Goal: Transaction & Acquisition: Obtain resource

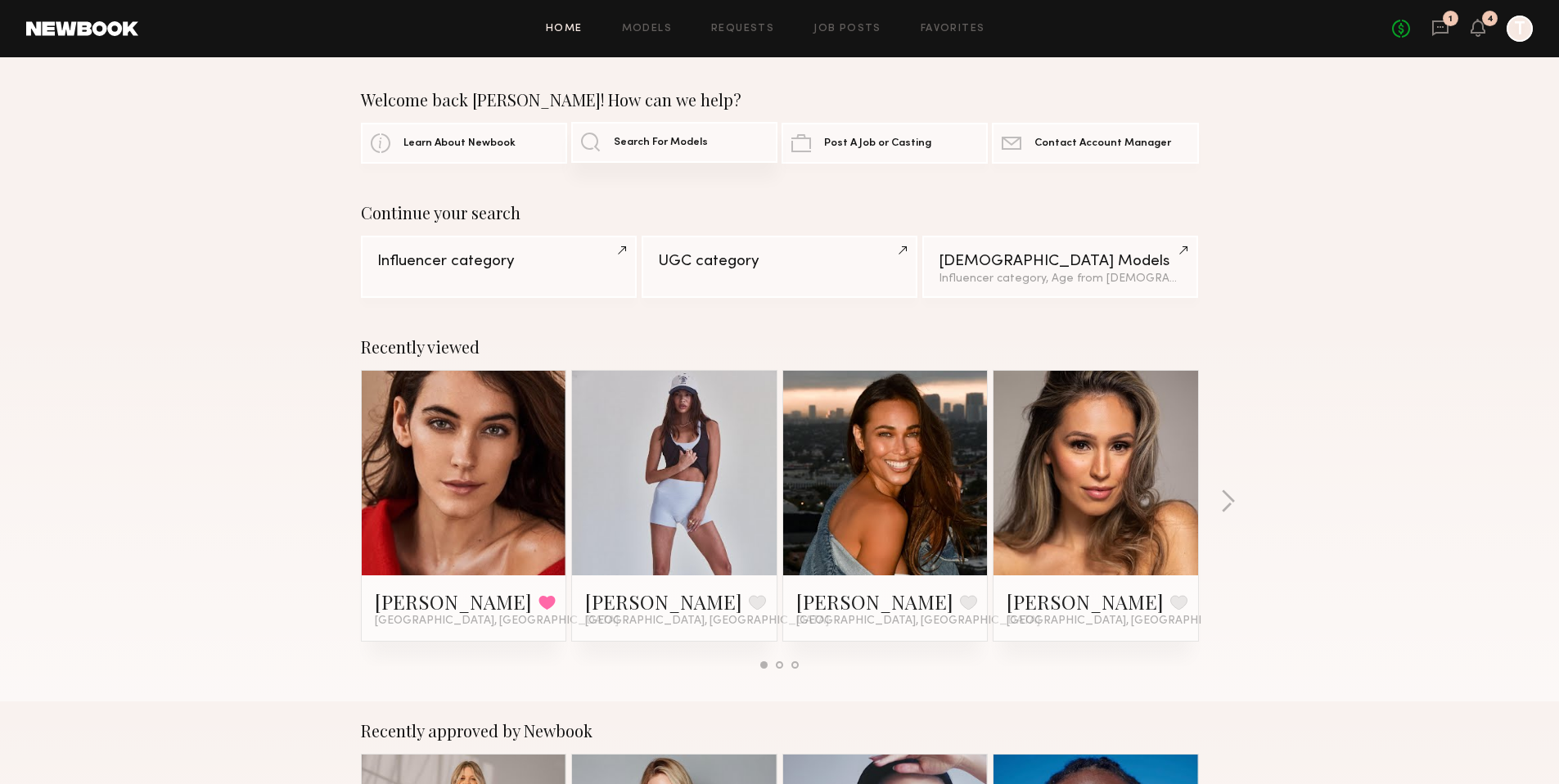
click at [621, 137] on span "Search For Models" at bounding box center [661, 142] width 94 height 11
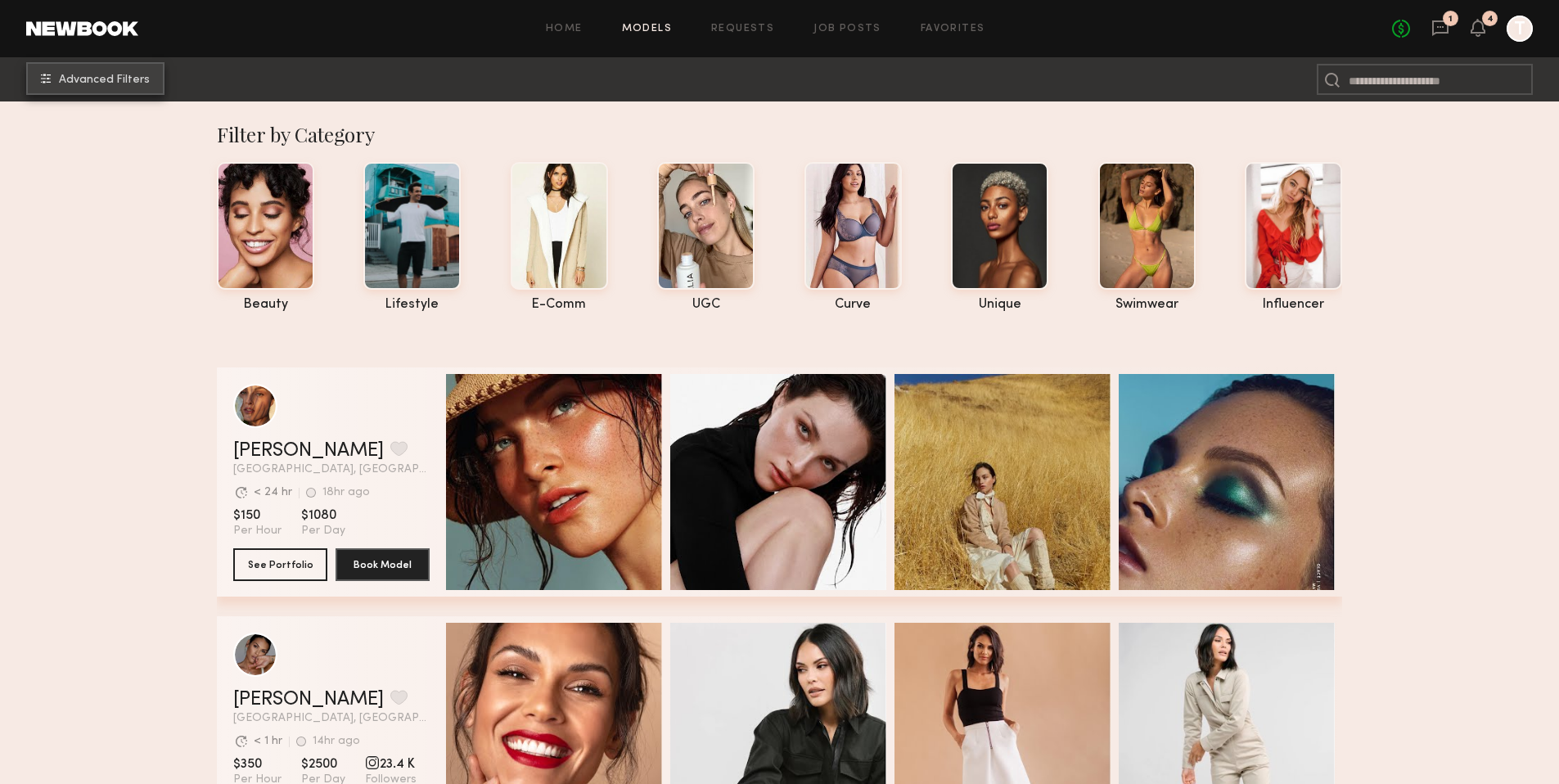
click at [95, 69] on button "Advanced Filters" at bounding box center [95, 78] width 138 height 33
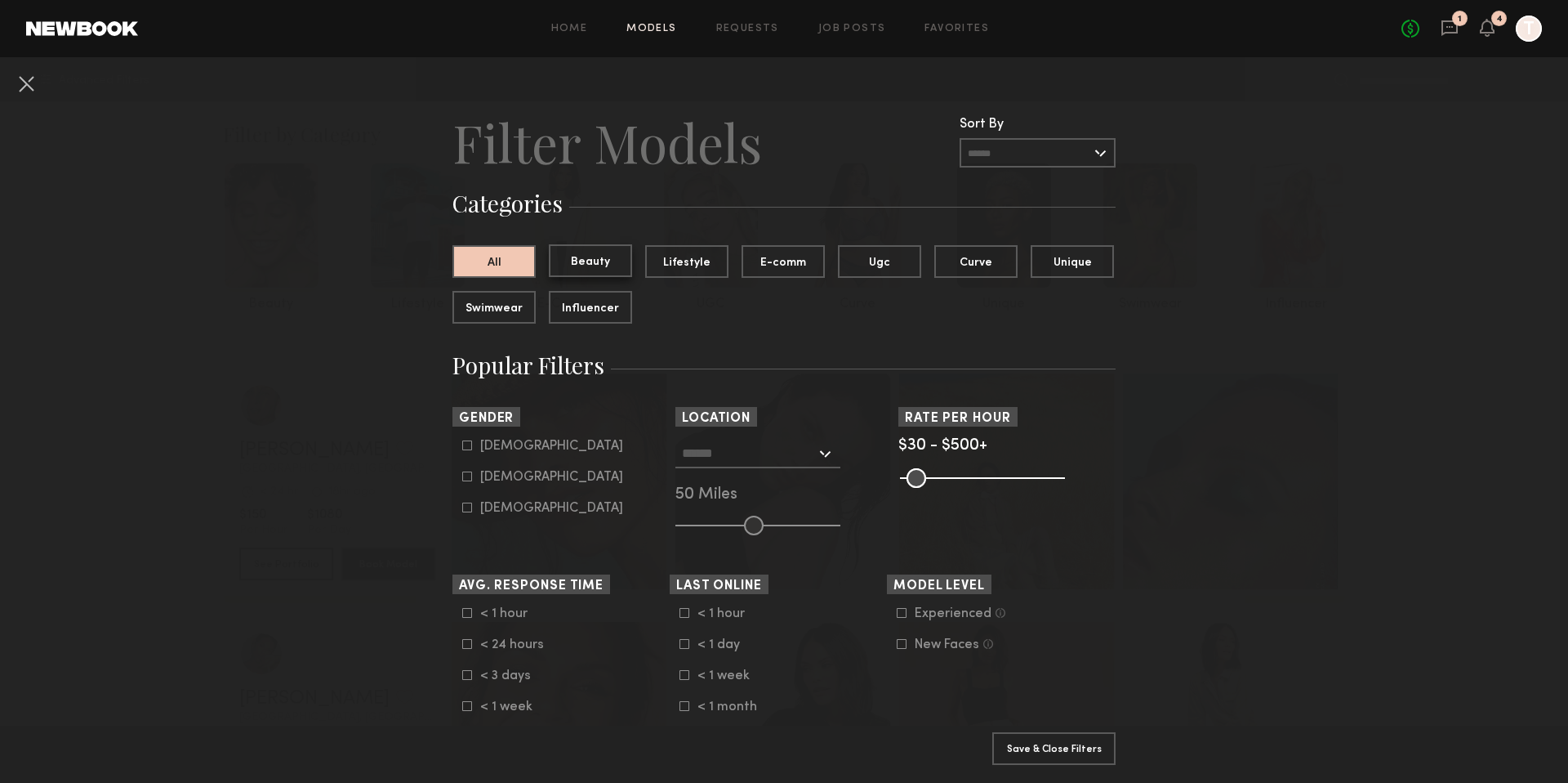
click at [576, 269] on button "Beauty" at bounding box center [590, 260] width 83 height 33
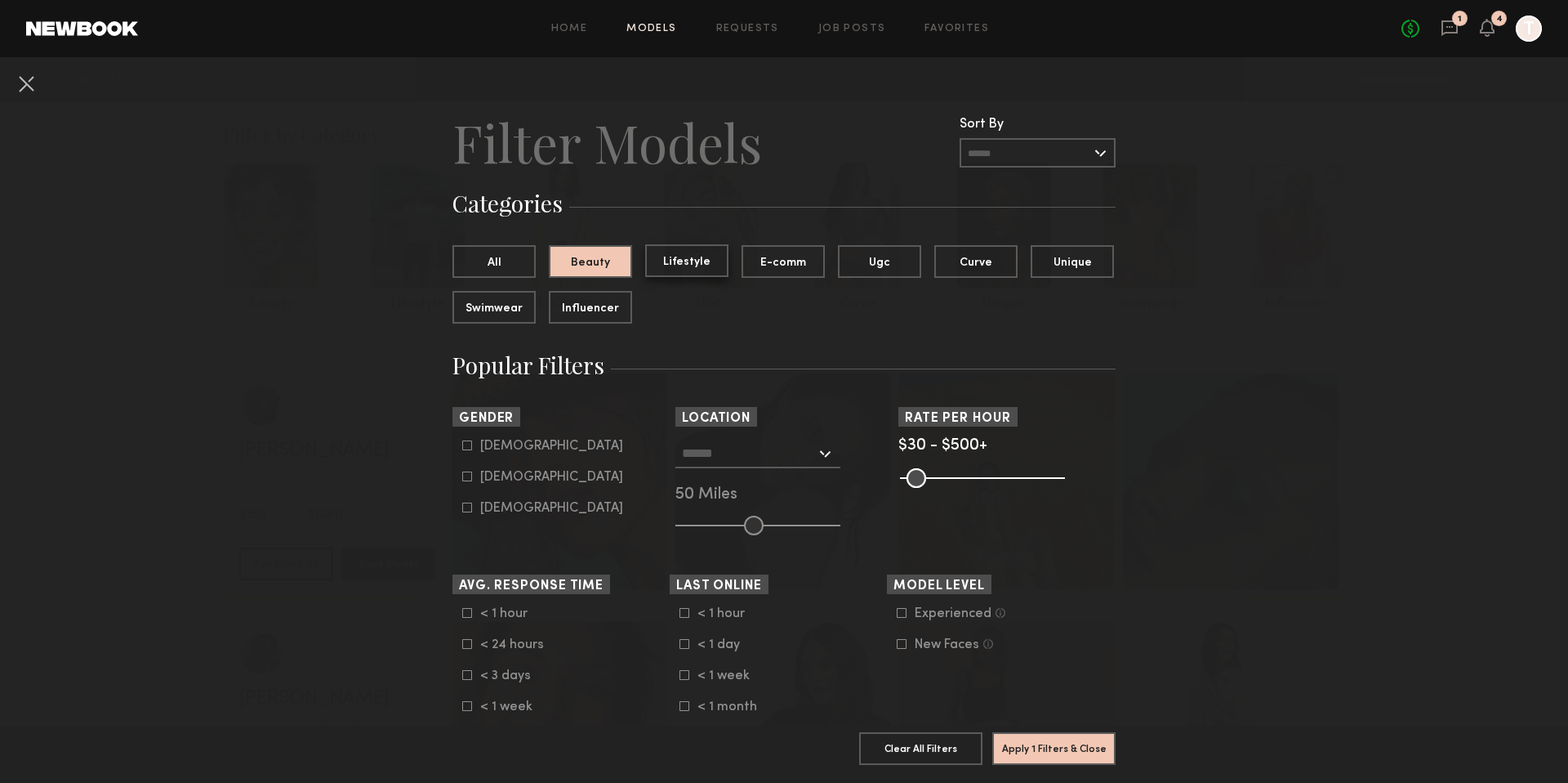
click at [690, 264] on button "Lifestyle" at bounding box center [687, 260] width 83 height 33
click at [505, 259] on button "All" at bounding box center [494, 260] width 83 height 33
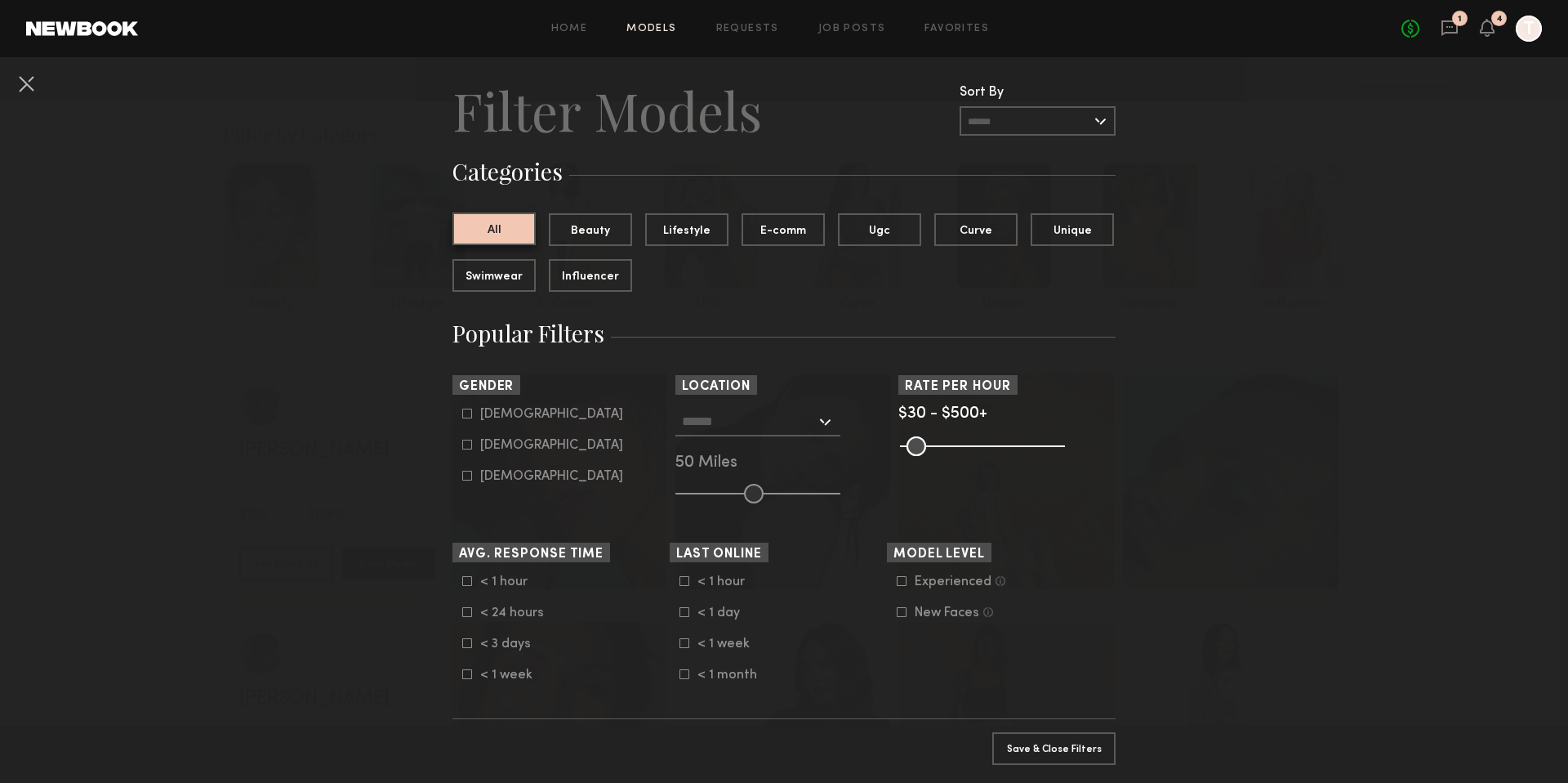
scroll to position [33, 0]
click at [481, 441] on div "Female" at bounding box center [552, 445] width 143 height 10
type input "**"
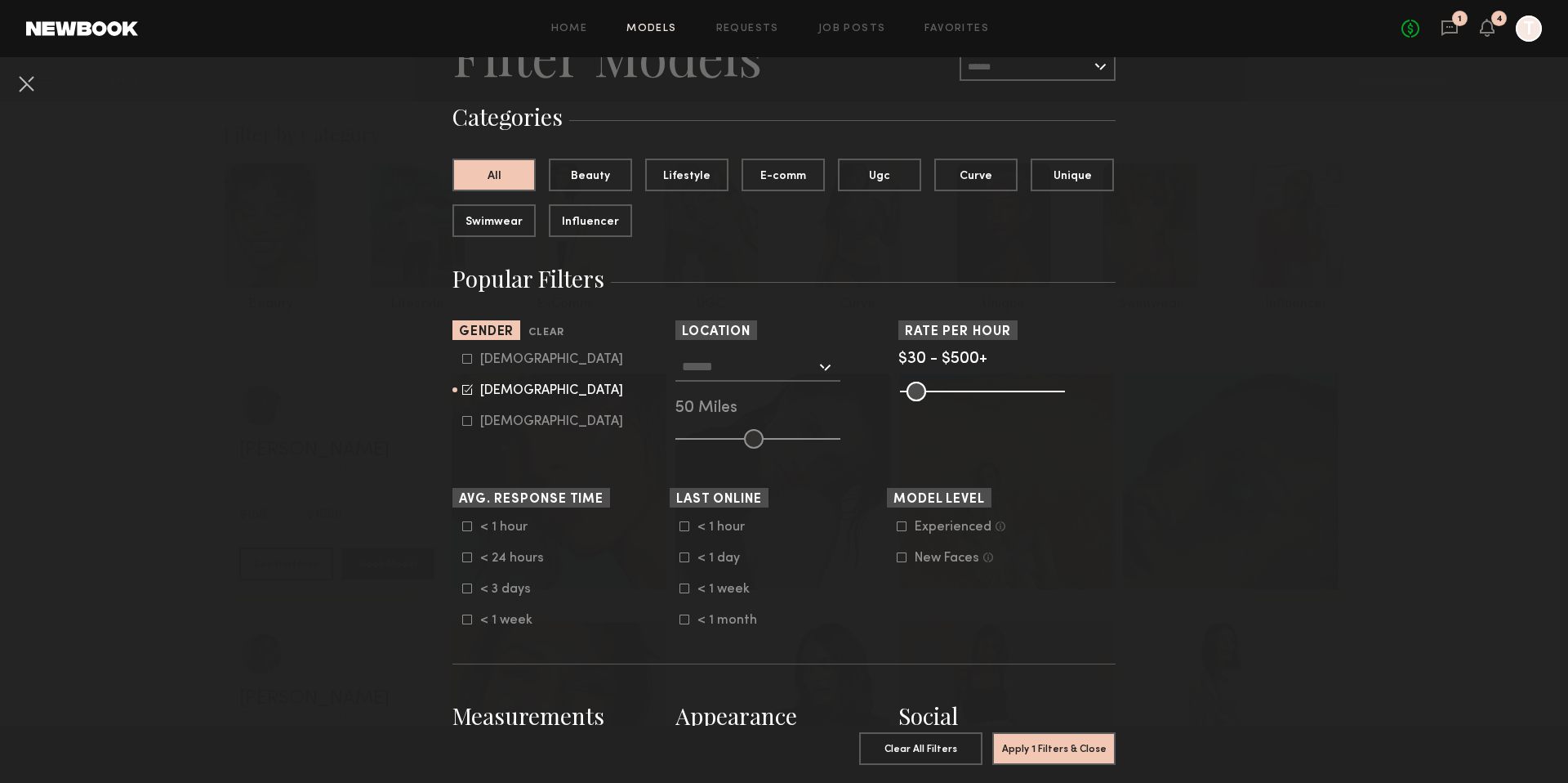
scroll to position [88, 0]
click at [821, 368] on div at bounding box center [757, 365] width 165 height 29
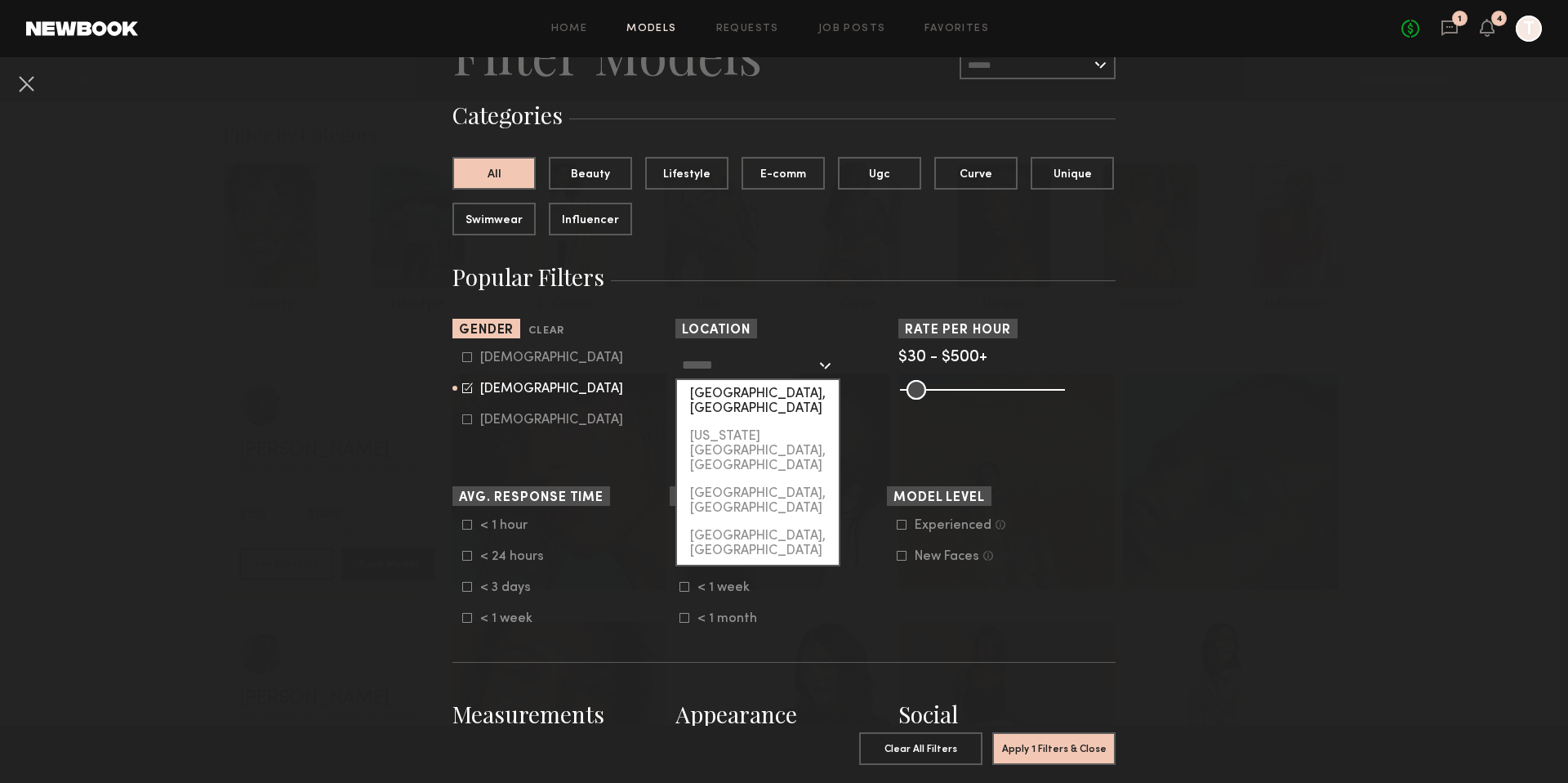
click at [784, 397] on div "[GEOGRAPHIC_DATA], [GEOGRAPHIC_DATA]" at bounding box center [757, 401] width 162 height 42
type input "**********"
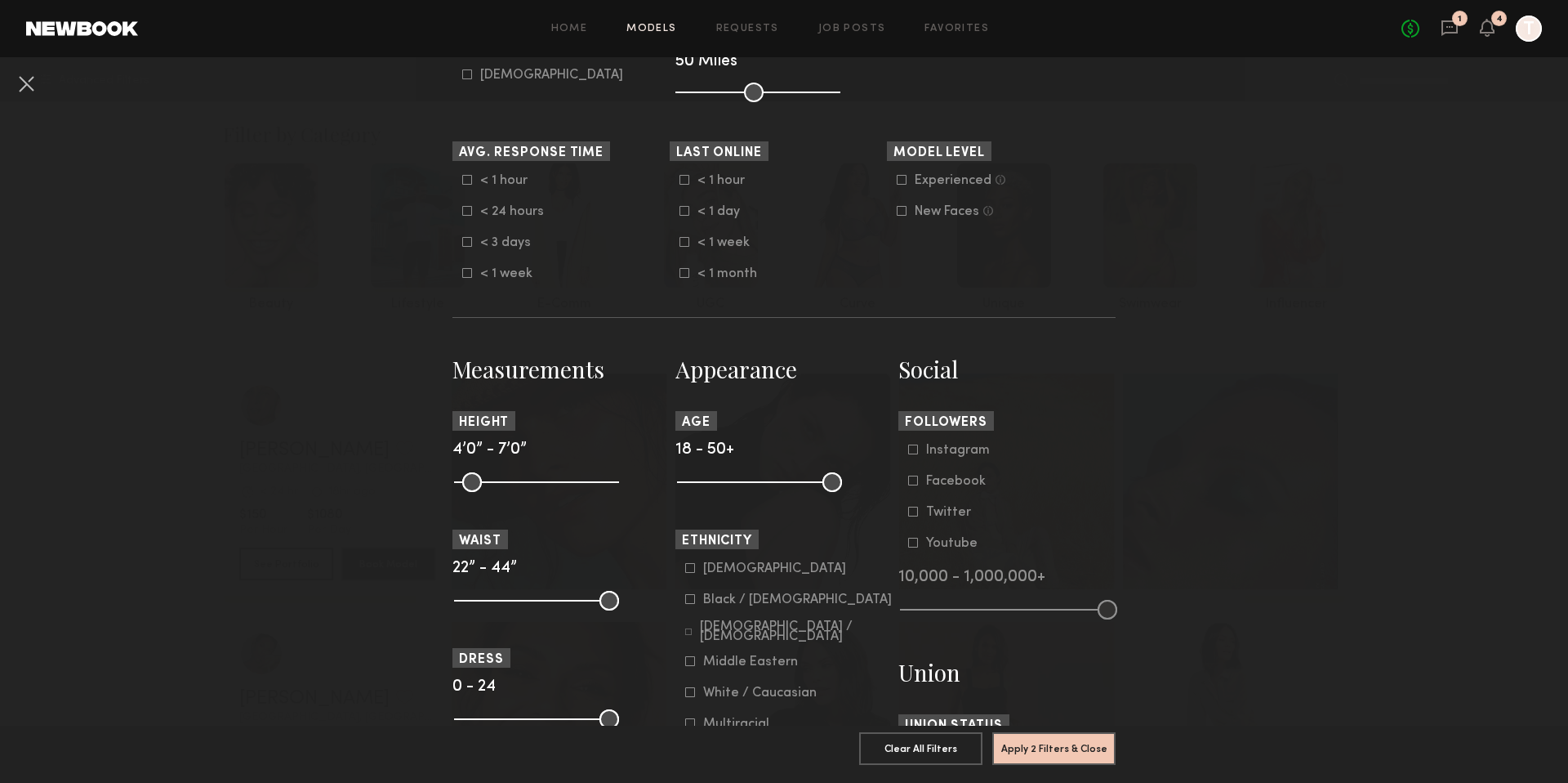
scroll to position [434, 0]
drag, startPoint x: 462, startPoint y: 482, endPoint x: 533, endPoint y: 482, distance: 71.0
type input "**"
click at [533, 482] on input "range" at bounding box center [537, 480] width 165 height 19
click at [614, 596] on div at bounding box center [561, 597] width 217 height 19
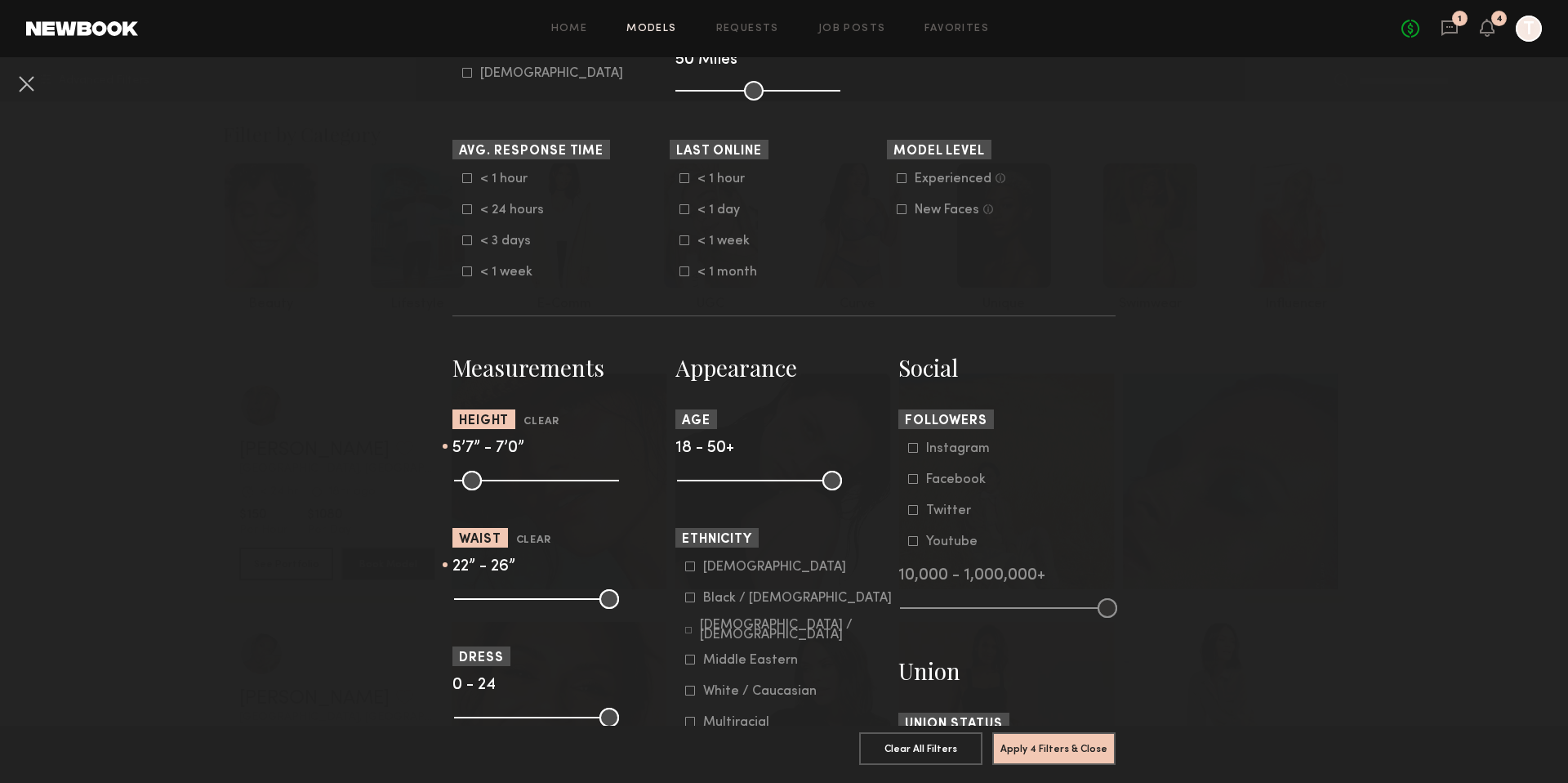
drag, startPoint x: 607, startPoint y: 601, endPoint x: 485, endPoint y: 592, distance: 122.3
type input "**"
click at [485, 592] on input "range" at bounding box center [537, 599] width 165 height 19
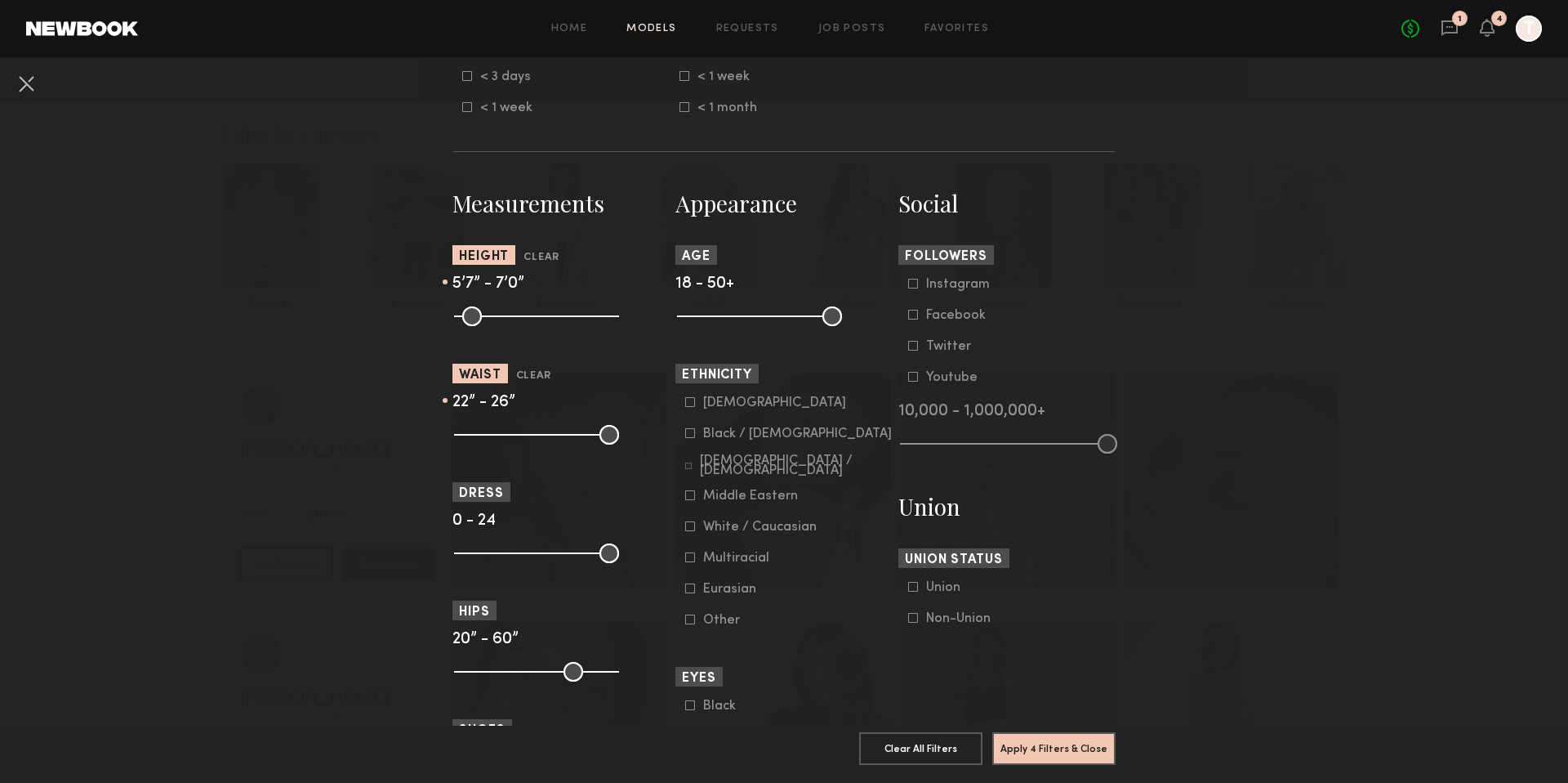
scroll to position [613, 0]
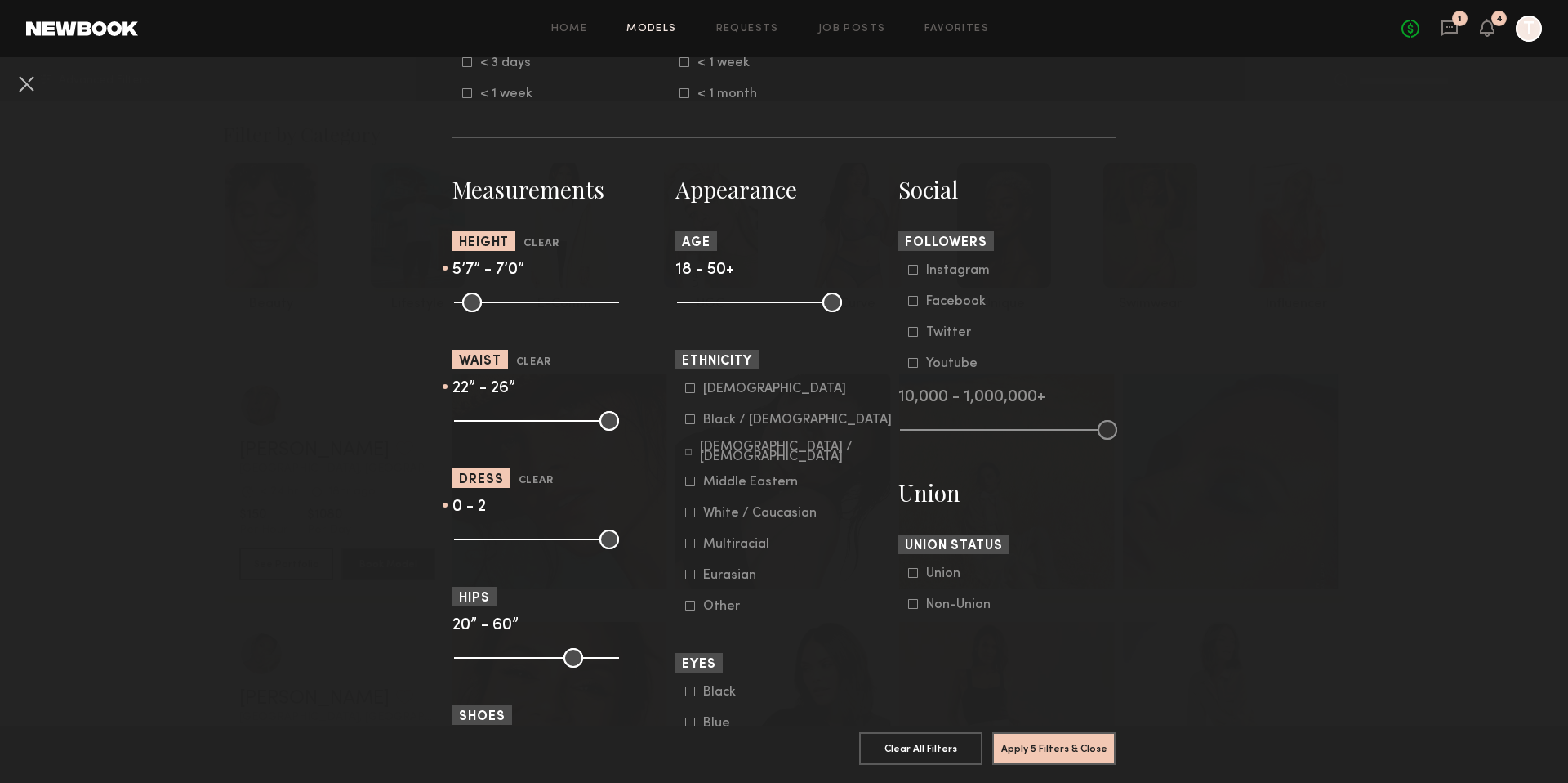
drag, startPoint x: 604, startPoint y: 541, endPoint x: 476, endPoint y: 539, distance: 128.0
type input "*"
click at [476, 539] on input "range" at bounding box center [537, 539] width 165 height 19
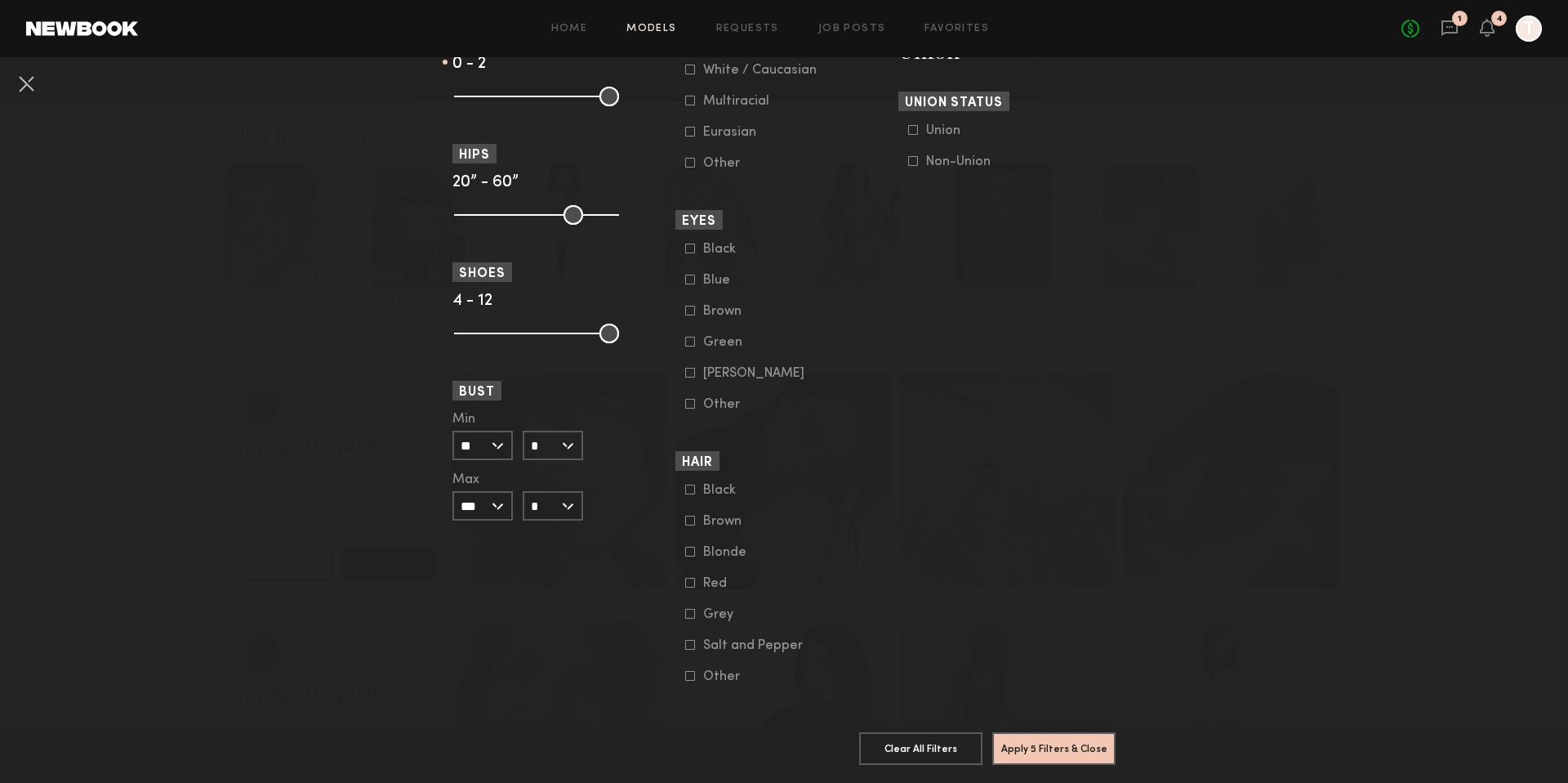
scroll to position [1059, 0]
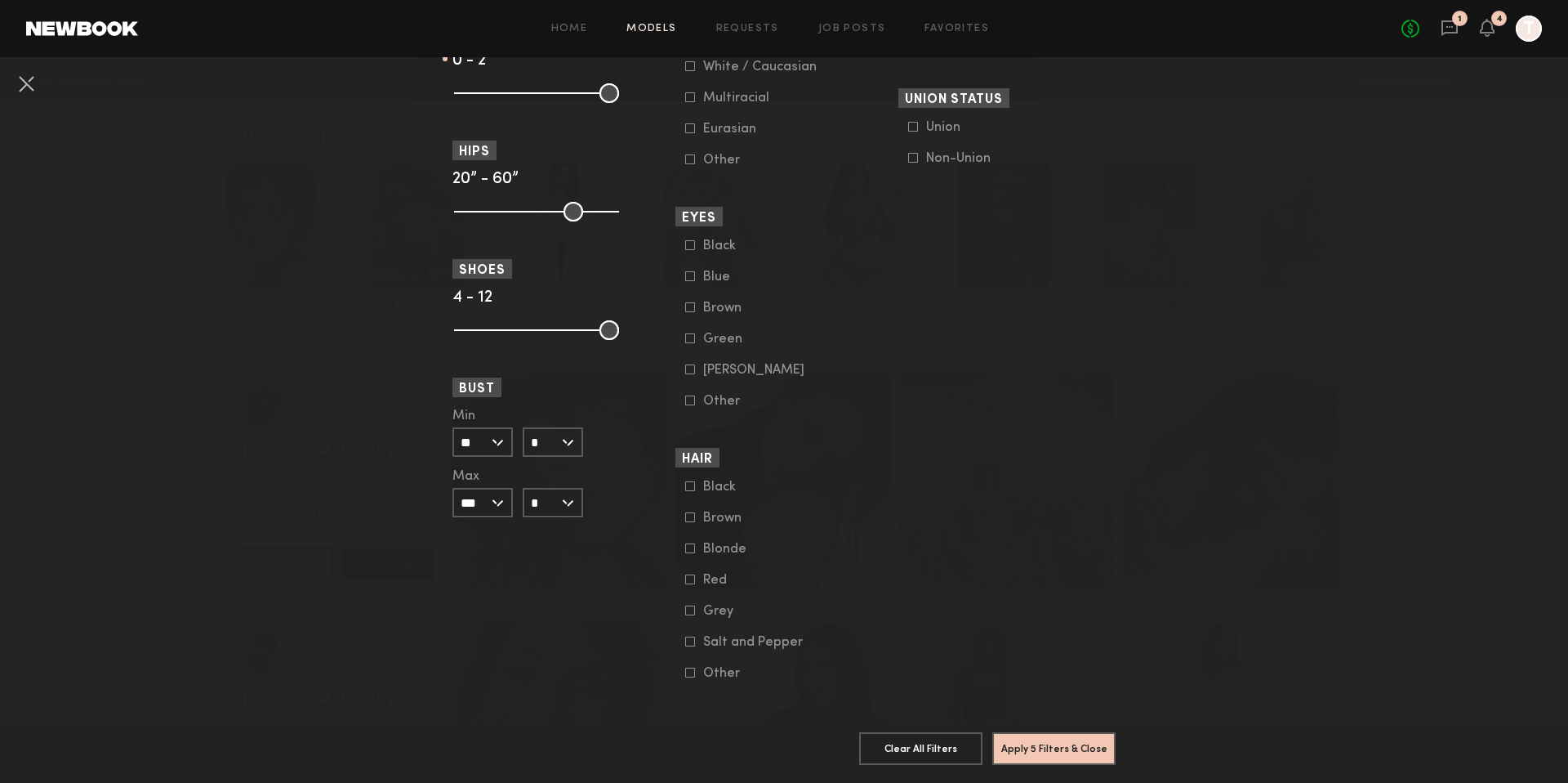
click at [500, 503] on input "***" at bounding box center [483, 502] width 61 height 29
click at [468, 551] on div "26" at bounding box center [483, 558] width 57 height 28
type input "**"
click at [554, 509] on input "*" at bounding box center [553, 502] width 61 height 29
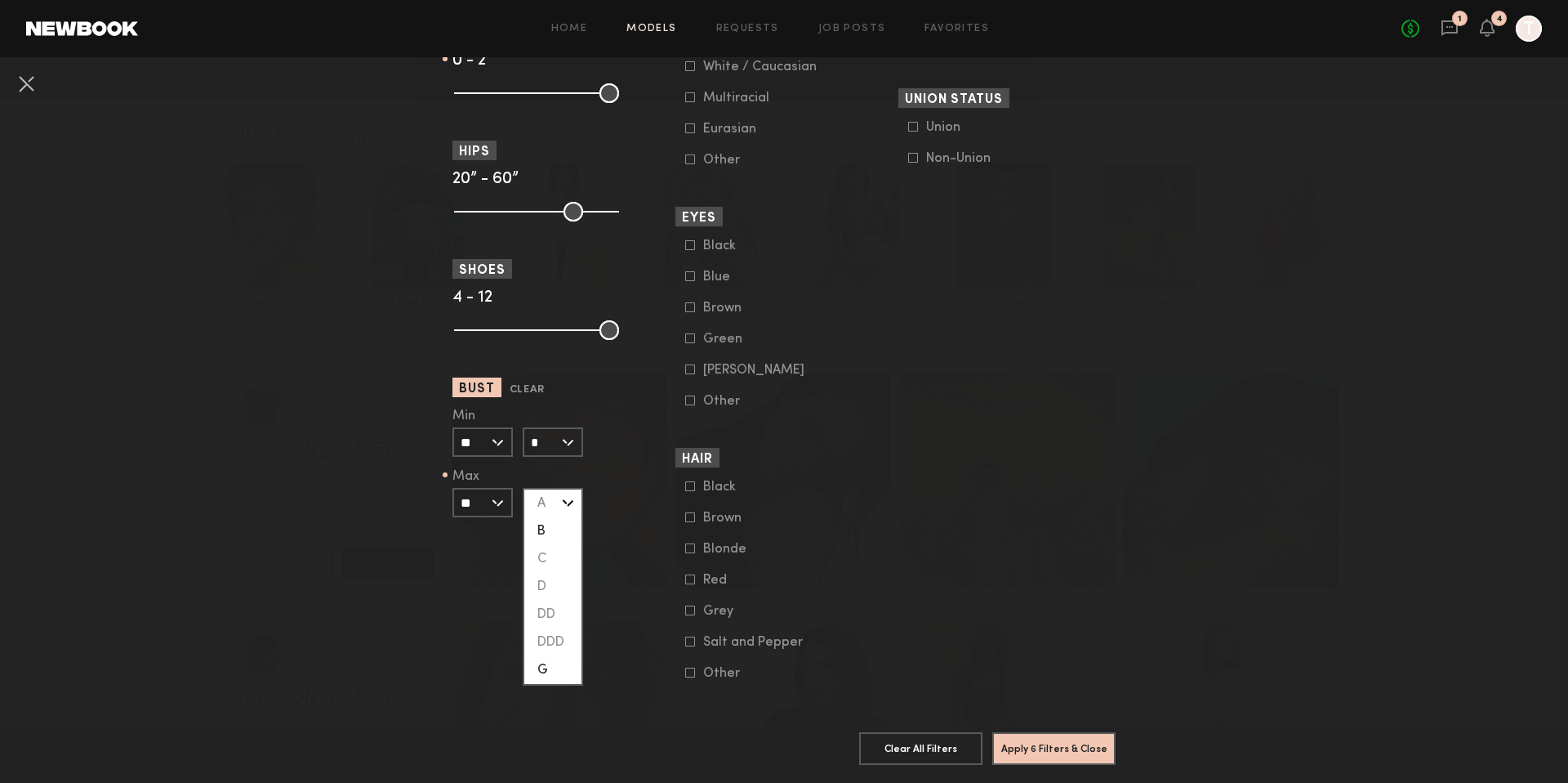
click at [551, 519] on div "B" at bounding box center [553, 530] width 57 height 28
type input "*"
click at [618, 545] on section "Measurements Height Clear 5’7” - 7’0” Waist Clear 22” - 26” Dress Clear 0 - 2 H…" at bounding box center [561, 204] width 217 height 952
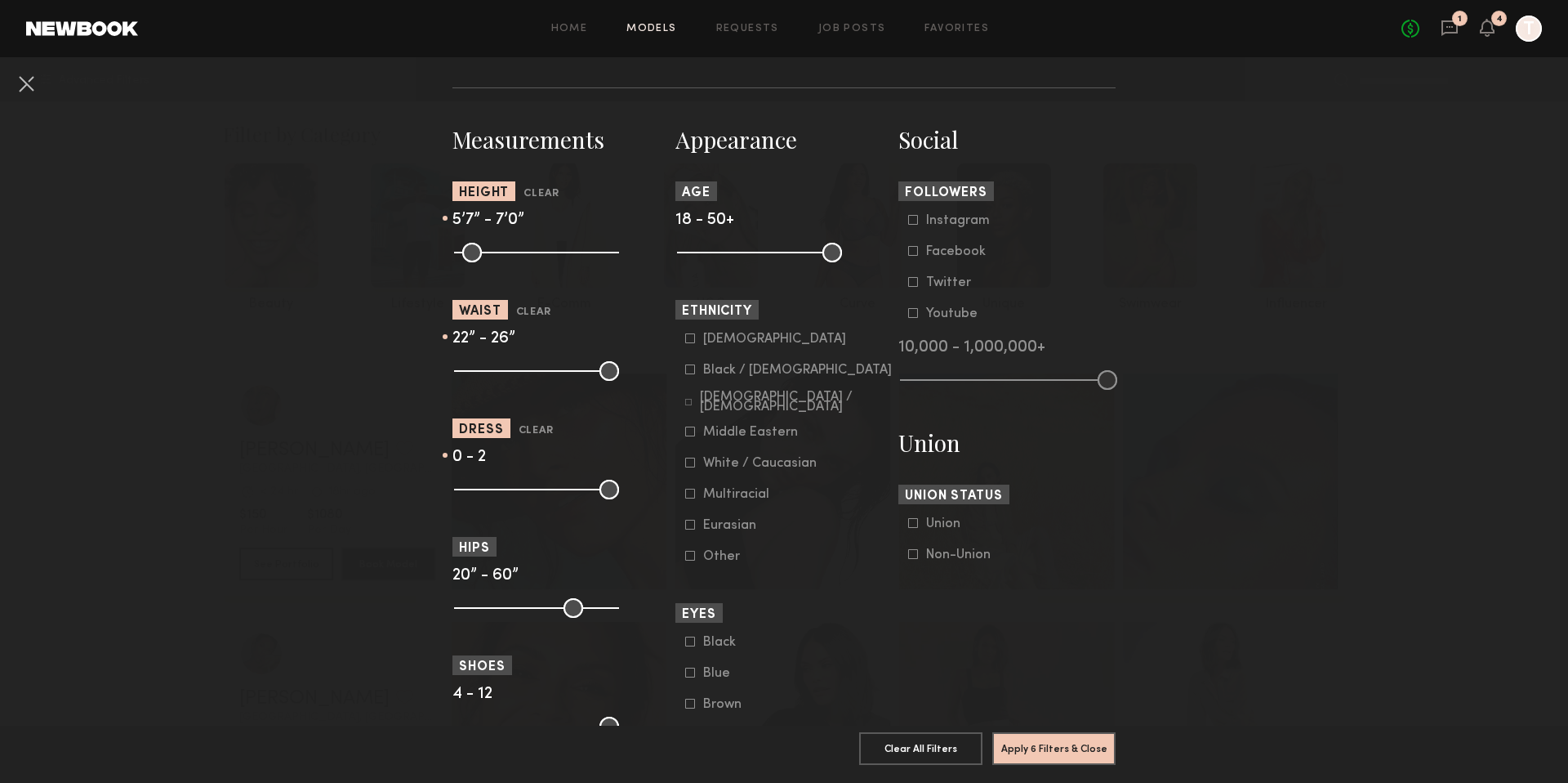
scroll to position [657, 0]
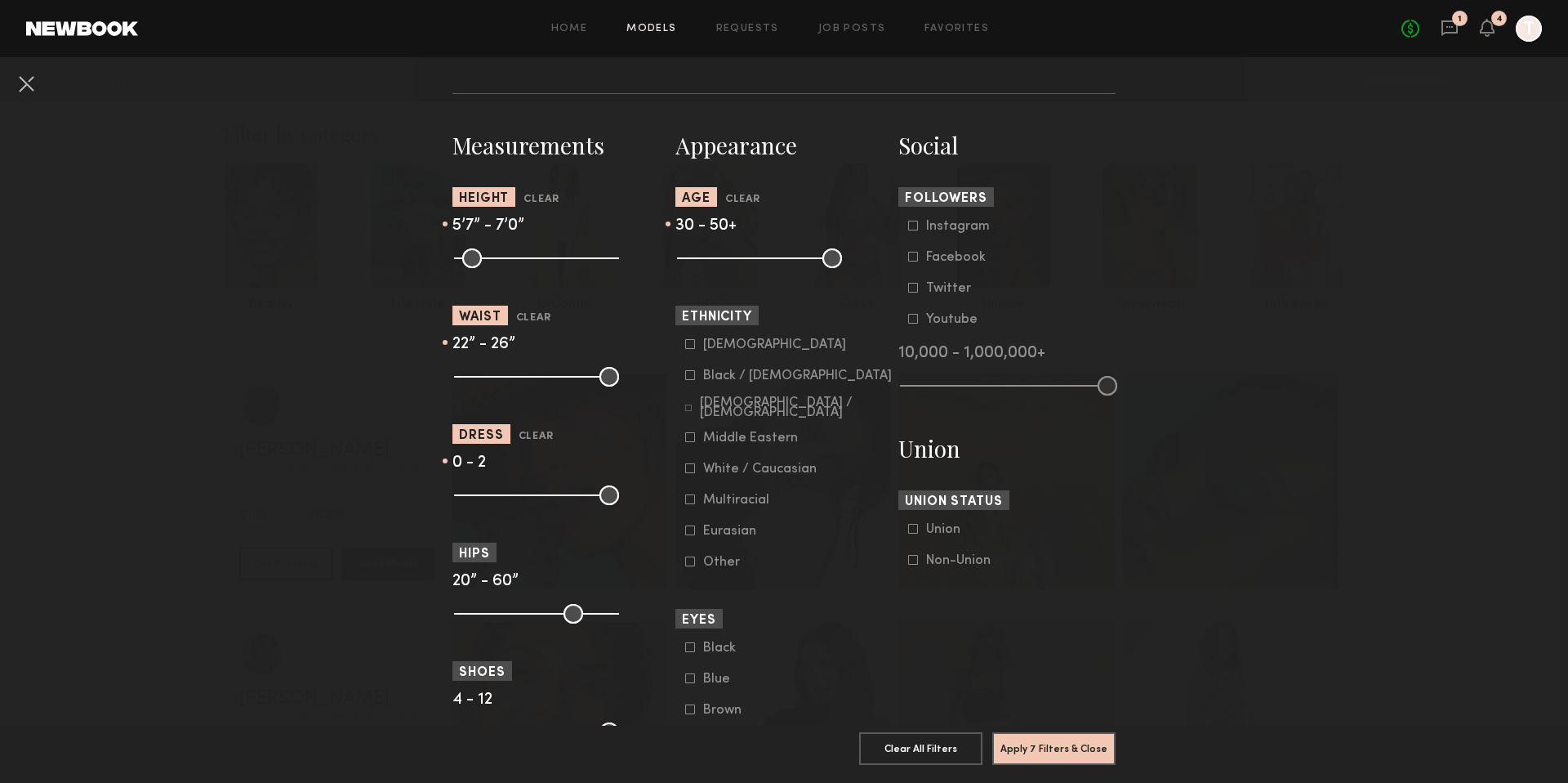
drag, startPoint x: 684, startPoint y: 254, endPoint x: 736, endPoint y: 253, distance: 52.0
type input "**"
click at [736, 253] on input "range" at bounding box center [759, 258] width 165 height 19
drag, startPoint x: 829, startPoint y: 253, endPoint x: 804, endPoint y: 253, distance: 25.0
type input "**"
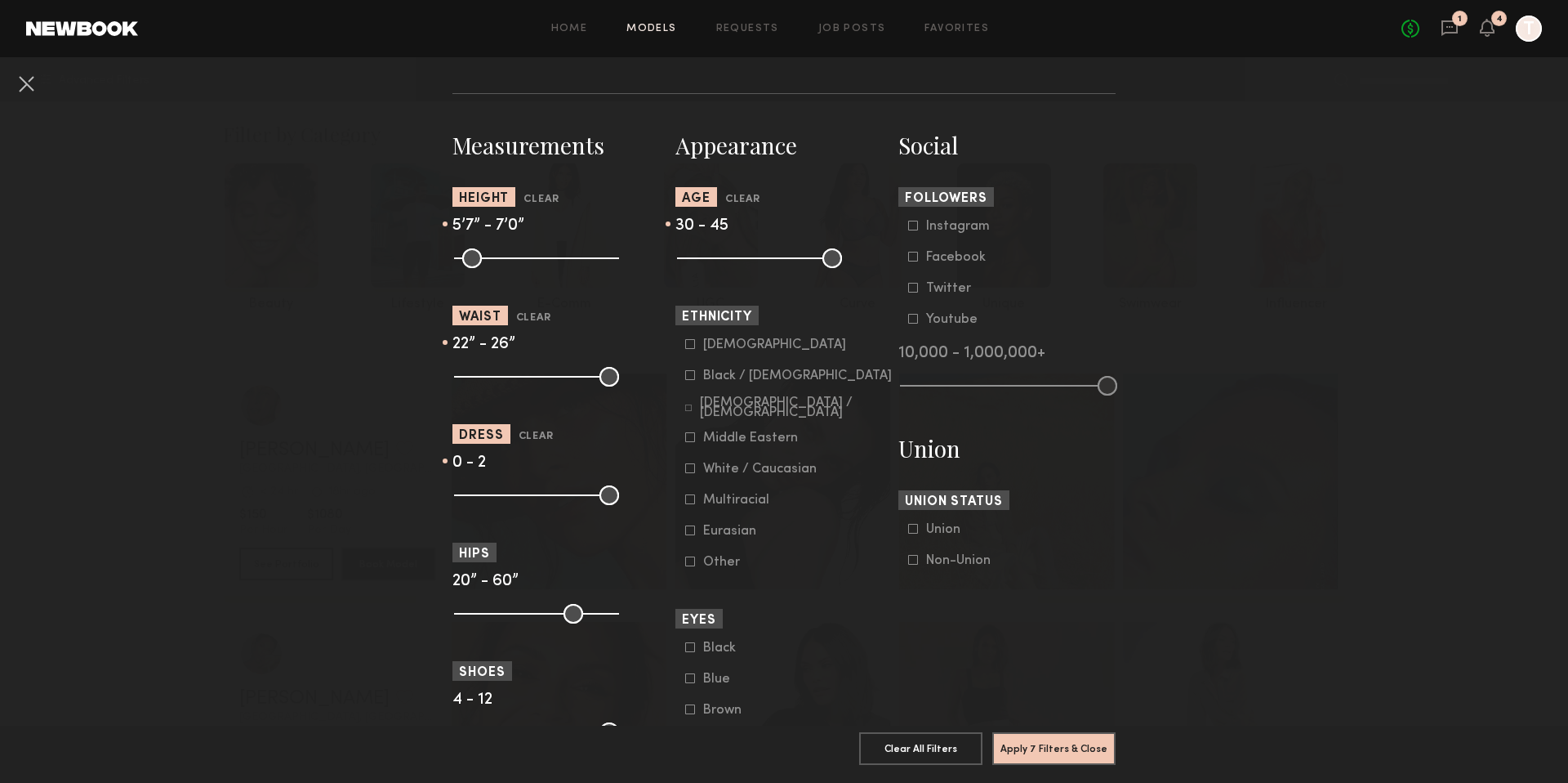
click at [804, 253] on input "range" at bounding box center [759, 258] width 165 height 19
click at [1044, 742] on button "Apply 7 Filters & Close" at bounding box center [1054, 747] width 124 height 33
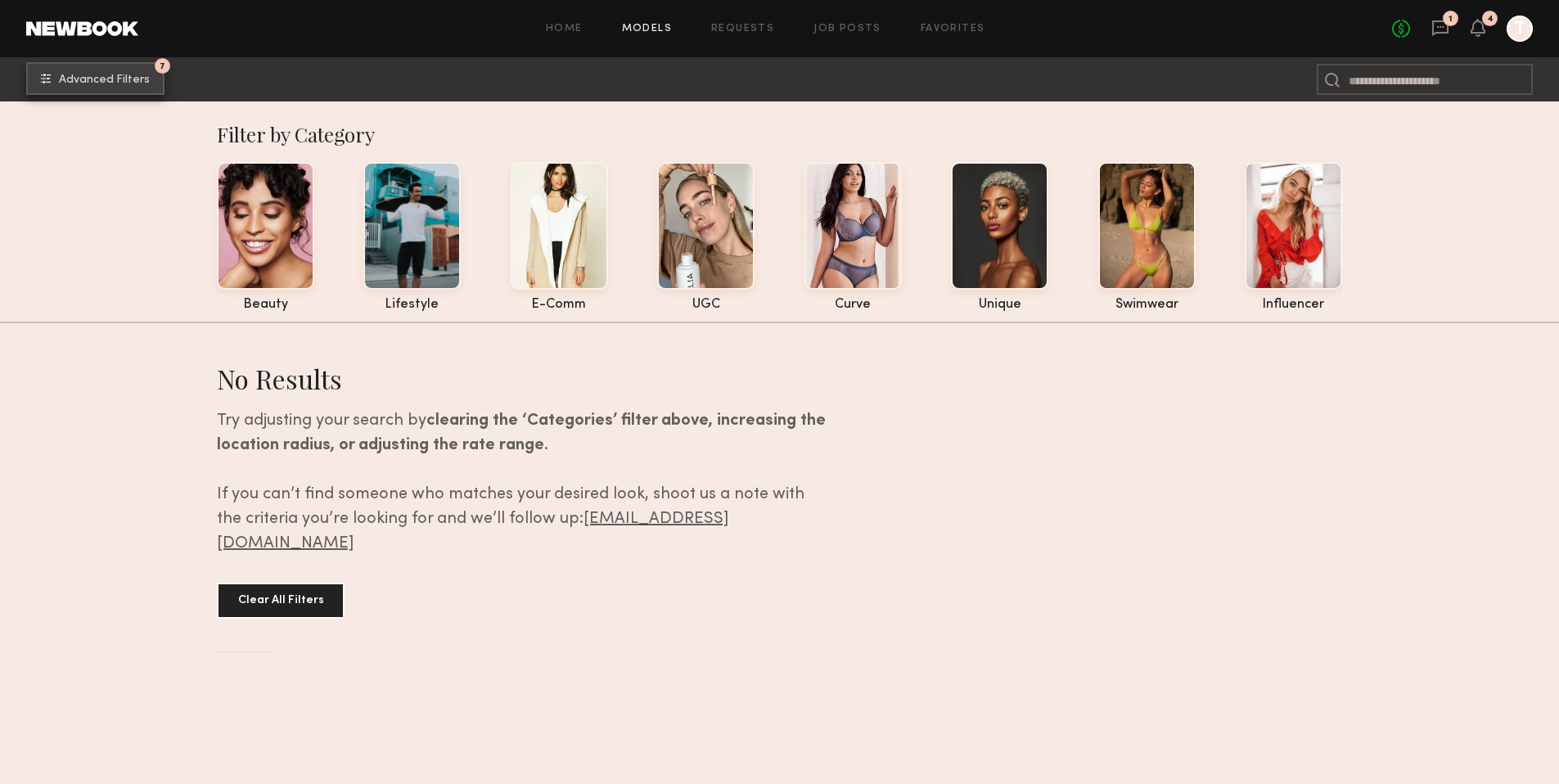
click at [100, 62] on button "7 Advanced Filters" at bounding box center [95, 78] width 138 height 33
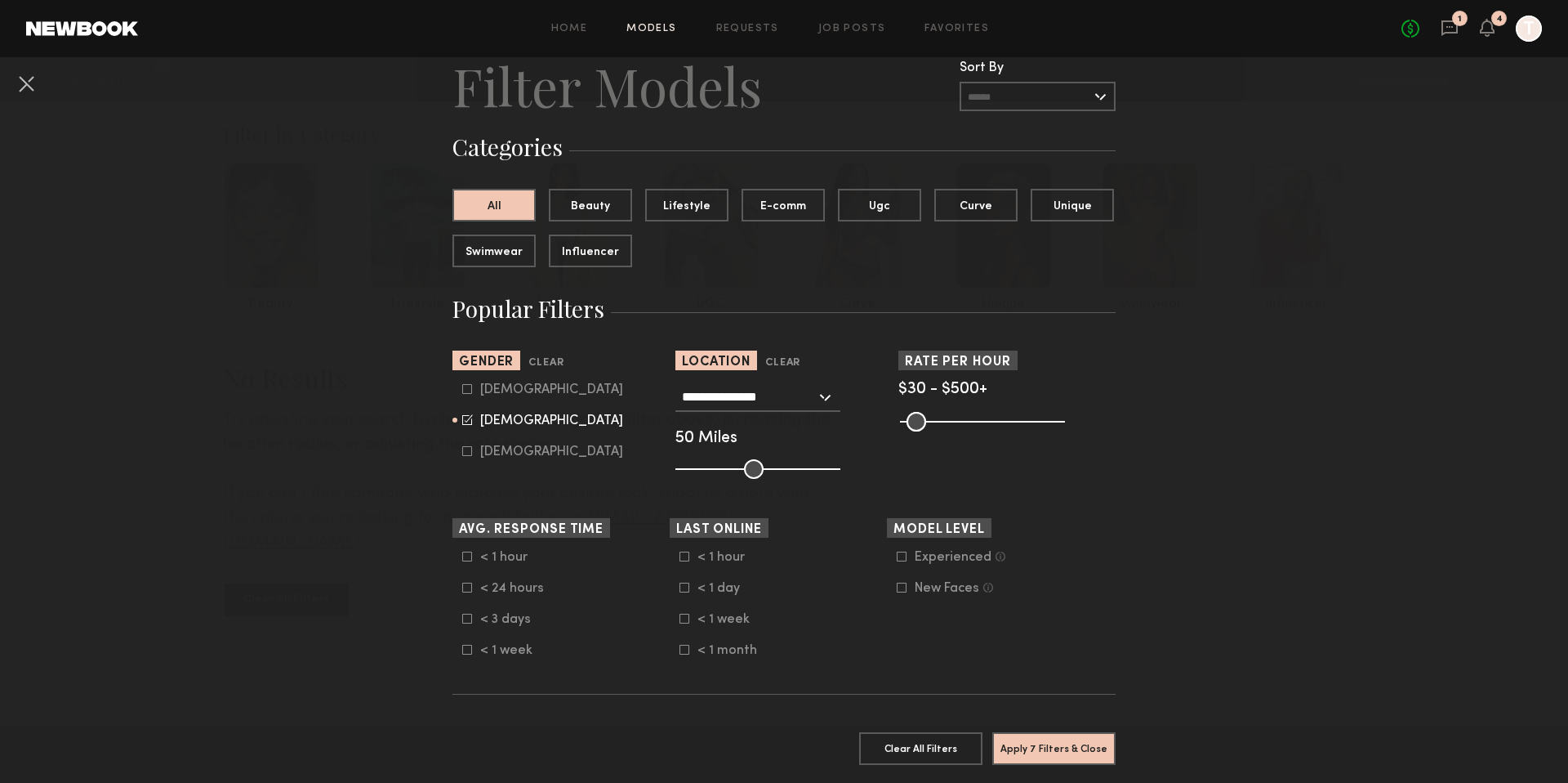
scroll to position [62, 0]
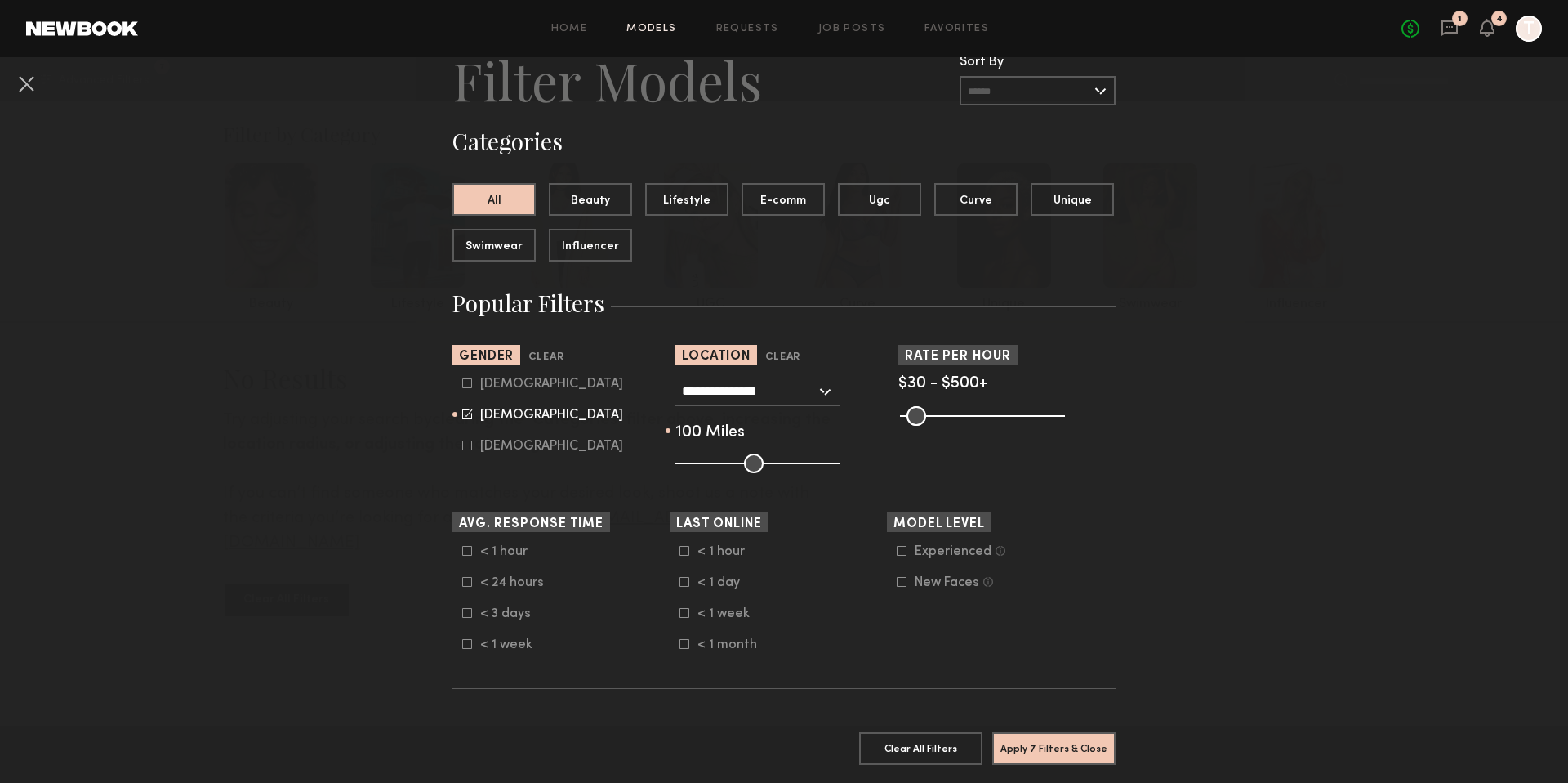
drag, startPoint x: 752, startPoint y: 464, endPoint x: 825, endPoint y: 464, distance: 73.0
type input "***"
click at [825, 464] on input "range" at bounding box center [757, 463] width 165 height 19
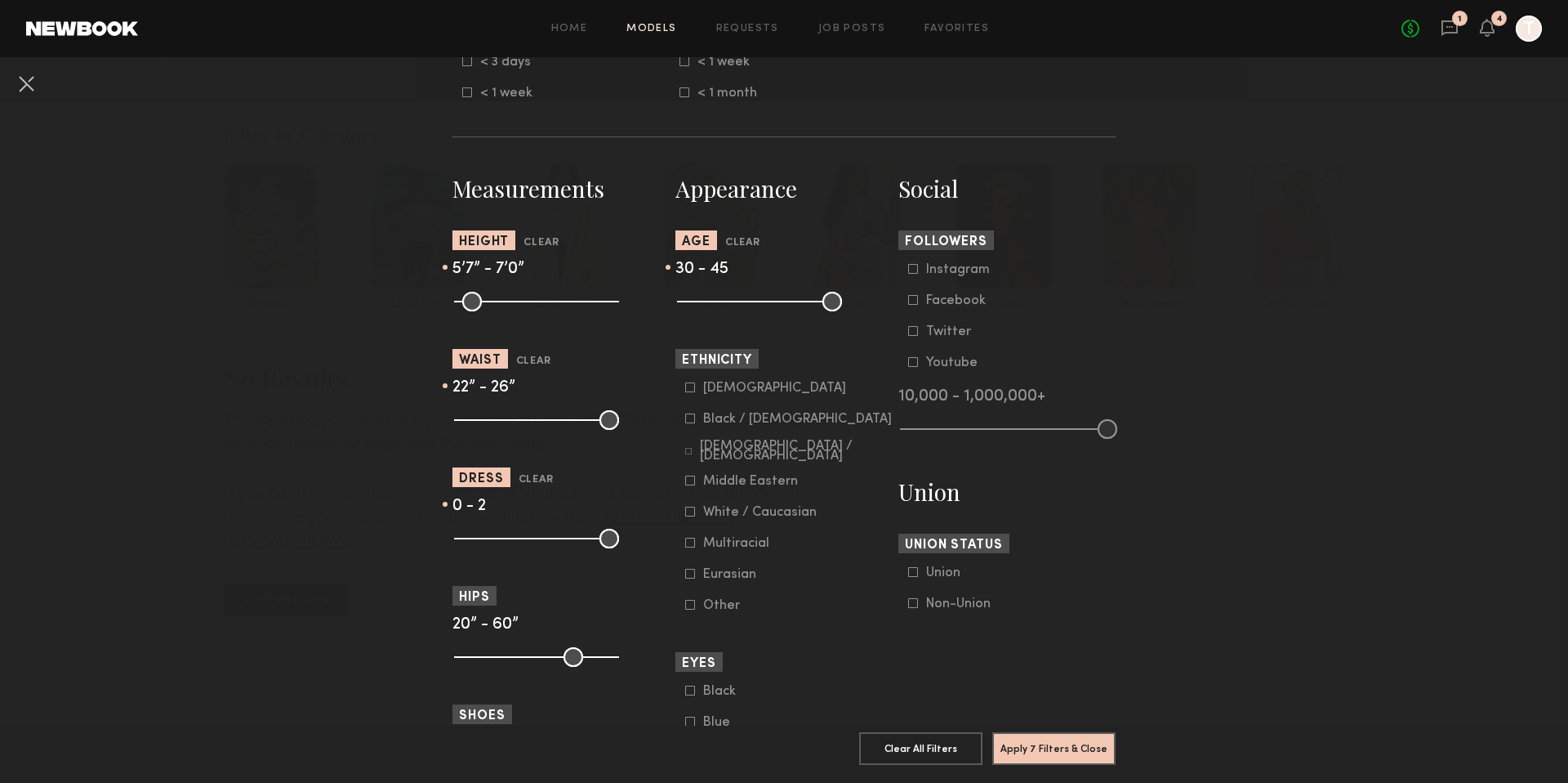
scroll to position [615, 0]
click at [460, 543] on input "range" at bounding box center [537, 536] width 165 height 19
type input "*"
click at [481, 538] on input "range" at bounding box center [537, 536] width 165 height 19
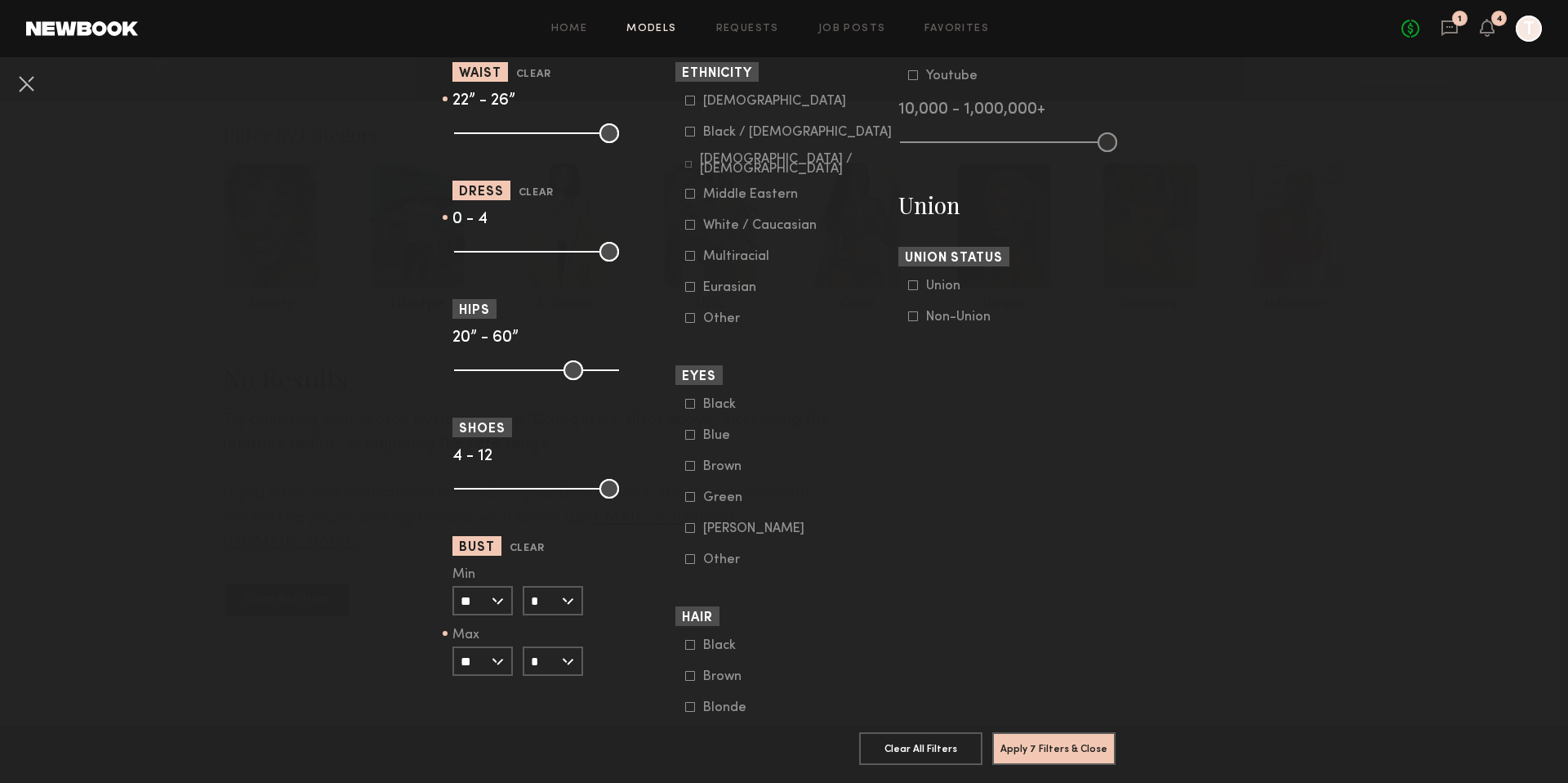
scroll to position [904, 0]
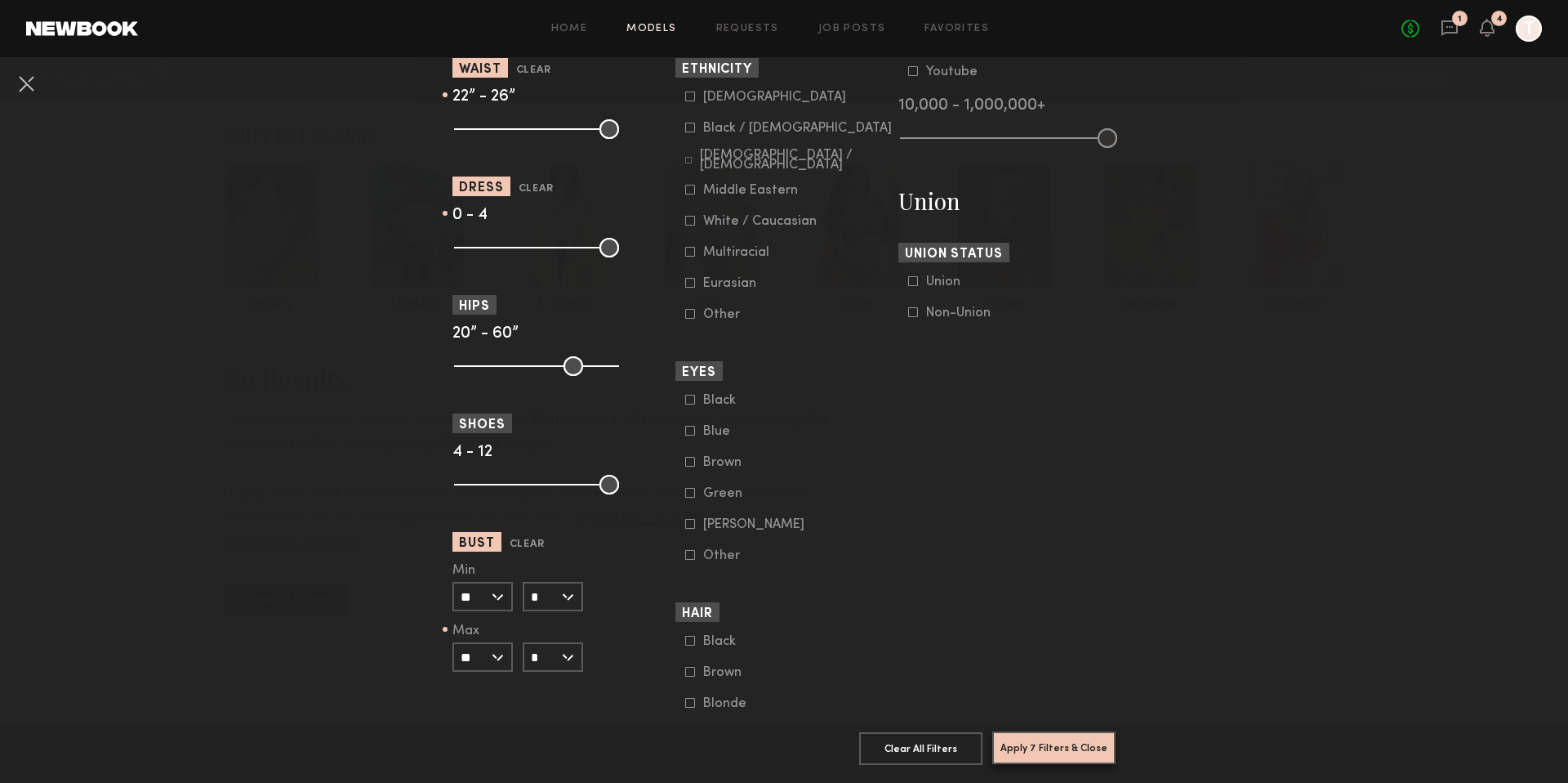
click at [1011, 732] on button "Apply 7 Filters & Close" at bounding box center [1054, 747] width 124 height 33
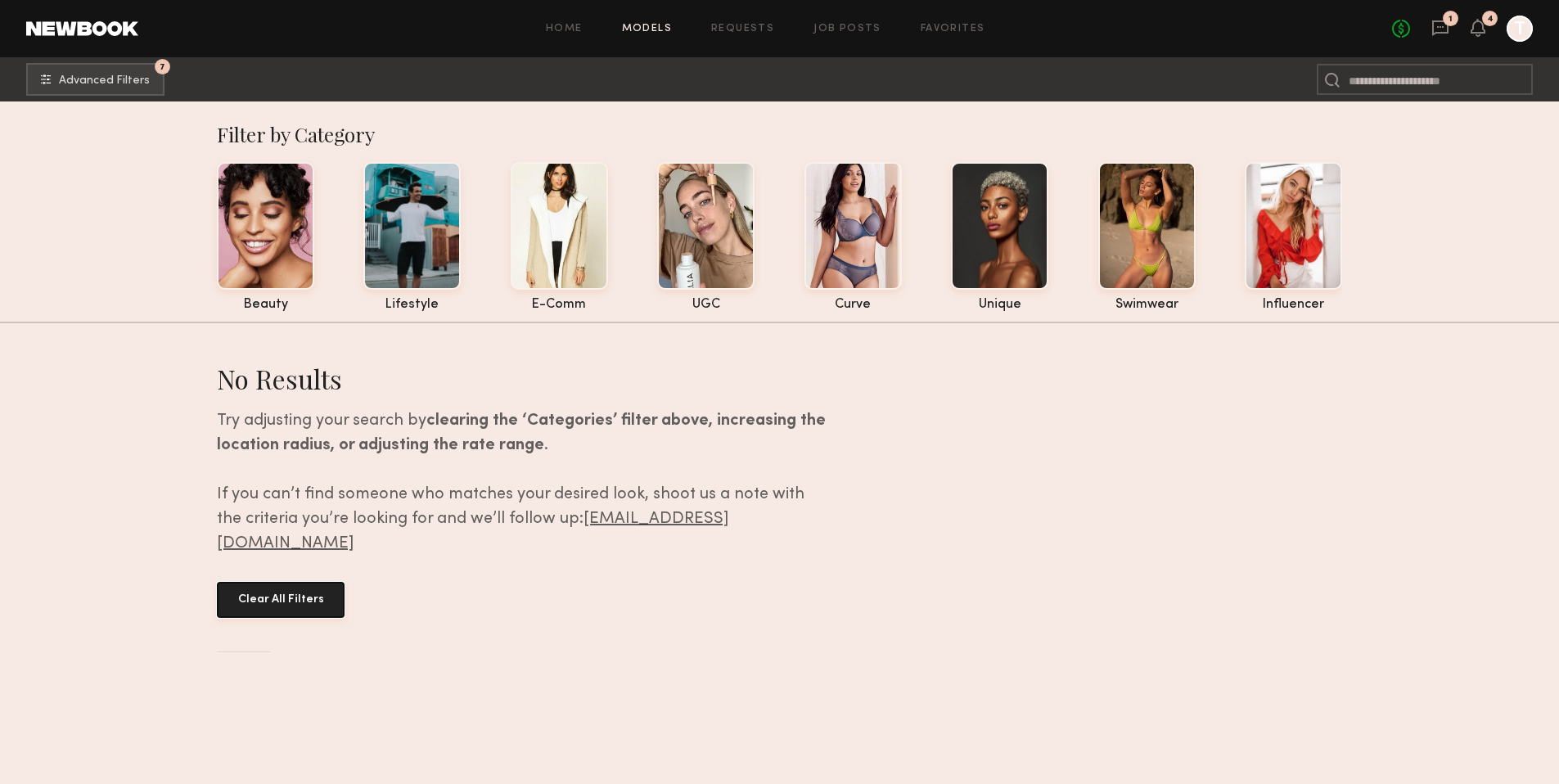
click at [266, 582] on button "Clear All Filters" at bounding box center [280, 599] width 127 height 36
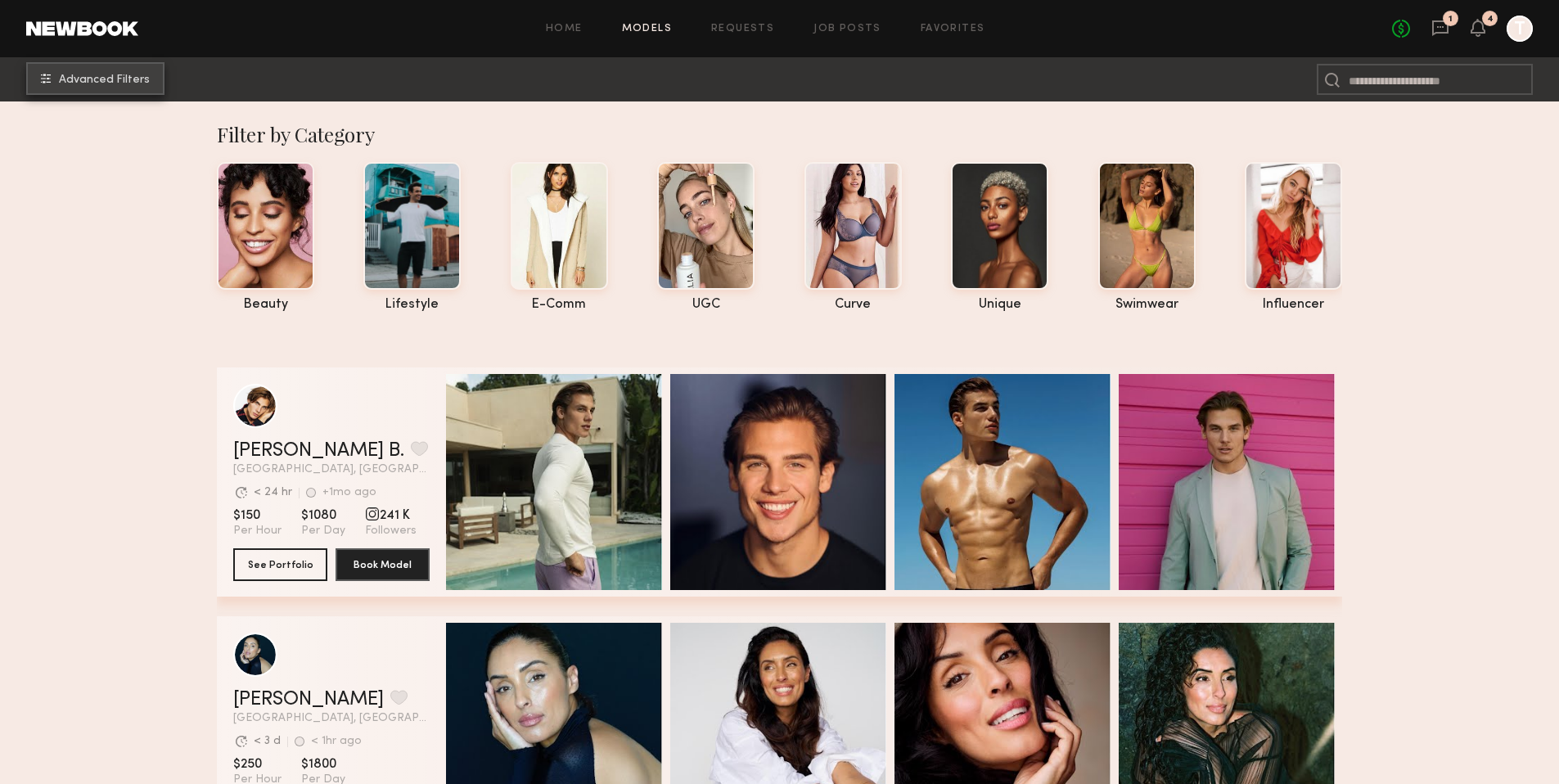
click at [124, 83] on span "Advanced Filters" at bounding box center [105, 80] width 91 height 12
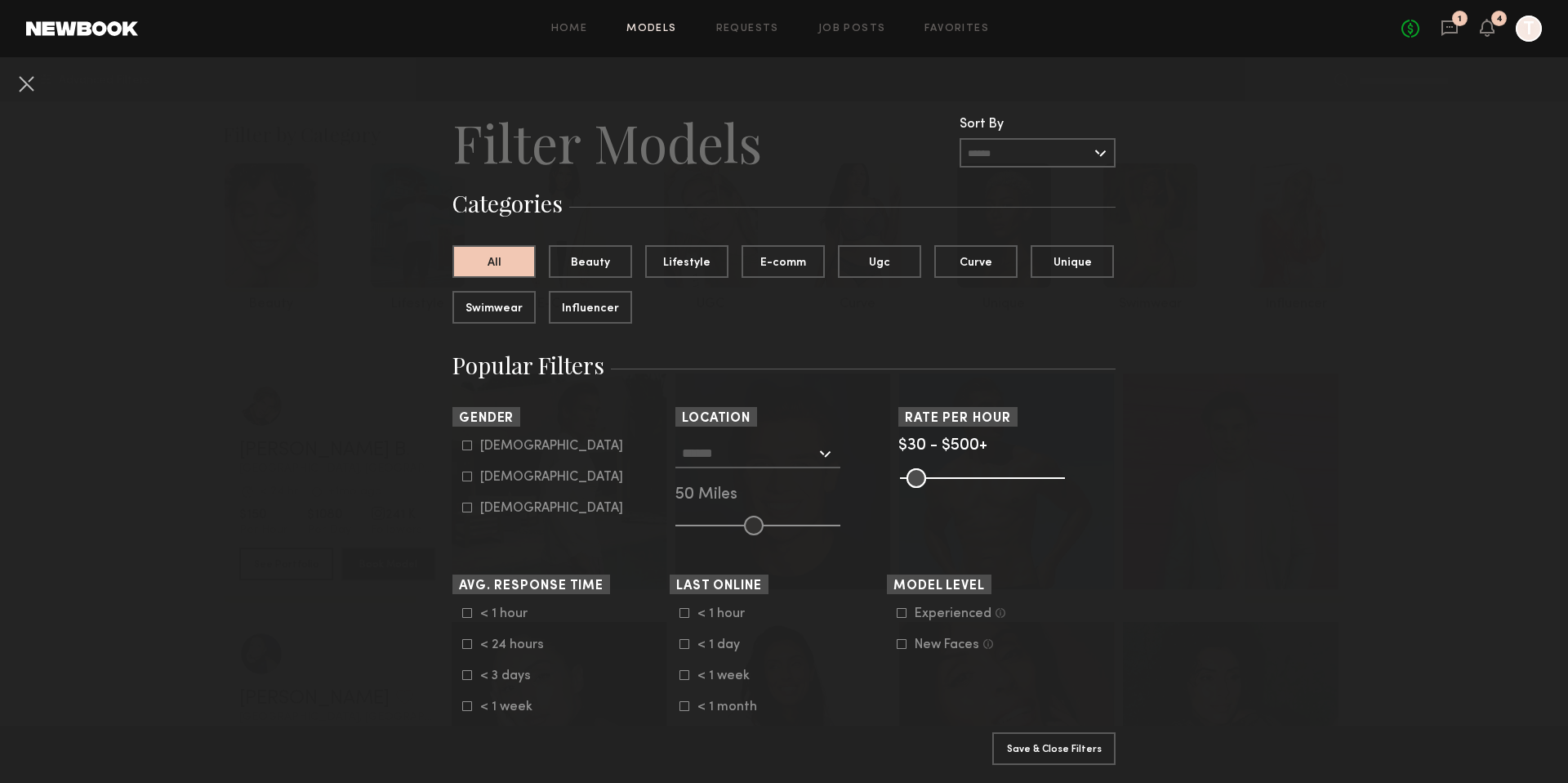
click at [481, 480] on div "Female" at bounding box center [552, 477] width 143 height 10
type input "**"
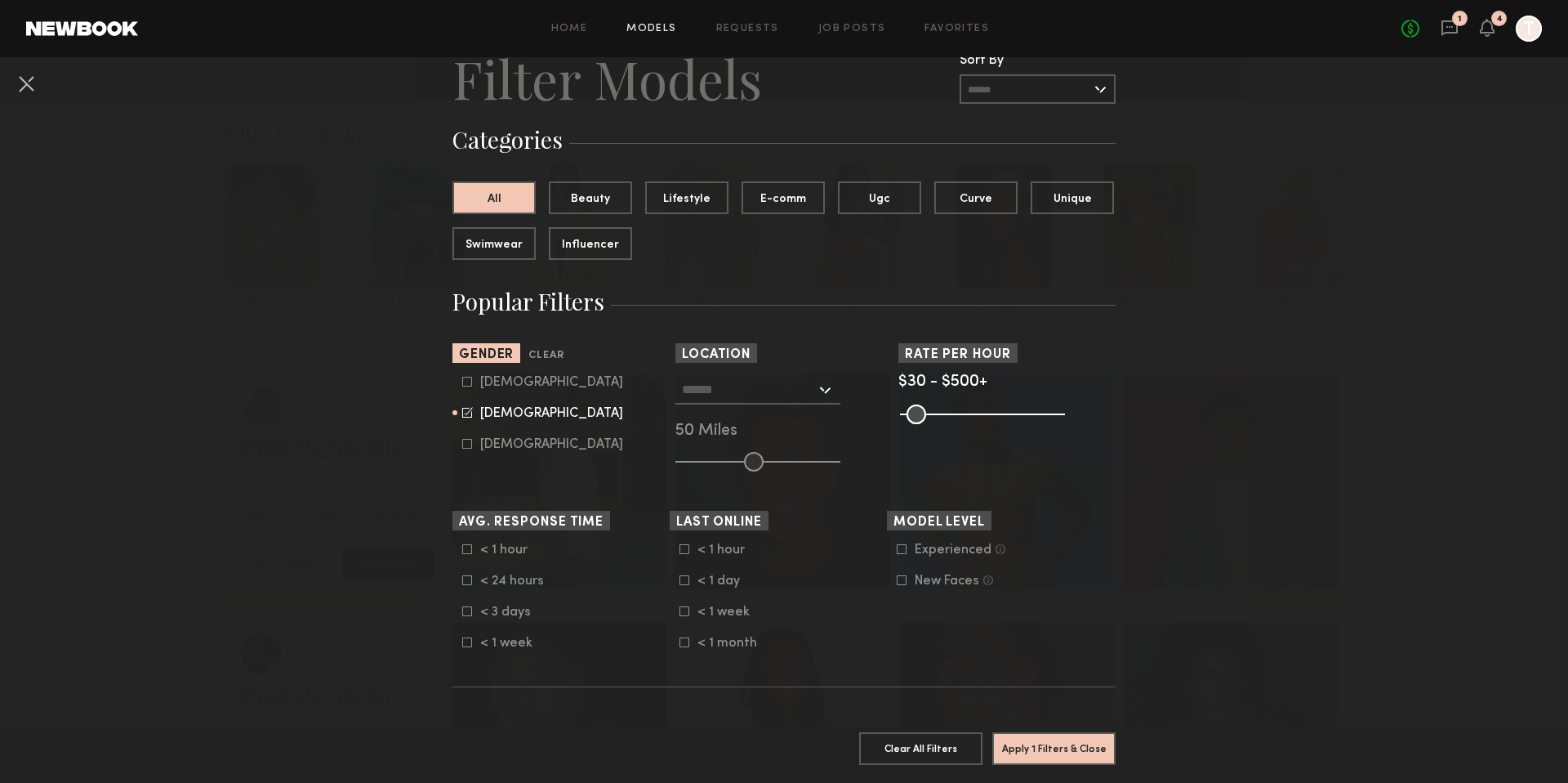
scroll to position [76, 0]
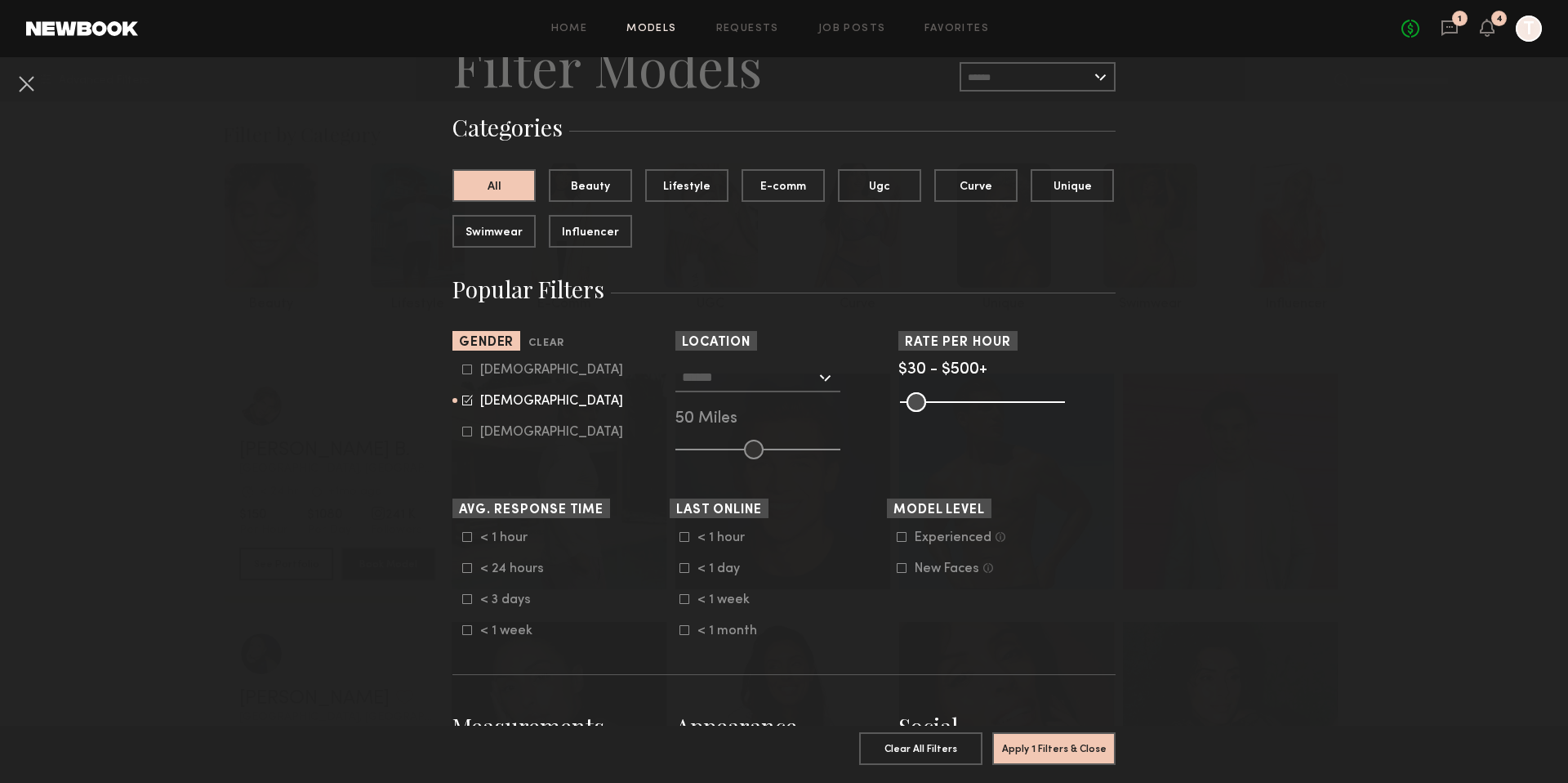
click at [816, 372] on div at bounding box center [757, 377] width 165 height 29
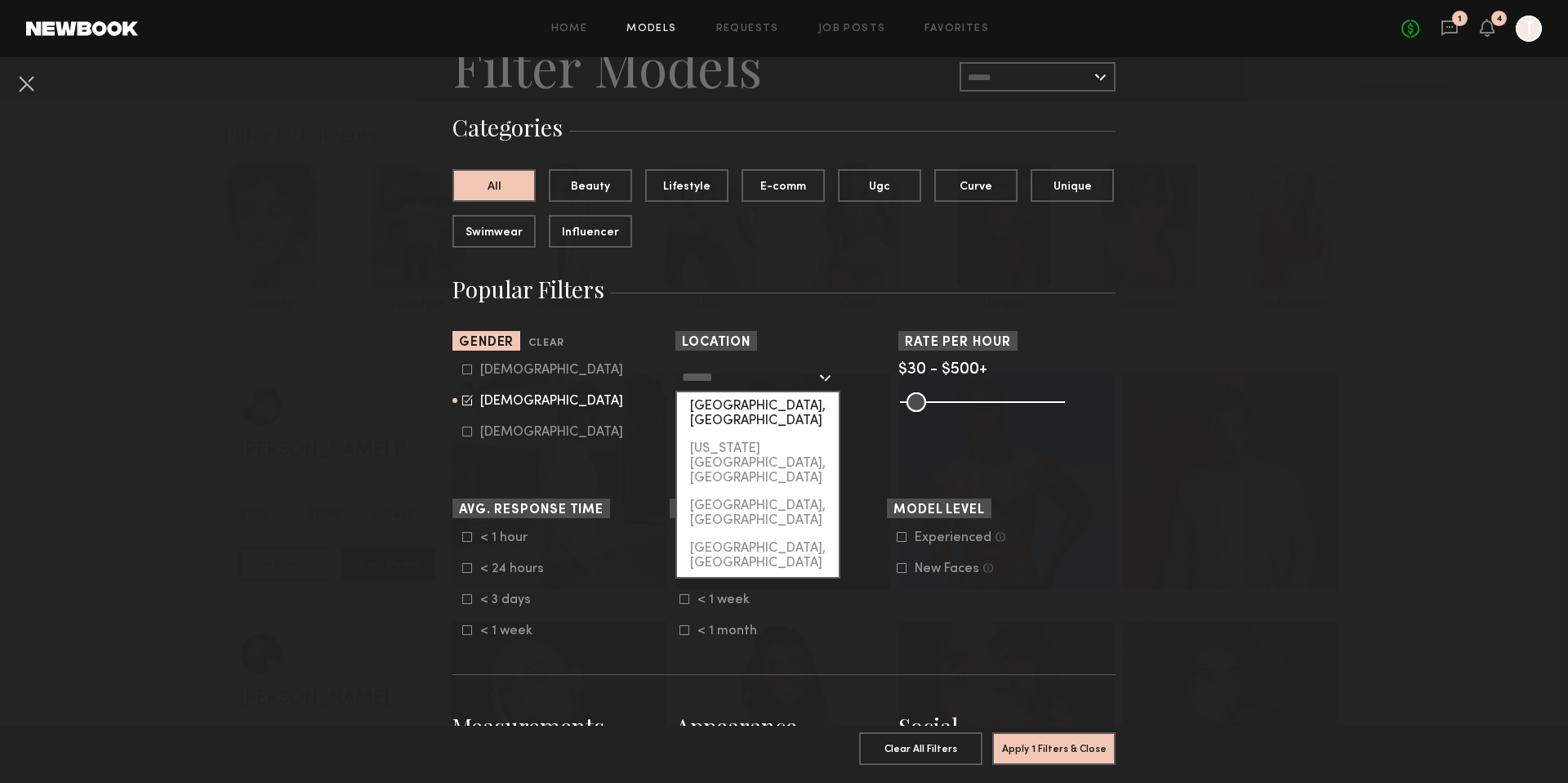
click at [757, 407] on div "[GEOGRAPHIC_DATA], [GEOGRAPHIC_DATA]" at bounding box center [757, 413] width 162 height 42
type input "**********"
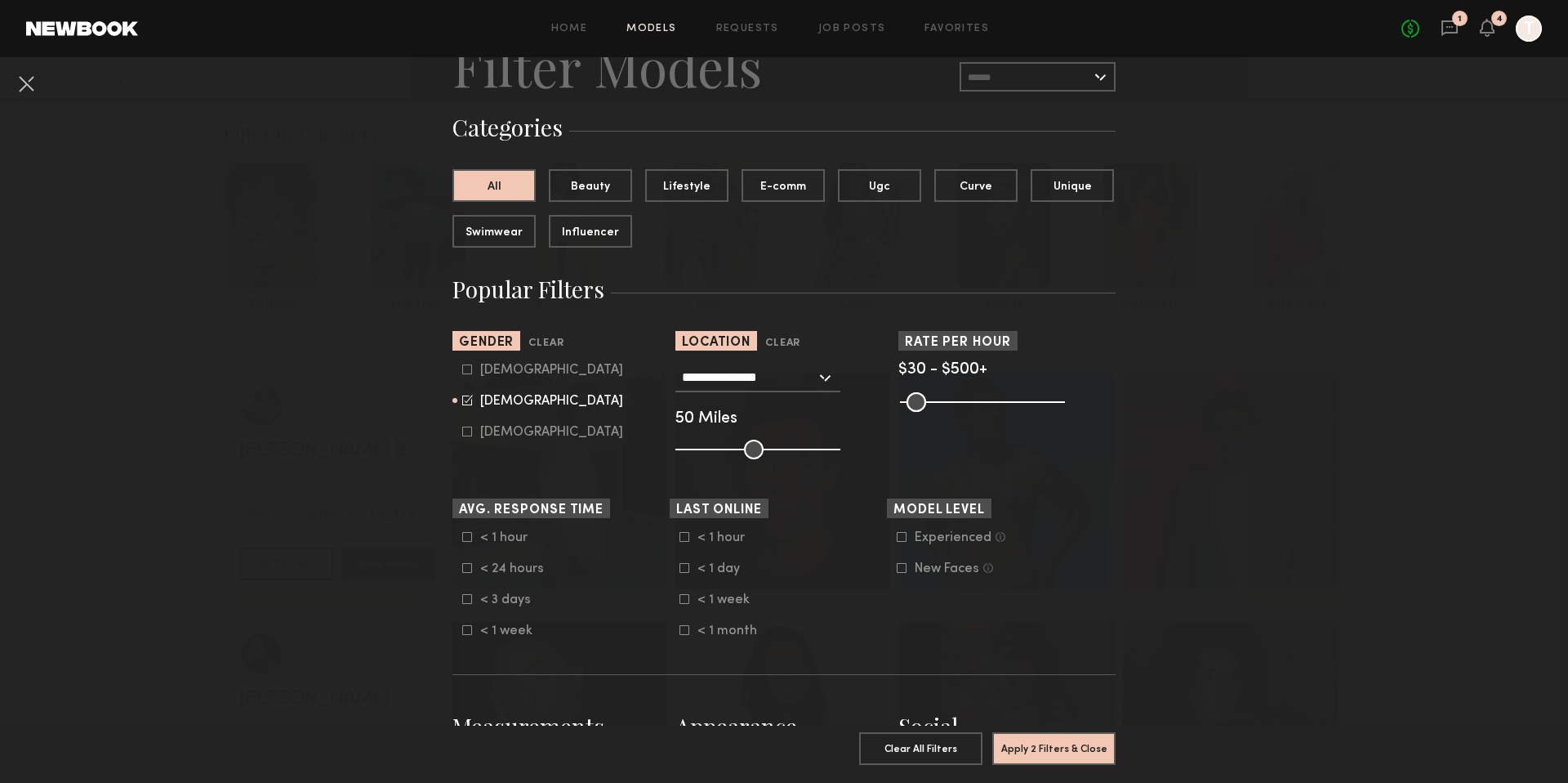
click at [590, 440] on section "Gender Clear Male Female Non-binary" at bounding box center [561, 395] width 217 height 128
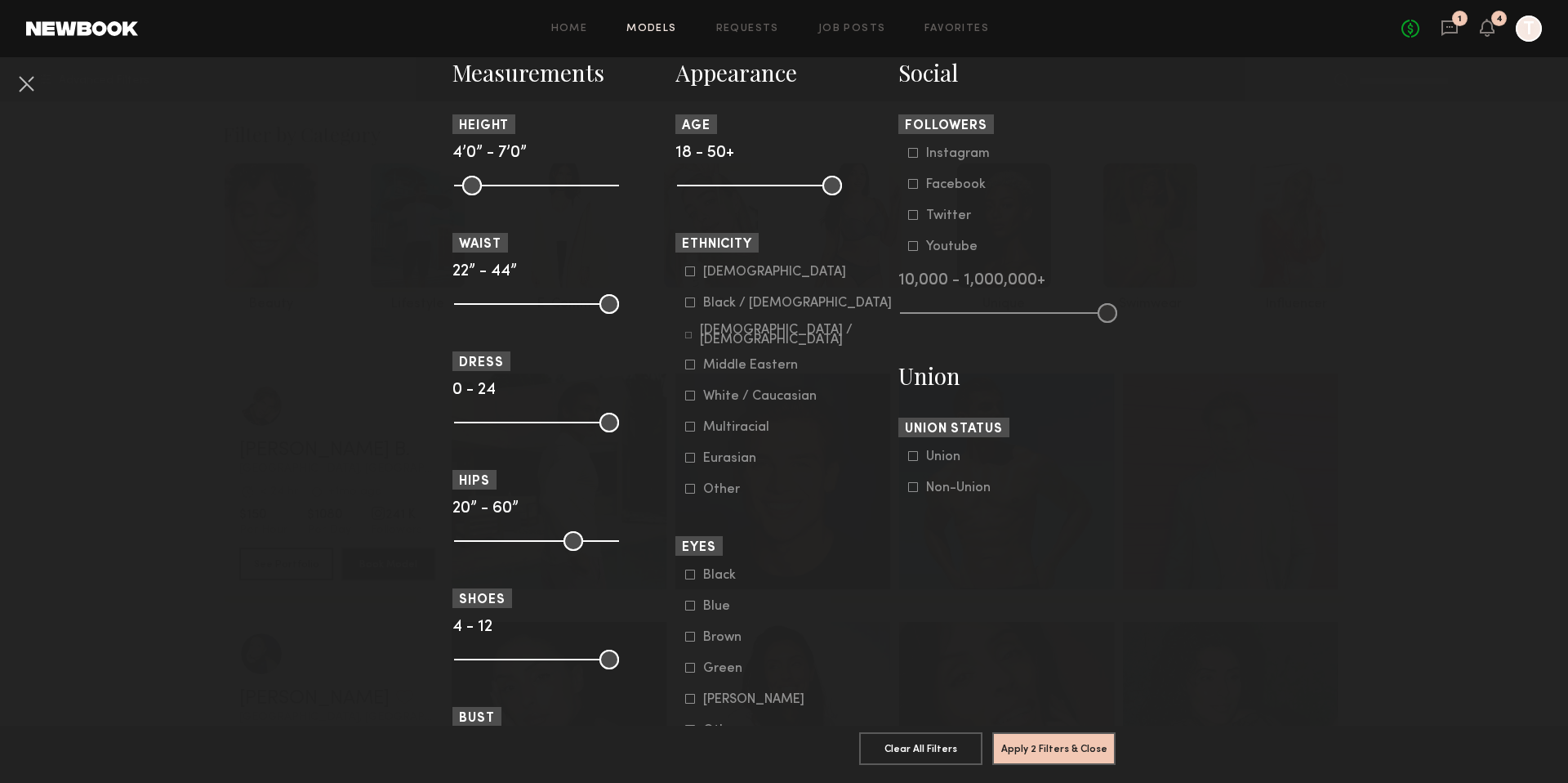
scroll to position [738, 0]
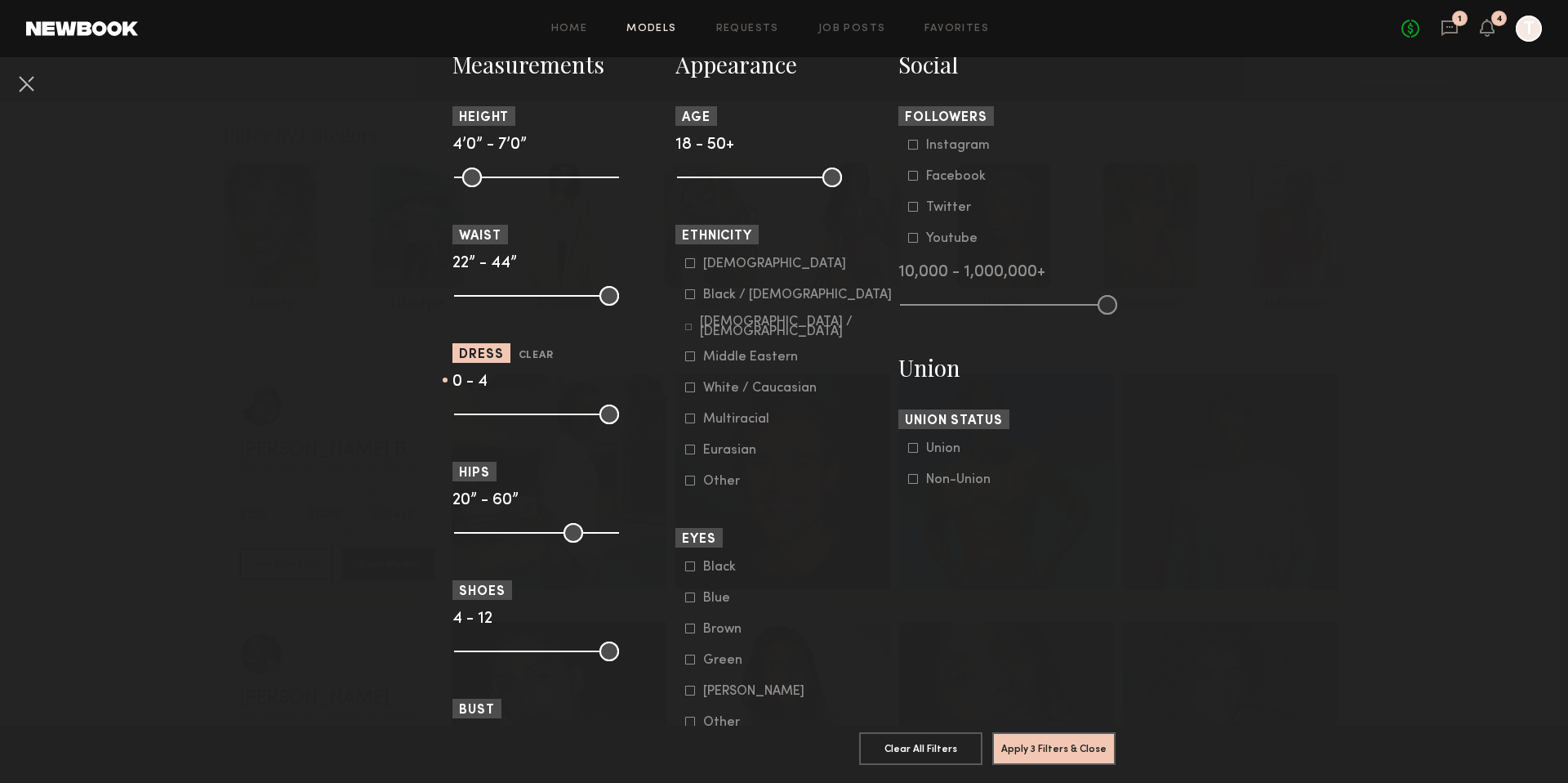
drag, startPoint x: 602, startPoint y: 421, endPoint x: 485, endPoint y: 413, distance: 117.3
type input "*"
click at [485, 413] on input "range" at bounding box center [537, 413] width 165 height 19
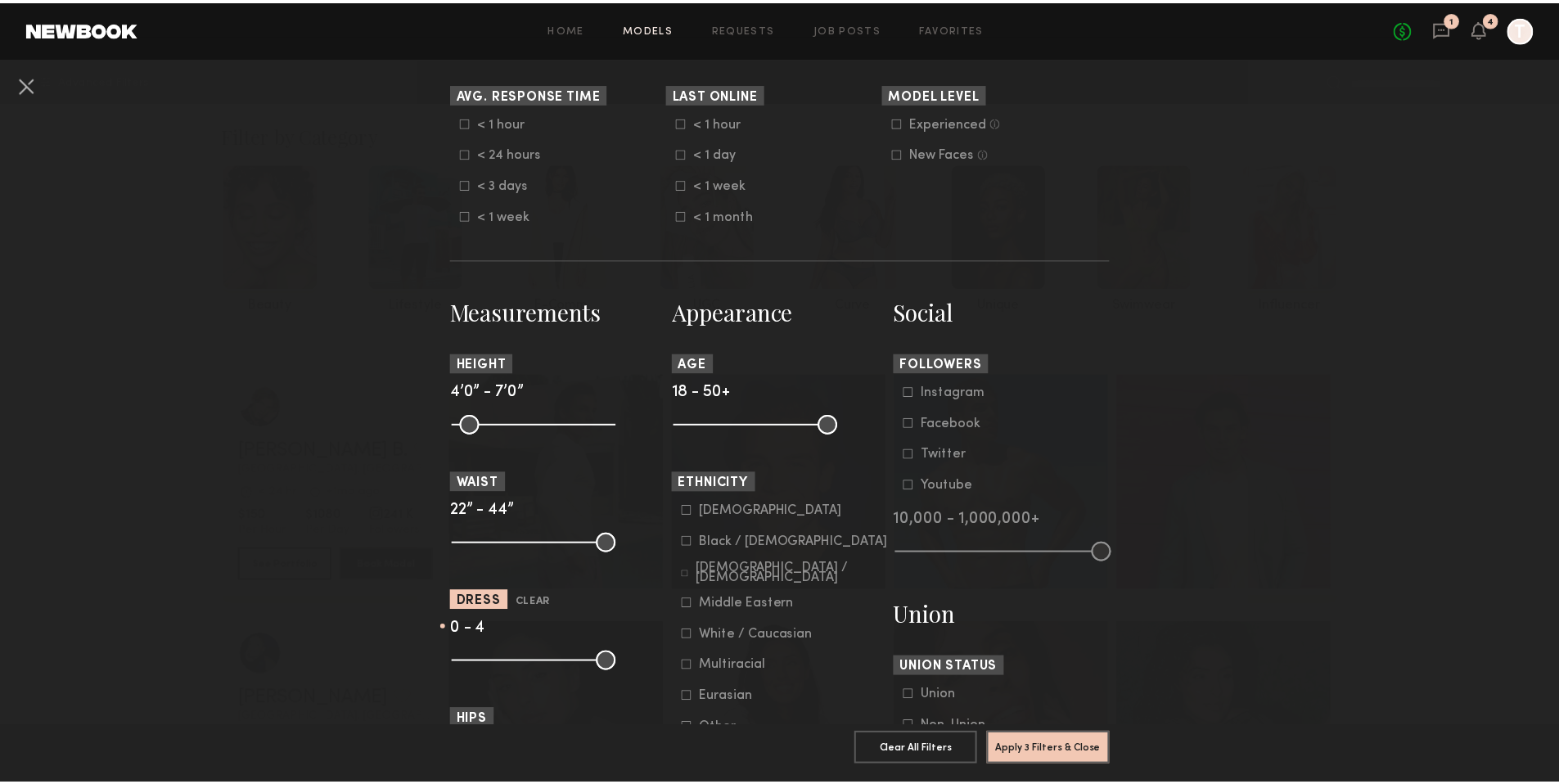
scroll to position [502, 0]
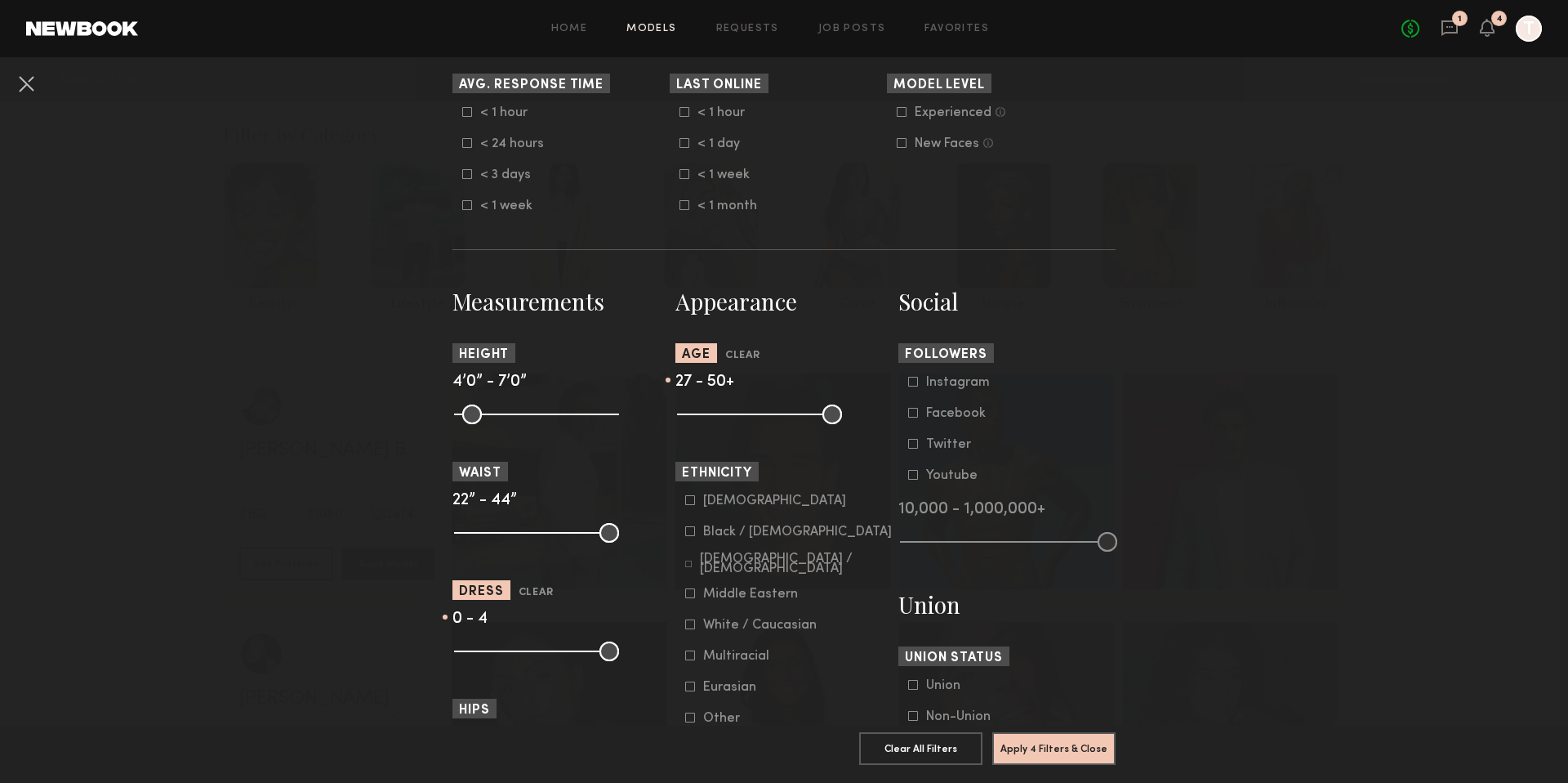
drag, startPoint x: 684, startPoint y: 407, endPoint x: 720, endPoint y: 407, distance: 36.0
type input "**"
click at [720, 407] on input "range" at bounding box center [759, 413] width 165 height 19
click at [1020, 758] on common-button "Apply 4 Filters & Close" at bounding box center [1054, 754] width 124 height 44
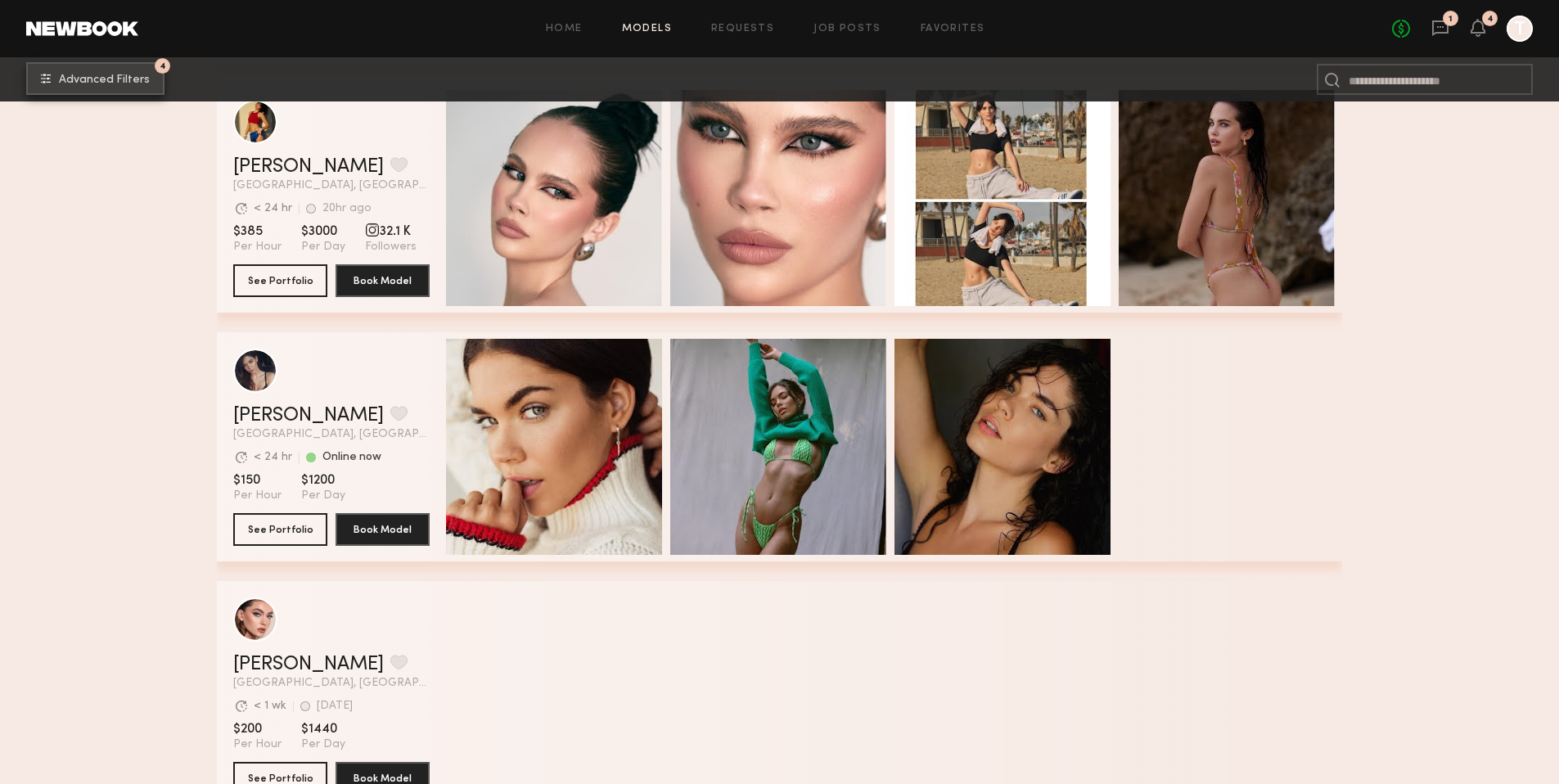
scroll to position [3346, 0]
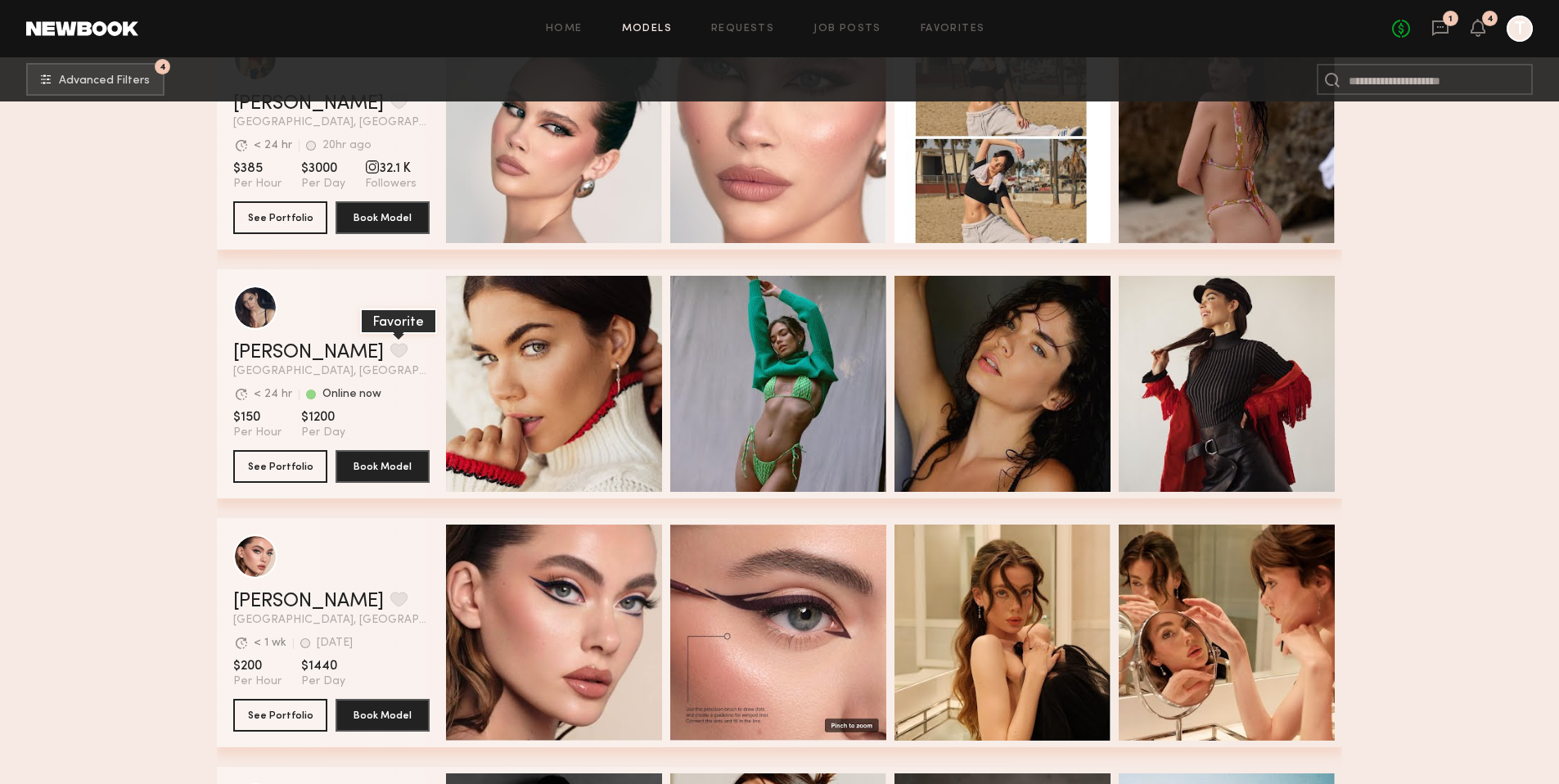
click at [390, 346] on button "grid" at bounding box center [399, 350] width 17 height 14
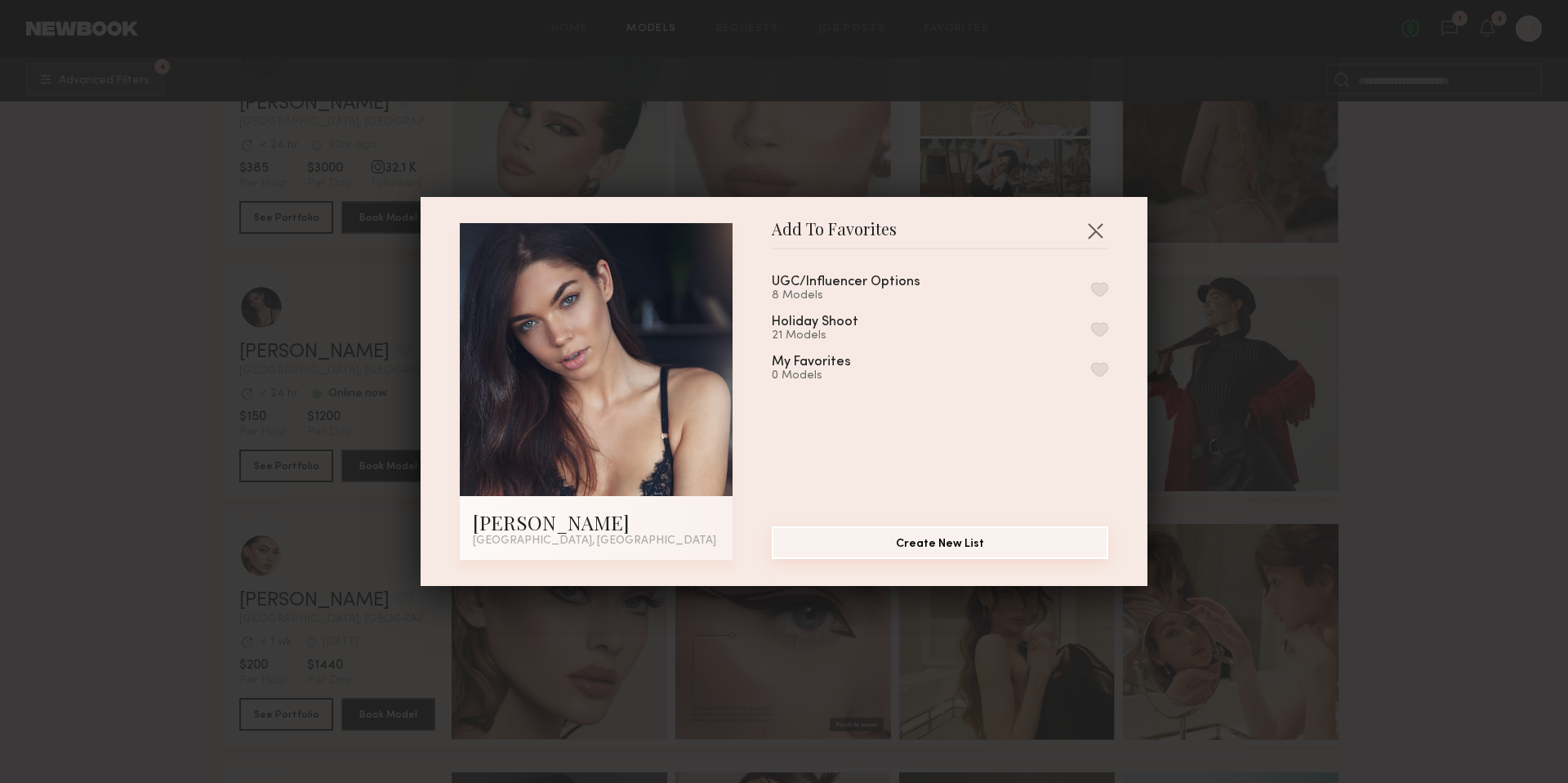
click at [918, 556] on button "Create New List" at bounding box center [940, 542] width 337 height 33
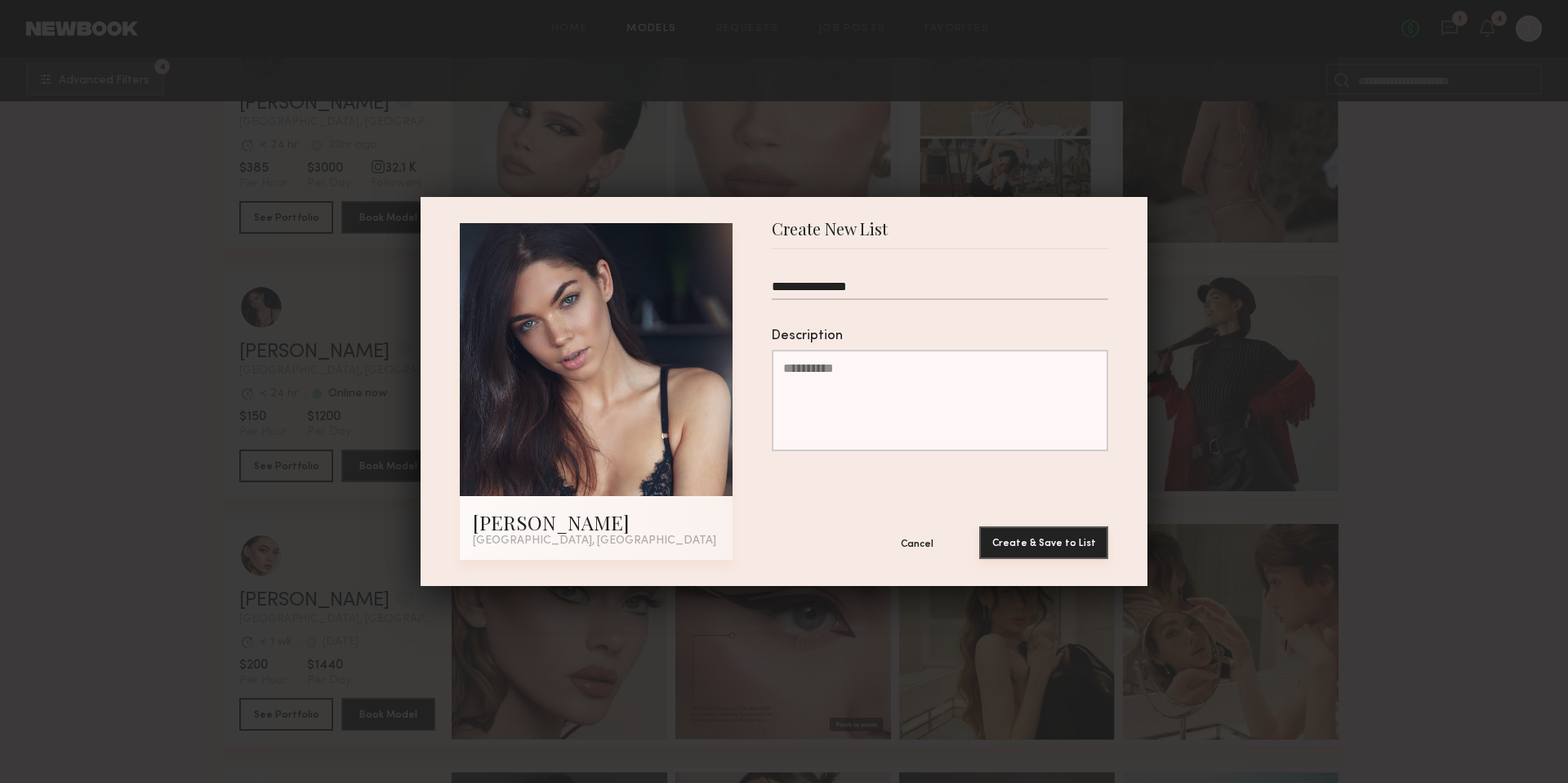
type input "**********"
click at [1063, 533] on button "Create & Save to List" at bounding box center [1043, 542] width 129 height 33
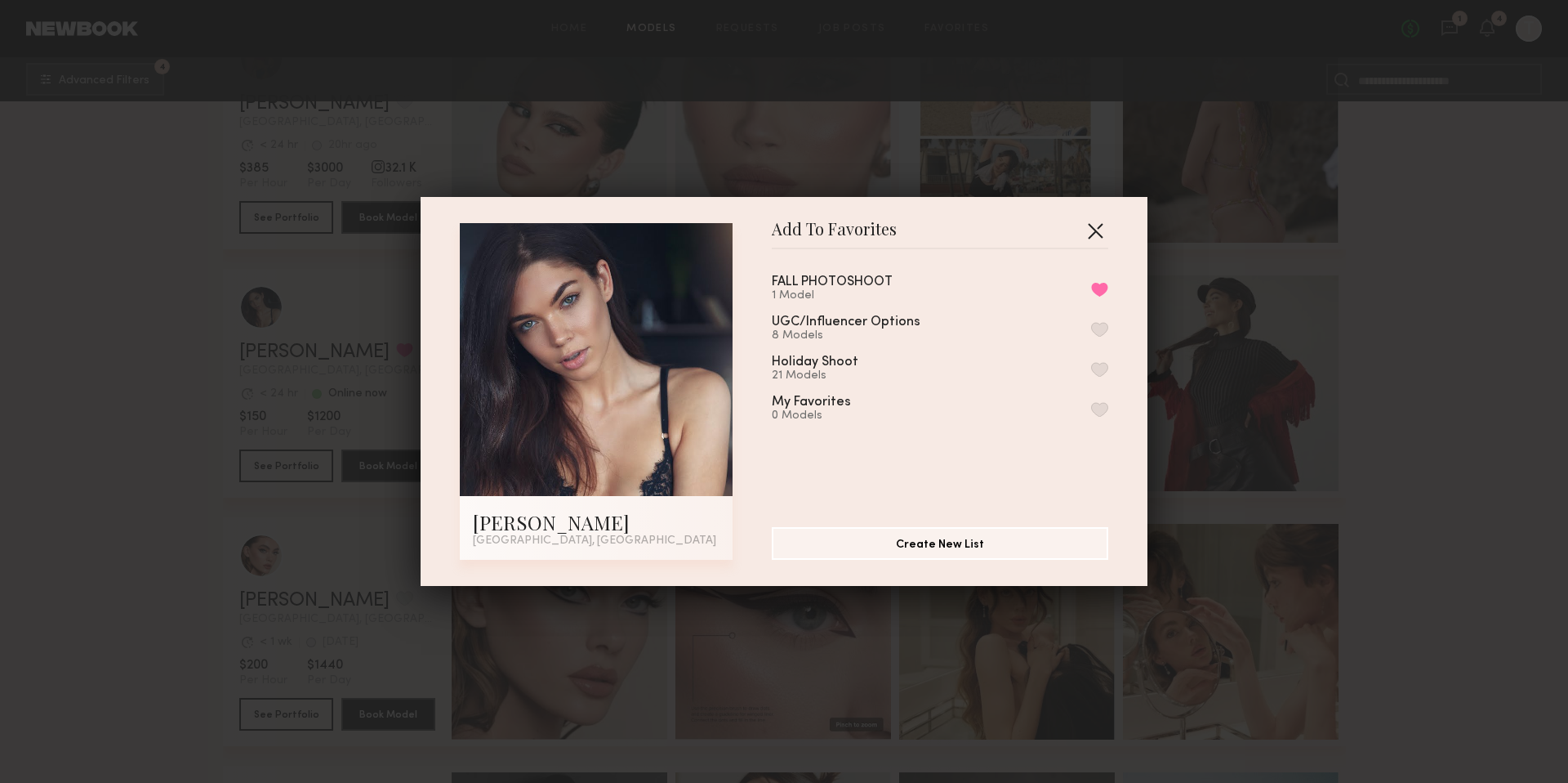
click at [1095, 226] on button "button" at bounding box center [1095, 230] width 26 height 26
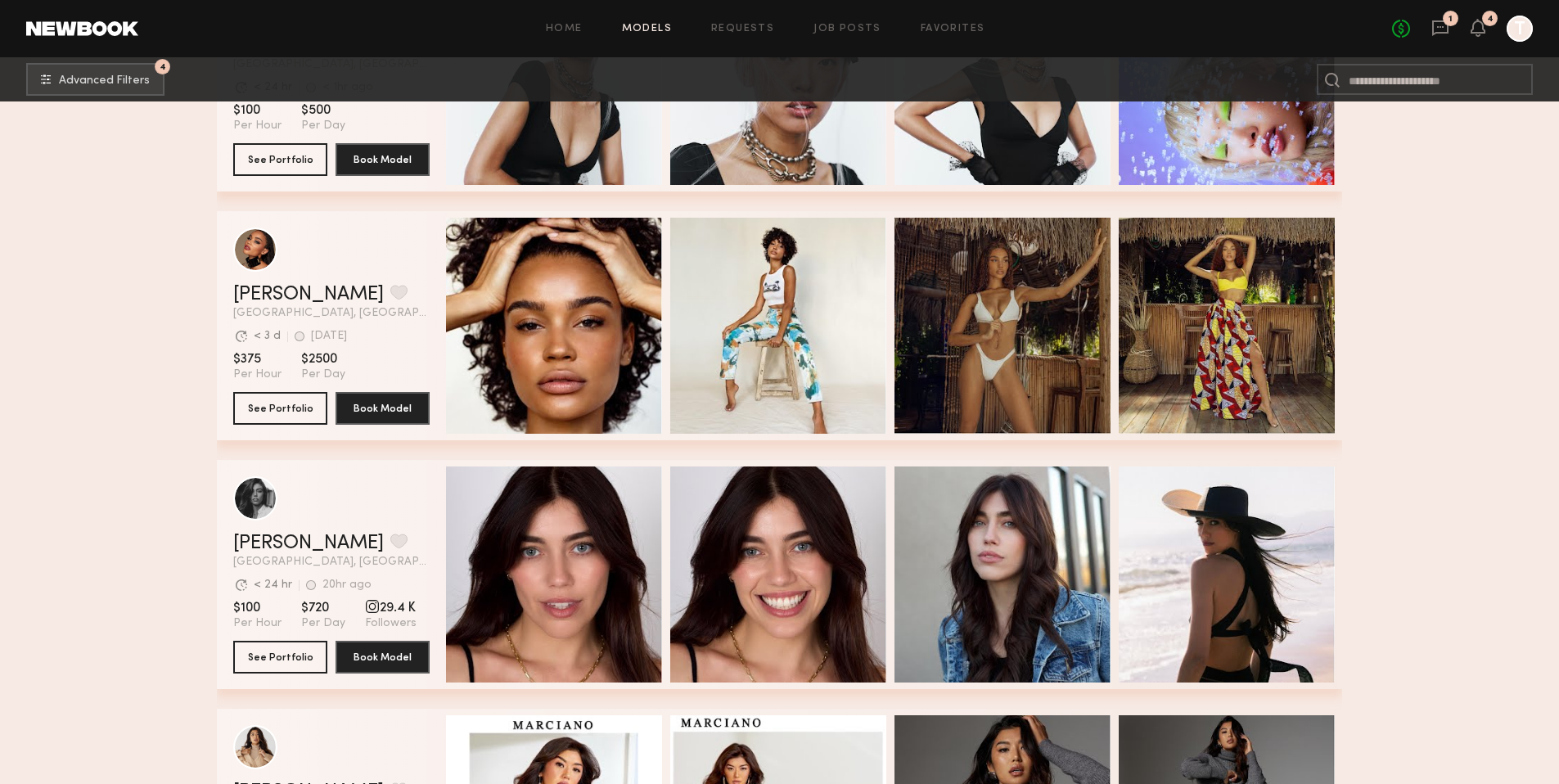
scroll to position [1422, 0]
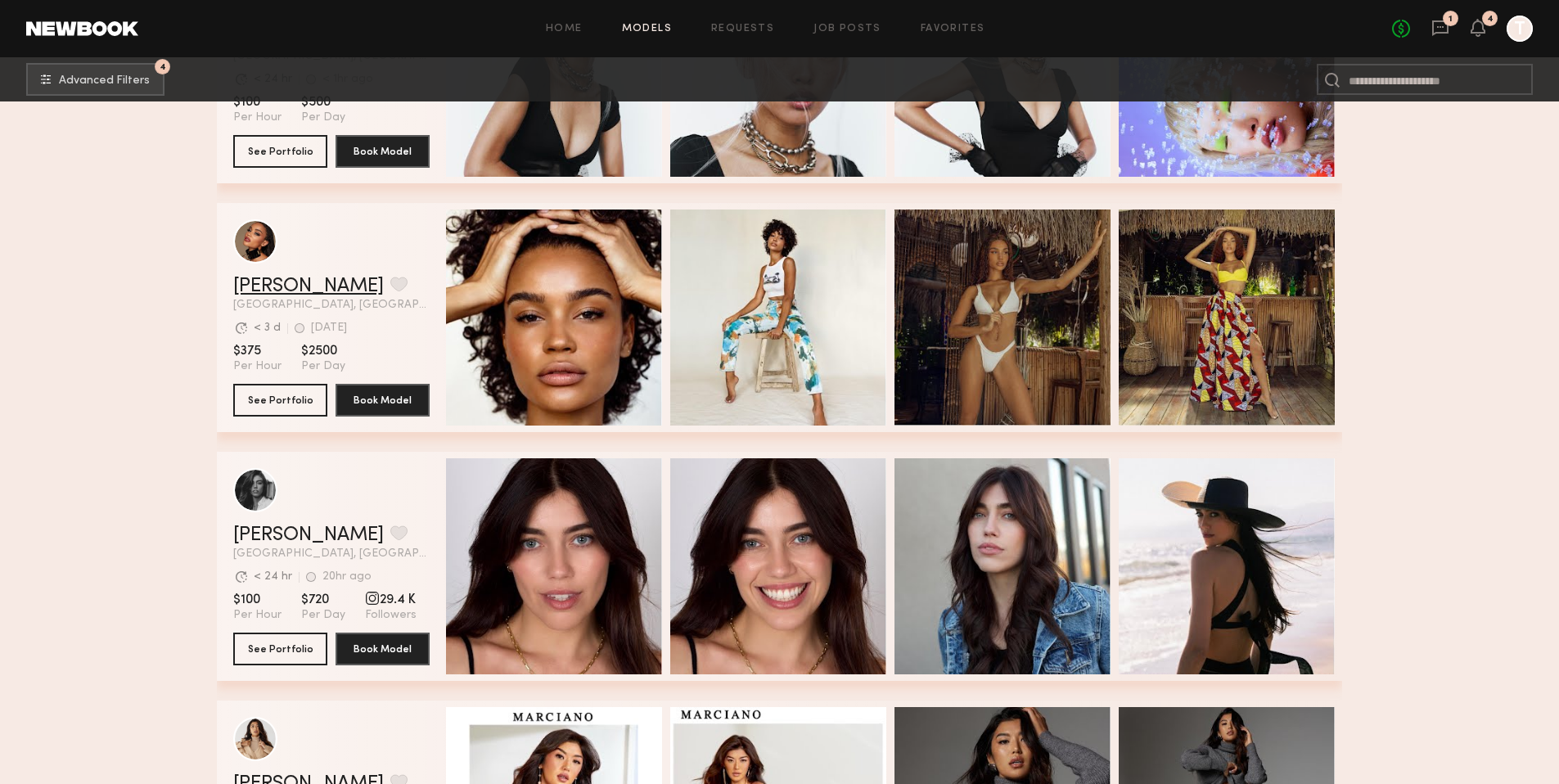
click at [253, 287] on link "Juliette N." at bounding box center [309, 286] width 151 height 19
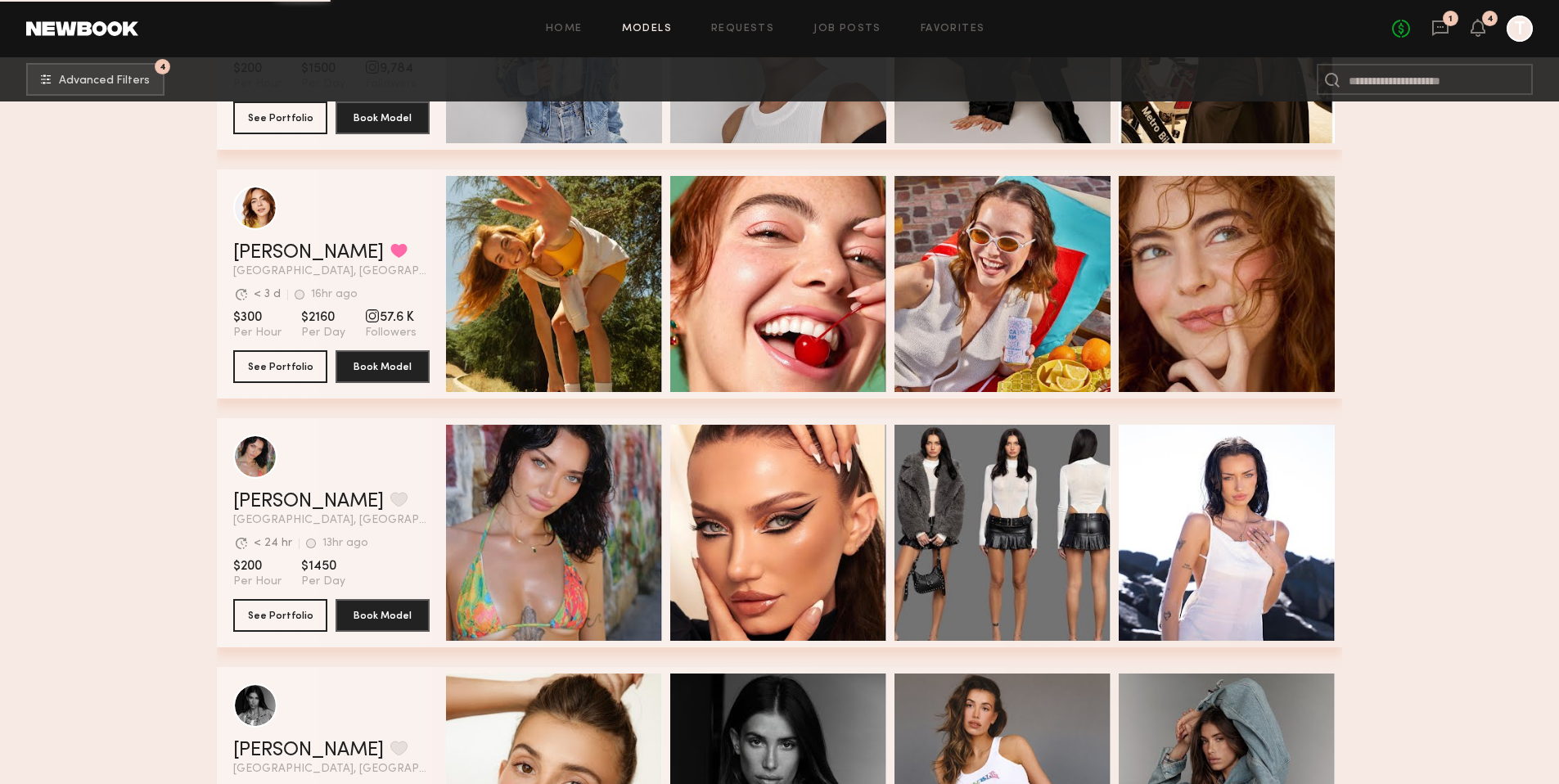
scroll to position [5168, 0]
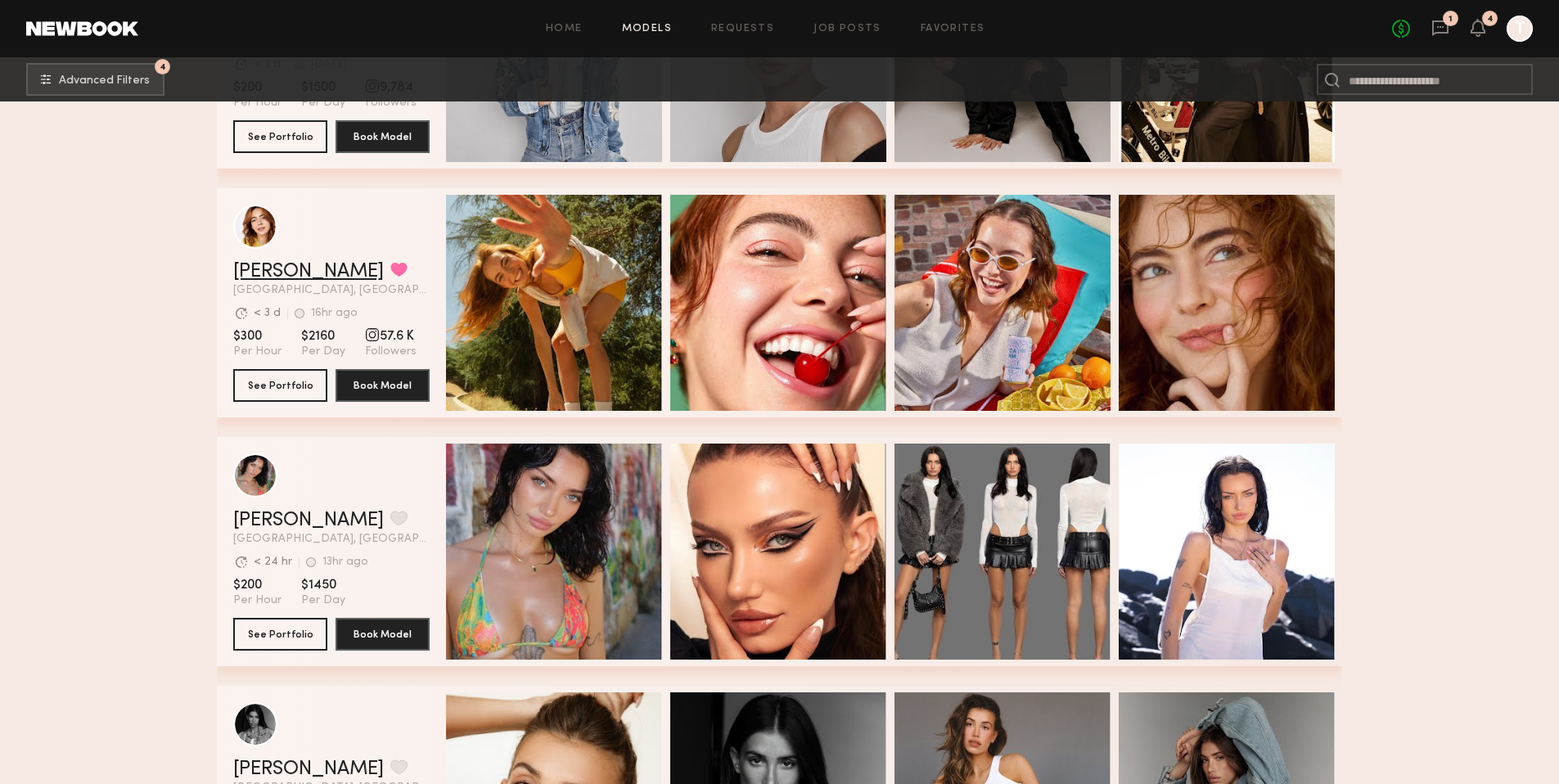
click at [273, 268] on link "Haley G." at bounding box center [309, 271] width 151 height 19
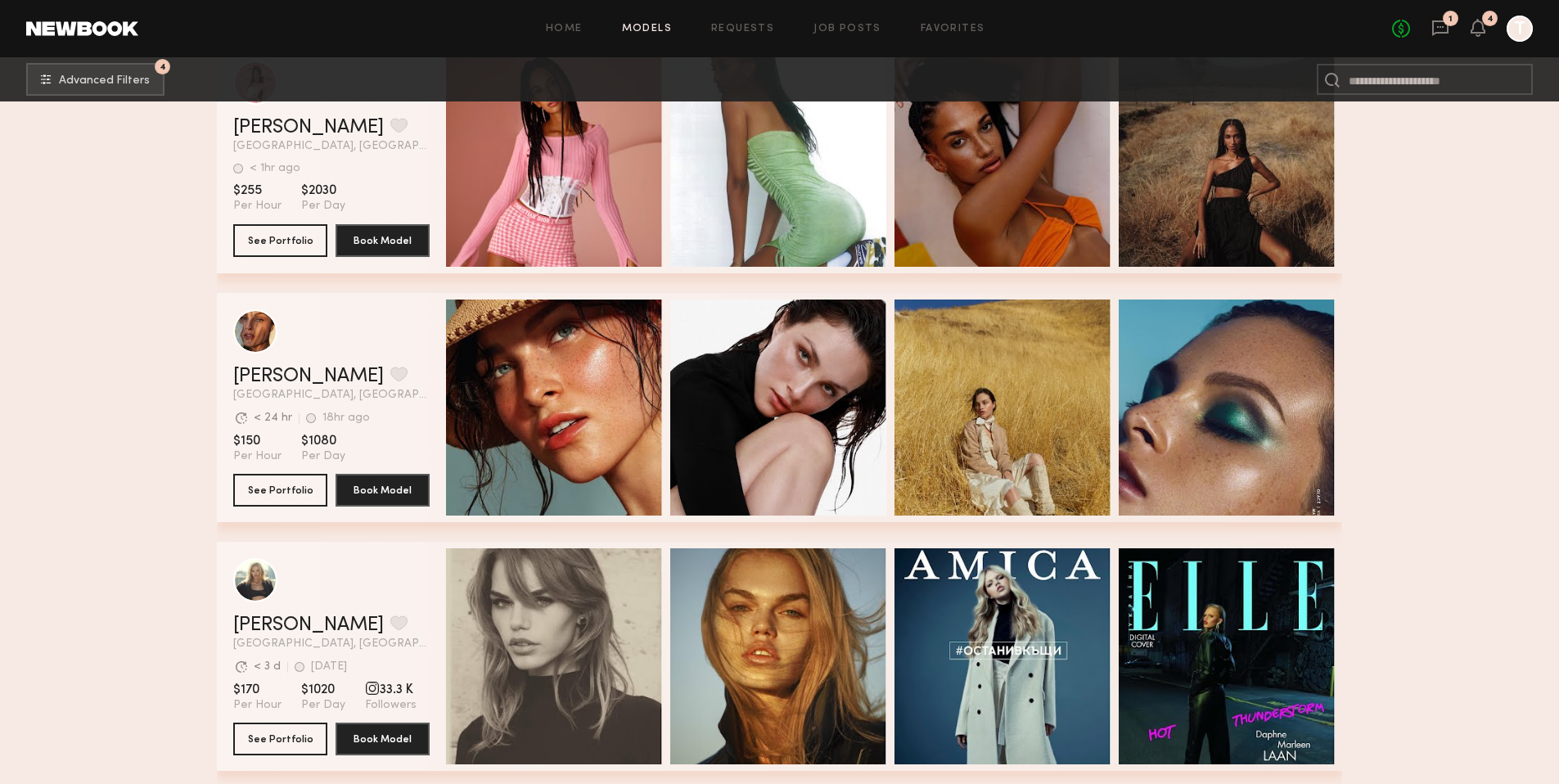
scroll to position [6124, 0]
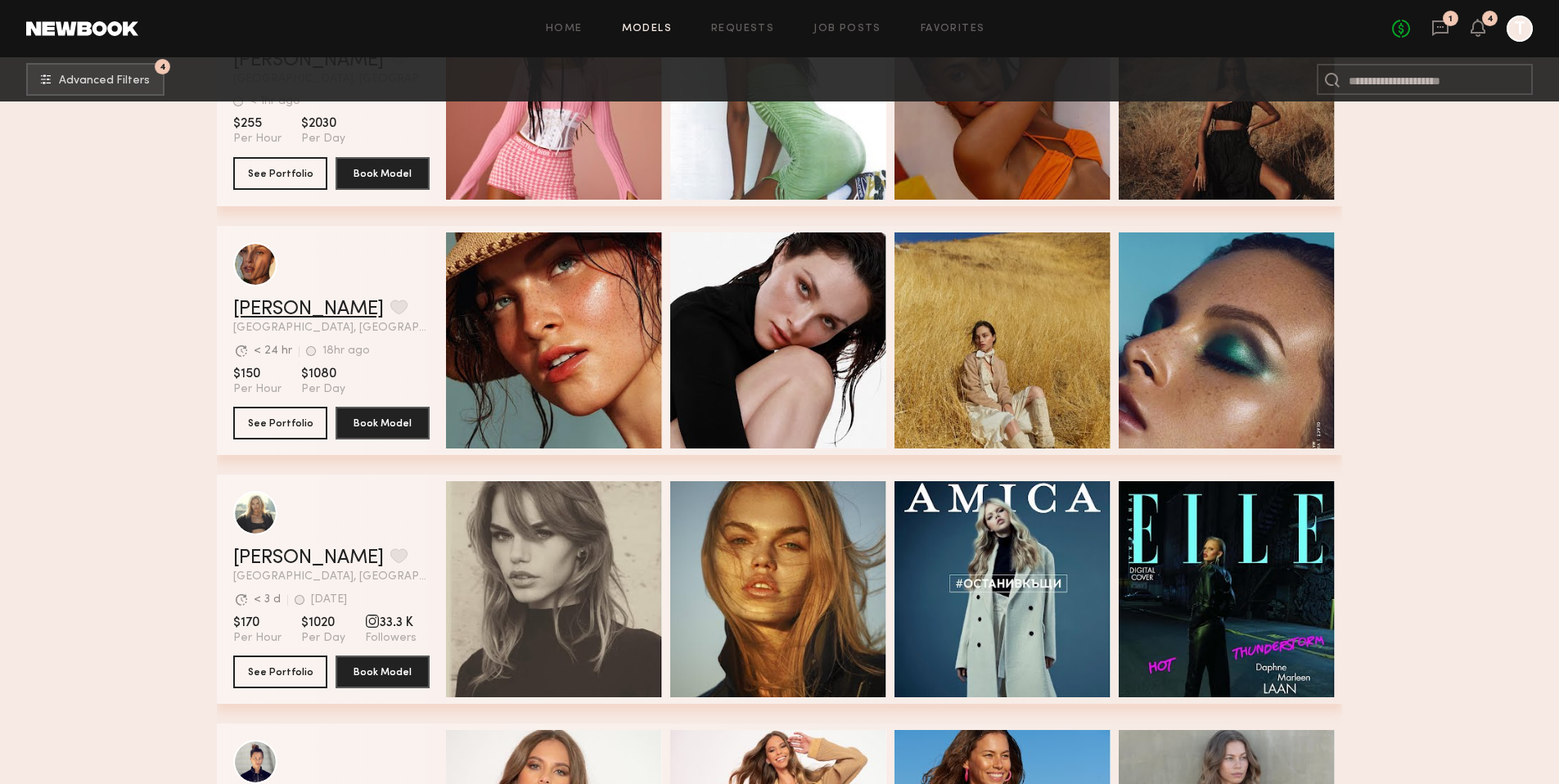
click at [277, 304] on link "Nicole C." at bounding box center [309, 309] width 151 height 19
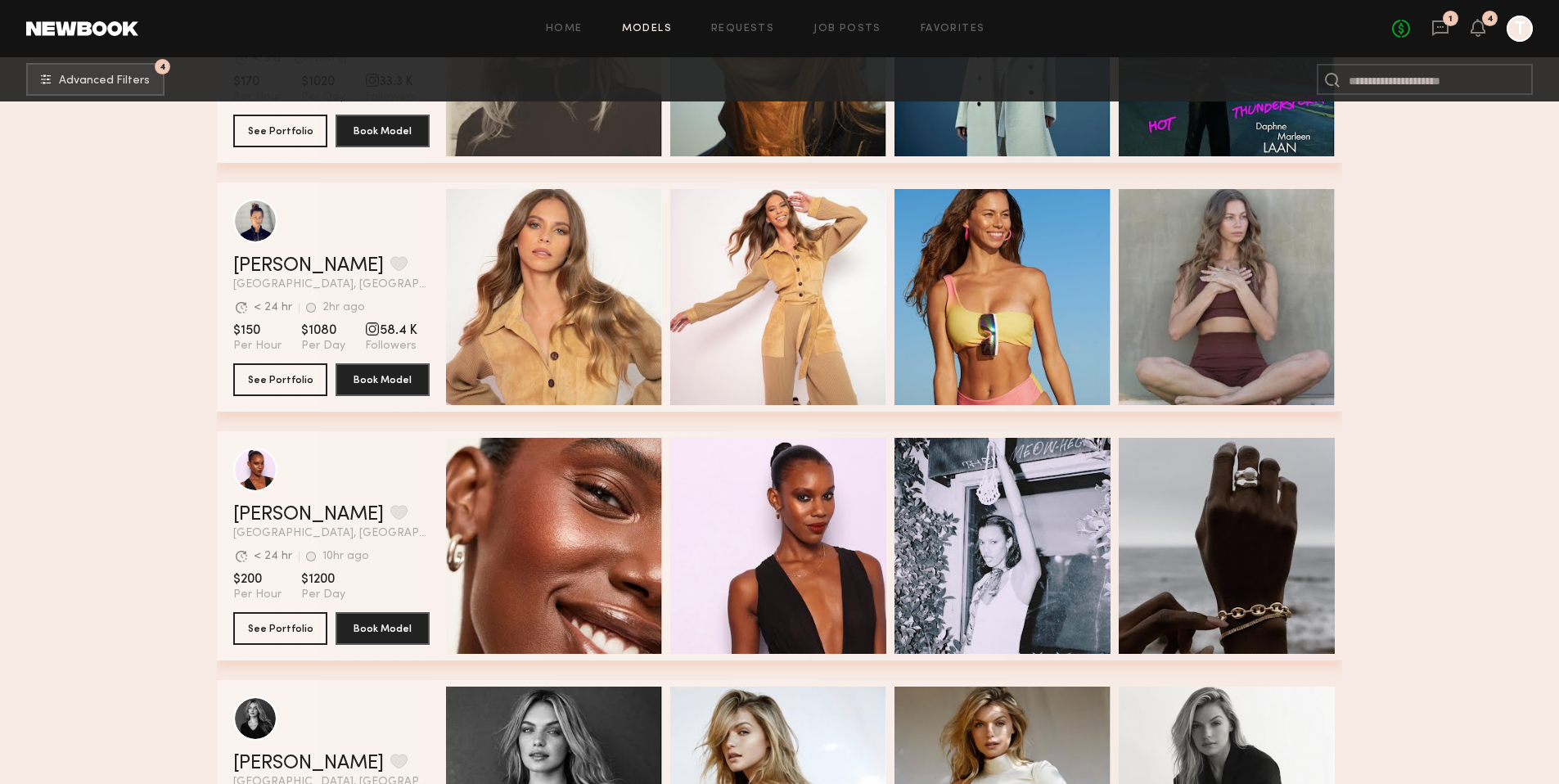
scroll to position [6753, 0]
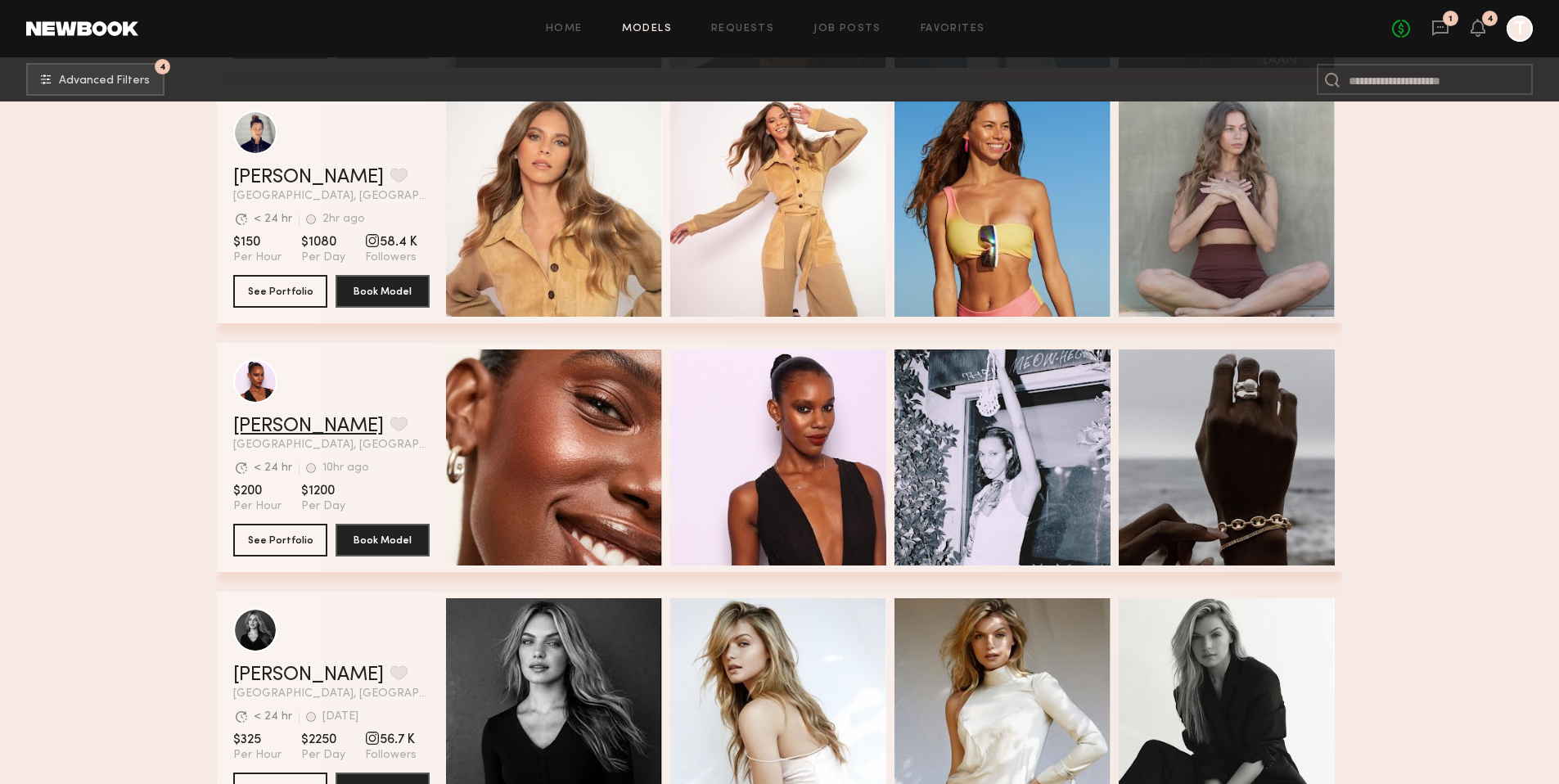
click at [276, 423] on link "Danielle D." at bounding box center [309, 426] width 151 height 19
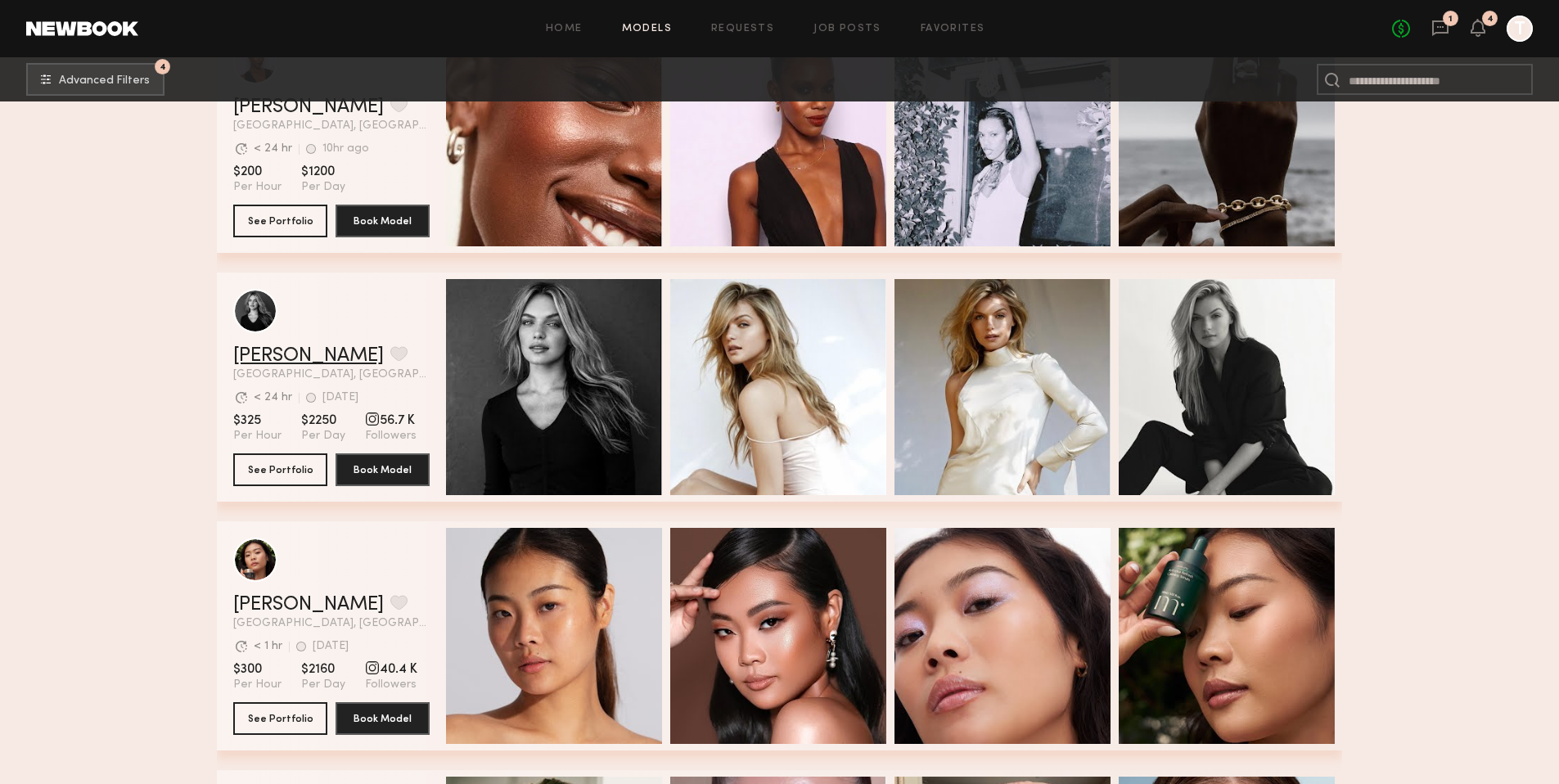
click at [251, 351] on link "Amanda G." at bounding box center [309, 355] width 151 height 19
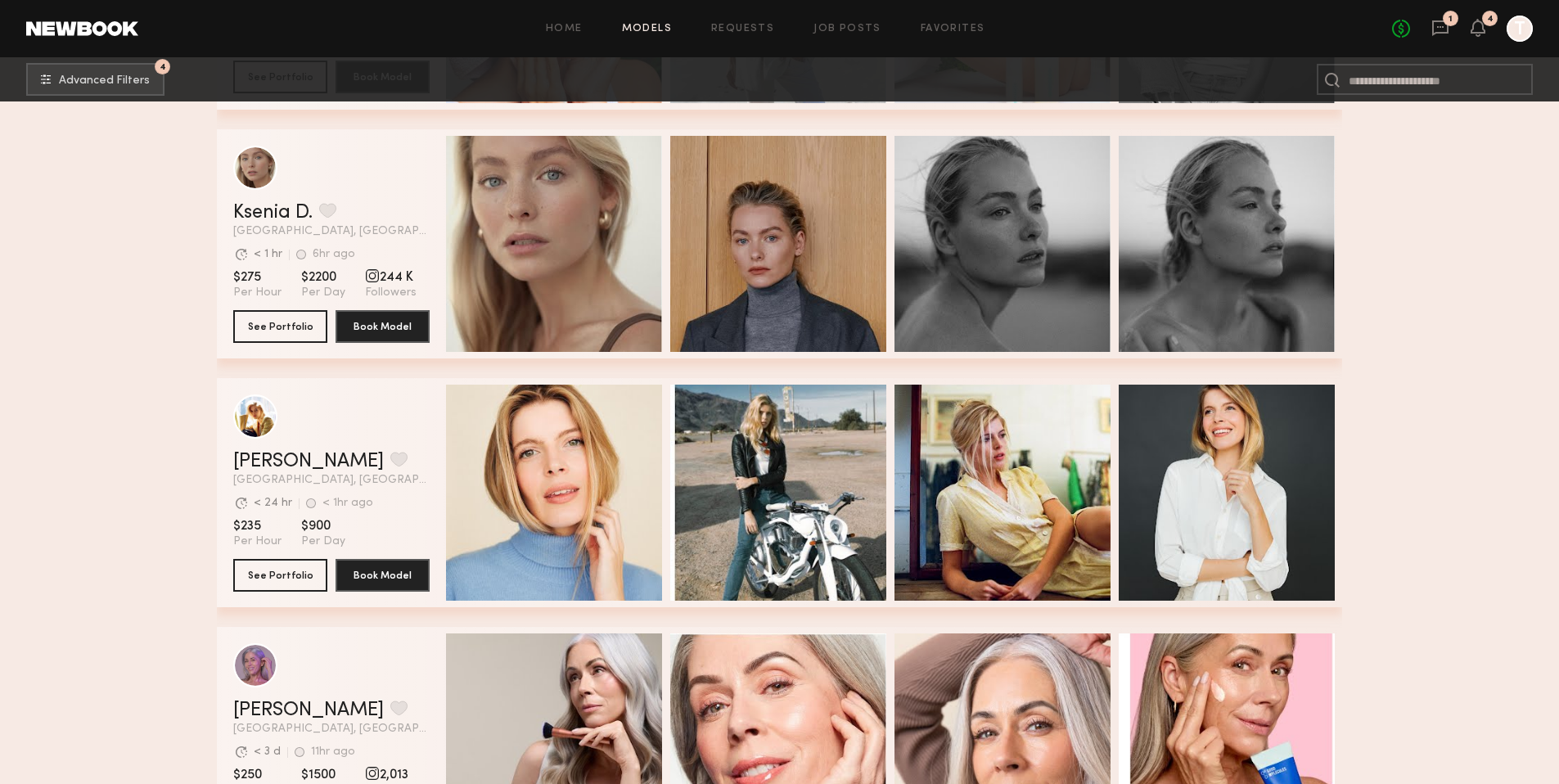
scroll to position [8183, 0]
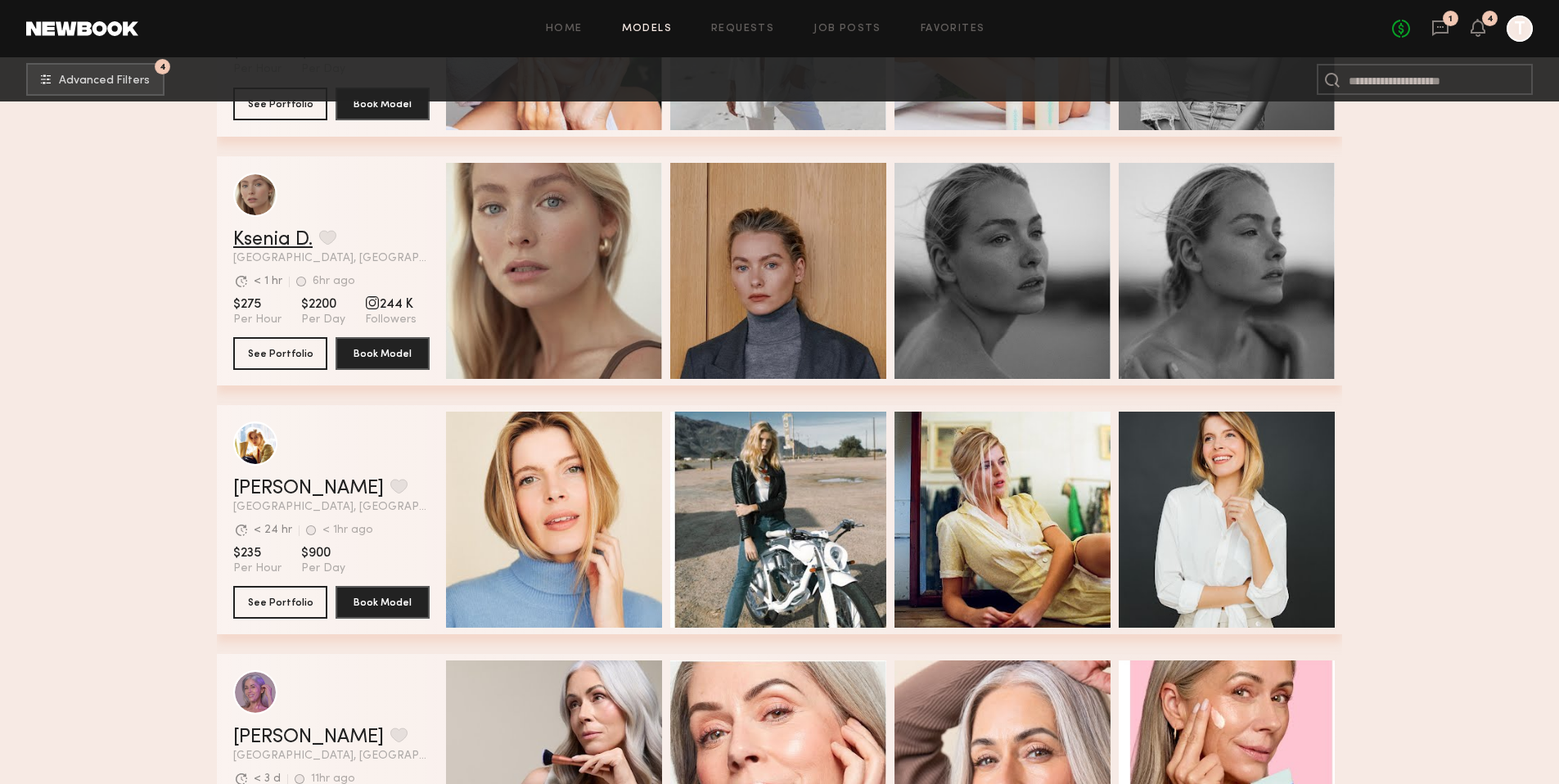
click at [286, 244] on link "Ksenia D." at bounding box center [273, 239] width 79 height 19
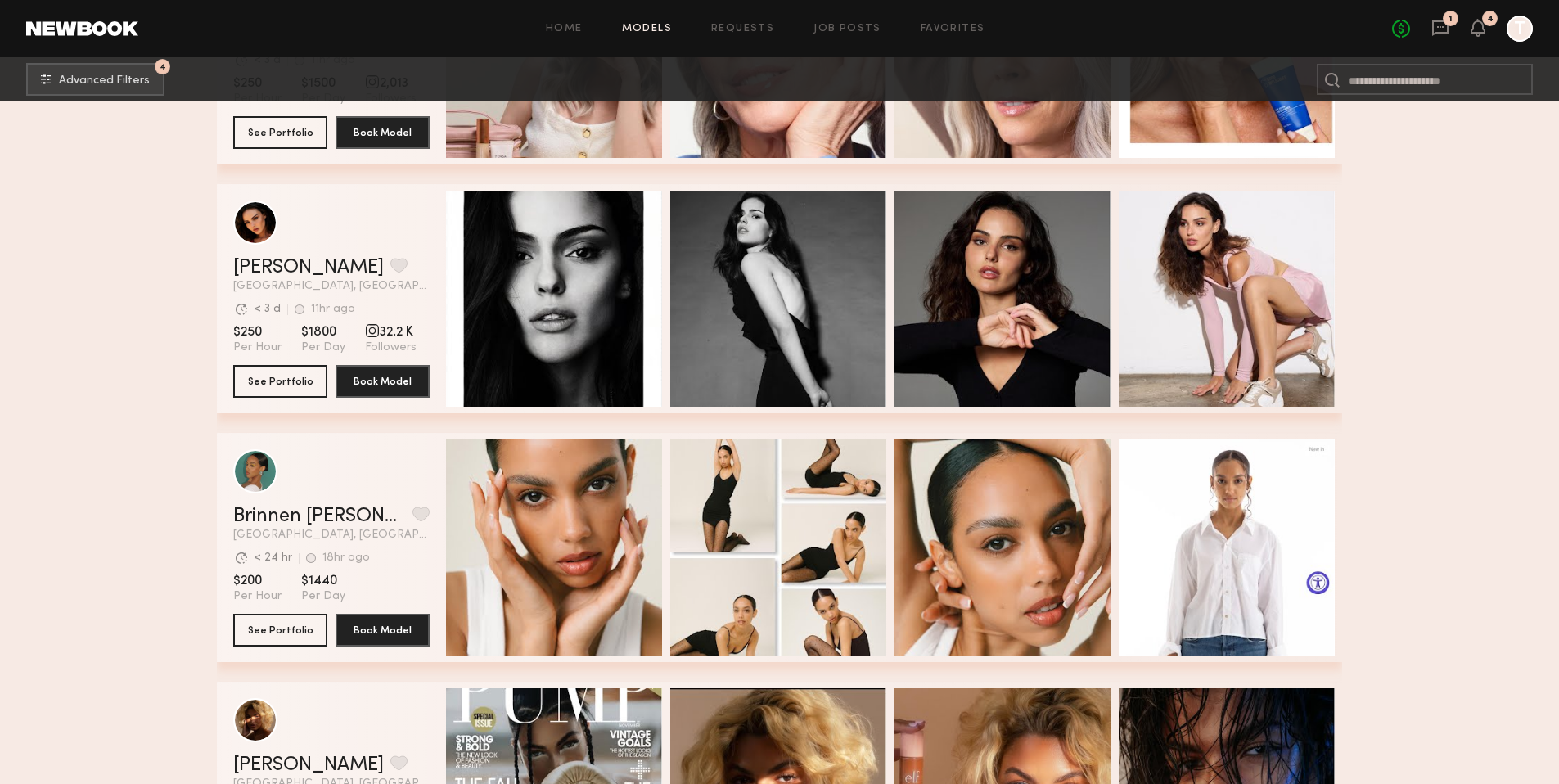
scroll to position [8858, 0]
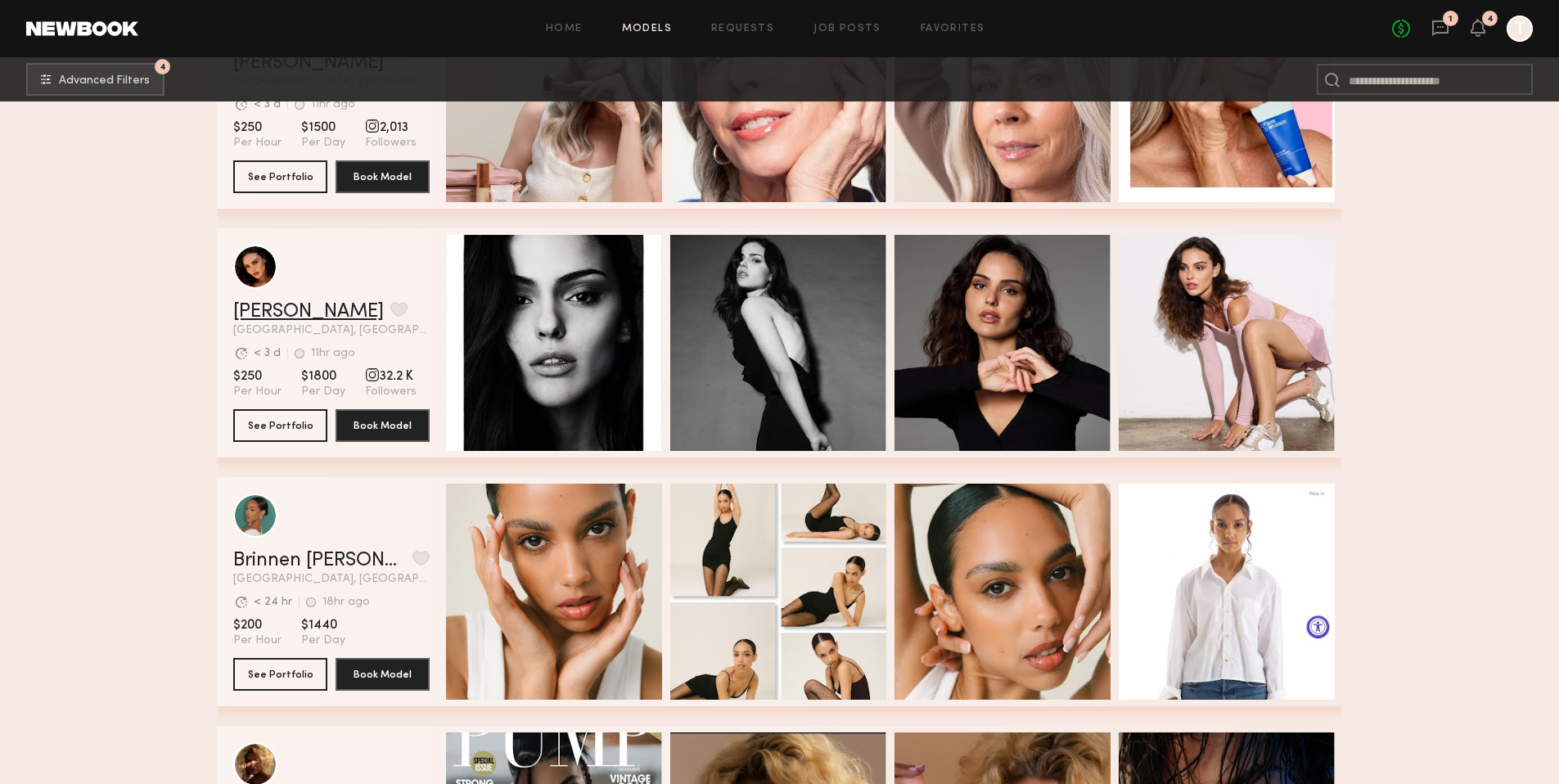
click at [289, 314] on link "Isabella A." at bounding box center [309, 311] width 151 height 19
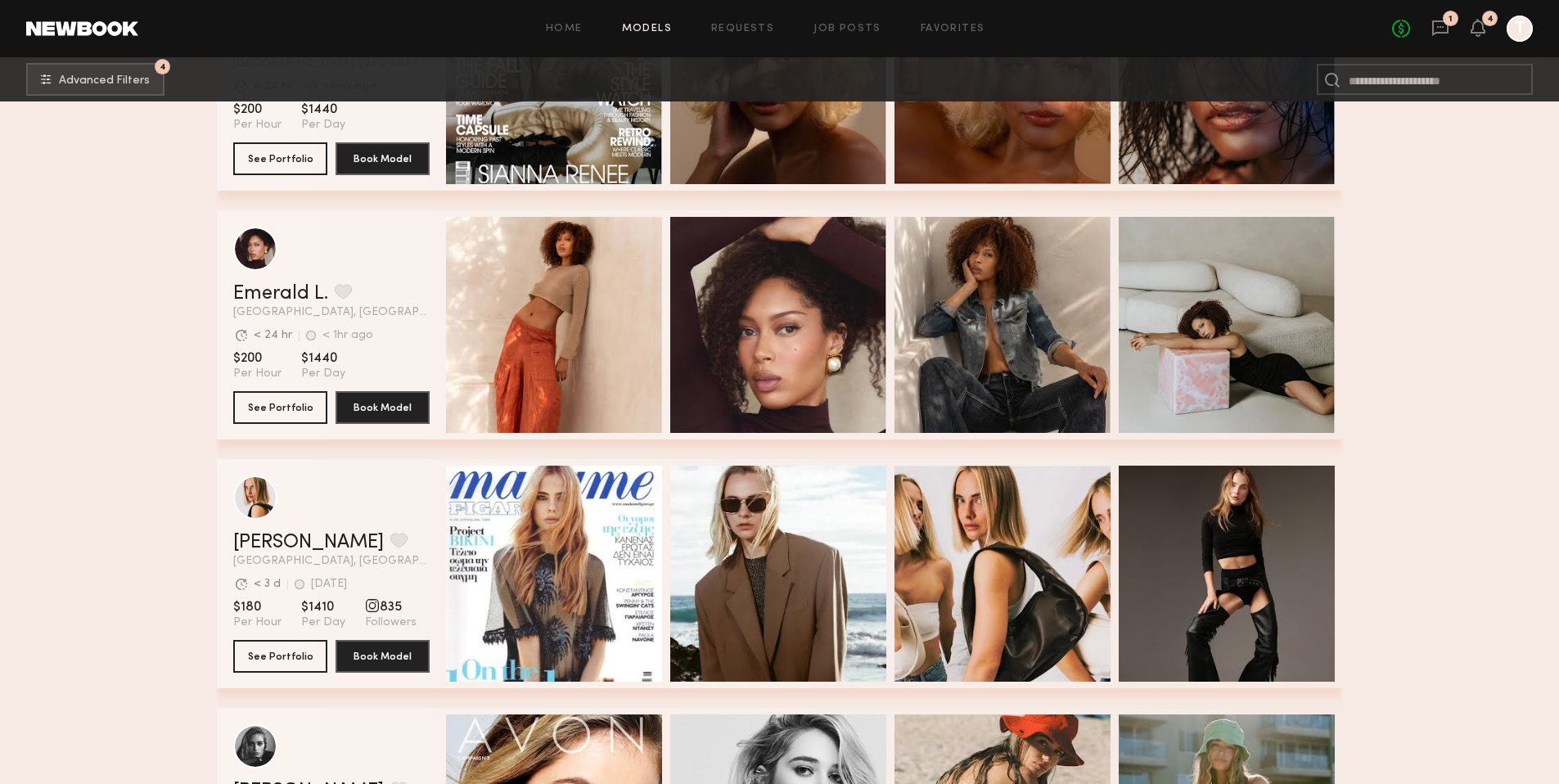
scroll to position [9674, 0]
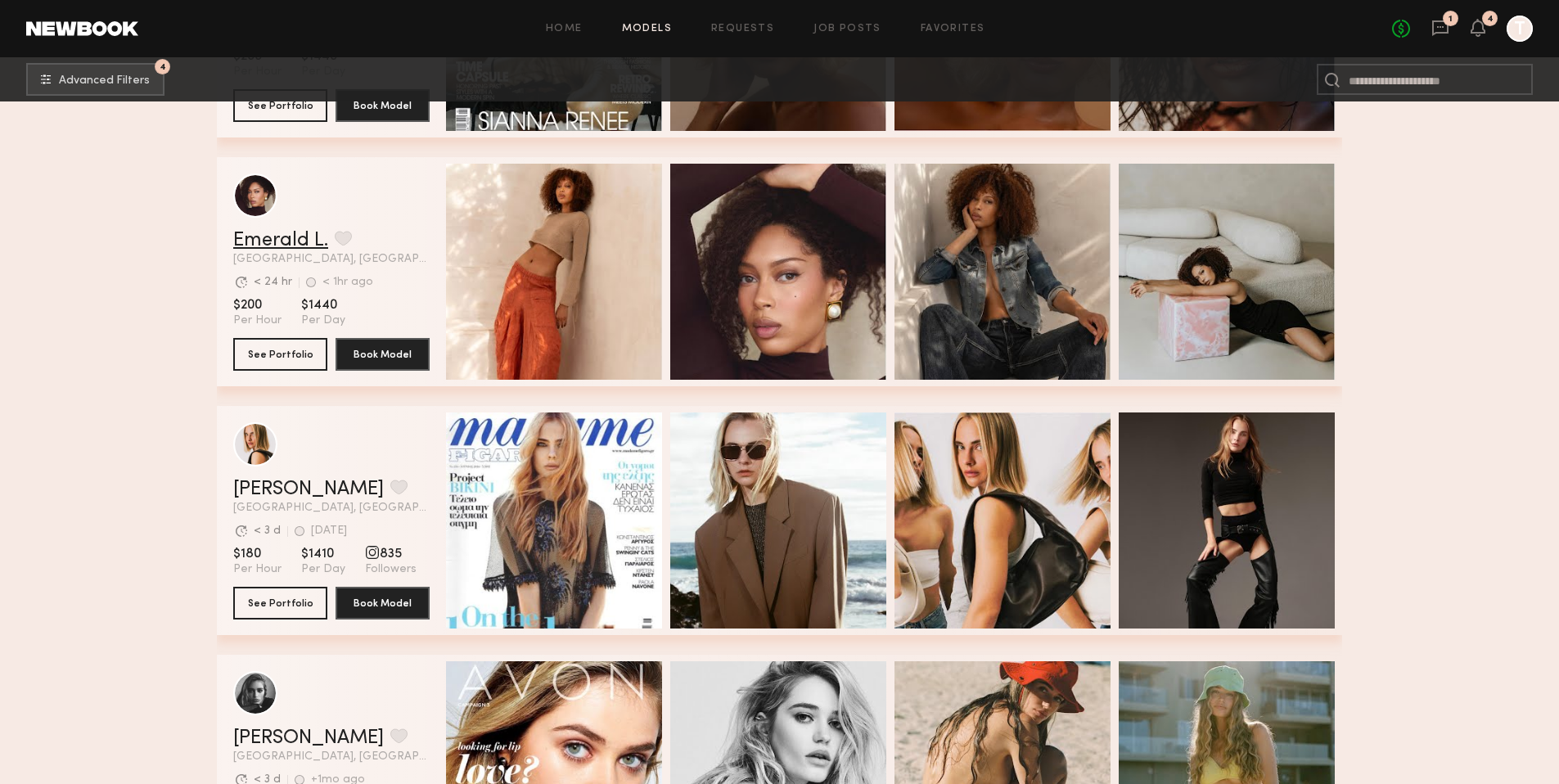
click at [279, 245] on link "Emerald L." at bounding box center [281, 240] width 95 height 19
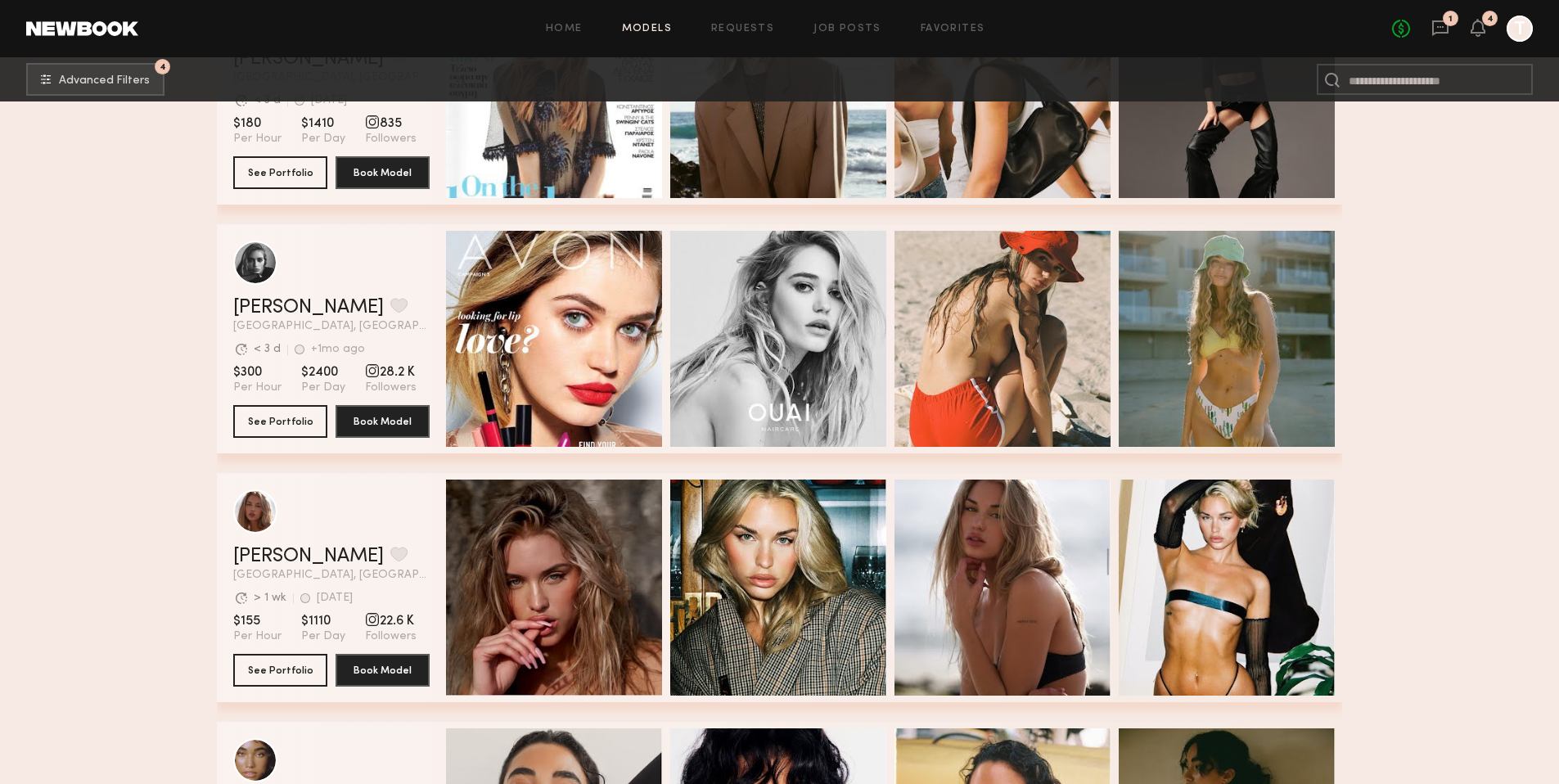
scroll to position [10098, 0]
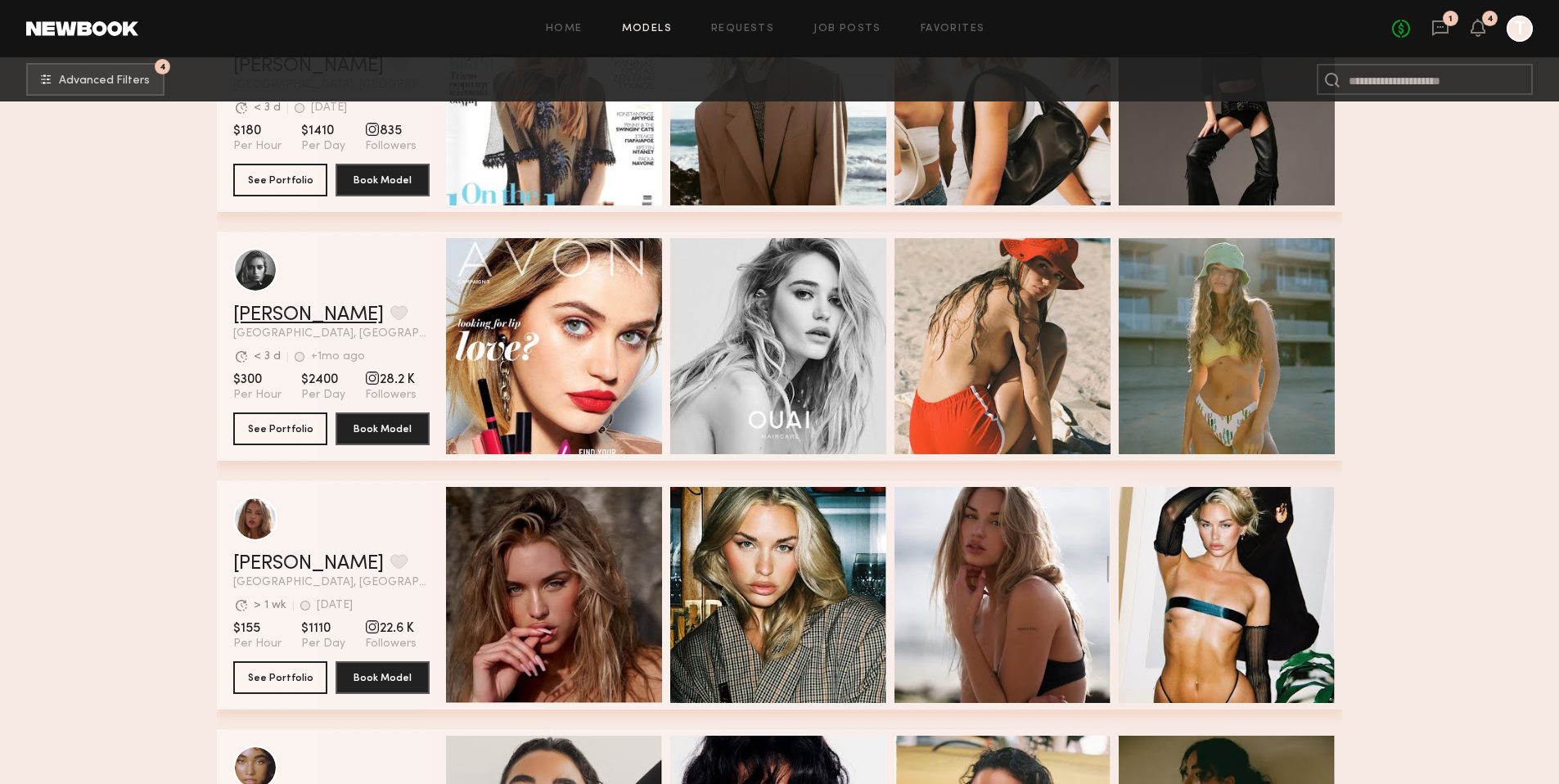
click at [260, 313] on link "[PERSON_NAME]" at bounding box center [309, 314] width 151 height 19
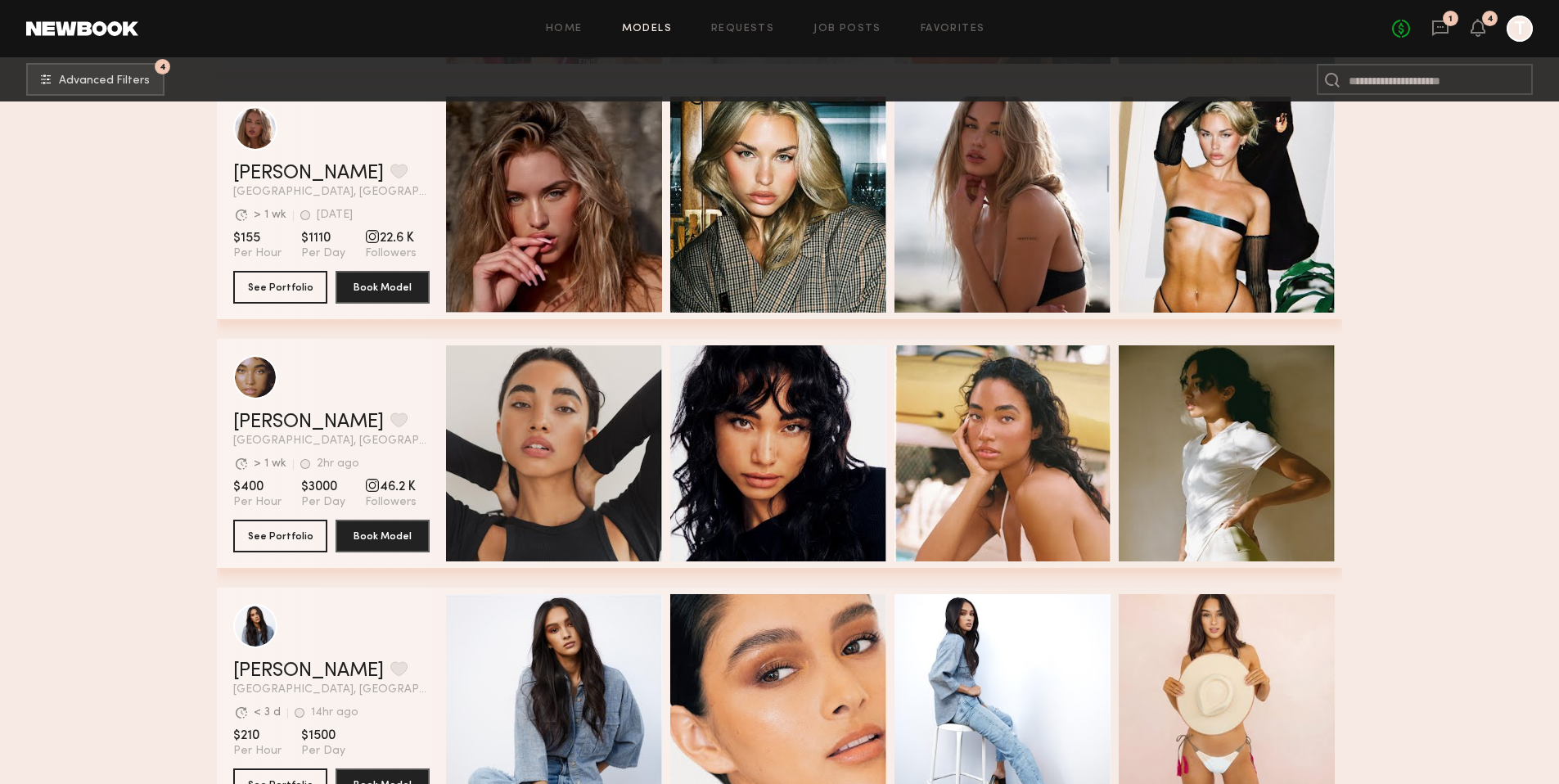
scroll to position [10659, 0]
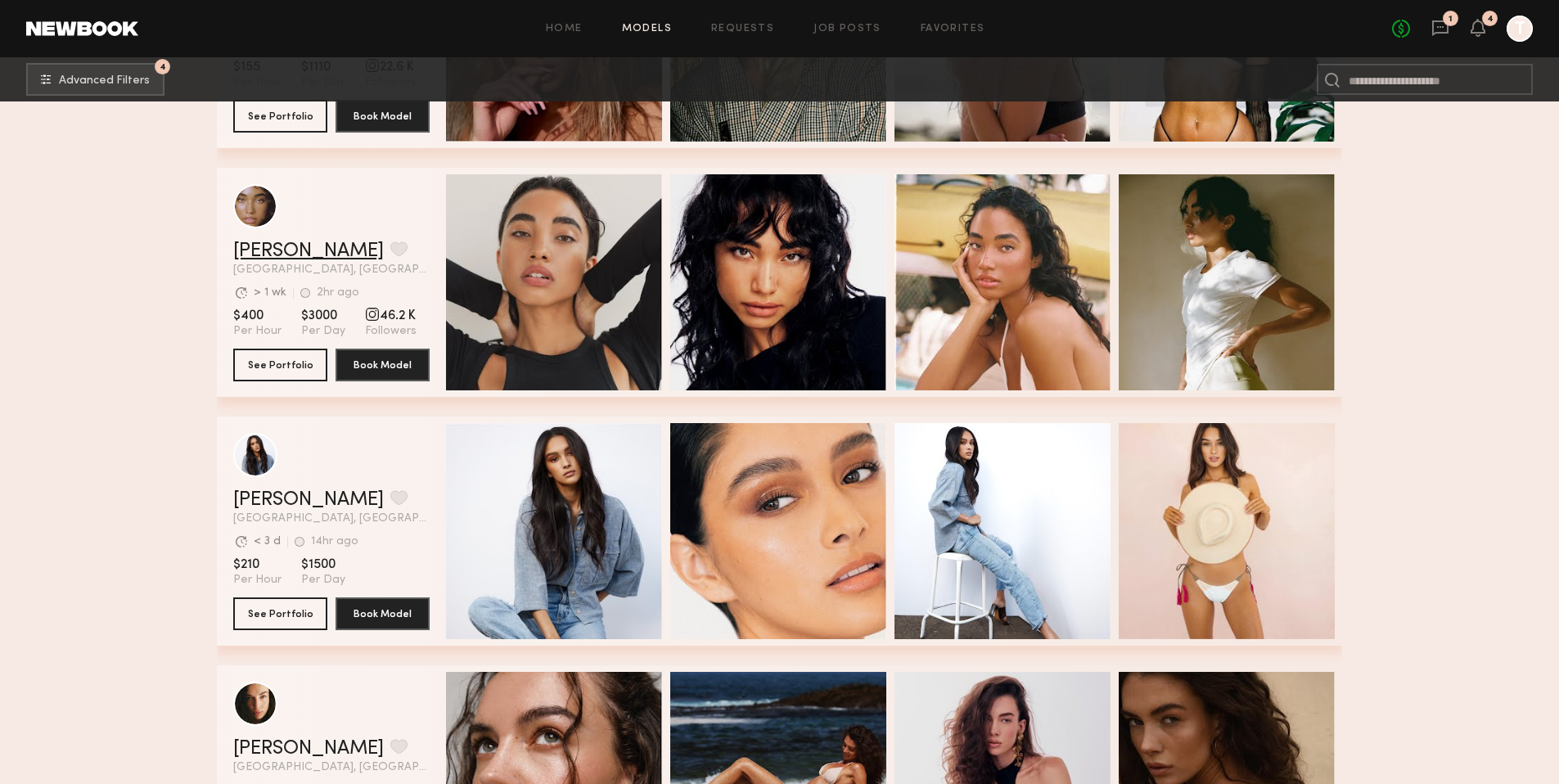
click at [292, 246] on link "[PERSON_NAME]" at bounding box center [309, 250] width 151 height 19
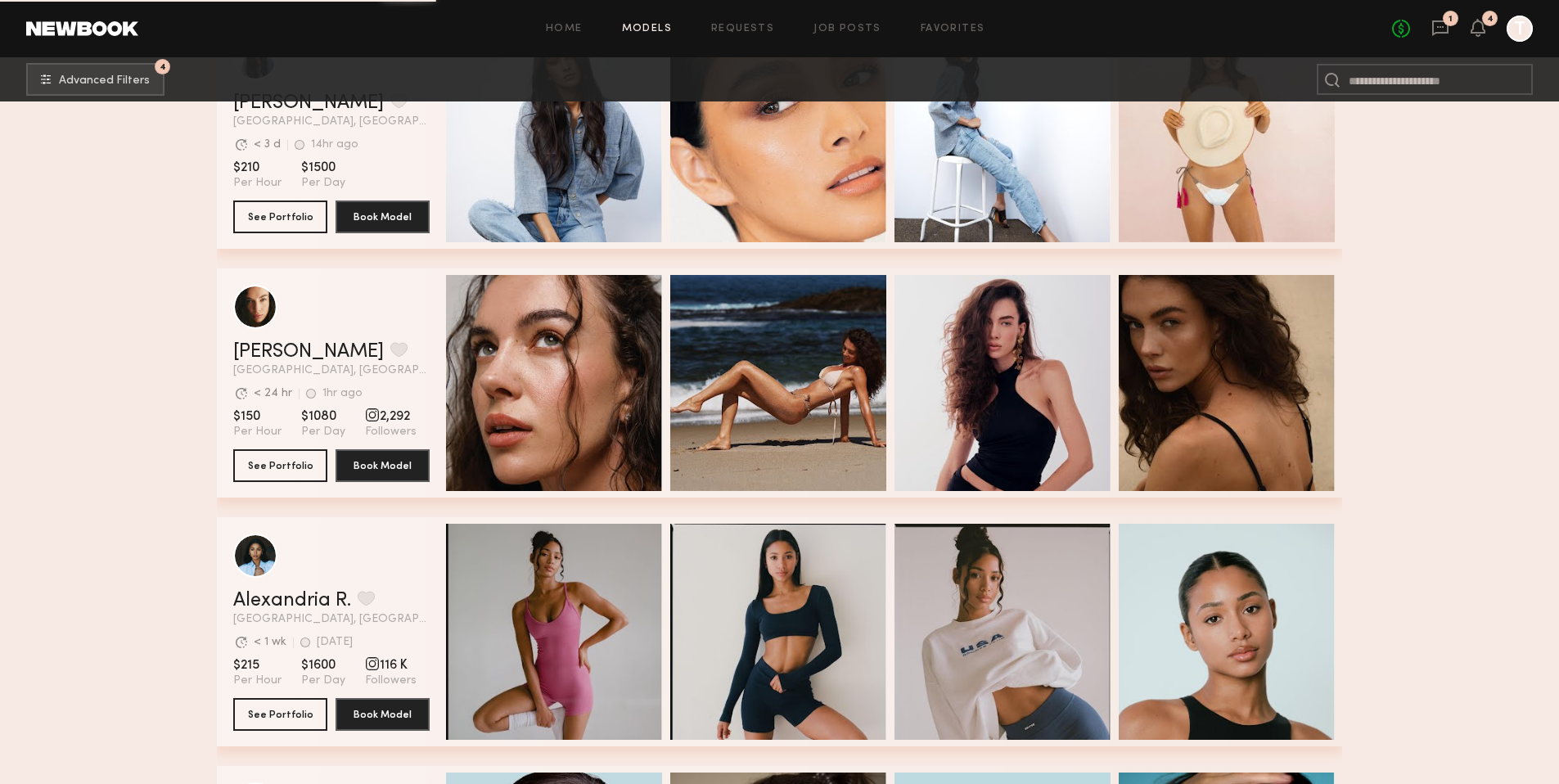
scroll to position [11091, 0]
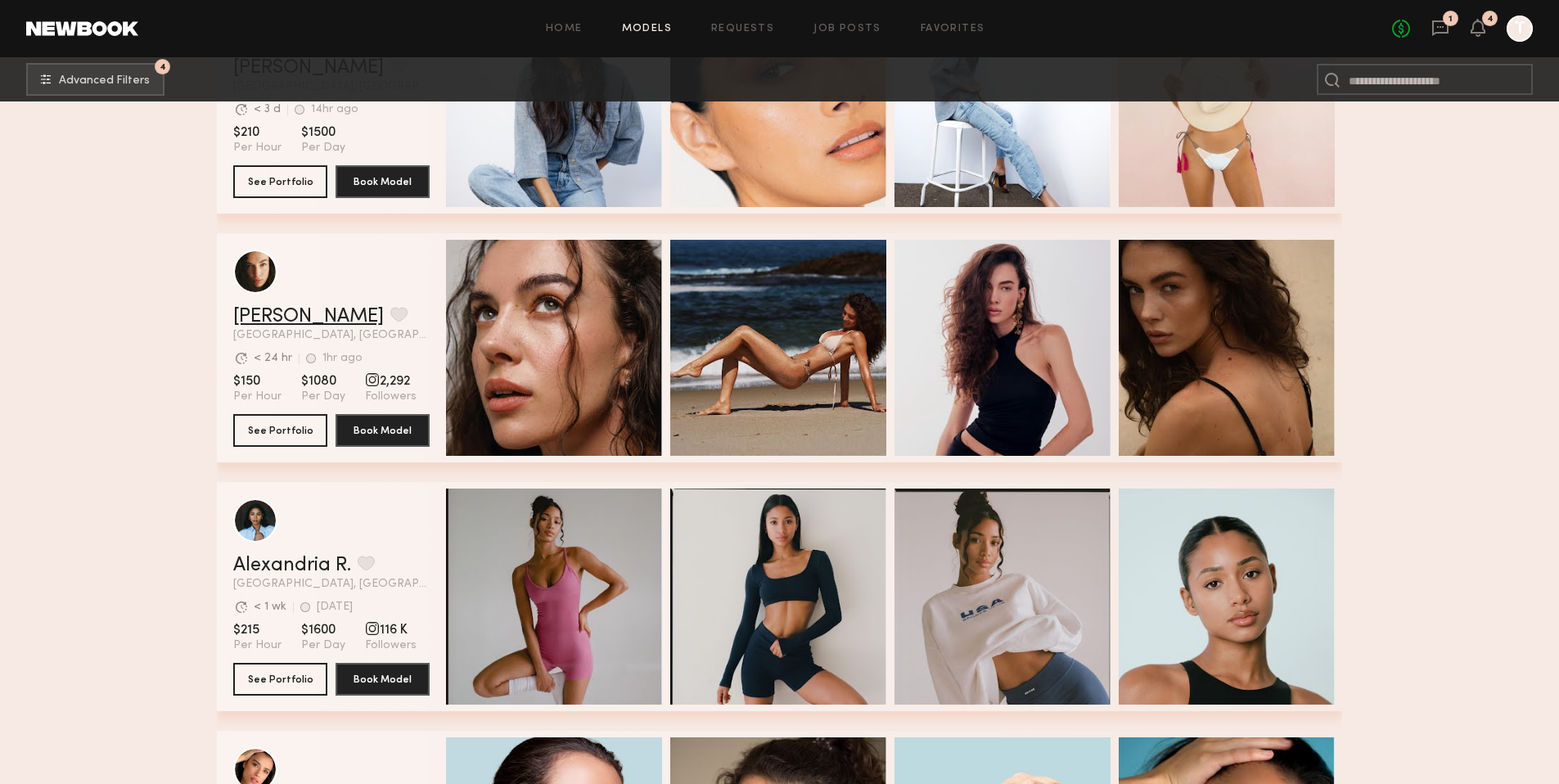
click at [277, 317] on link "Uliana V." at bounding box center [309, 316] width 151 height 19
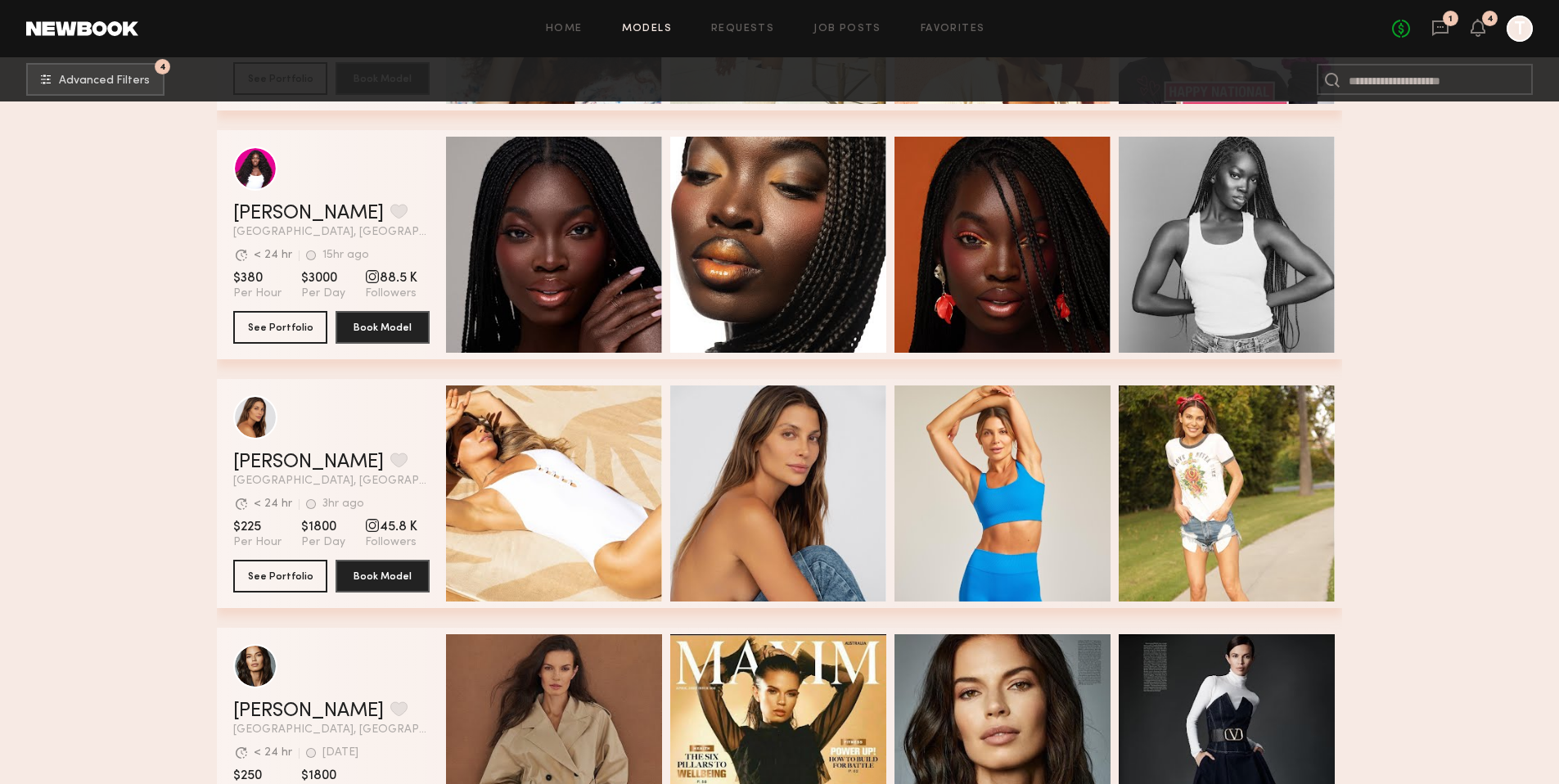
scroll to position [12686, 0]
click at [274, 459] on link "Carly S." at bounding box center [309, 461] width 151 height 19
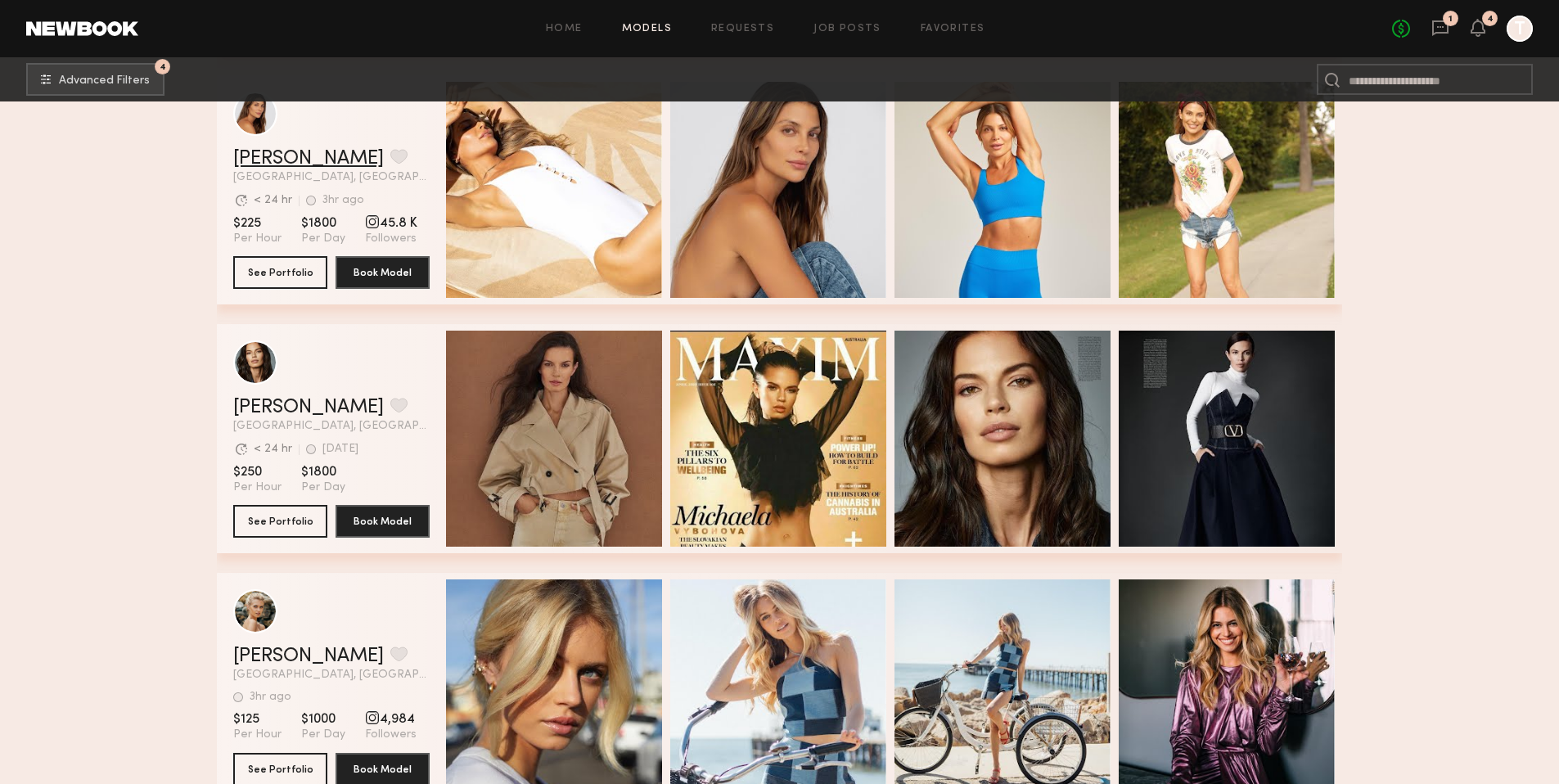
scroll to position [13097, 0]
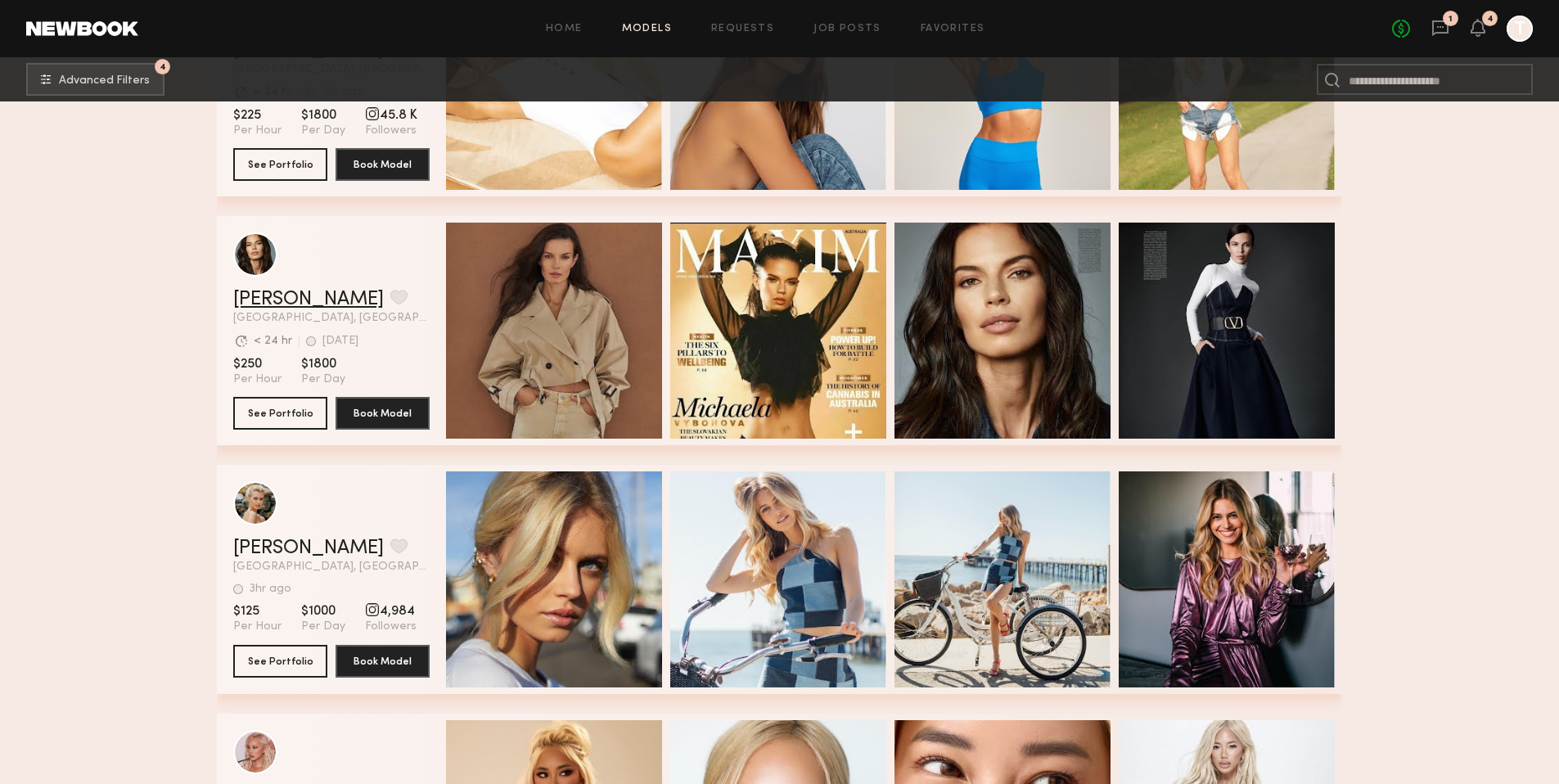
click at [273, 293] on link "Michaela V." at bounding box center [309, 299] width 151 height 19
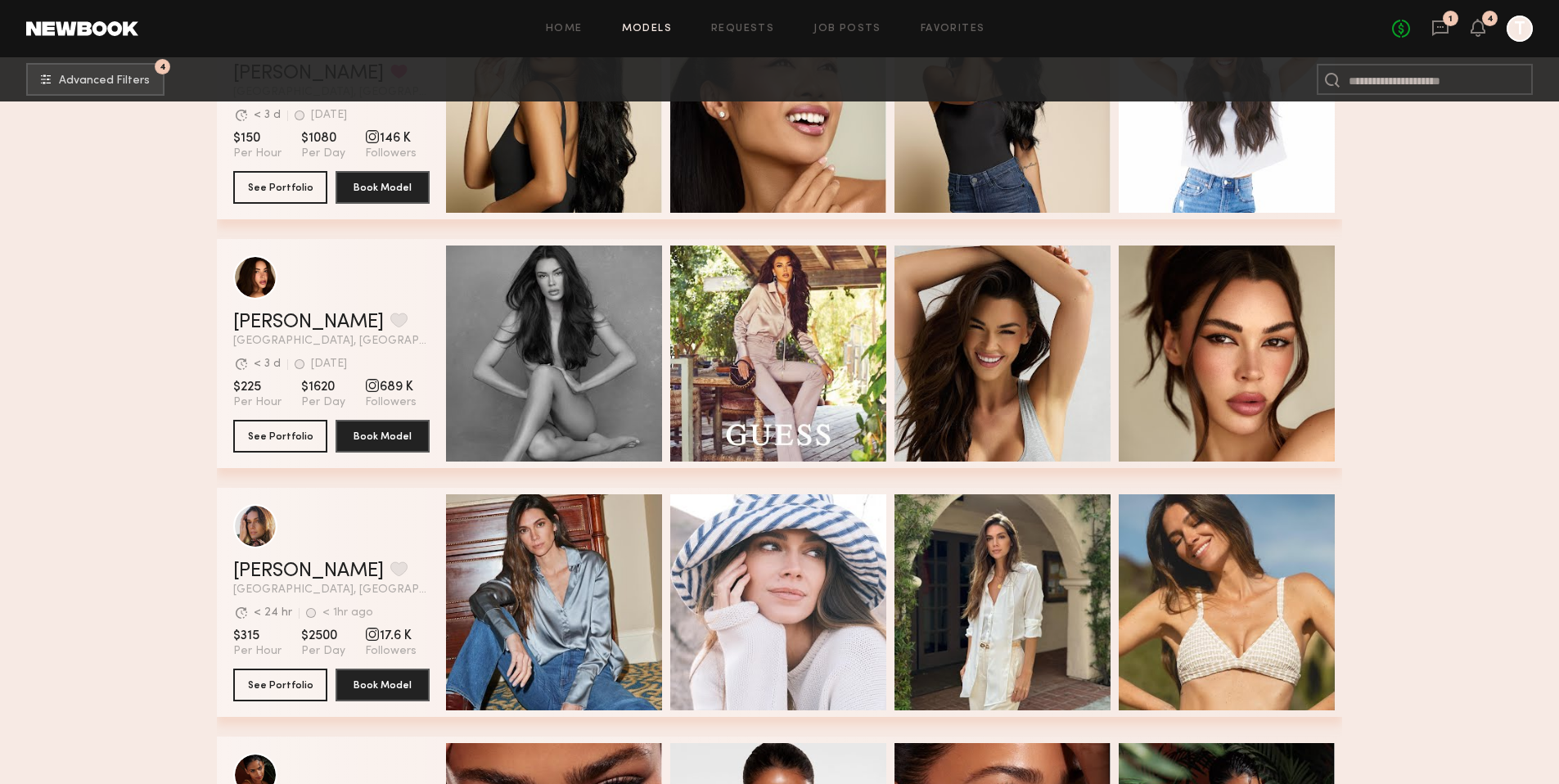
scroll to position [15891, 0]
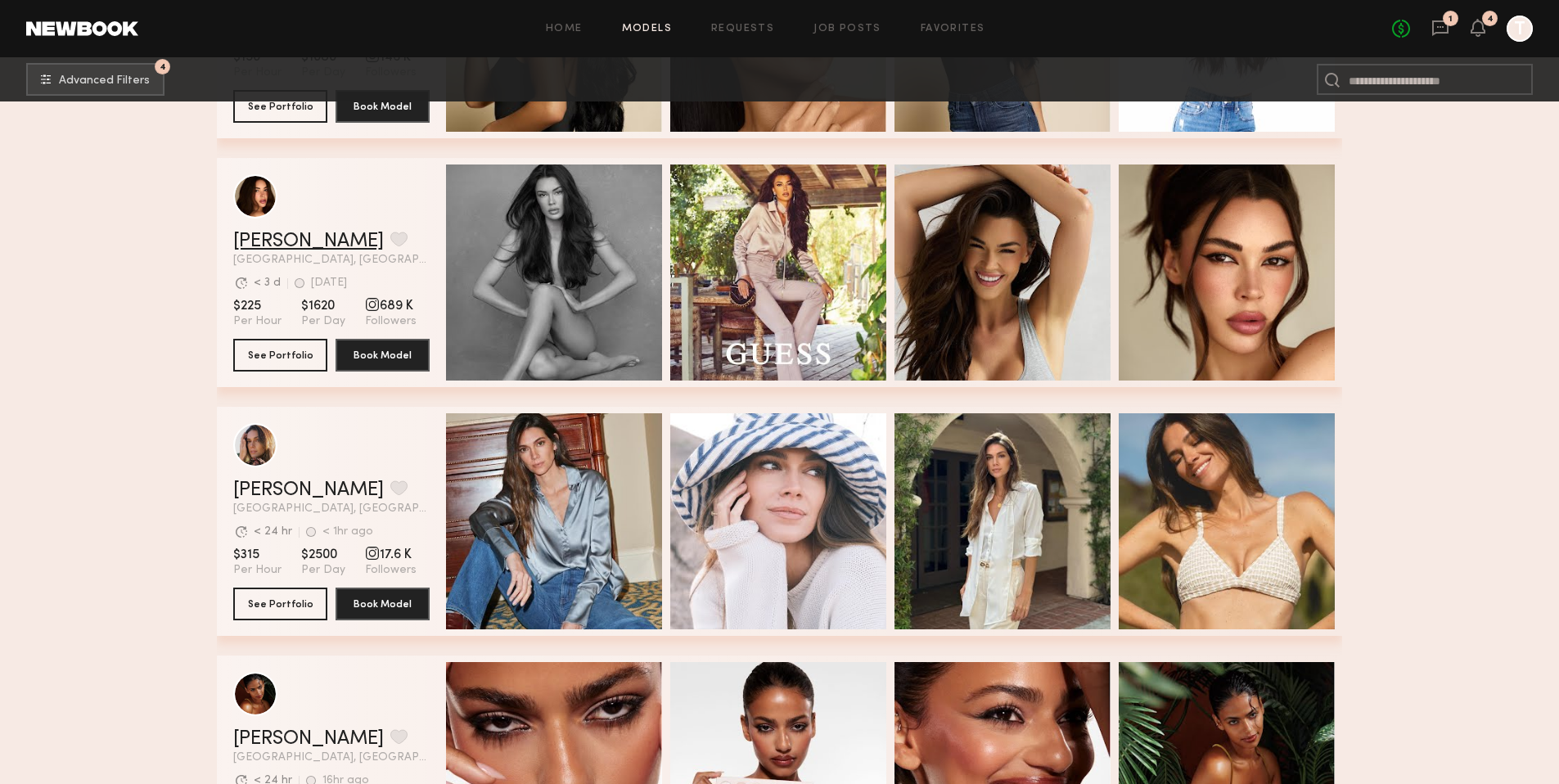
click at [284, 243] on link "Jessica N." at bounding box center [309, 241] width 151 height 19
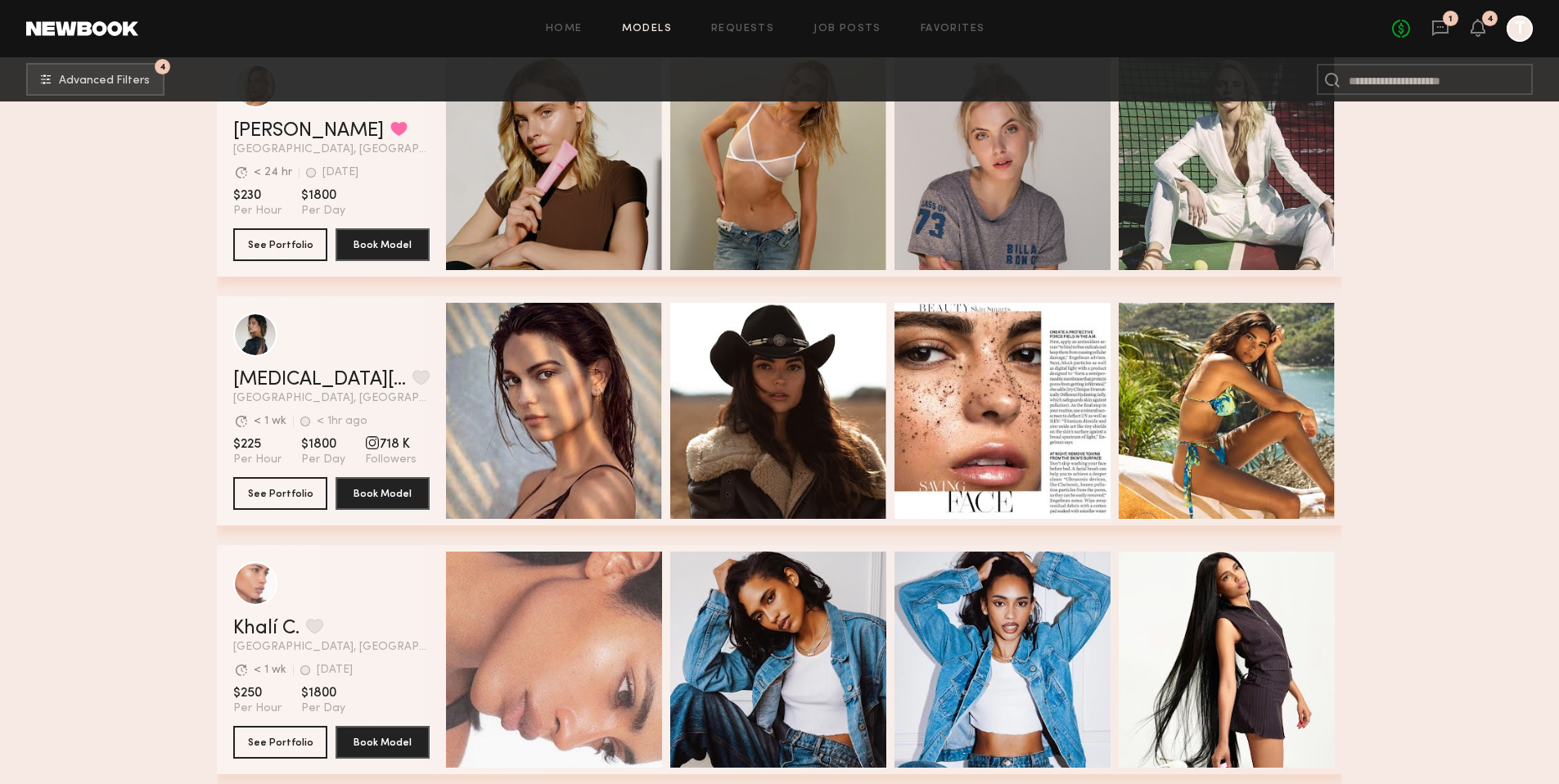
scroll to position [16823, 0]
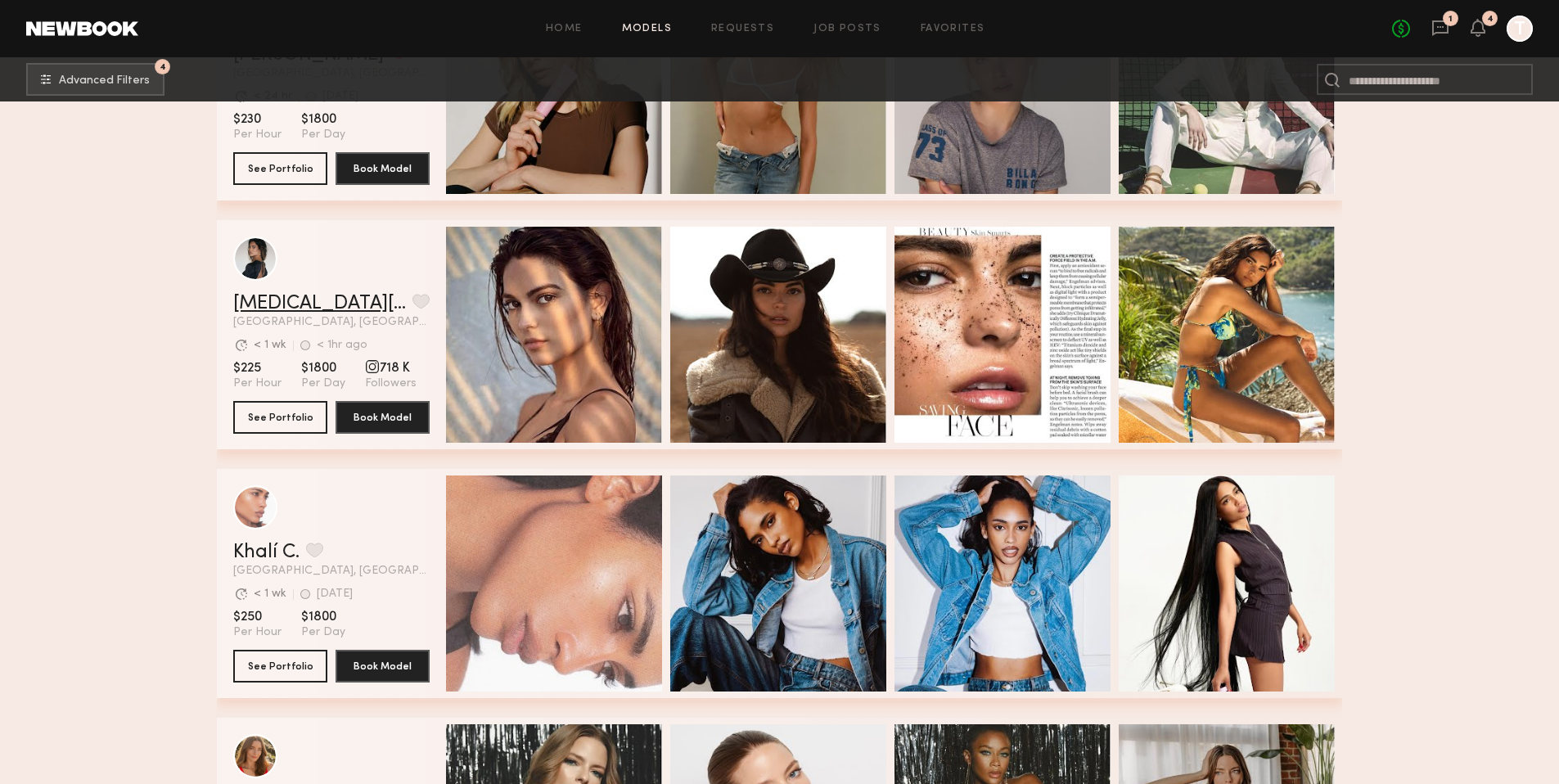
click at [256, 304] on link "Kyra S." at bounding box center [320, 303] width 173 height 19
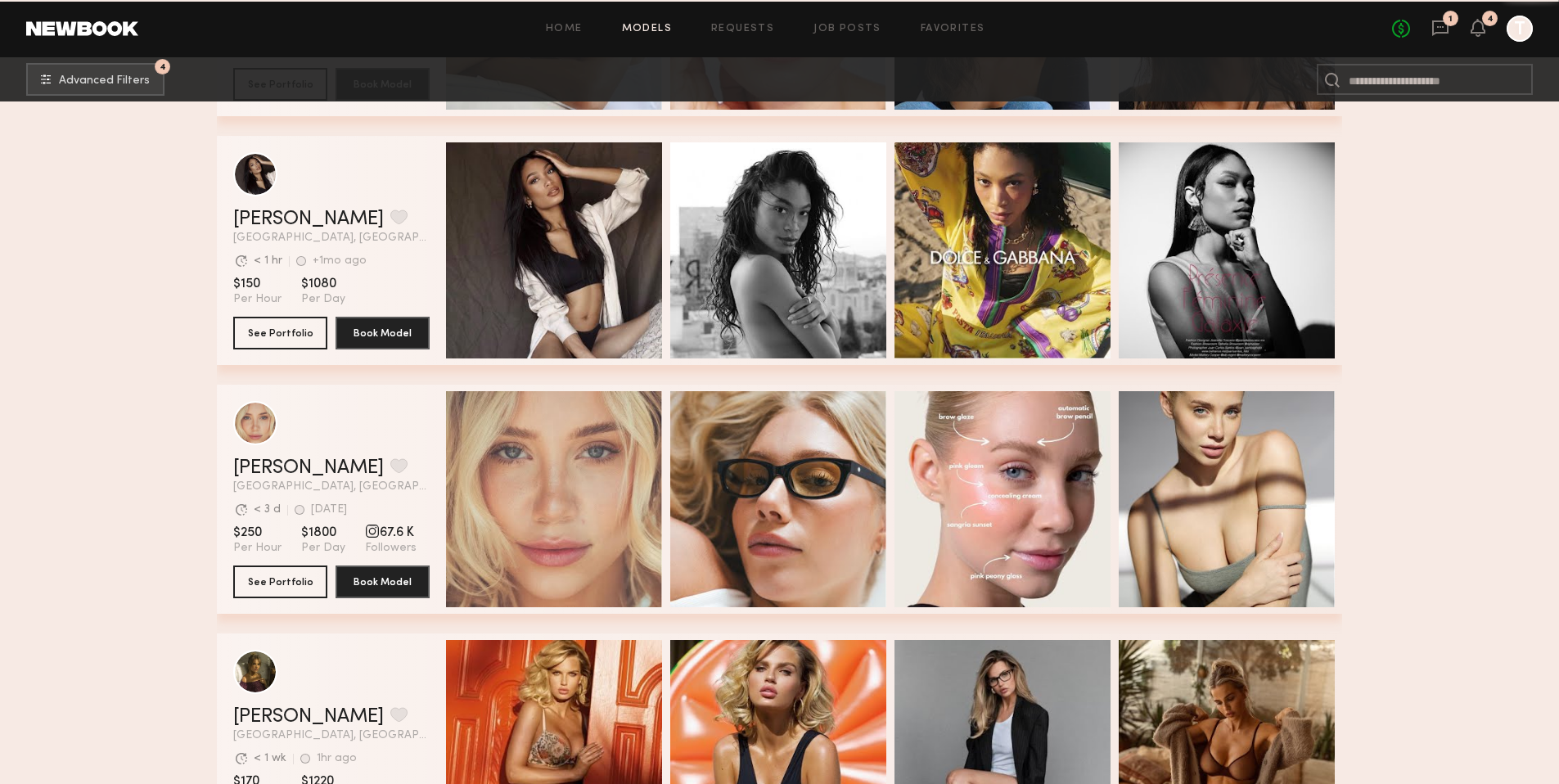
scroll to position [20091, 0]
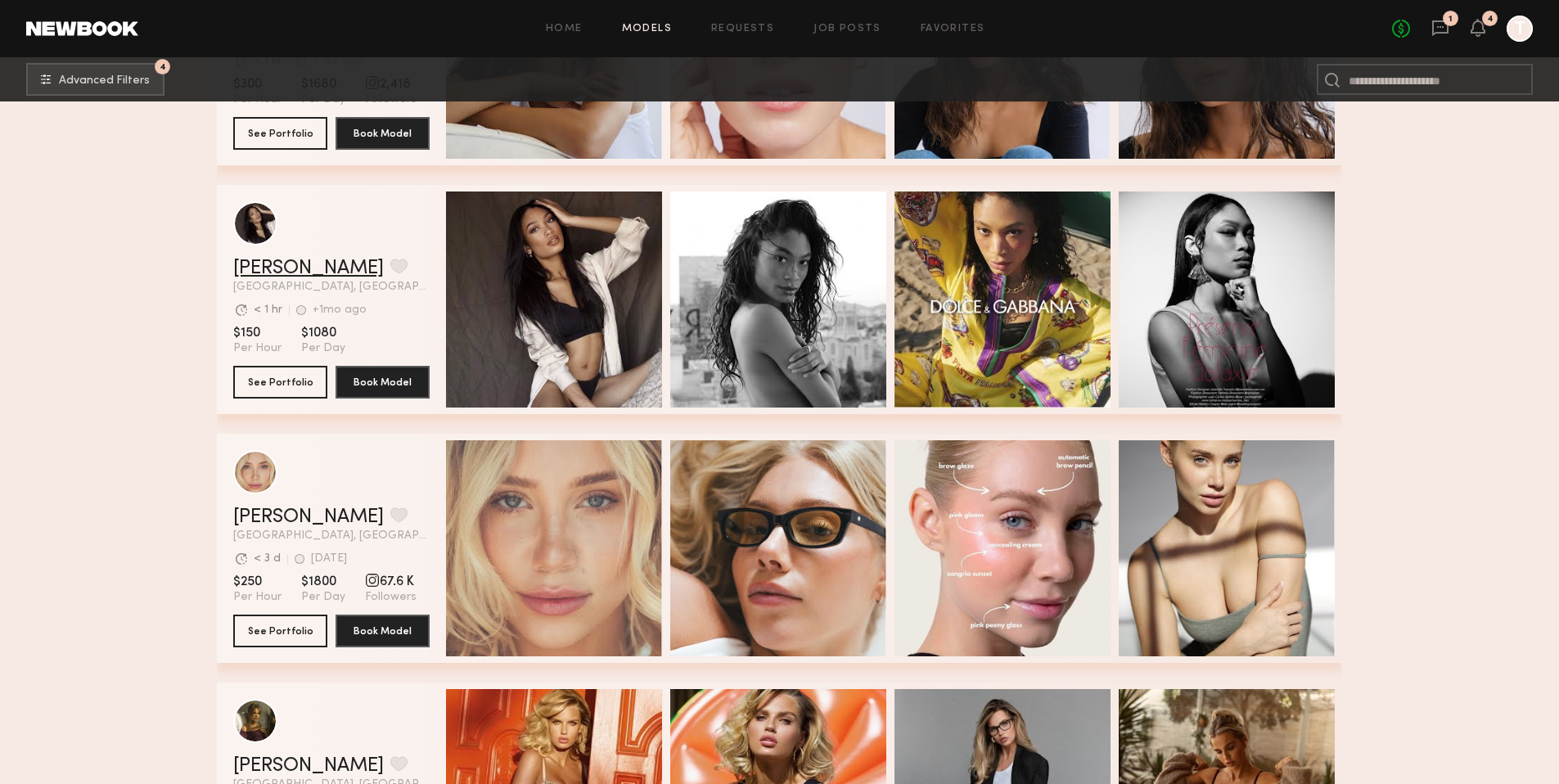
click at [282, 260] on link "Mallory C." at bounding box center [309, 268] width 151 height 19
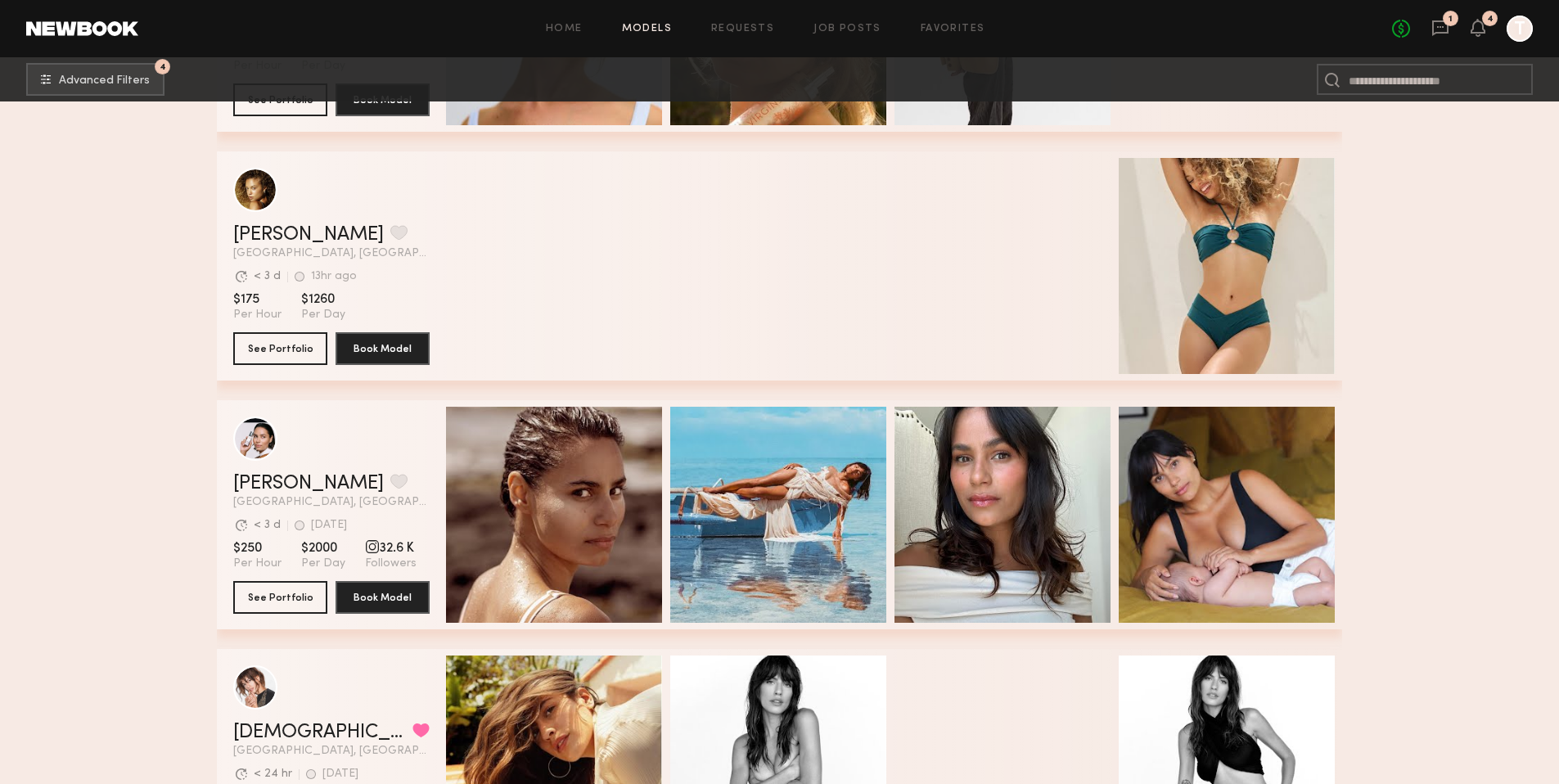
scroll to position [22637, 0]
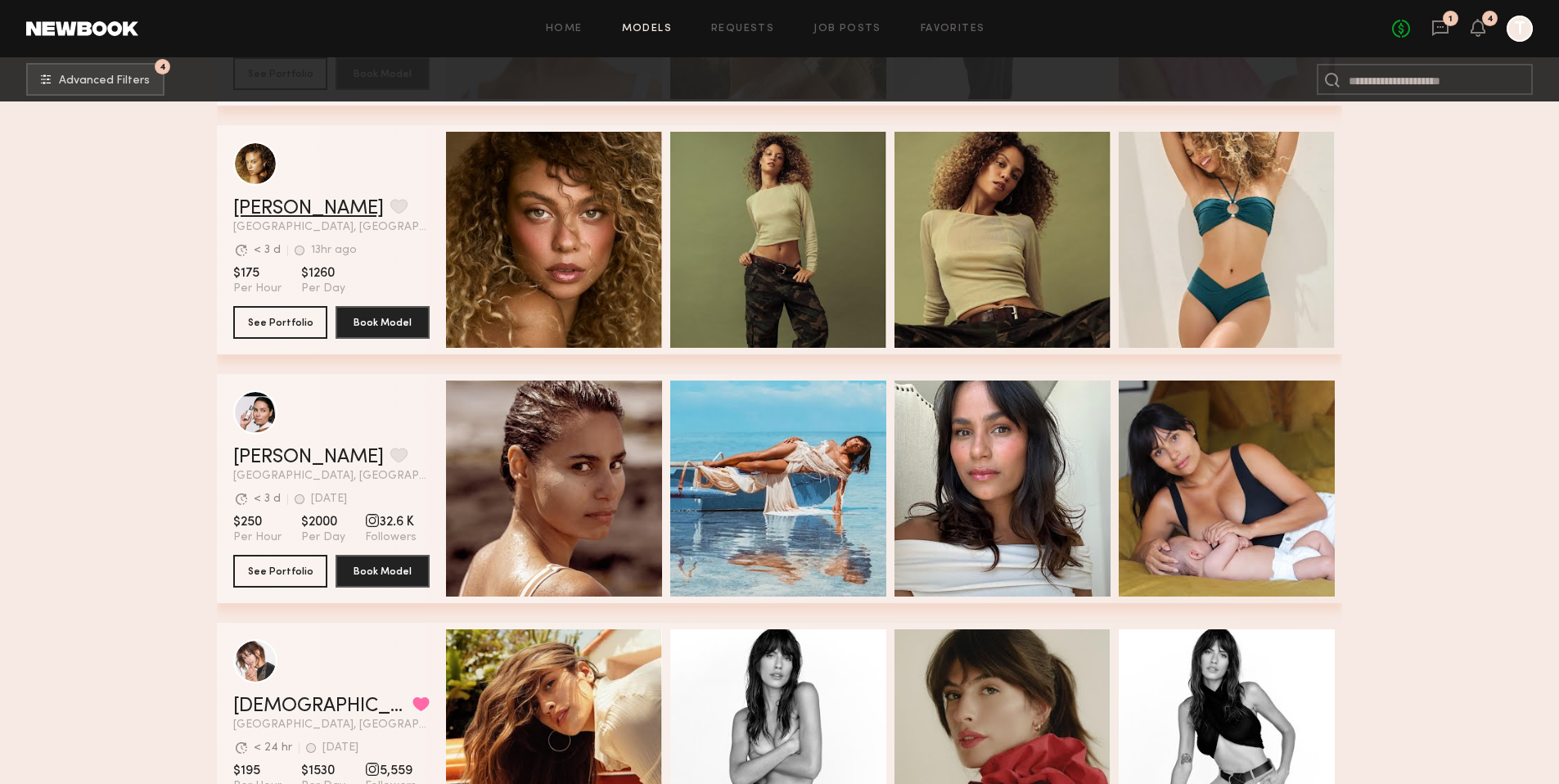
click at [277, 208] on link "Chloe B." at bounding box center [309, 208] width 151 height 19
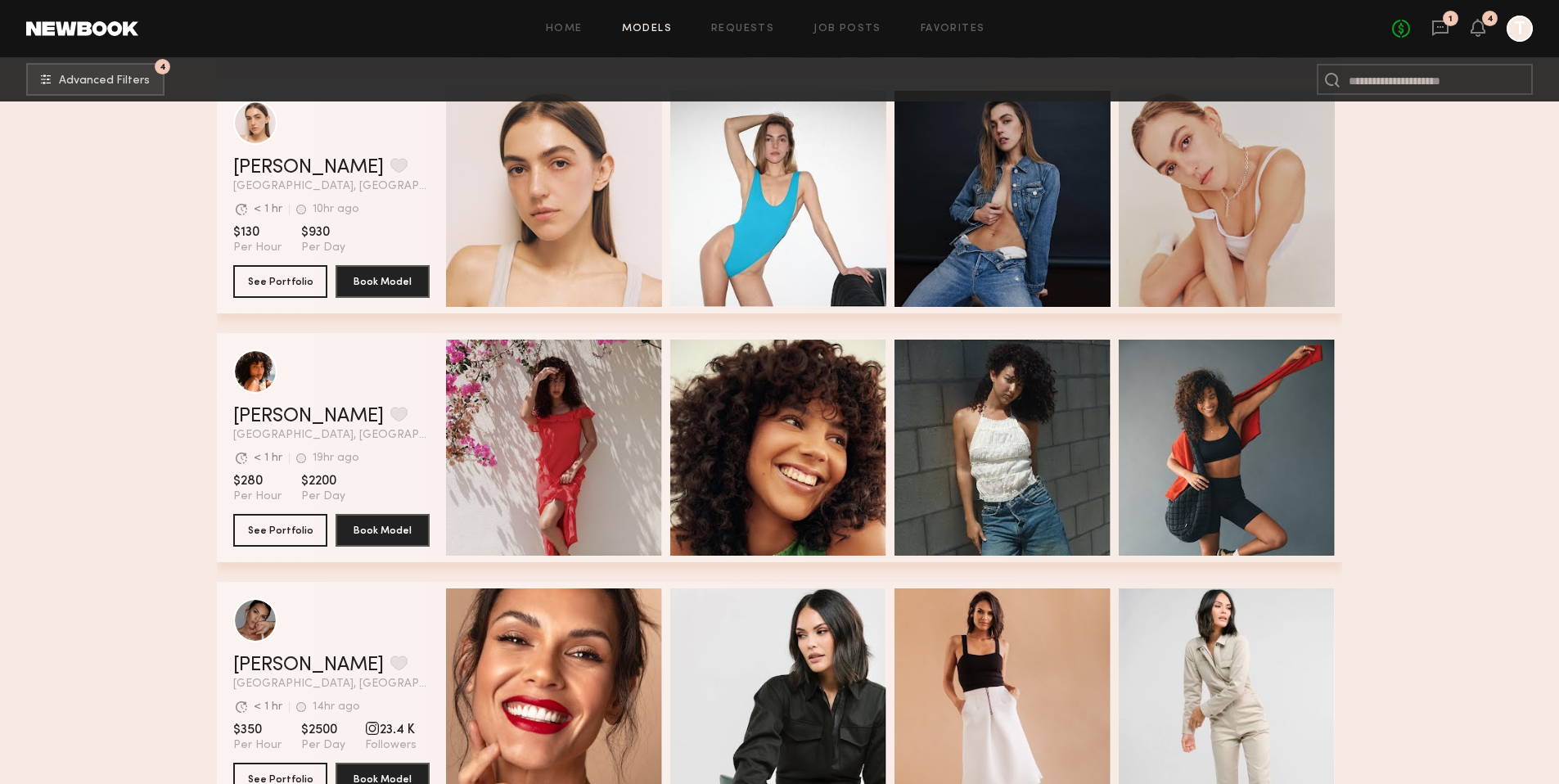
scroll to position [26502, 0]
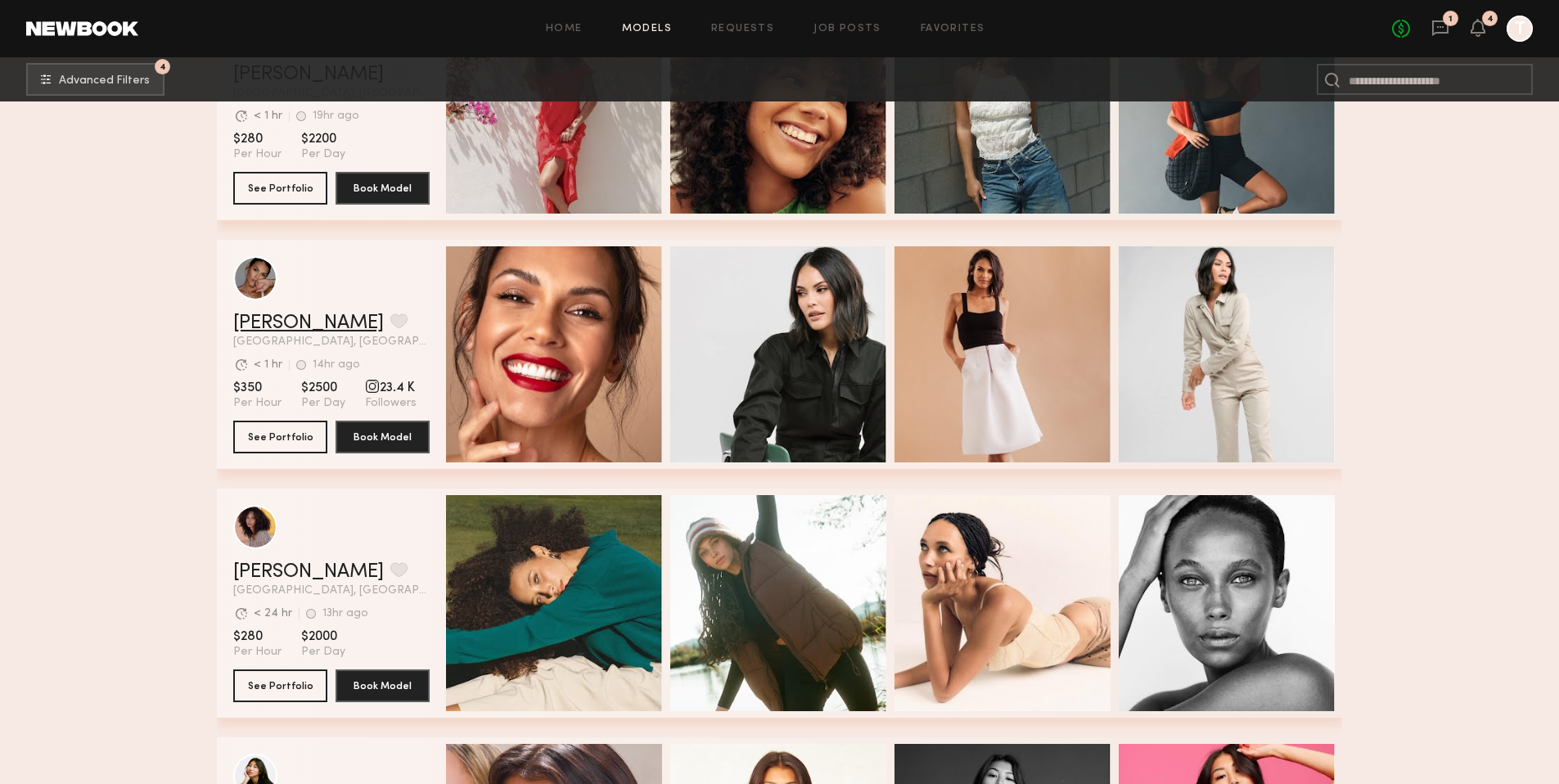
click at [273, 326] on link "Jesiree D." at bounding box center [309, 323] width 151 height 19
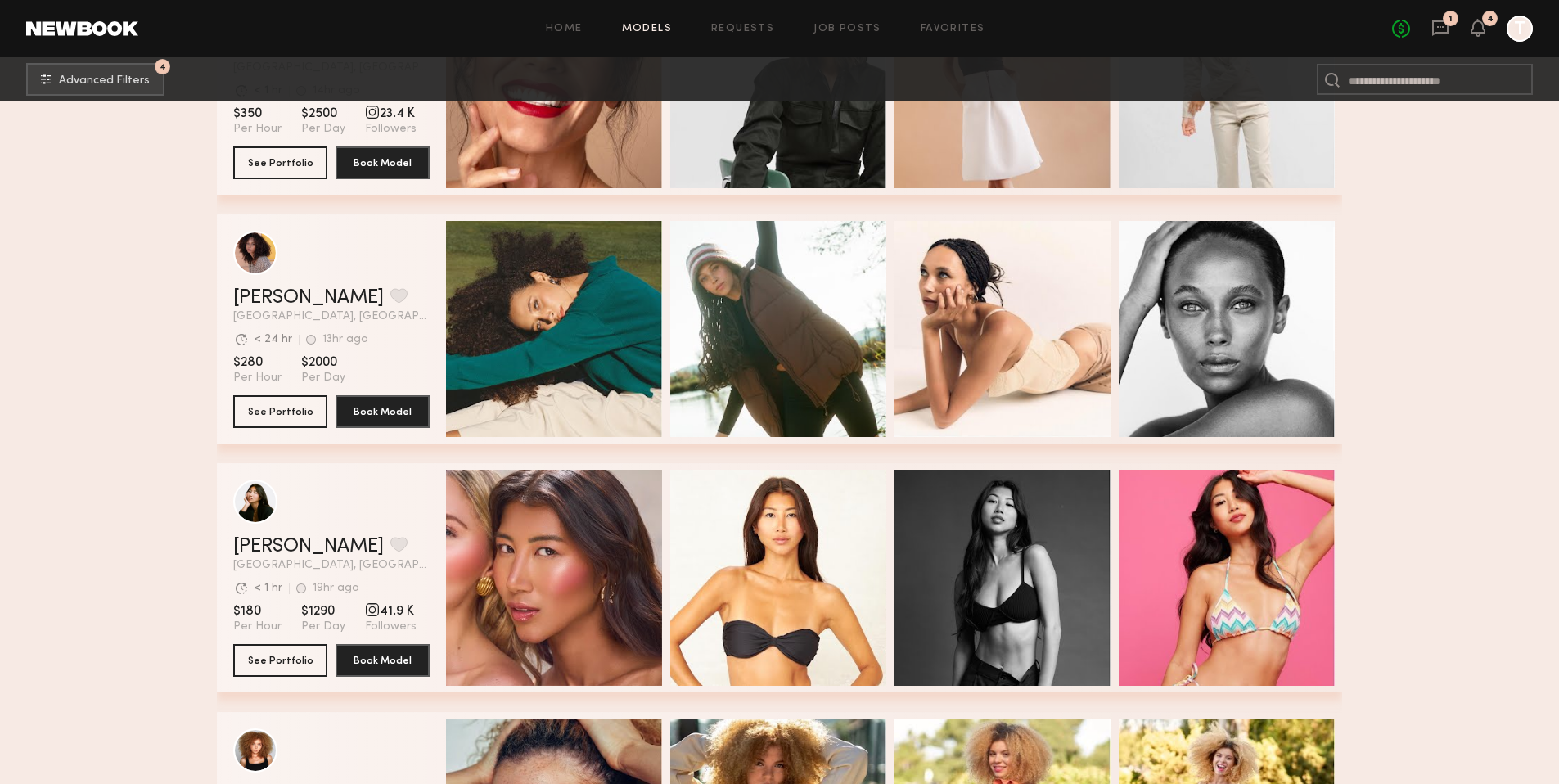
scroll to position [26831, 0]
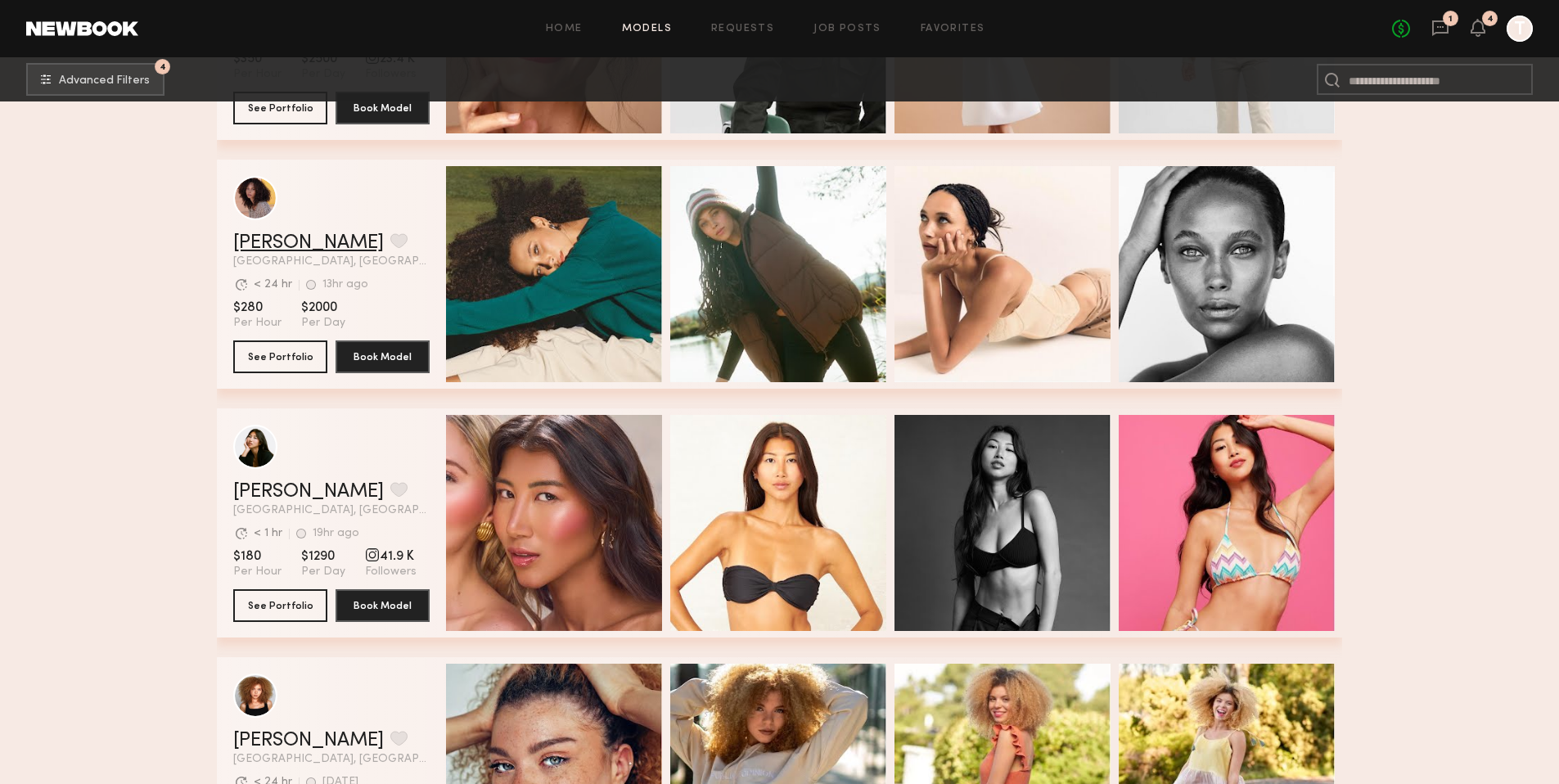
click at [272, 243] on link "Audre M." at bounding box center [309, 243] width 151 height 19
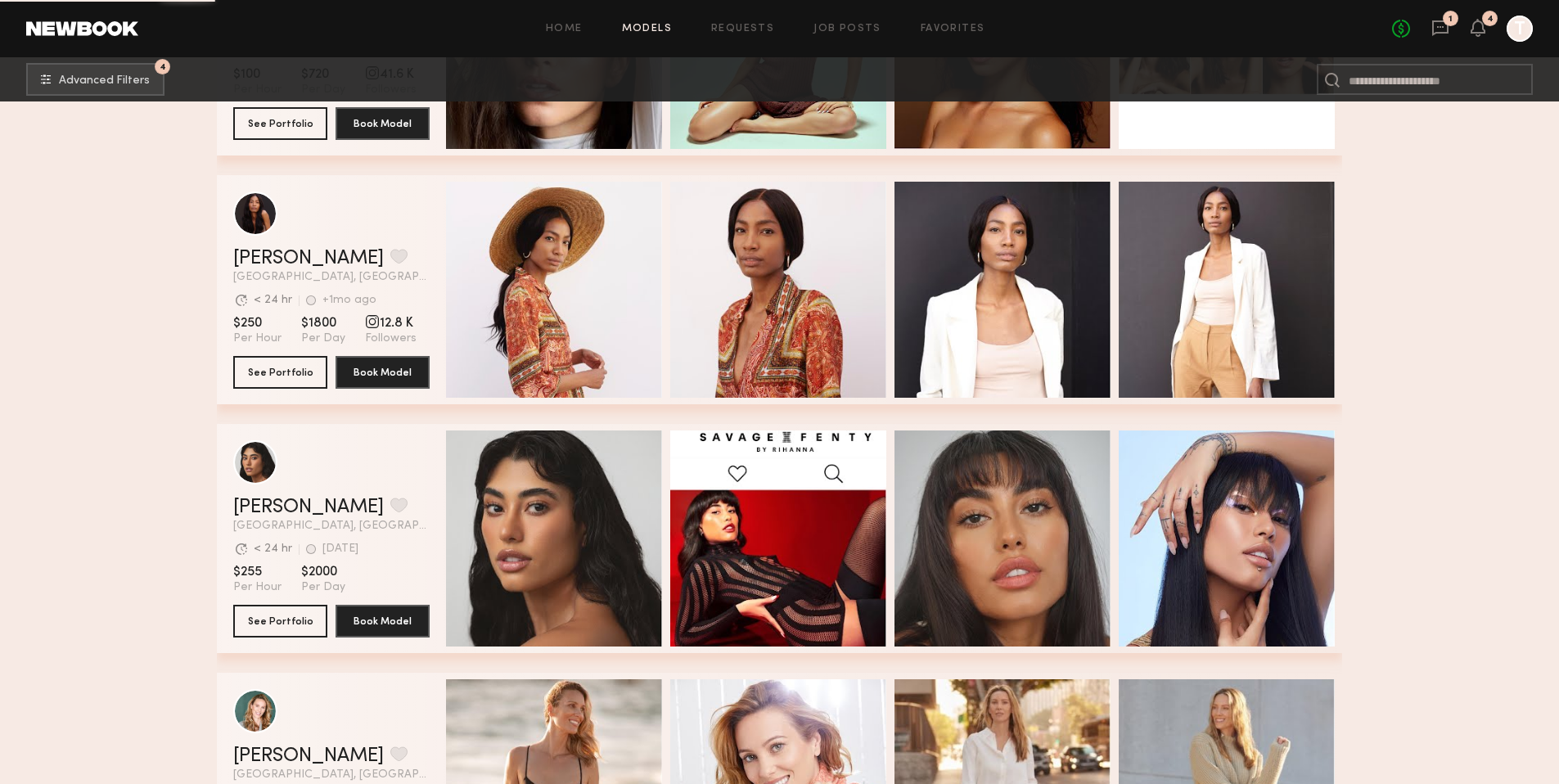
scroll to position [28537, 0]
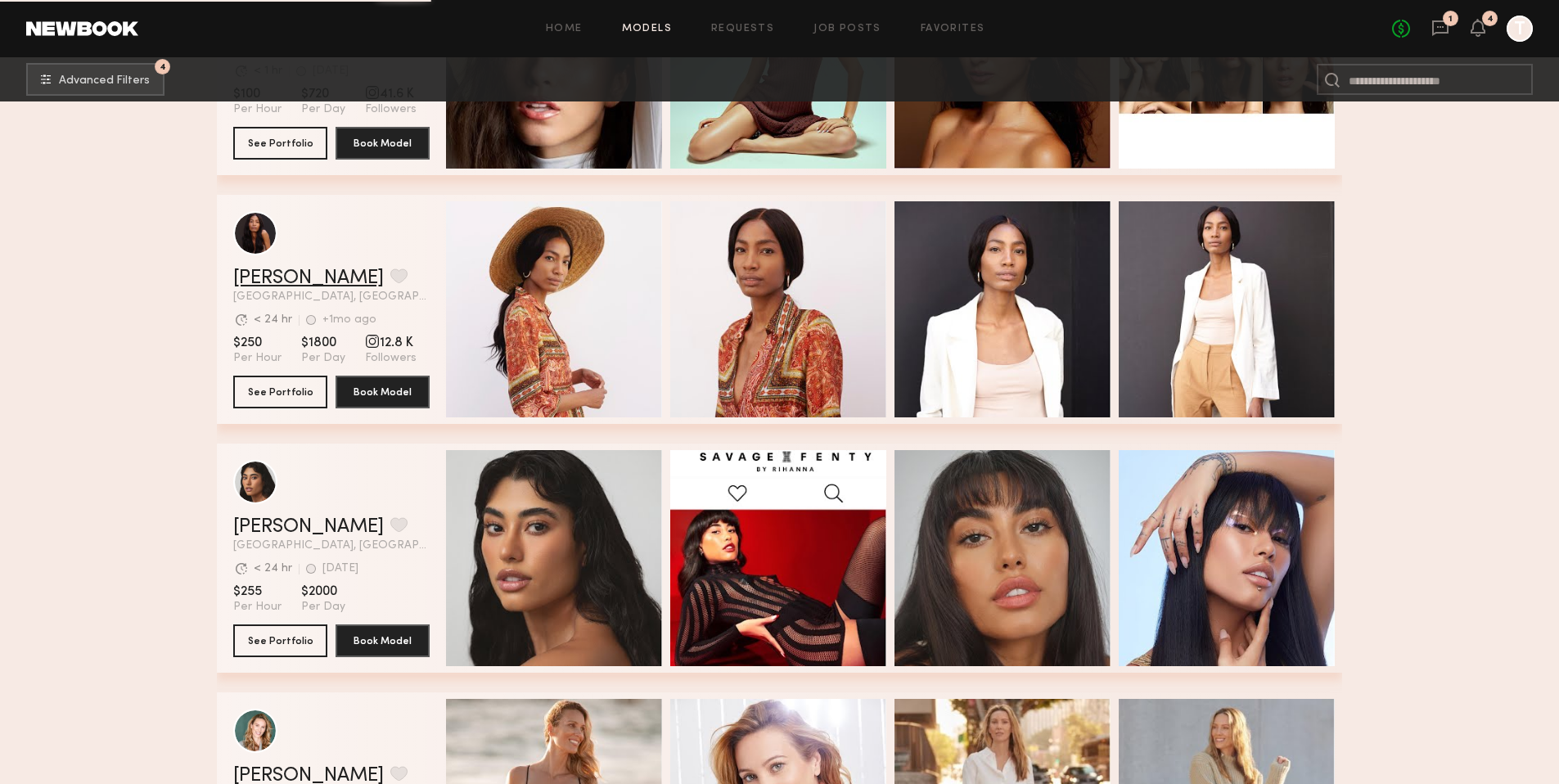
click at [281, 277] on link "Audrianna S." at bounding box center [309, 277] width 151 height 19
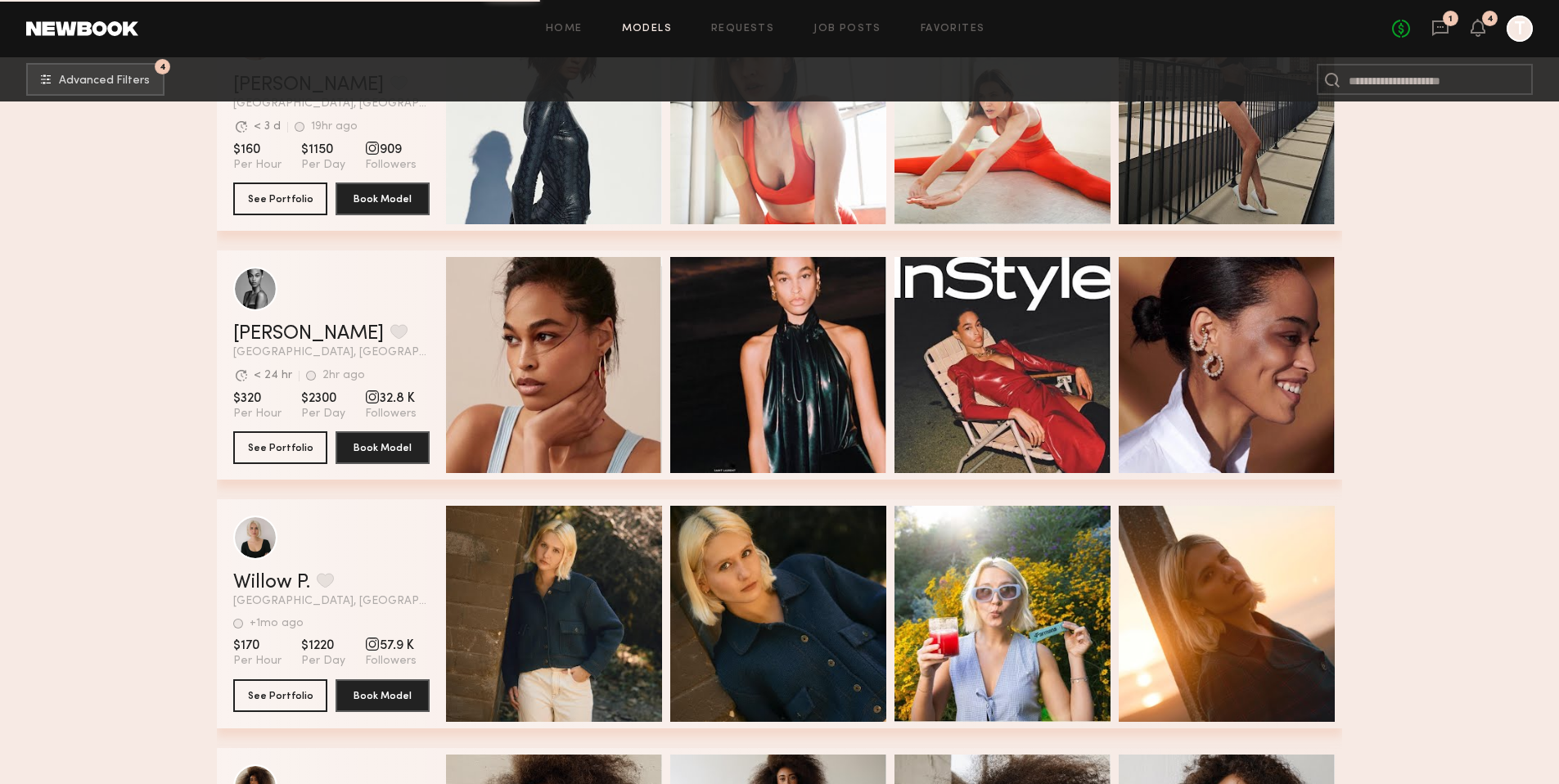
scroll to position [32220, 0]
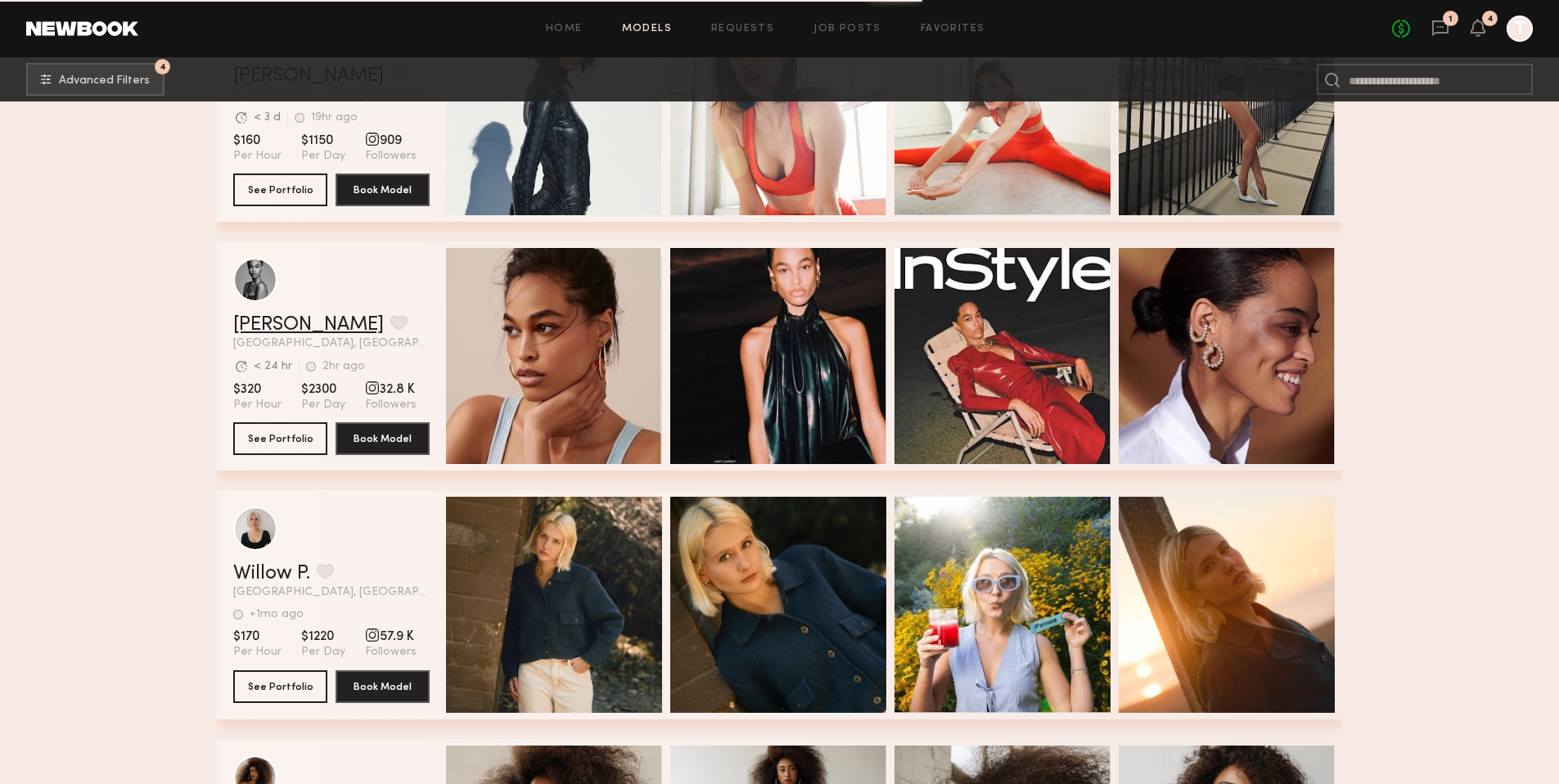
click at [283, 328] on link "[PERSON_NAME]" at bounding box center [309, 325] width 151 height 19
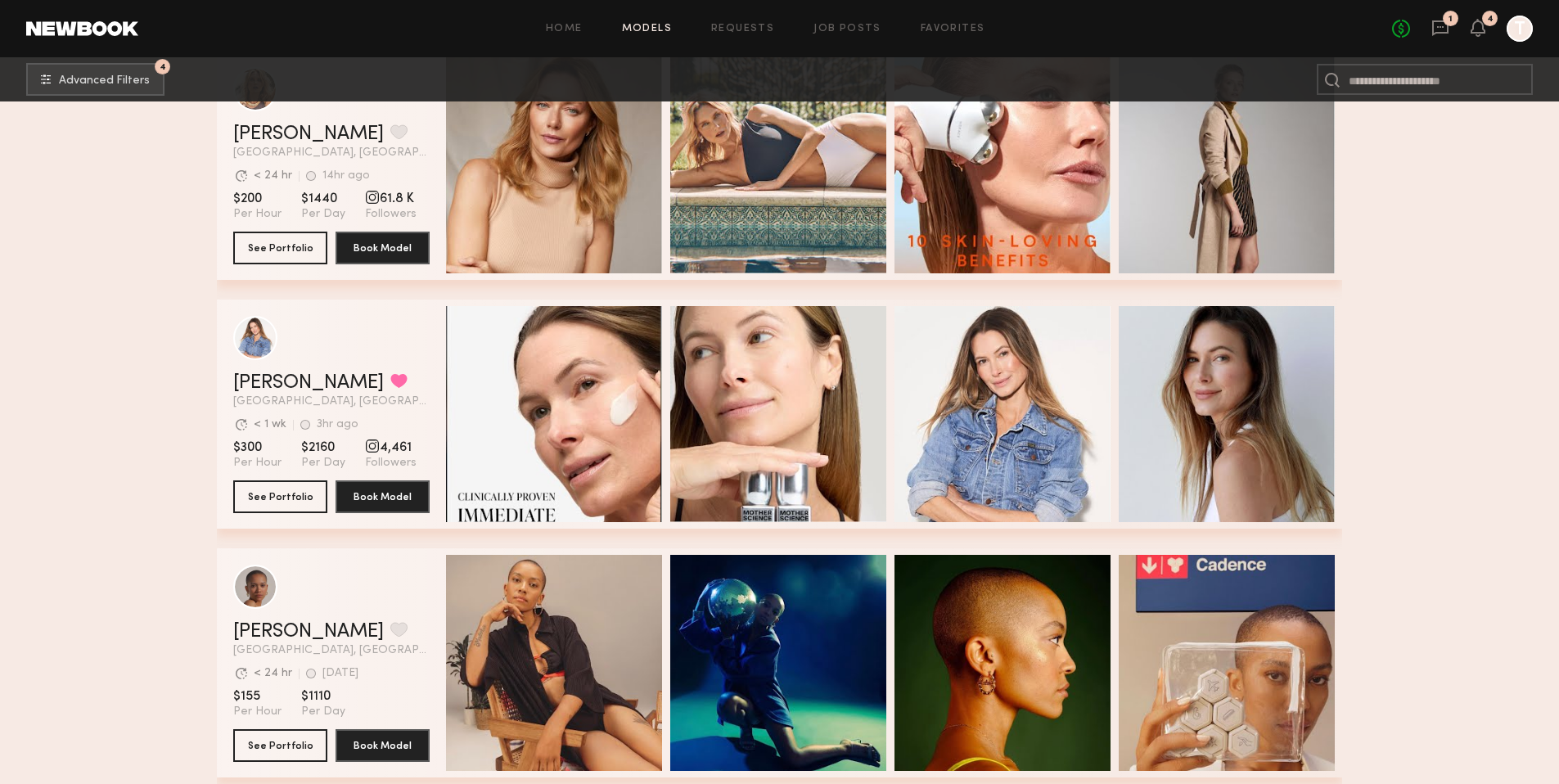
scroll to position [33584, 0]
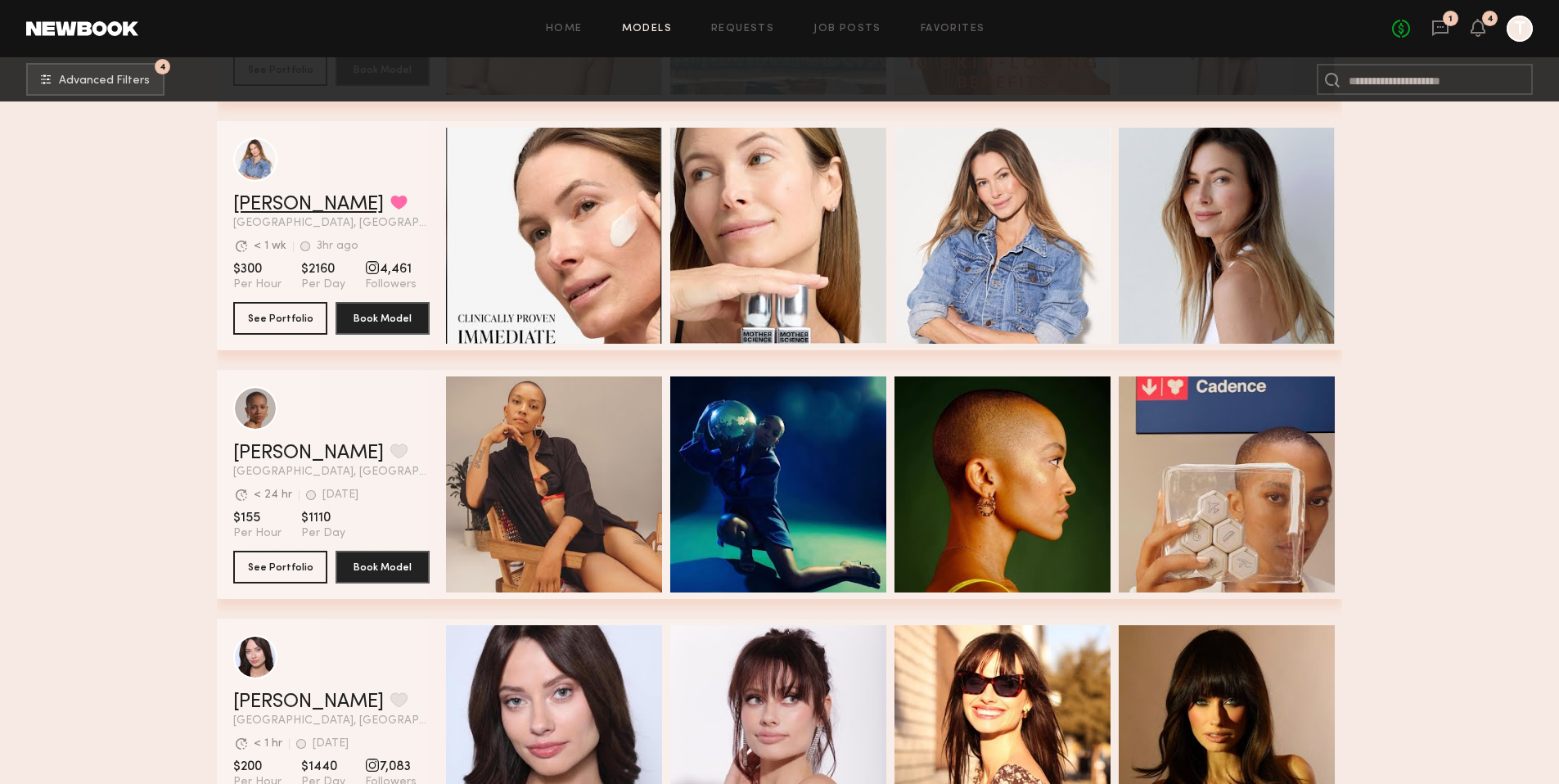
click at [276, 207] on link "Kyna L." at bounding box center [309, 204] width 151 height 19
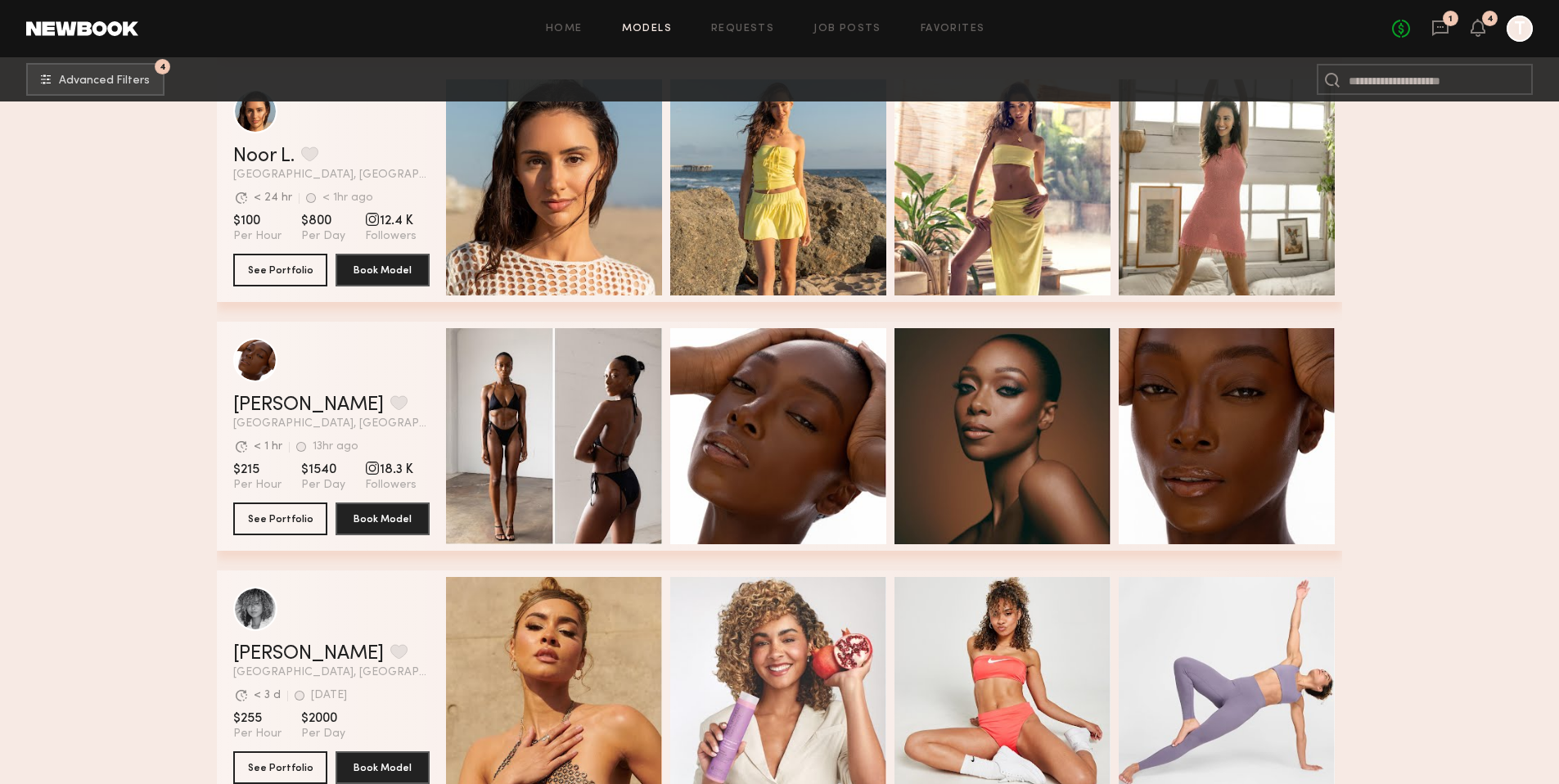
scroll to position [35444, 0]
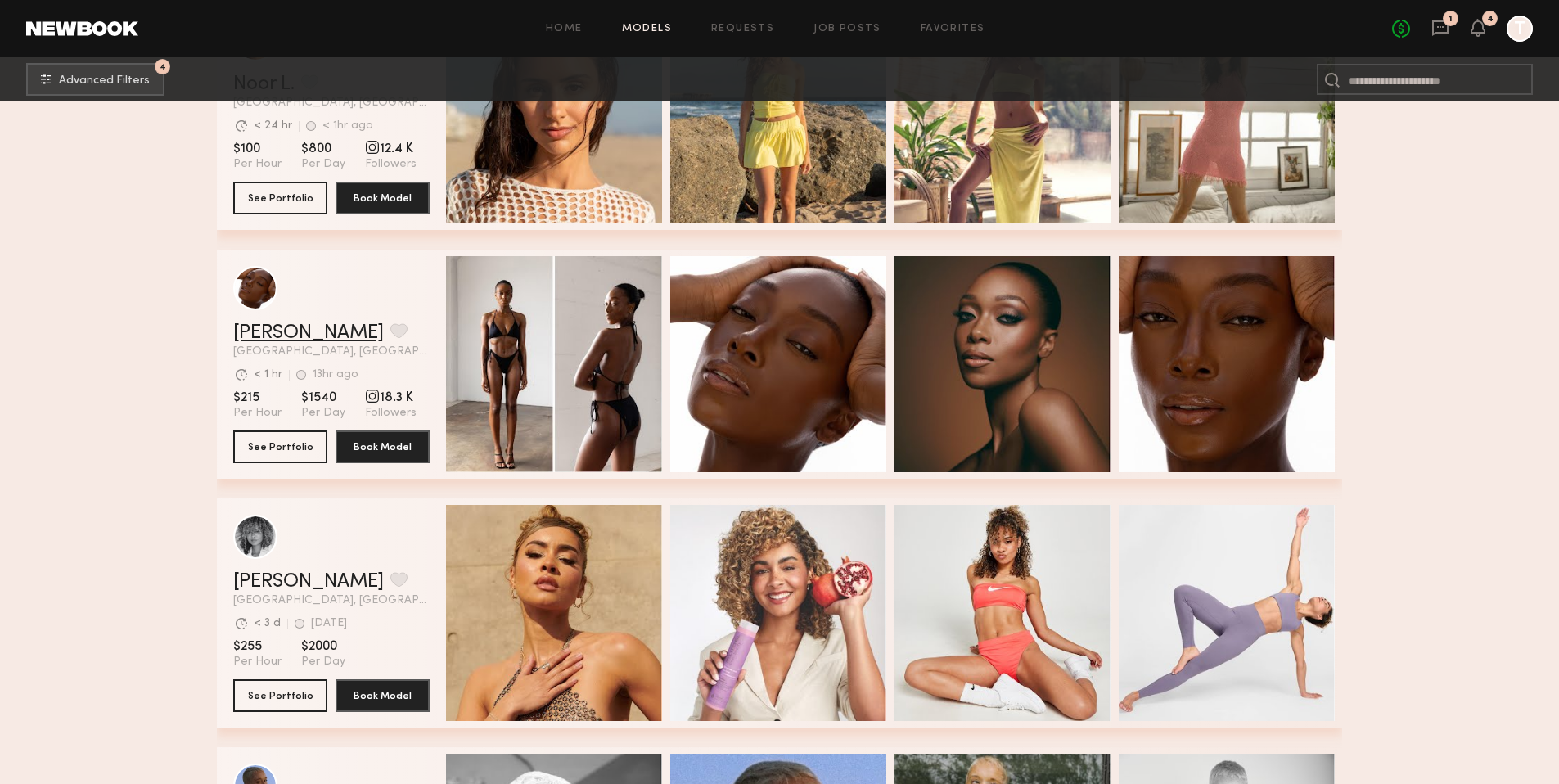
click at [272, 334] on link "Nancy N." at bounding box center [309, 332] width 151 height 19
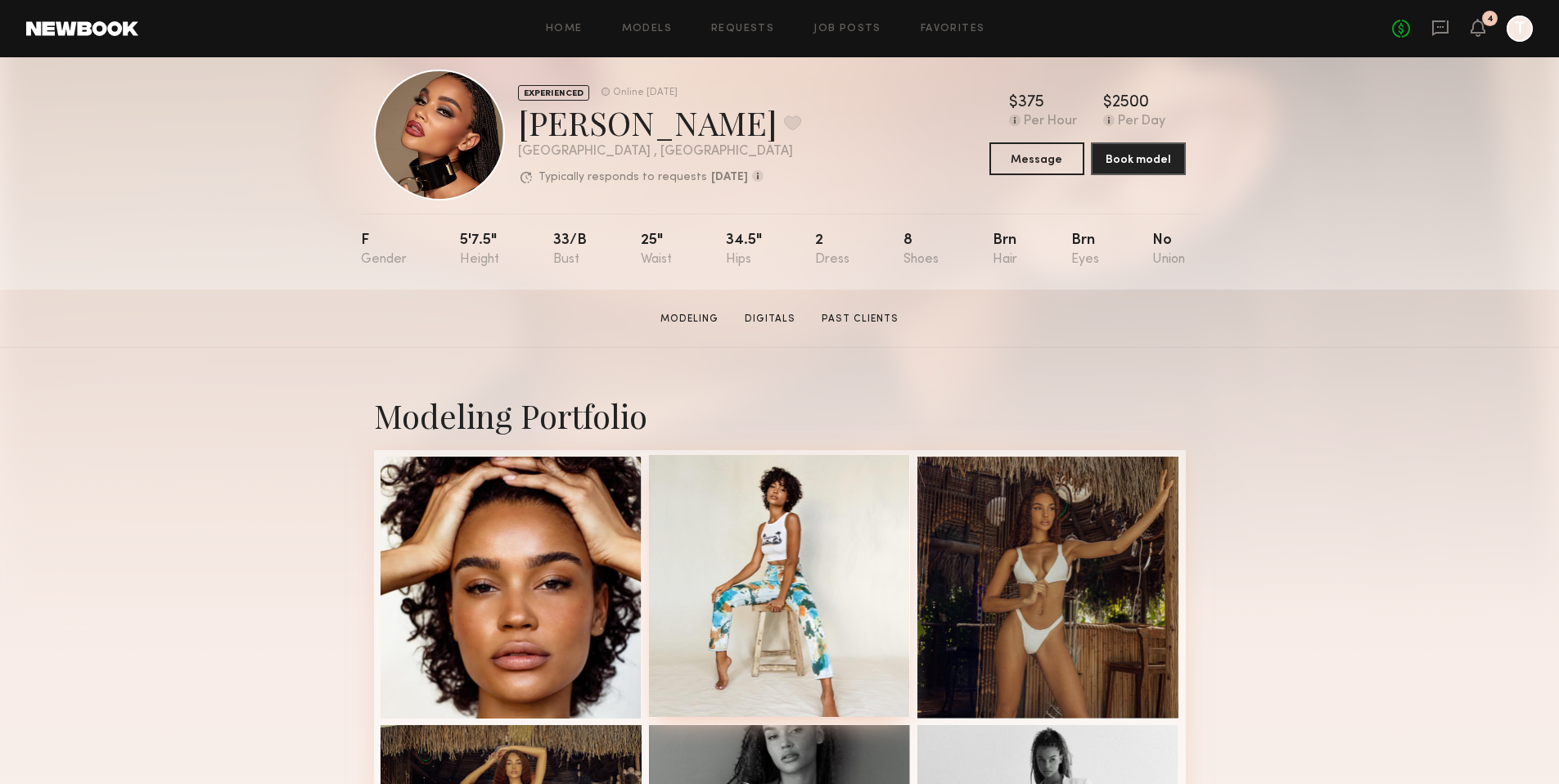
scroll to position [35, 0]
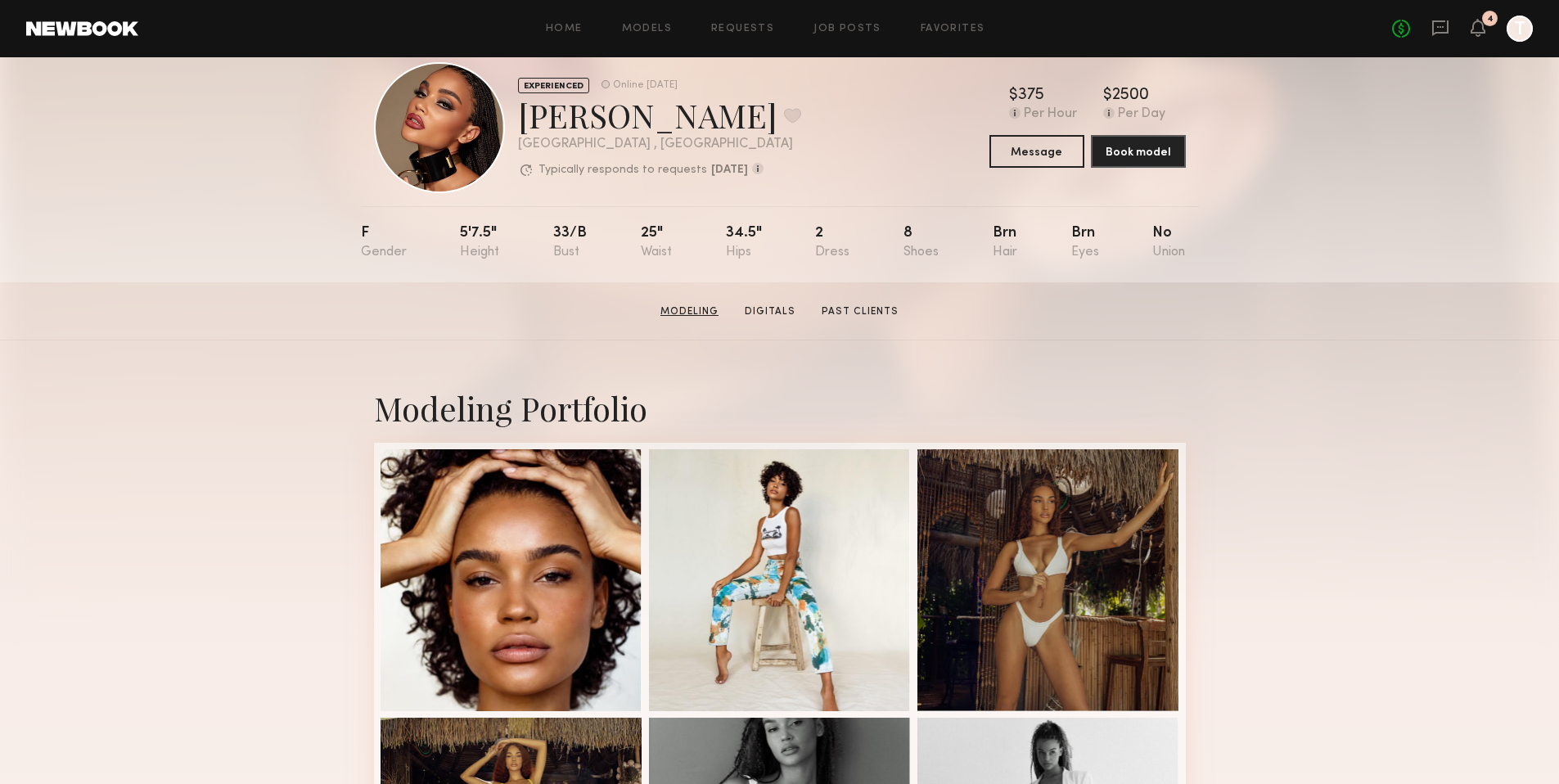
click at [695, 304] on link "Modeling" at bounding box center [689, 311] width 71 height 14
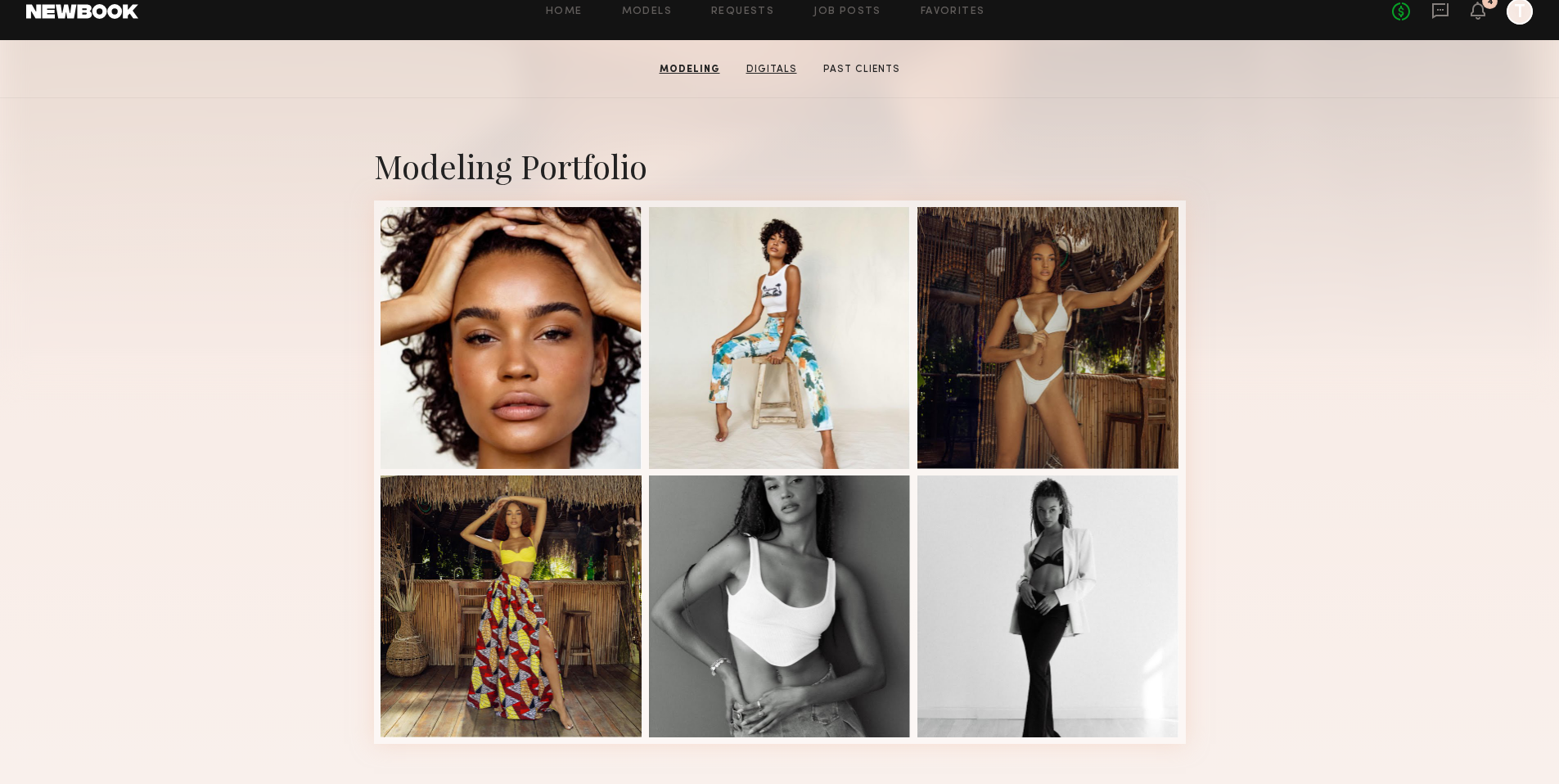
click at [776, 72] on link "Digitals" at bounding box center [771, 69] width 64 height 14
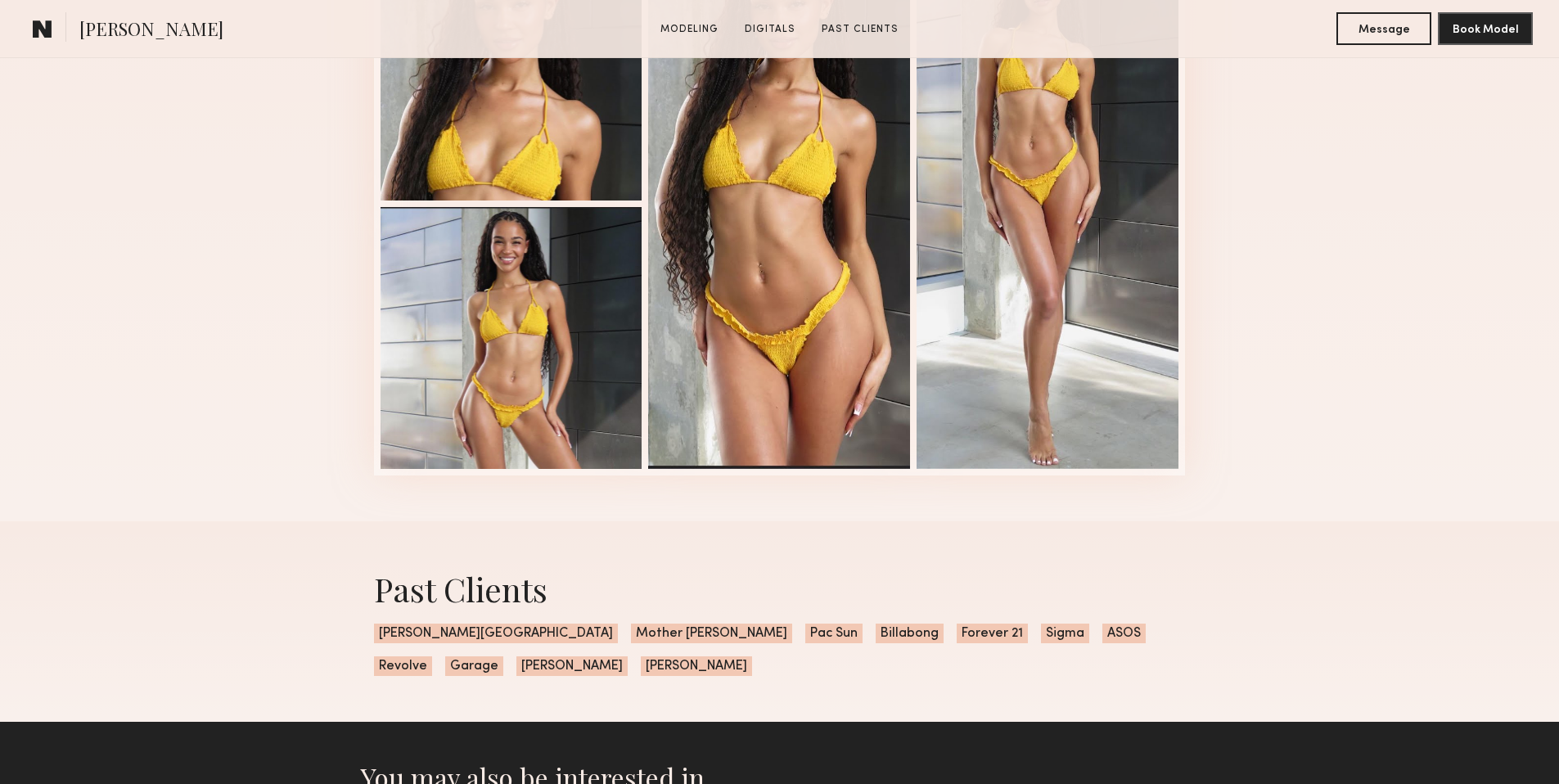
scroll to position [935, 0]
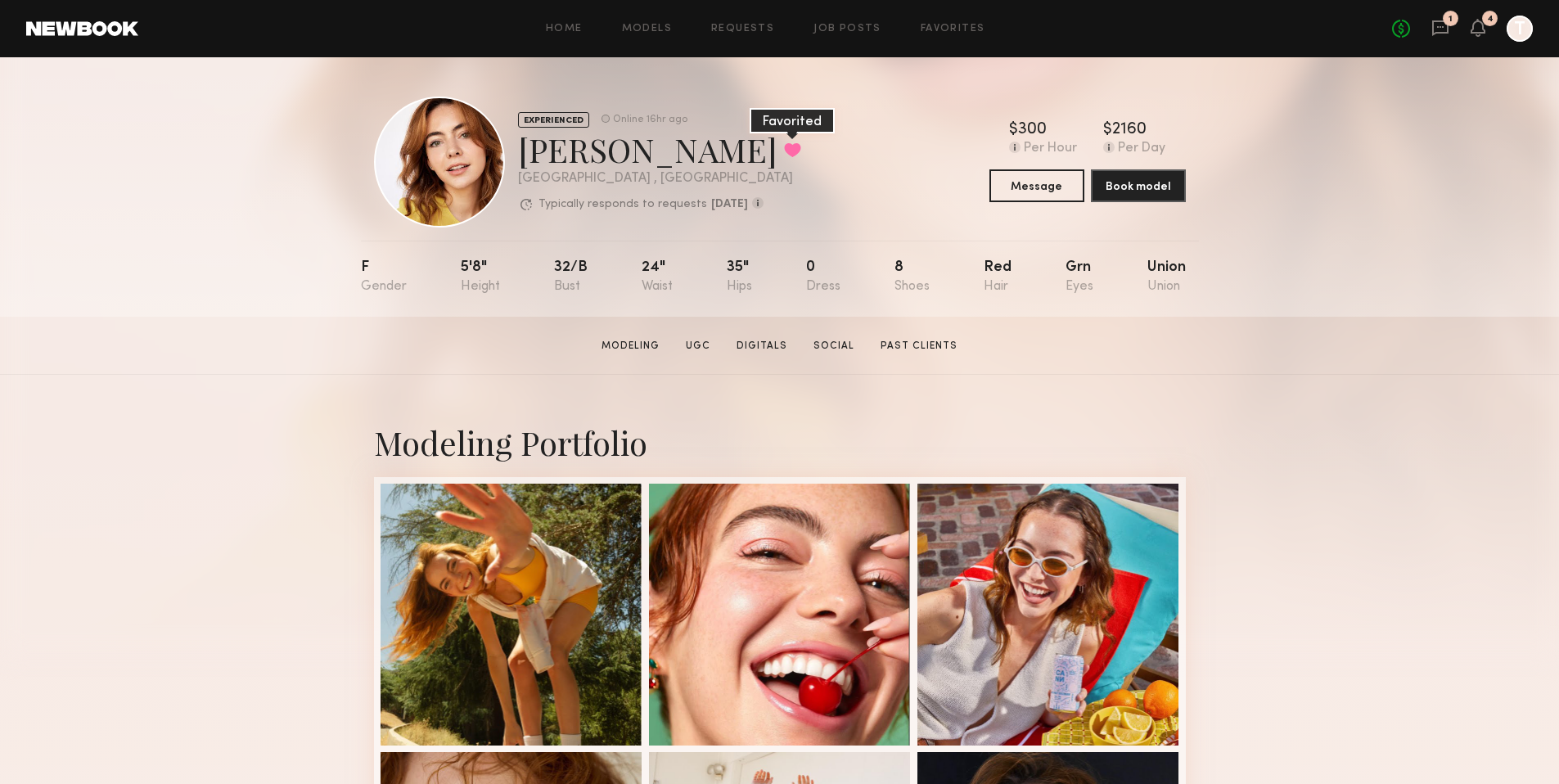
click at [784, 148] on button at bounding box center [793, 149] width 17 height 14
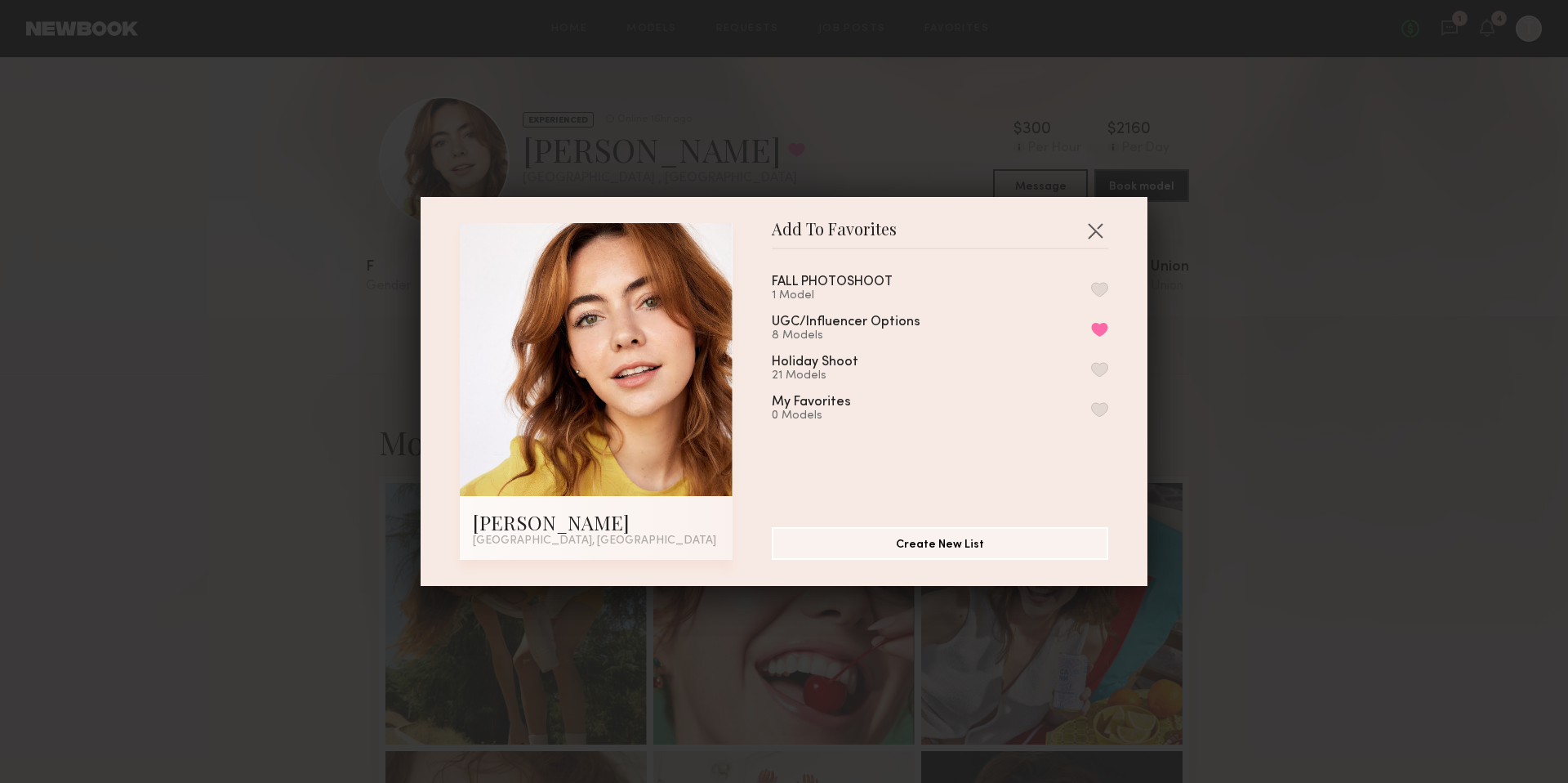
click at [1089, 290] on div "FALL PHOTOSHOOT 1 Model UGC/Influencer Options 8 Models Remove from favorite li…" at bounding box center [948, 381] width 353 height 238
click at [1091, 290] on button "button" at bounding box center [1099, 289] width 17 height 14
click at [1094, 228] on button "button" at bounding box center [1095, 230] width 26 height 26
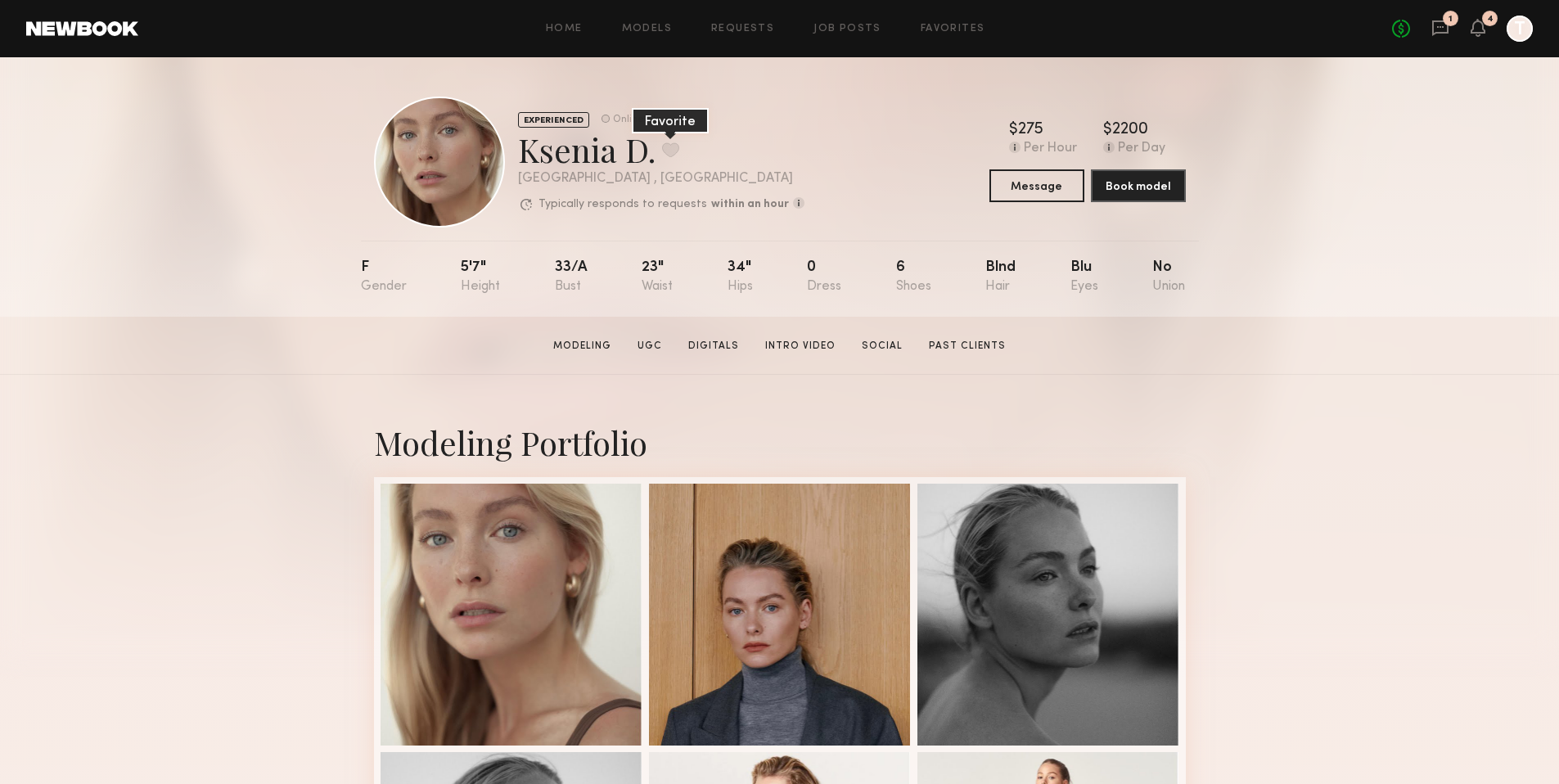
click at [675, 152] on button at bounding box center [670, 149] width 17 height 14
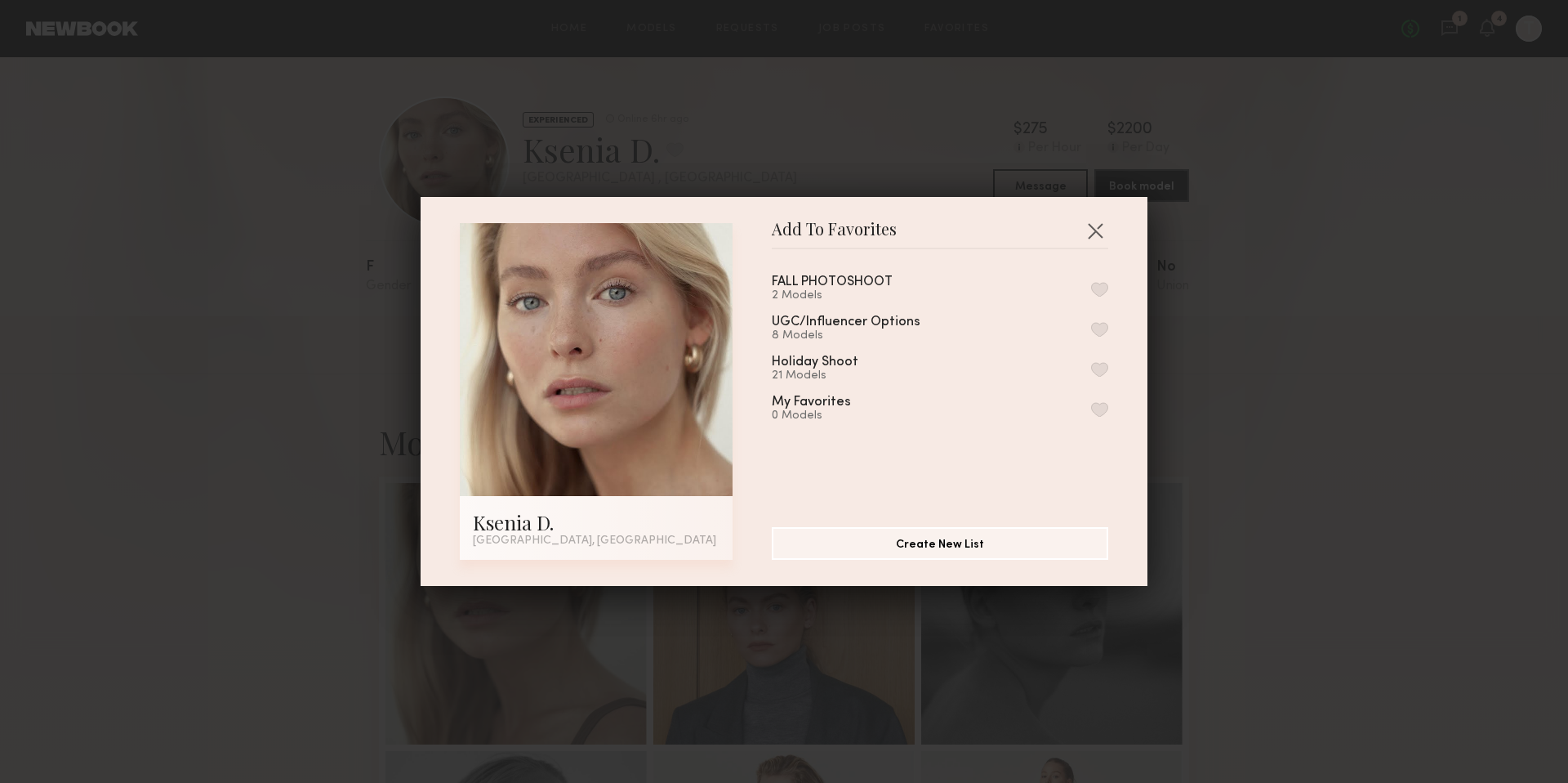
click at [968, 290] on div "FALL PHOTOSHOOT 2 Models" at bounding box center [940, 289] width 337 height 27
click at [827, 283] on div "FALL PHOTOSHOOT" at bounding box center [832, 282] width 121 height 13
click at [1091, 285] on button "button" at bounding box center [1099, 289] width 17 height 14
click at [1095, 234] on button "button" at bounding box center [1095, 230] width 26 height 26
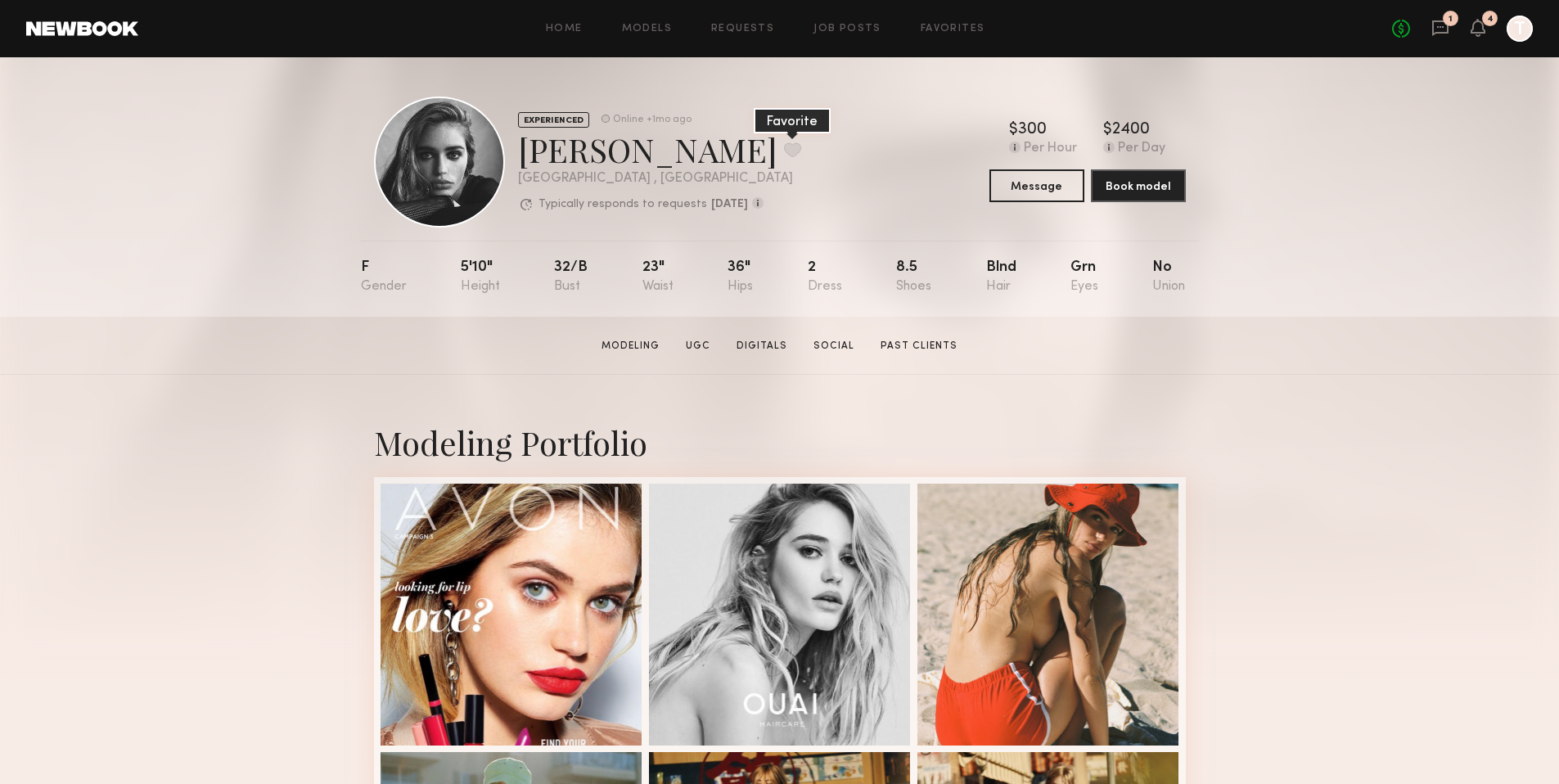
click at [784, 150] on button at bounding box center [793, 149] width 17 height 14
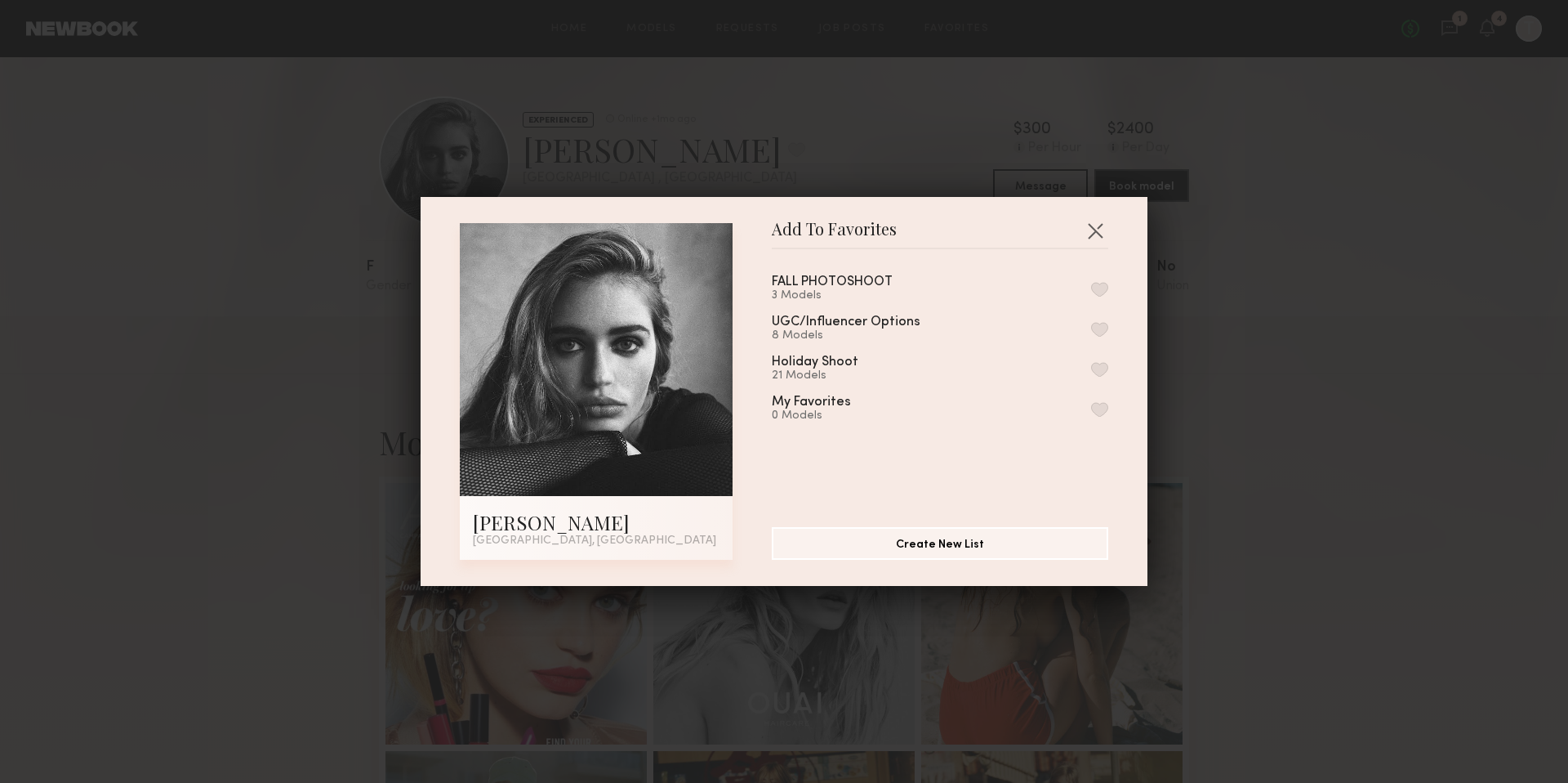
click at [1060, 289] on div "FALL PHOTOSHOOT 3 Models" at bounding box center [940, 289] width 337 height 27
click at [1091, 290] on button "button" at bounding box center [1099, 289] width 17 height 14
click at [1310, 210] on div "Add To Favorites Madison S. Los Angeles, CA Add To Favorites FALL PHOTOSHOOT 4 …" at bounding box center [784, 392] width 1568 height 783
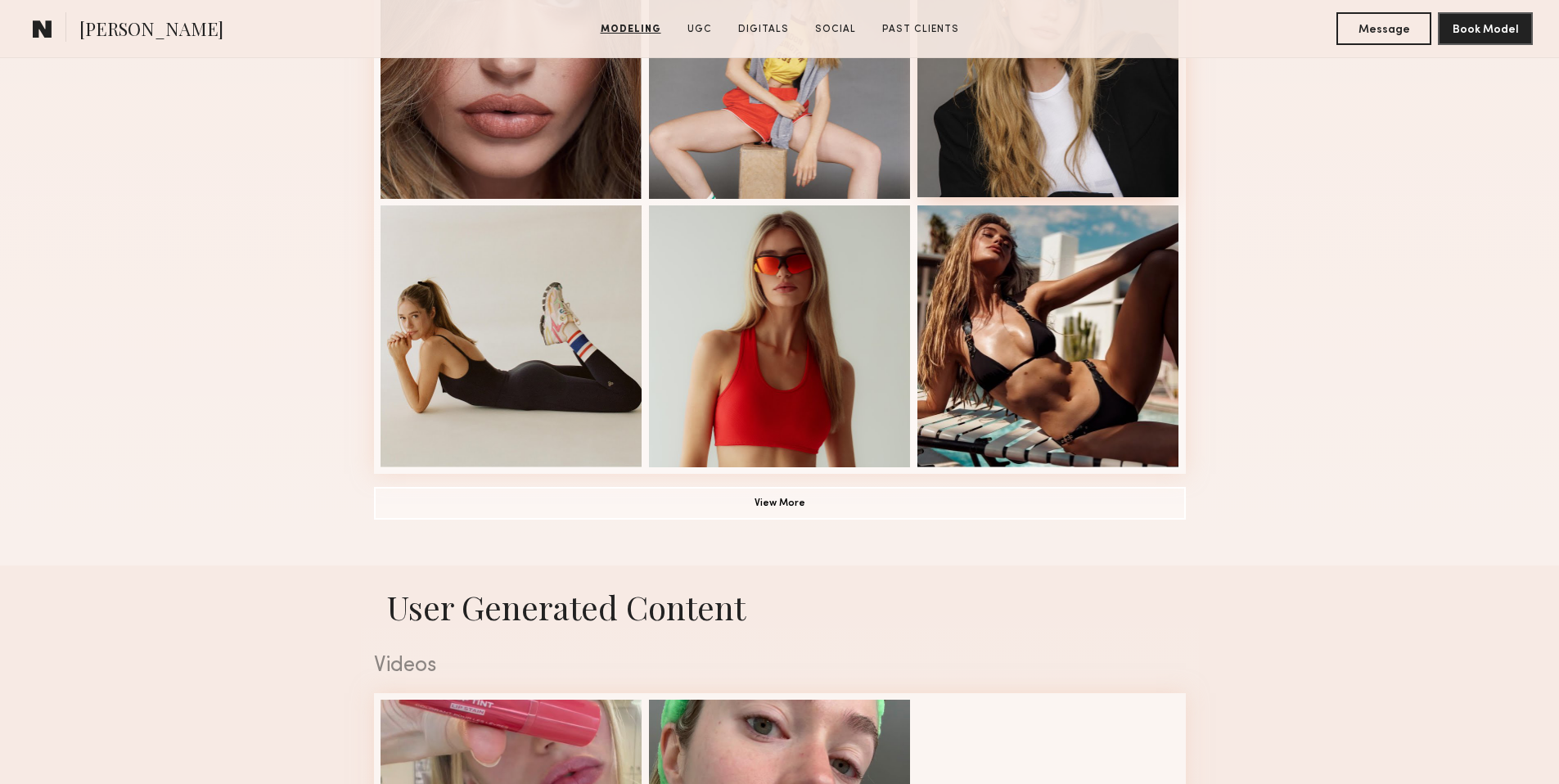
scroll to position [1173, 0]
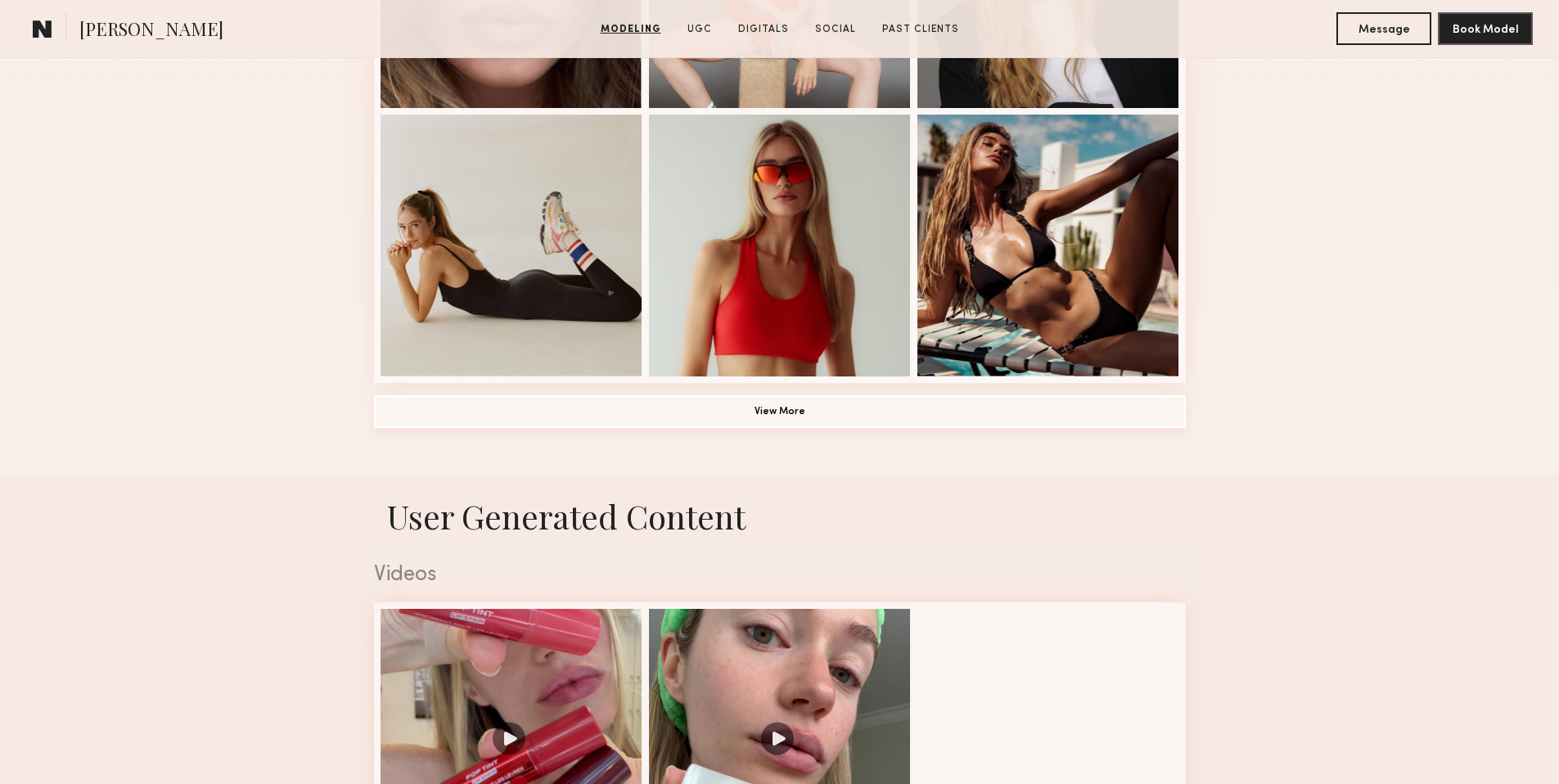
click at [843, 406] on button "View More" at bounding box center [779, 411] width 812 height 33
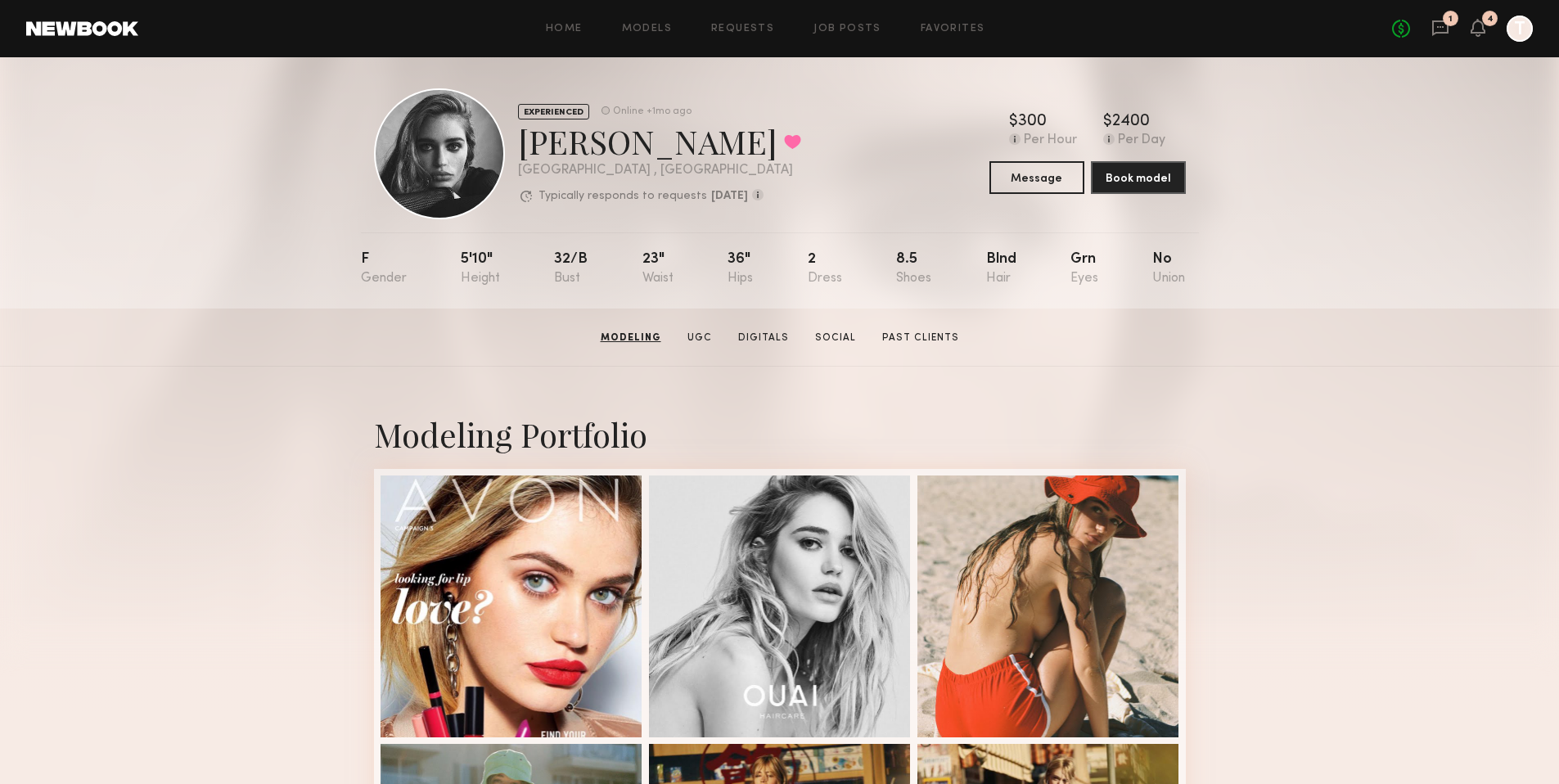
scroll to position [0, 0]
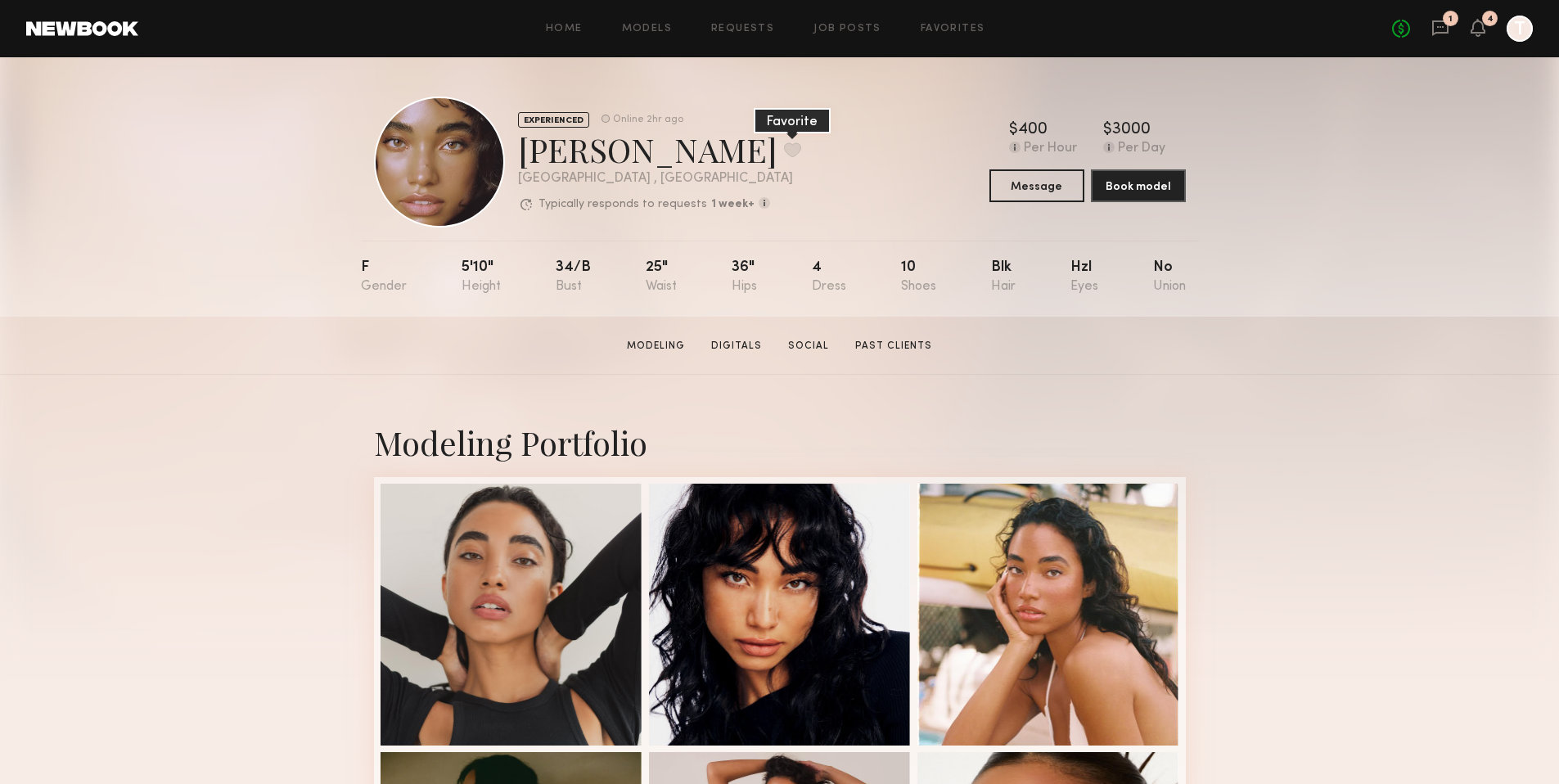
click at [784, 153] on button at bounding box center [793, 149] width 17 height 14
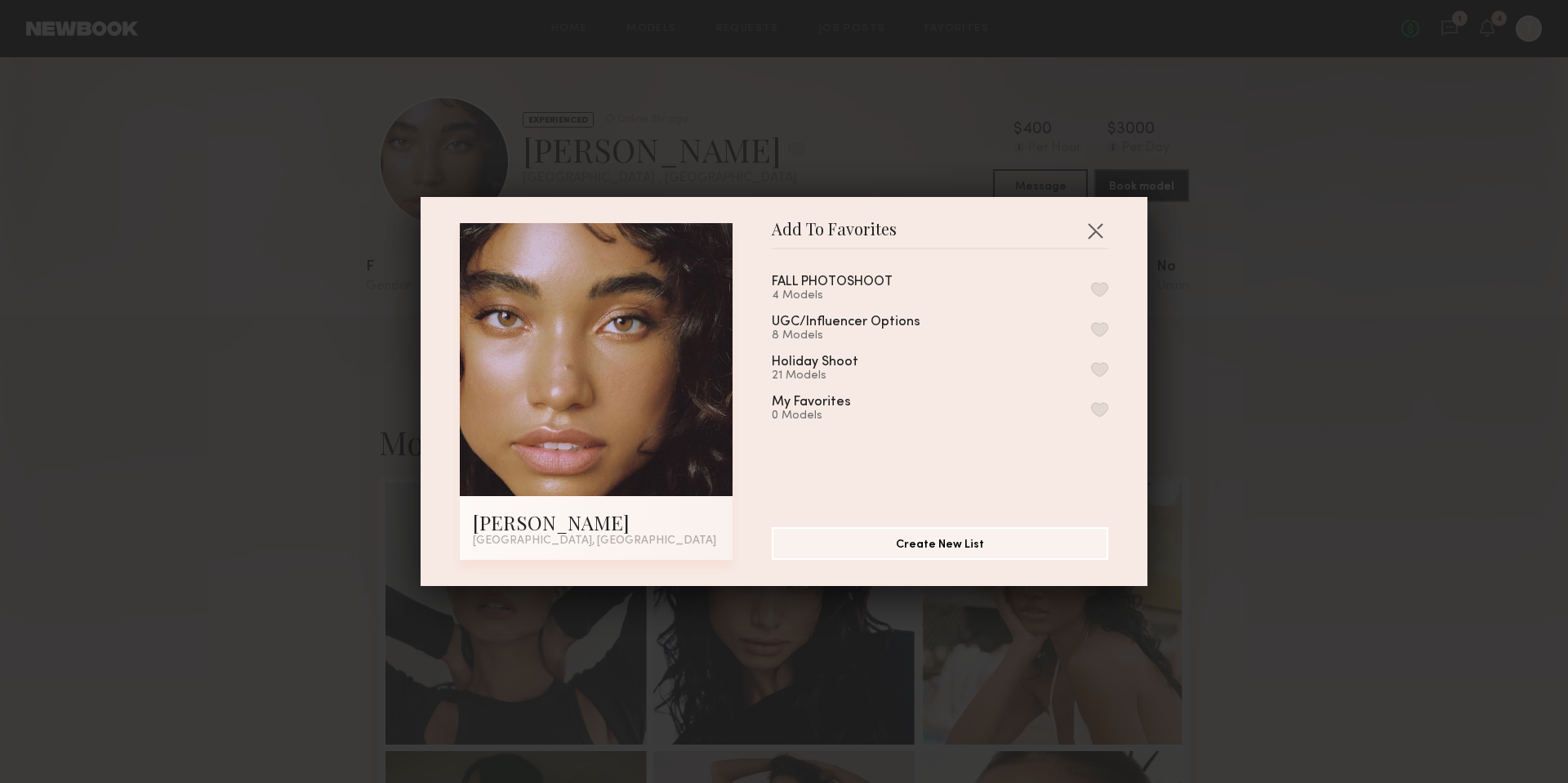
click at [1091, 288] on button "button" at bounding box center [1099, 289] width 17 height 14
click at [1098, 233] on button "button" at bounding box center [1095, 230] width 26 height 26
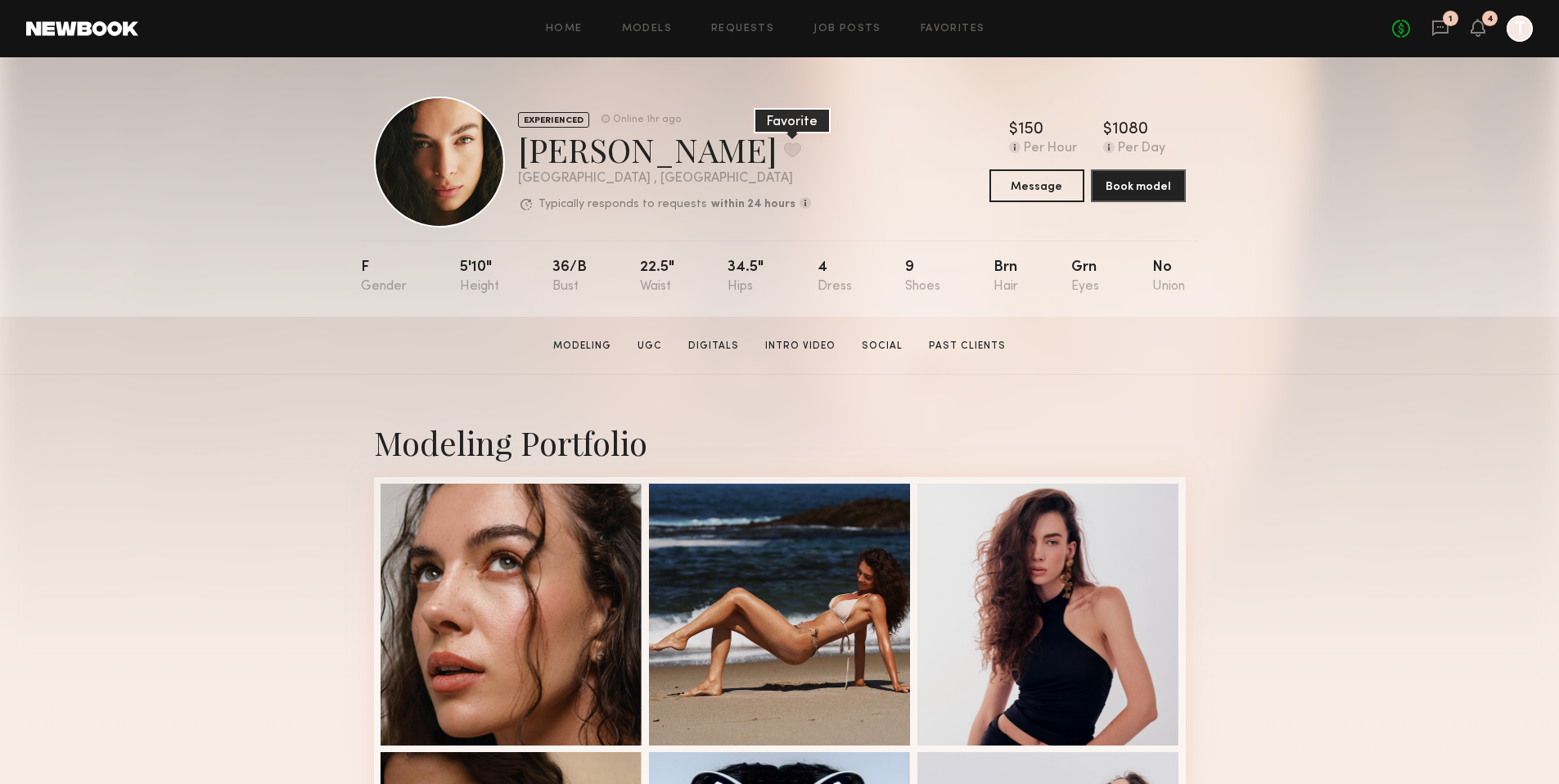
click at [784, 152] on button at bounding box center [793, 149] width 17 height 14
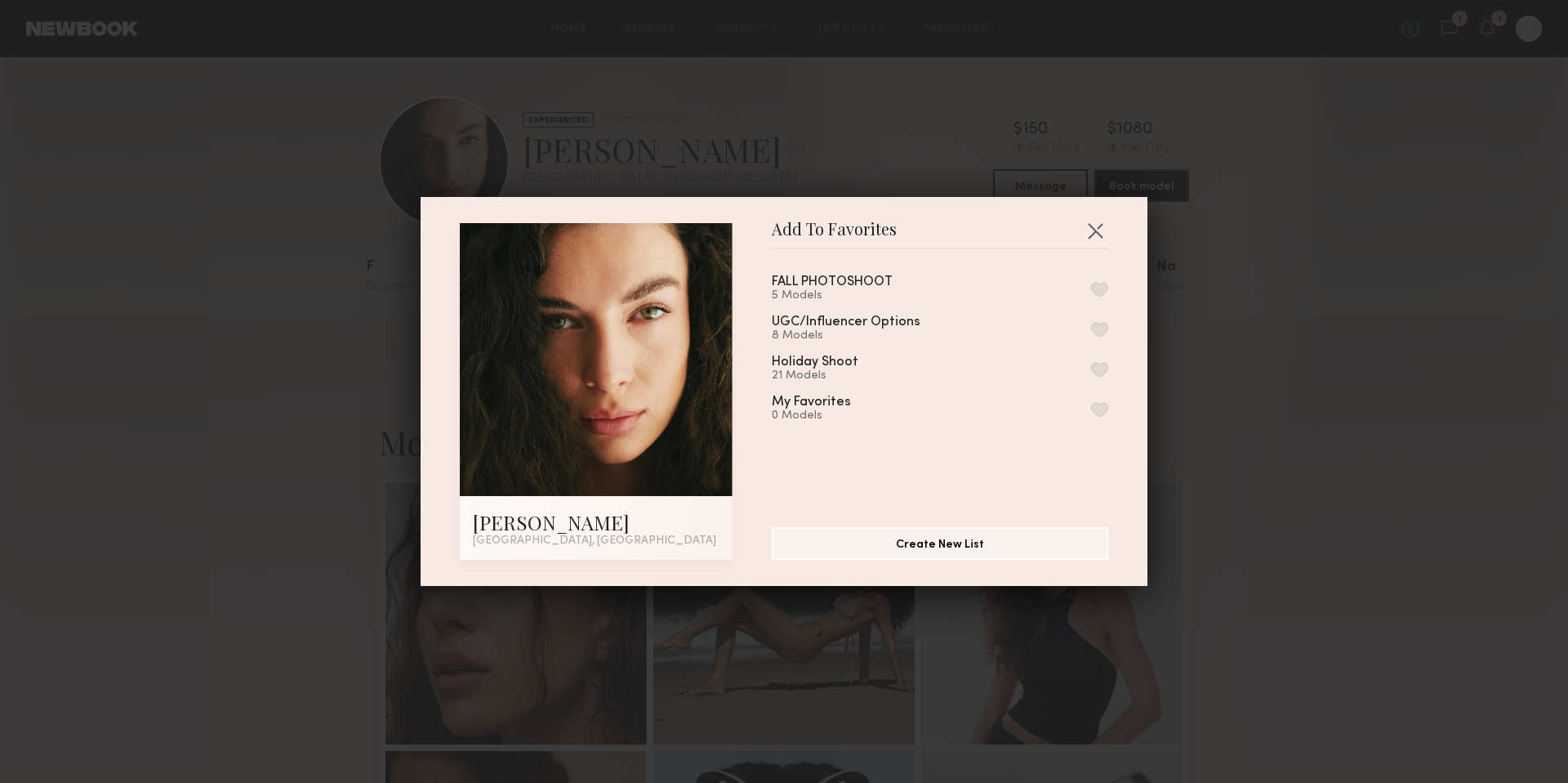
click at [1091, 282] on button "button" at bounding box center [1099, 289] width 17 height 14
click at [1285, 191] on div "Add To Favorites Uliana V. Los Angeles, CA Add To Favorites FALL PHOTOSHOOT 6 M…" at bounding box center [784, 392] width 1568 height 783
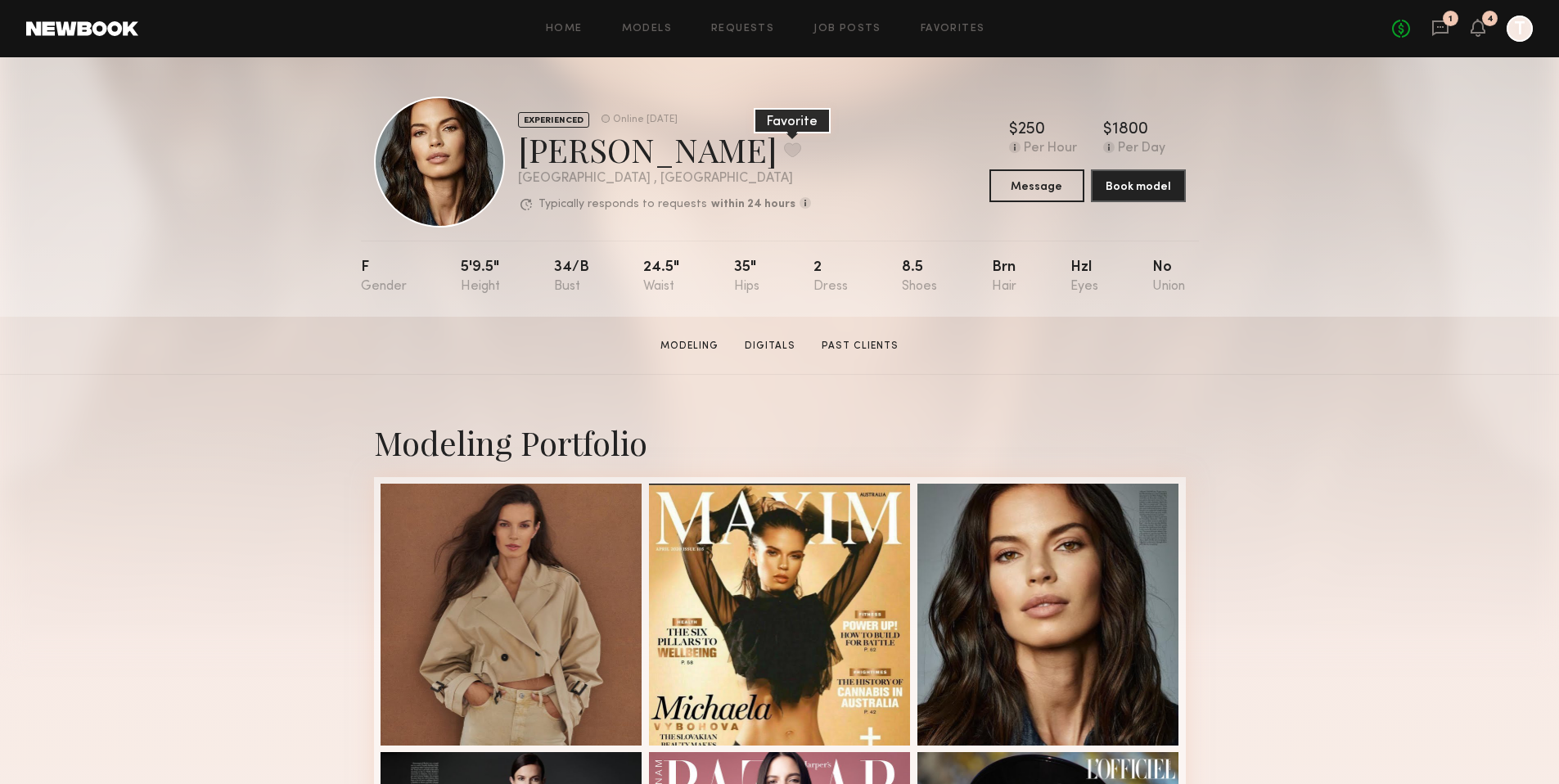
click at [784, 153] on button at bounding box center [793, 149] width 17 height 14
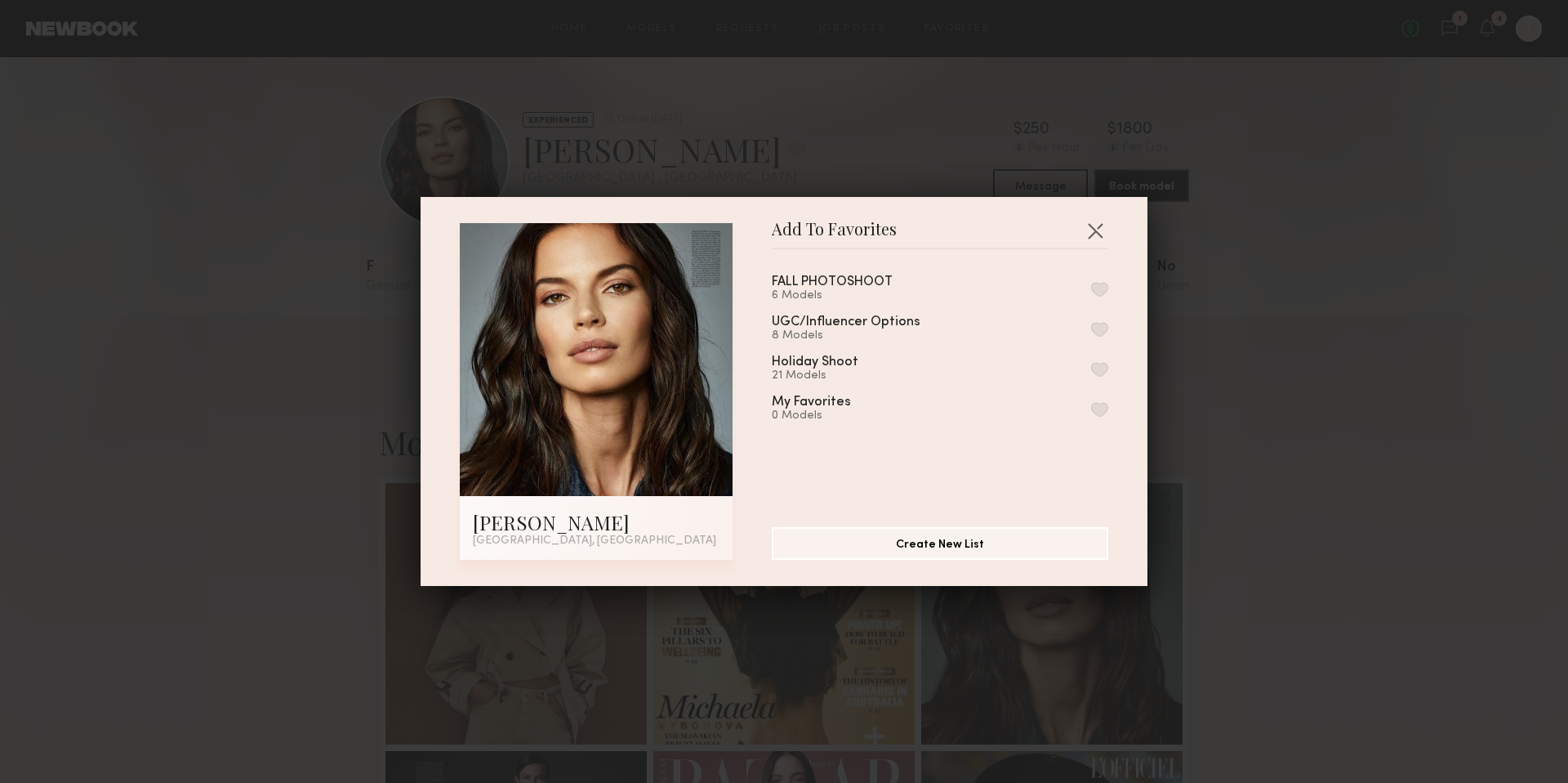
click at [1096, 286] on div "FALL PHOTOSHOOT 6 Models UGC/Influencer Options 8 Models Holiday Shoot 21 Model…" at bounding box center [948, 381] width 353 height 238
click at [1091, 291] on button "button" at bounding box center [1099, 289] width 17 height 14
click at [1335, 206] on div "Add To Favorites [PERSON_NAME] [GEOGRAPHIC_DATA], [GEOGRAPHIC_DATA] Add To Favo…" at bounding box center [784, 392] width 1568 height 783
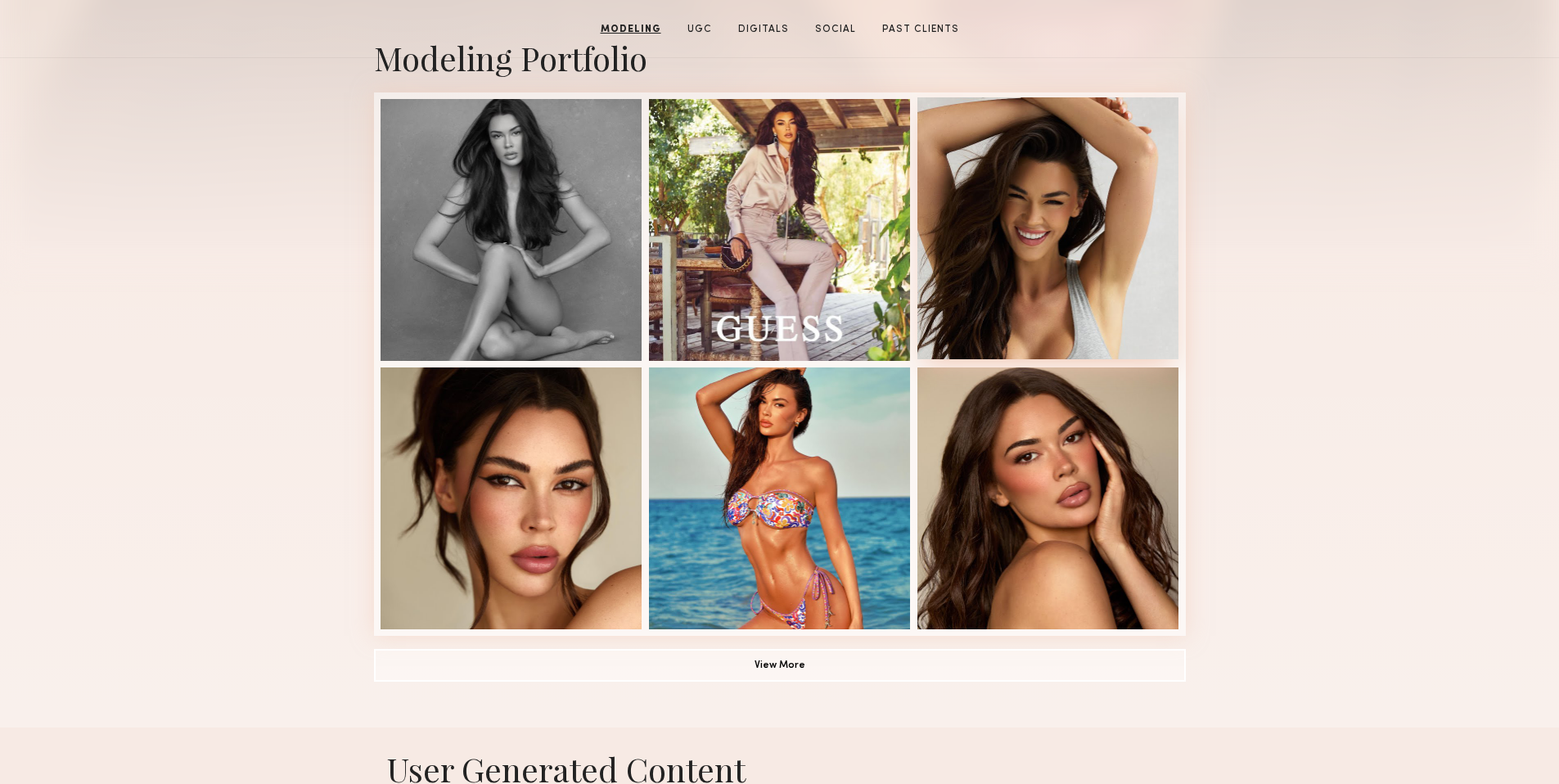
scroll to position [451, 0]
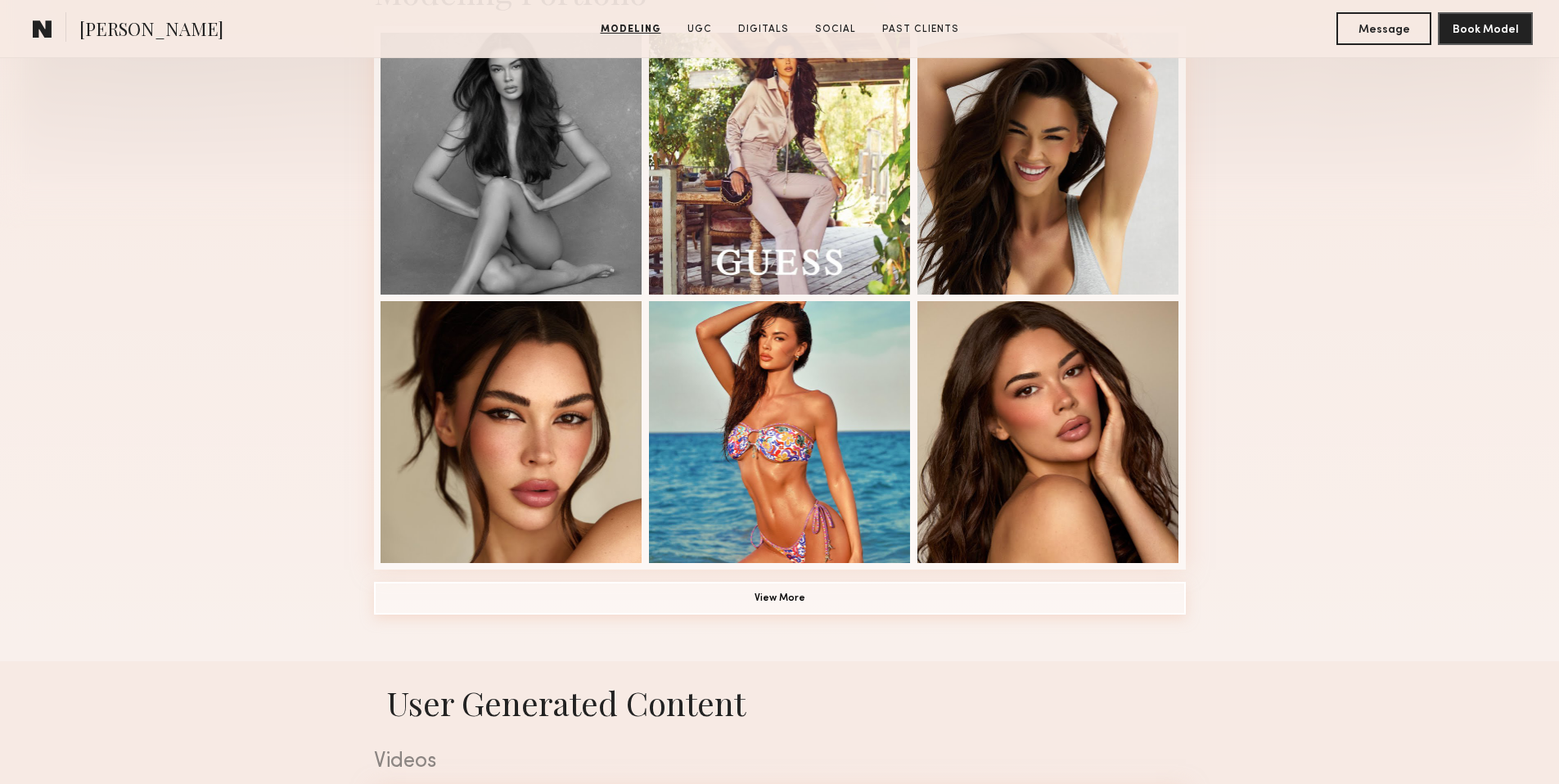
click at [836, 598] on button "View More" at bounding box center [779, 598] width 812 height 33
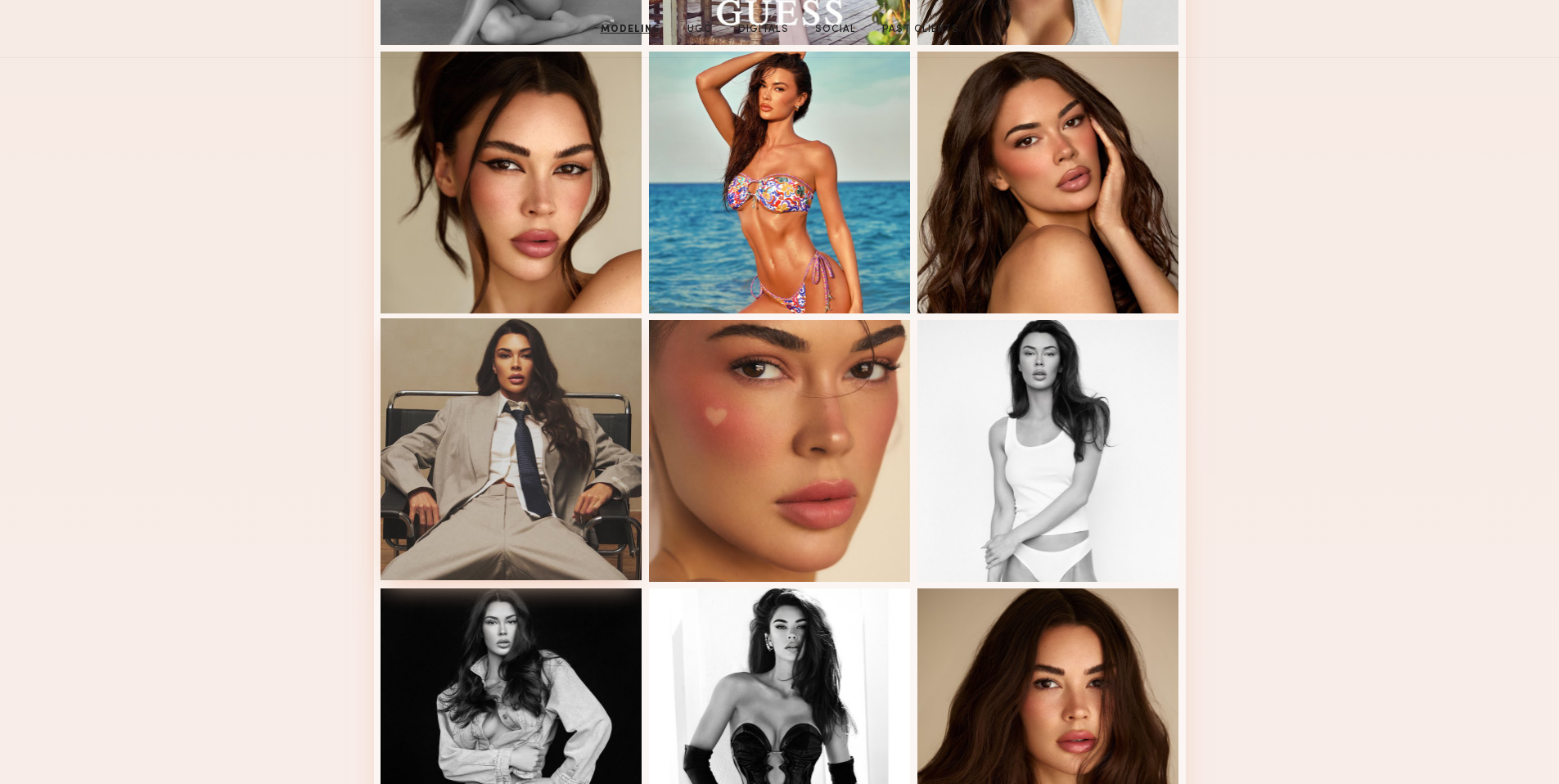
scroll to position [0, 0]
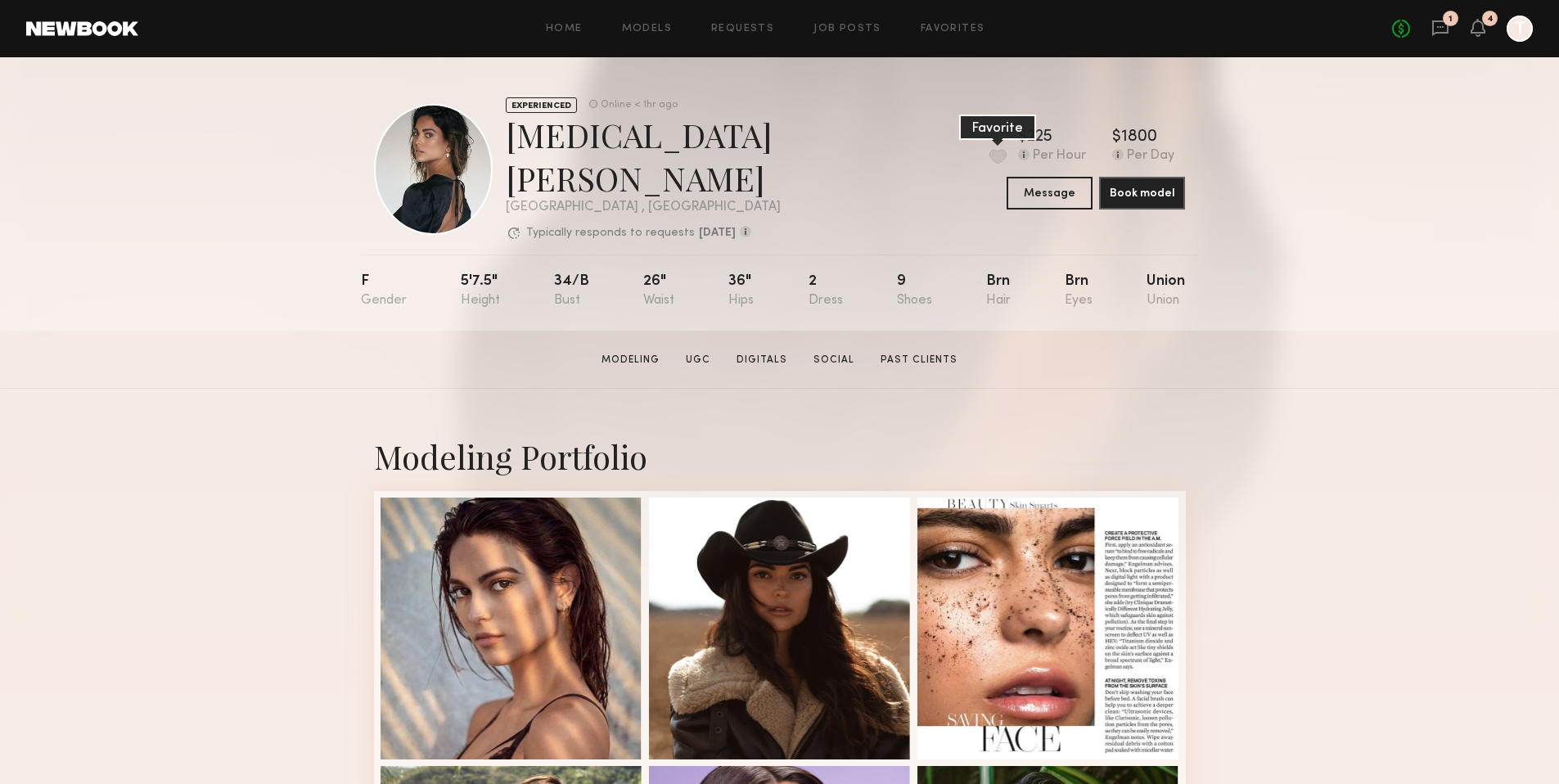
click at [989, 152] on button at bounding box center [997, 156] width 17 height 14
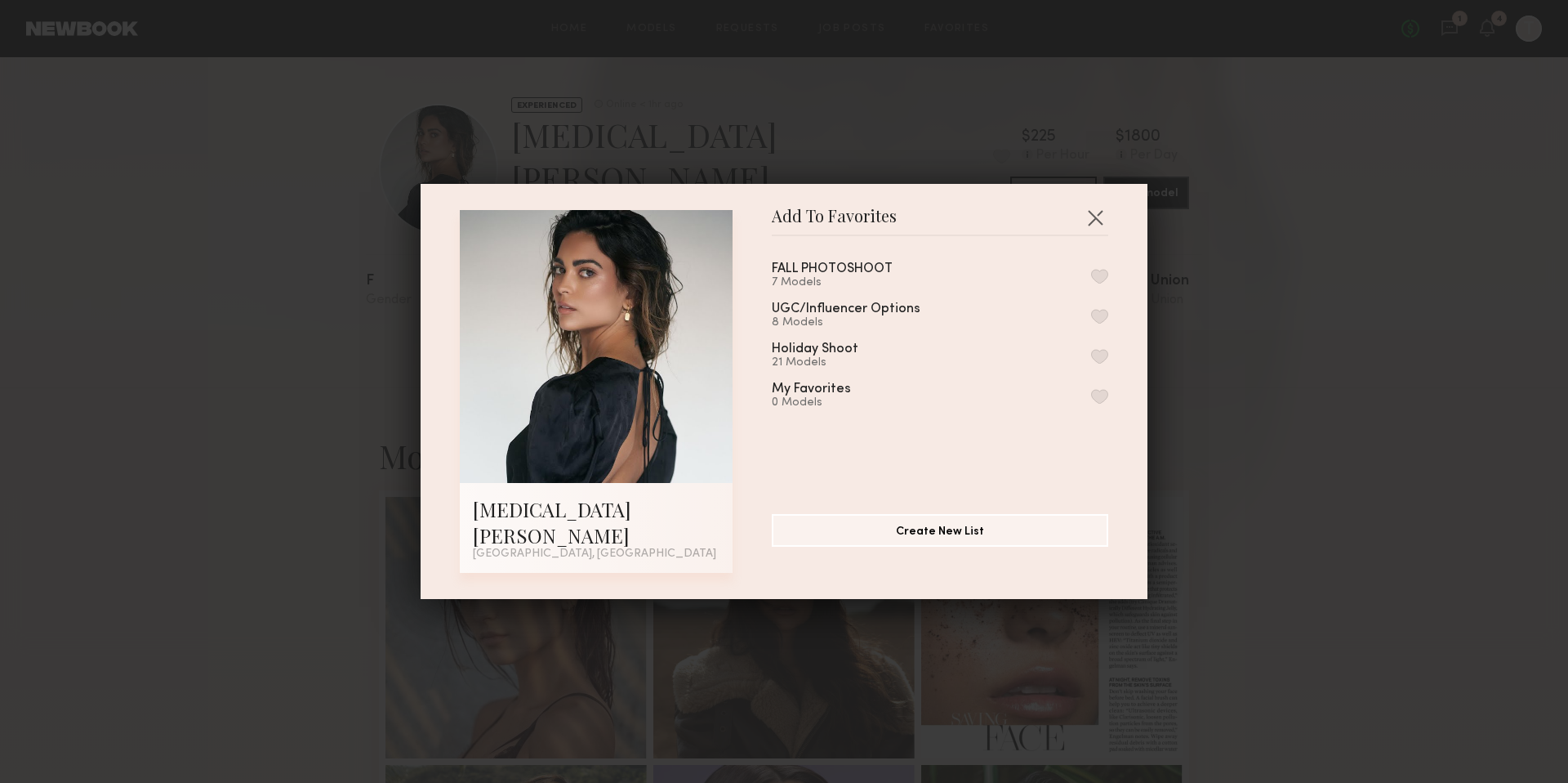
click at [1091, 284] on button "button" at bounding box center [1099, 275] width 17 height 14
click at [1301, 347] on div "Add To Favorites Kyra S. Los Angeles, CA Add To Favorites FALL PHOTOSHOOT 8 Mod…" at bounding box center [784, 392] width 1568 height 783
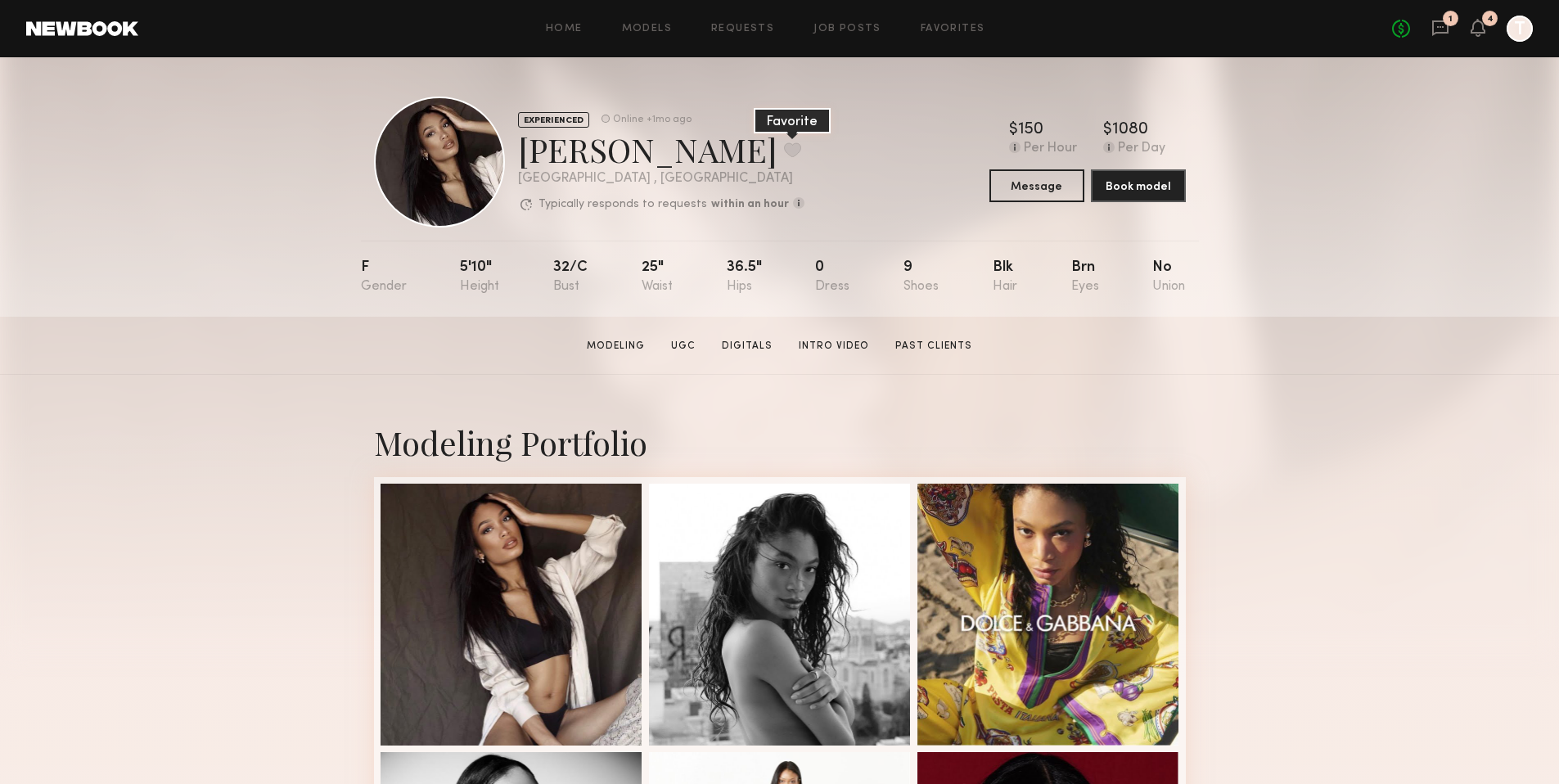
click at [784, 151] on button at bounding box center [793, 149] width 17 height 14
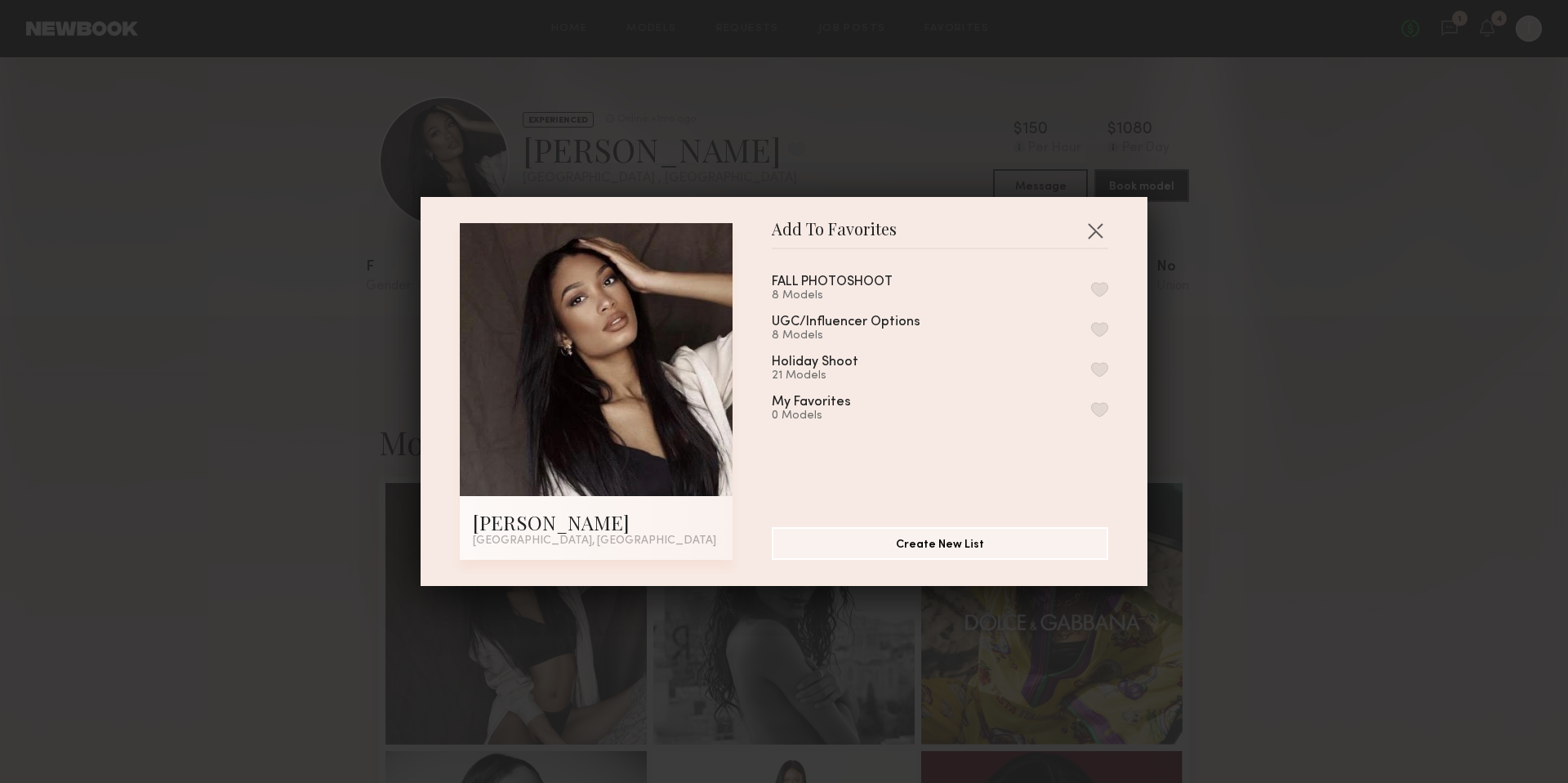
click at [1091, 288] on button "button" at bounding box center [1099, 289] width 17 height 14
click at [1288, 483] on div "Add To Favorites Mallory C. Los Angeles, CA Add To Favorites FALL PHOTOSHOOT 9 …" at bounding box center [784, 392] width 1568 height 783
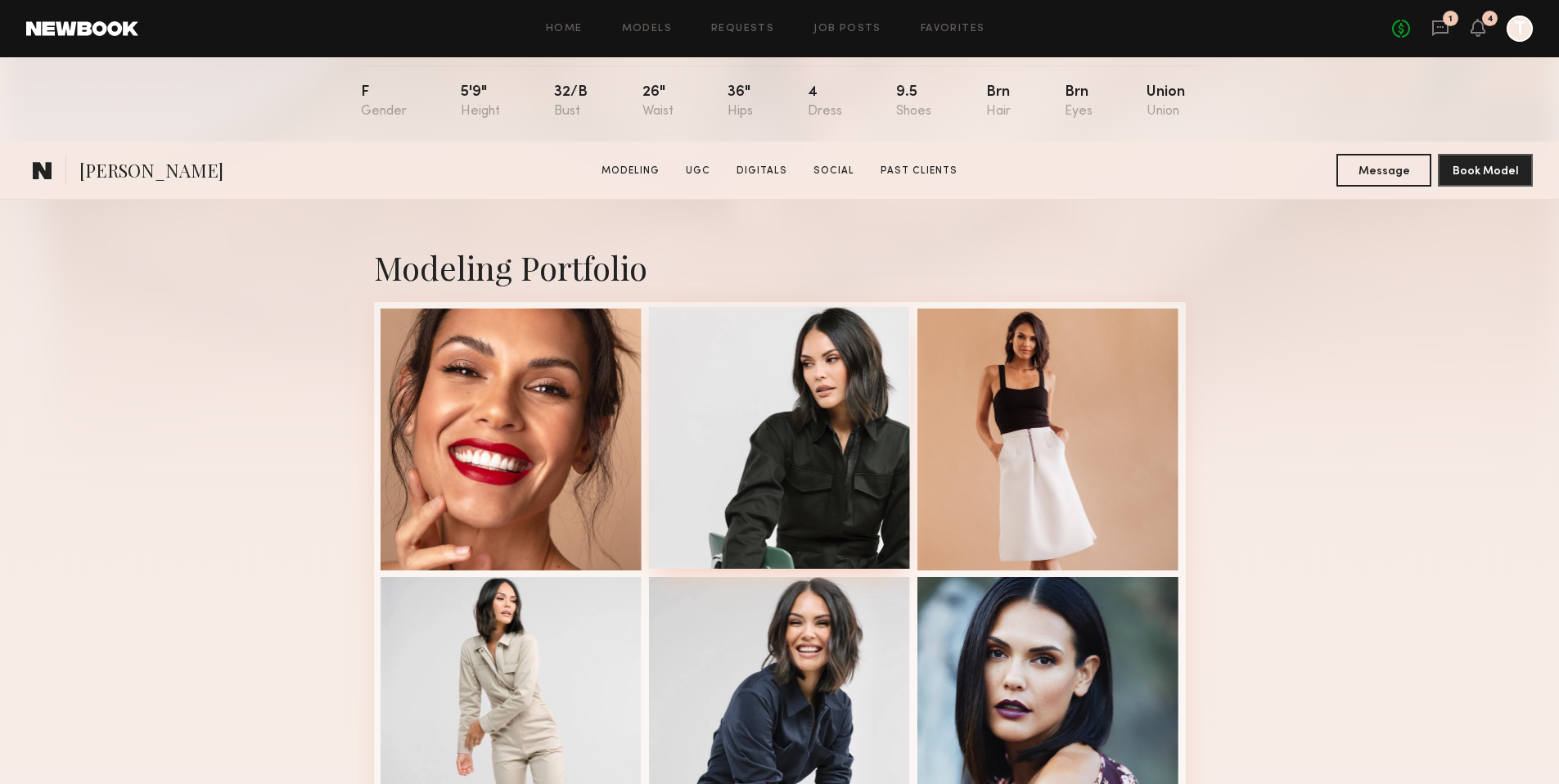
scroll to position [514, 0]
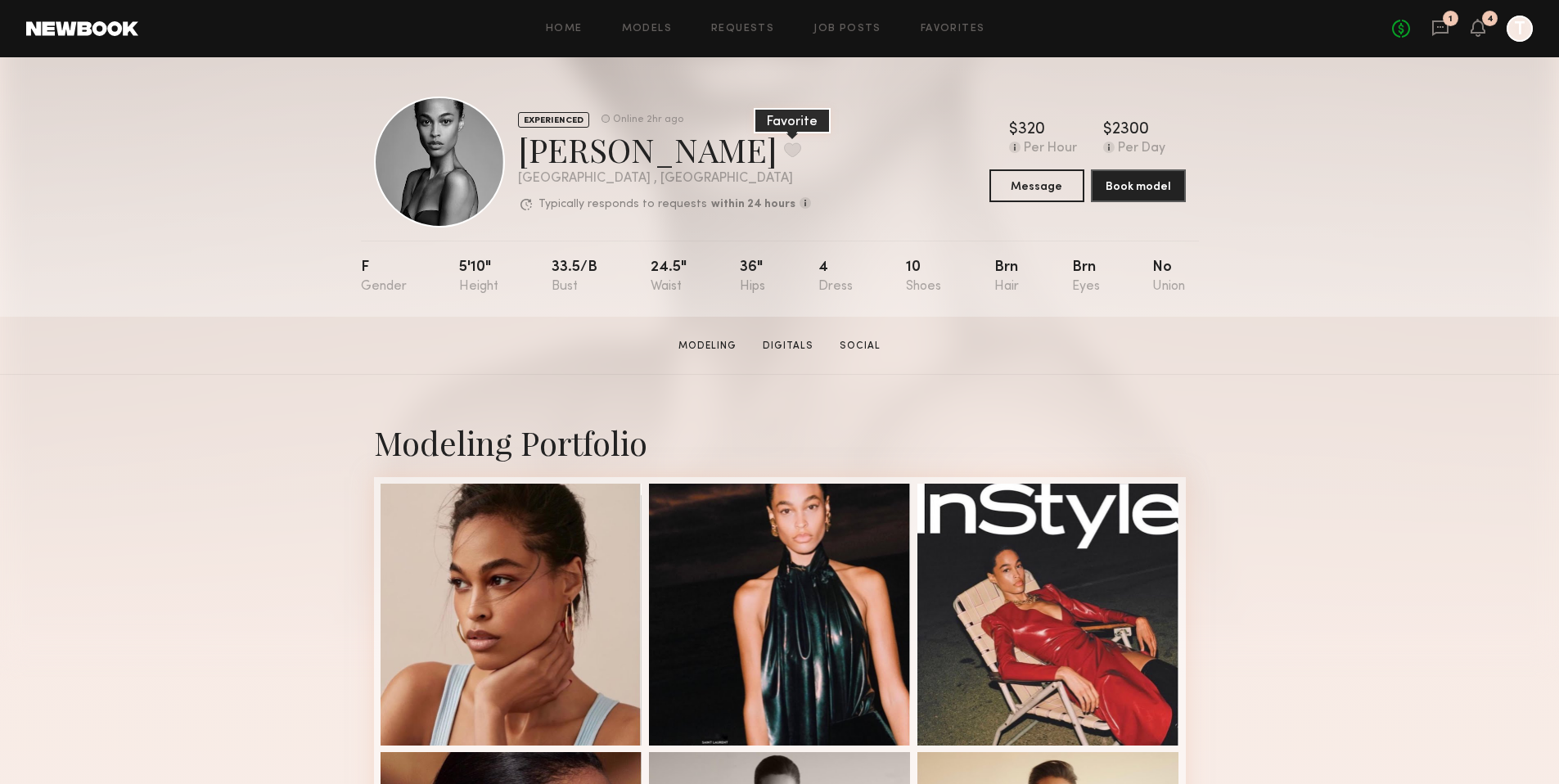
click at [784, 153] on button at bounding box center [793, 149] width 17 height 14
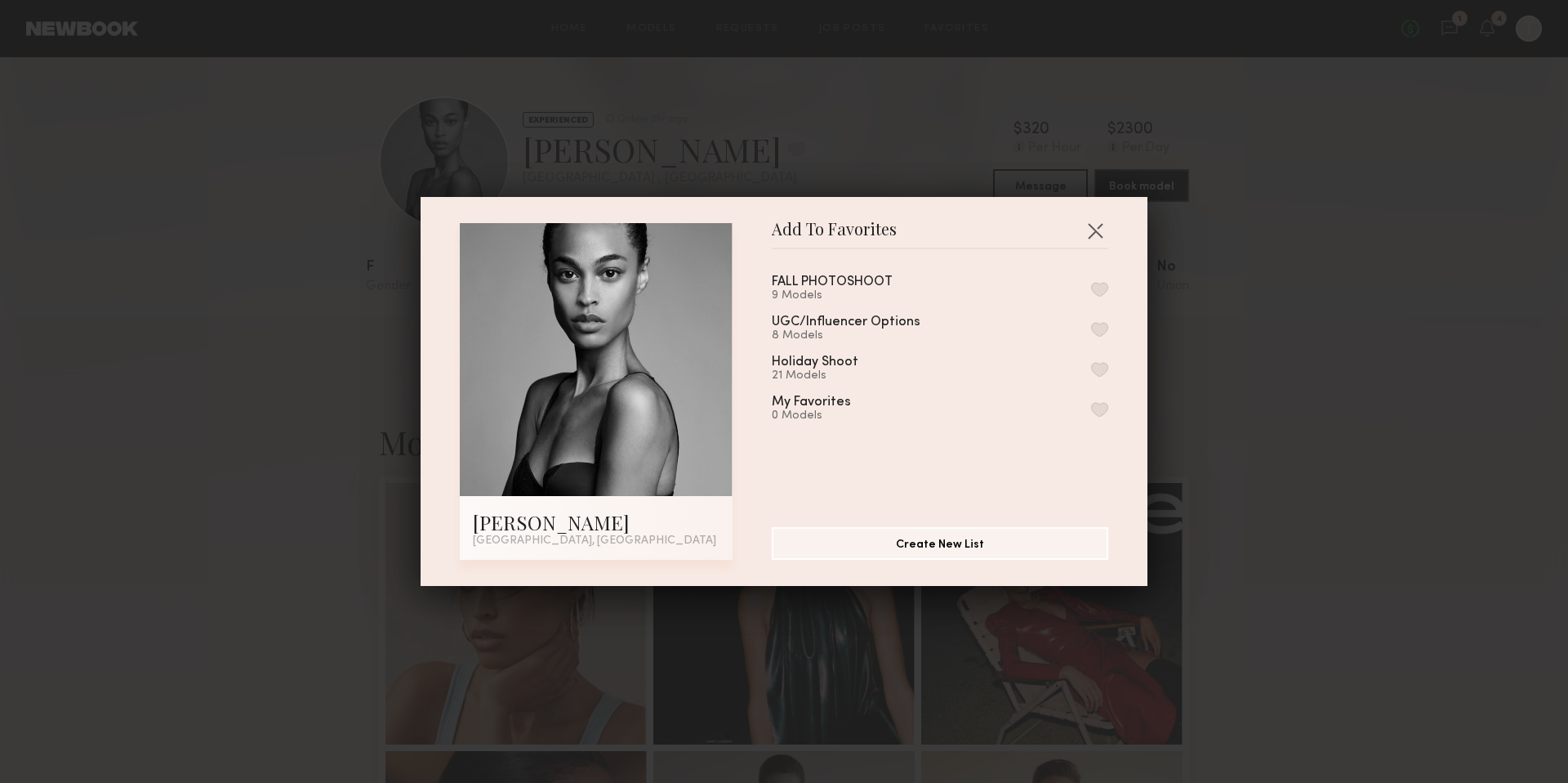
click at [1091, 290] on button "button" at bounding box center [1099, 289] width 17 height 14
drag, startPoint x: 1364, startPoint y: 308, endPoint x: 1315, endPoint y: 317, distance: 49.8
click at [1364, 308] on div "Add To Favorites Taylor E. Los Angeles, CA Add To Favorites FALL PHOTOSHOOT 10 …" at bounding box center [784, 392] width 1568 height 783
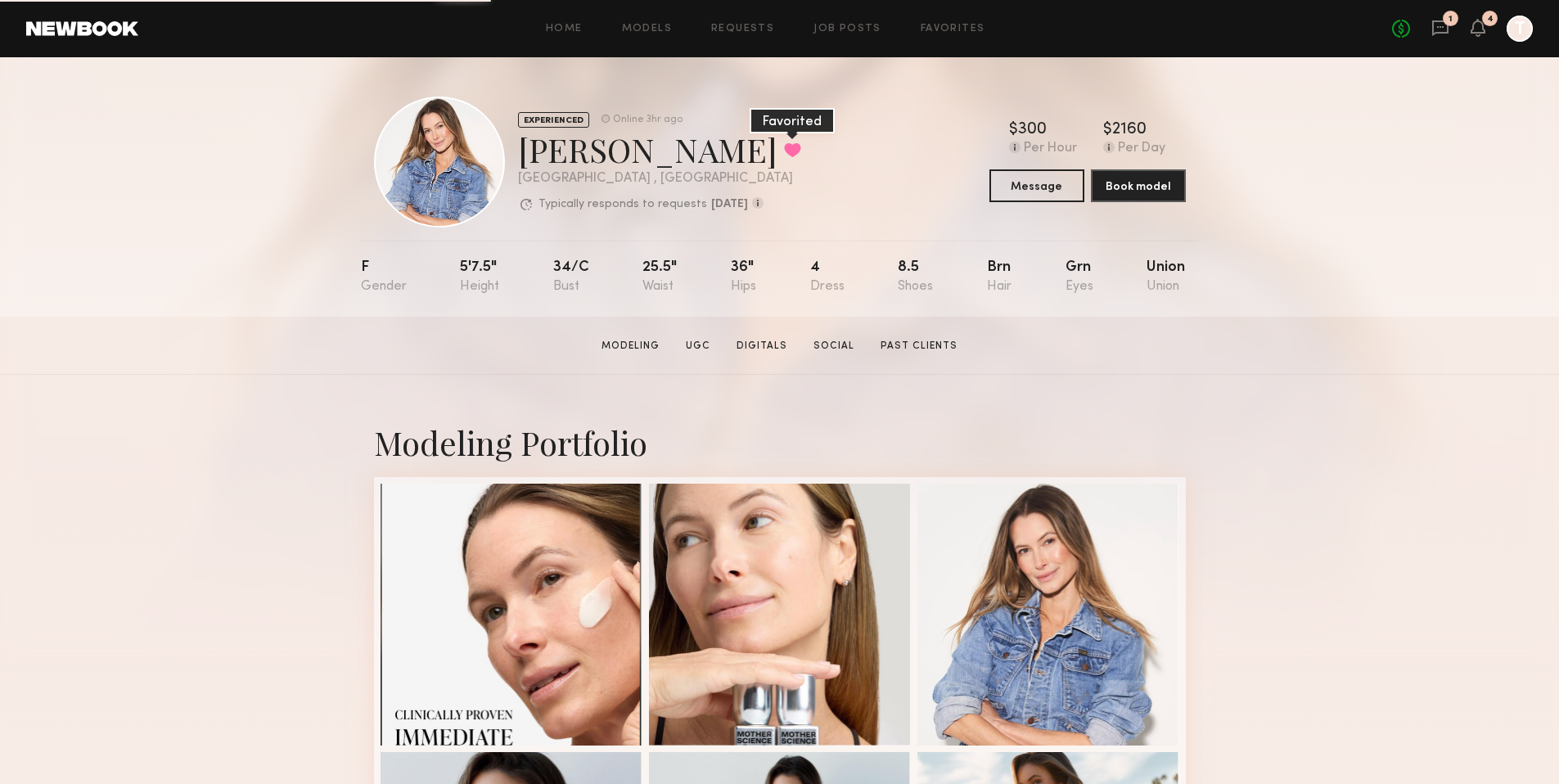
click at [784, 148] on button at bounding box center [793, 149] width 17 height 14
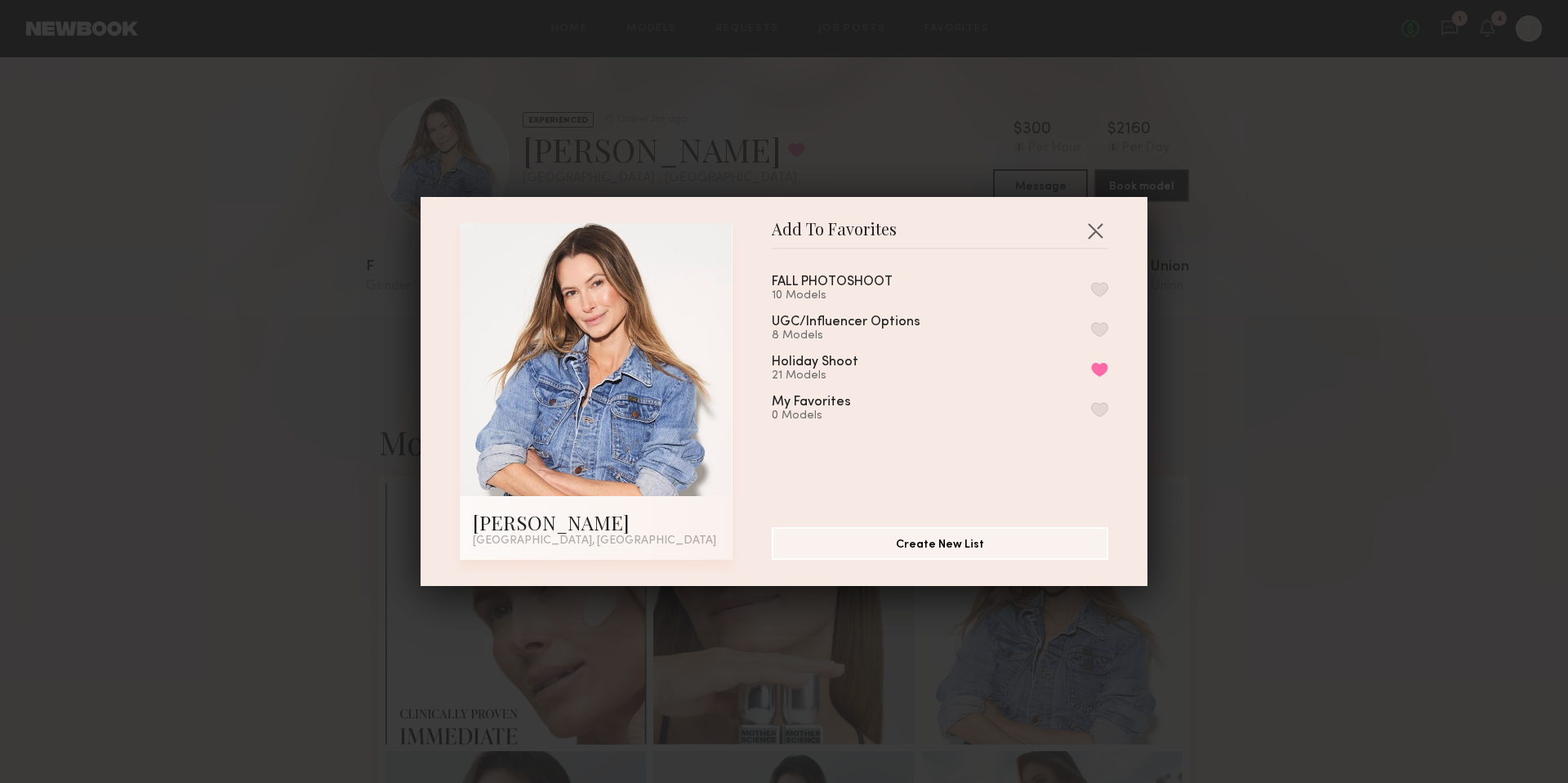
click at [1091, 289] on button "button" at bounding box center [1099, 289] width 17 height 14
click at [1337, 249] on div "Add To Favorites Kyna L. Los Angeles, CA Add To Favorites FALL PHOTOSHOOT 11 Mo…" at bounding box center [784, 392] width 1568 height 783
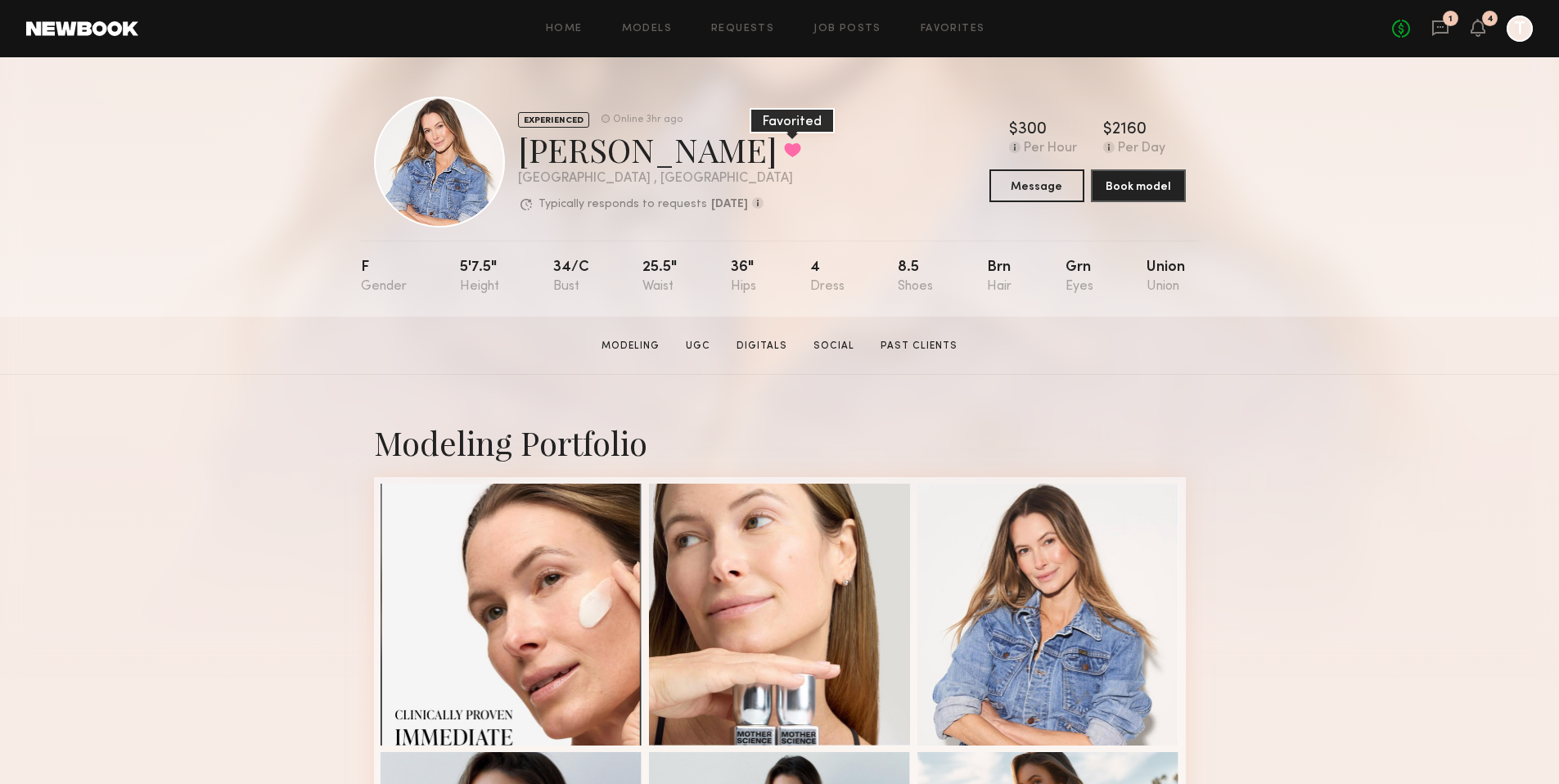
click at [784, 149] on button at bounding box center [793, 149] width 17 height 14
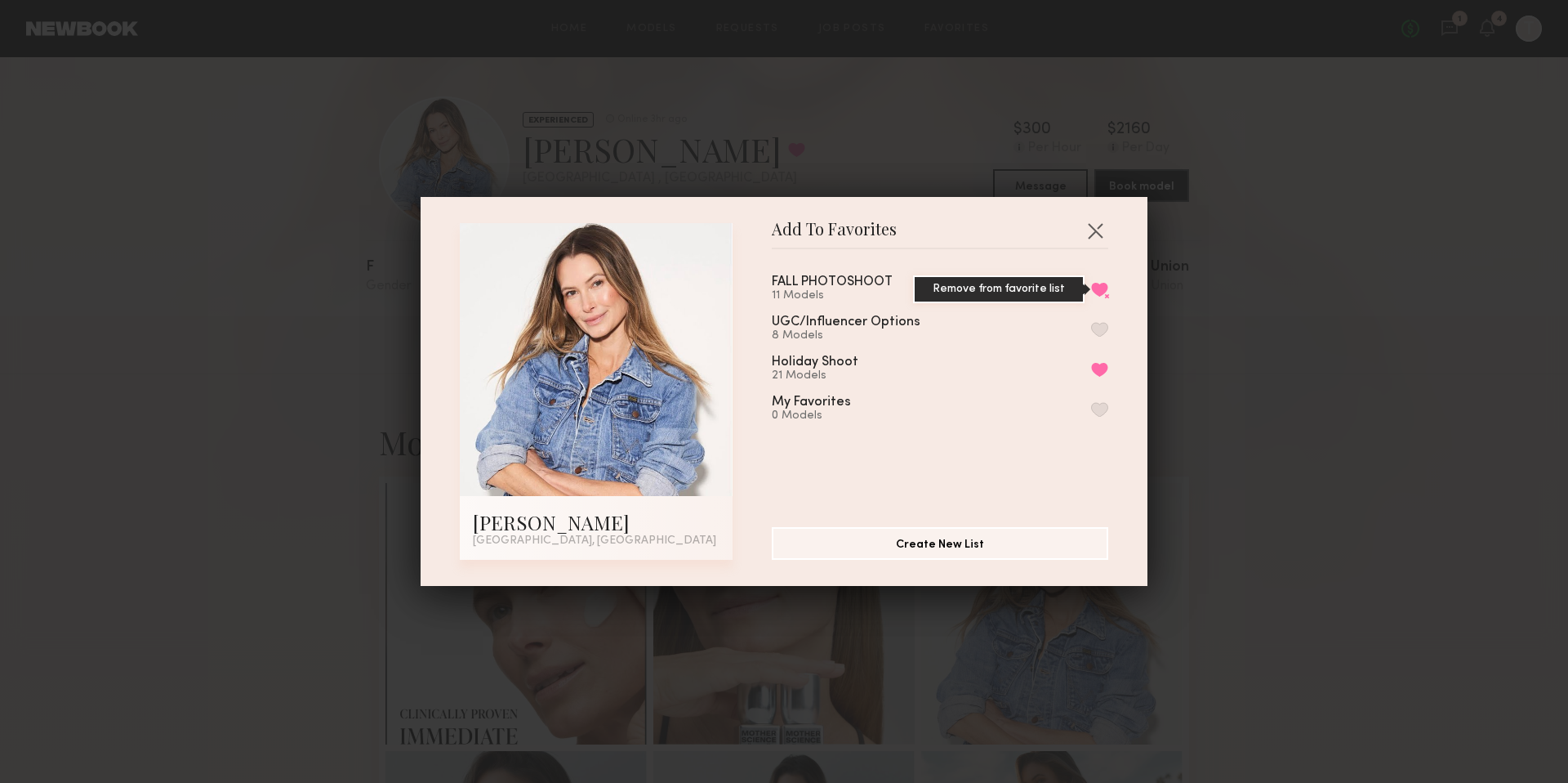
click at [1091, 290] on button "Remove from favorite list" at bounding box center [1099, 289] width 17 height 14
click at [1091, 236] on button "button" at bounding box center [1095, 230] width 26 height 26
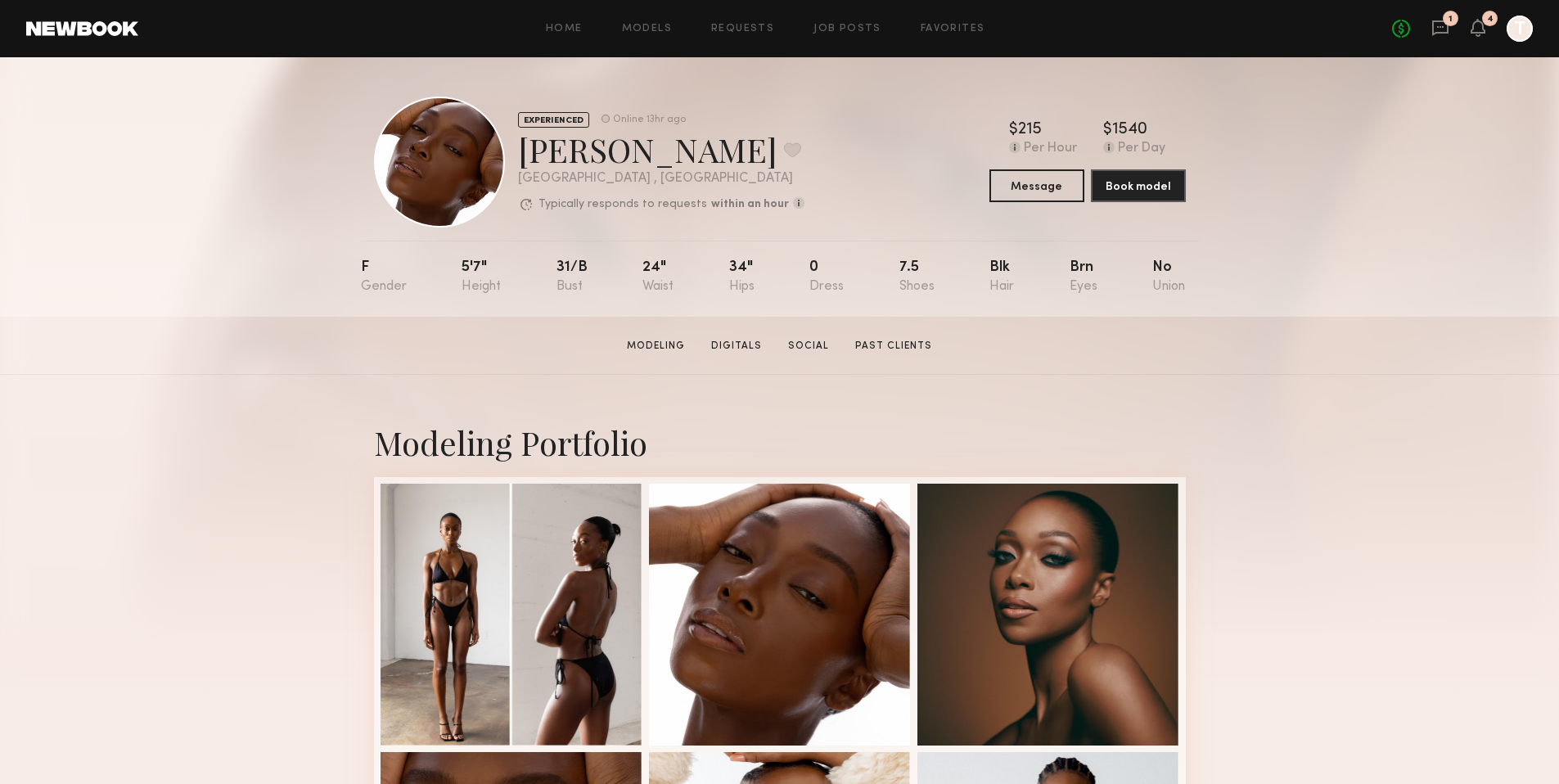
click at [905, 135] on div "EXPERIENCED Online 13hr ago [PERSON_NAME] Favorite [GEOGRAPHIC_DATA] , [GEOGRAP…" at bounding box center [779, 162] width 812 height 131
click at [938, 31] on link "Favorites" at bounding box center [953, 29] width 65 height 11
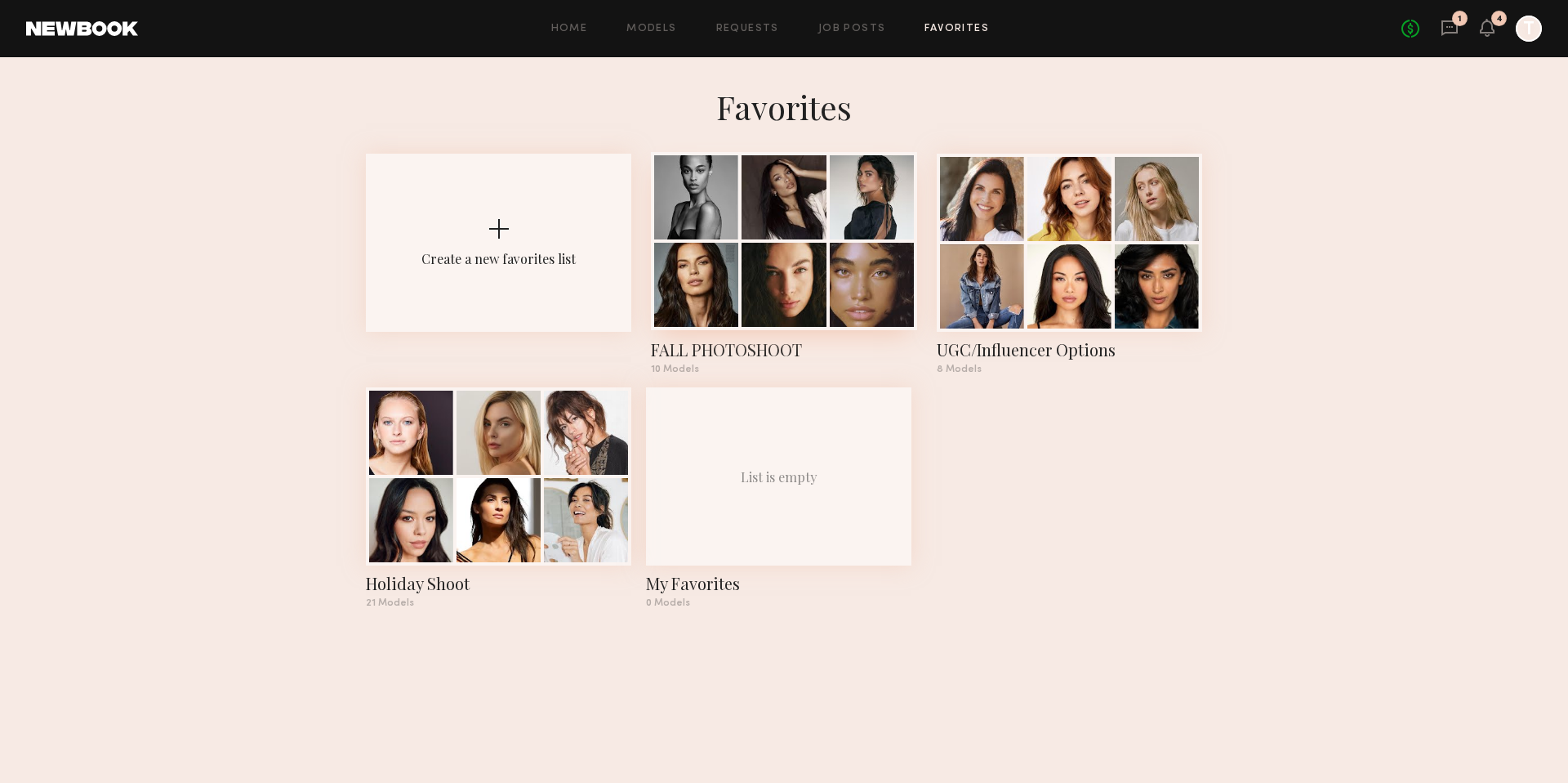
click at [699, 349] on div "FALL PHOTOSHOOT" at bounding box center [783, 349] width 265 height 23
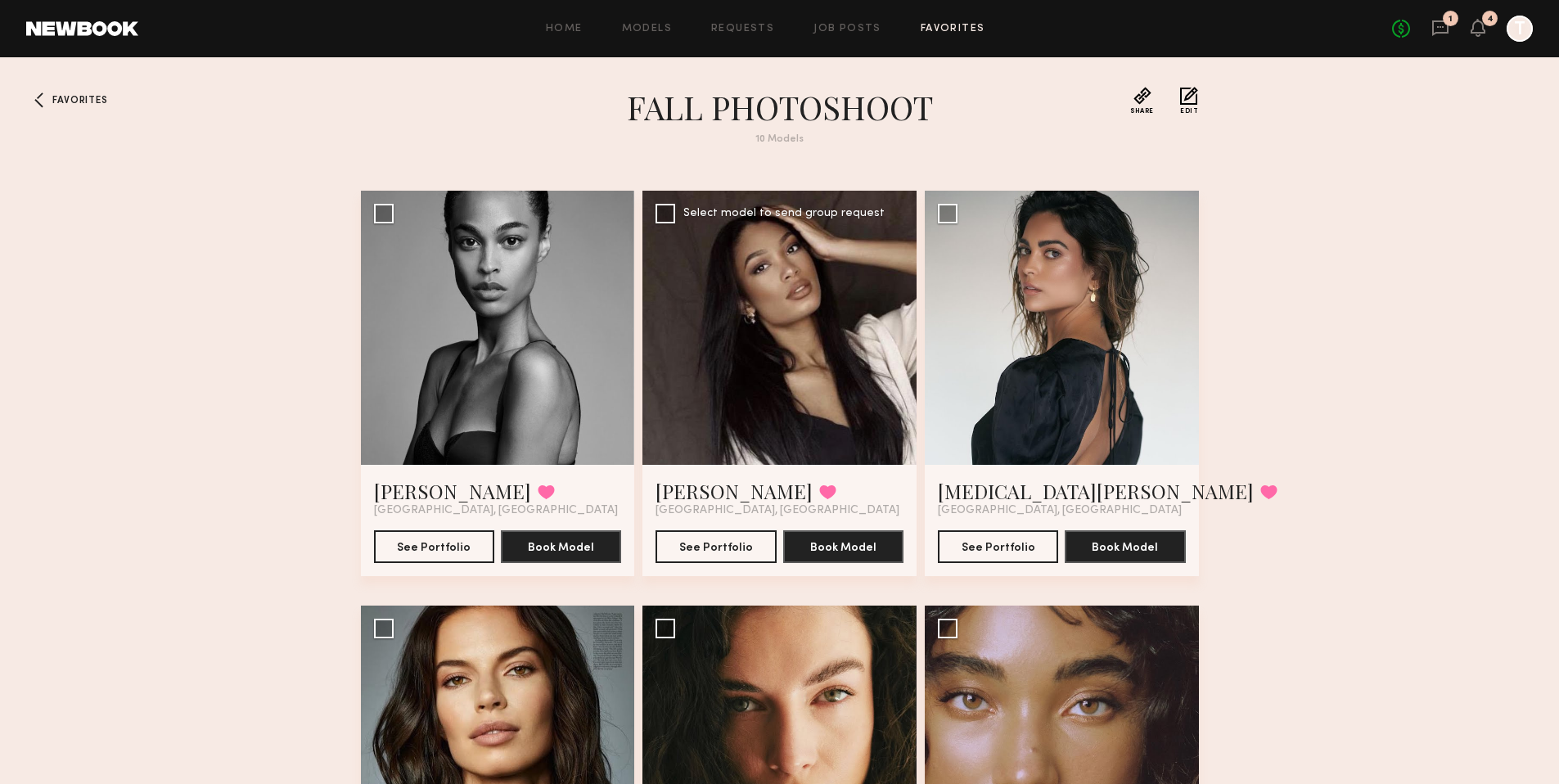
click at [750, 395] on div at bounding box center [779, 327] width 274 height 274
click at [700, 550] on button "See Portfolio" at bounding box center [715, 545] width 121 height 33
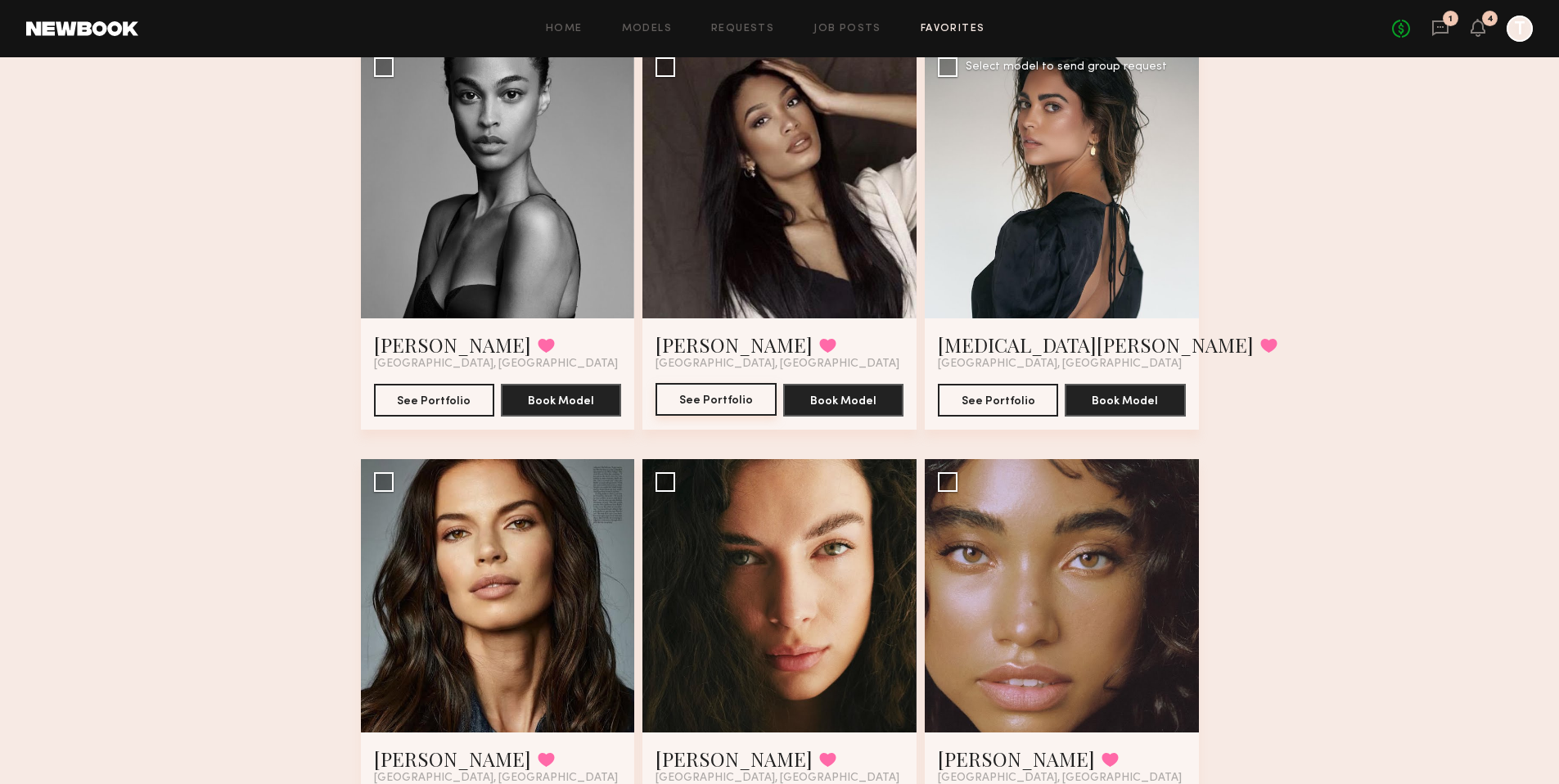
scroll to position [153, 0]
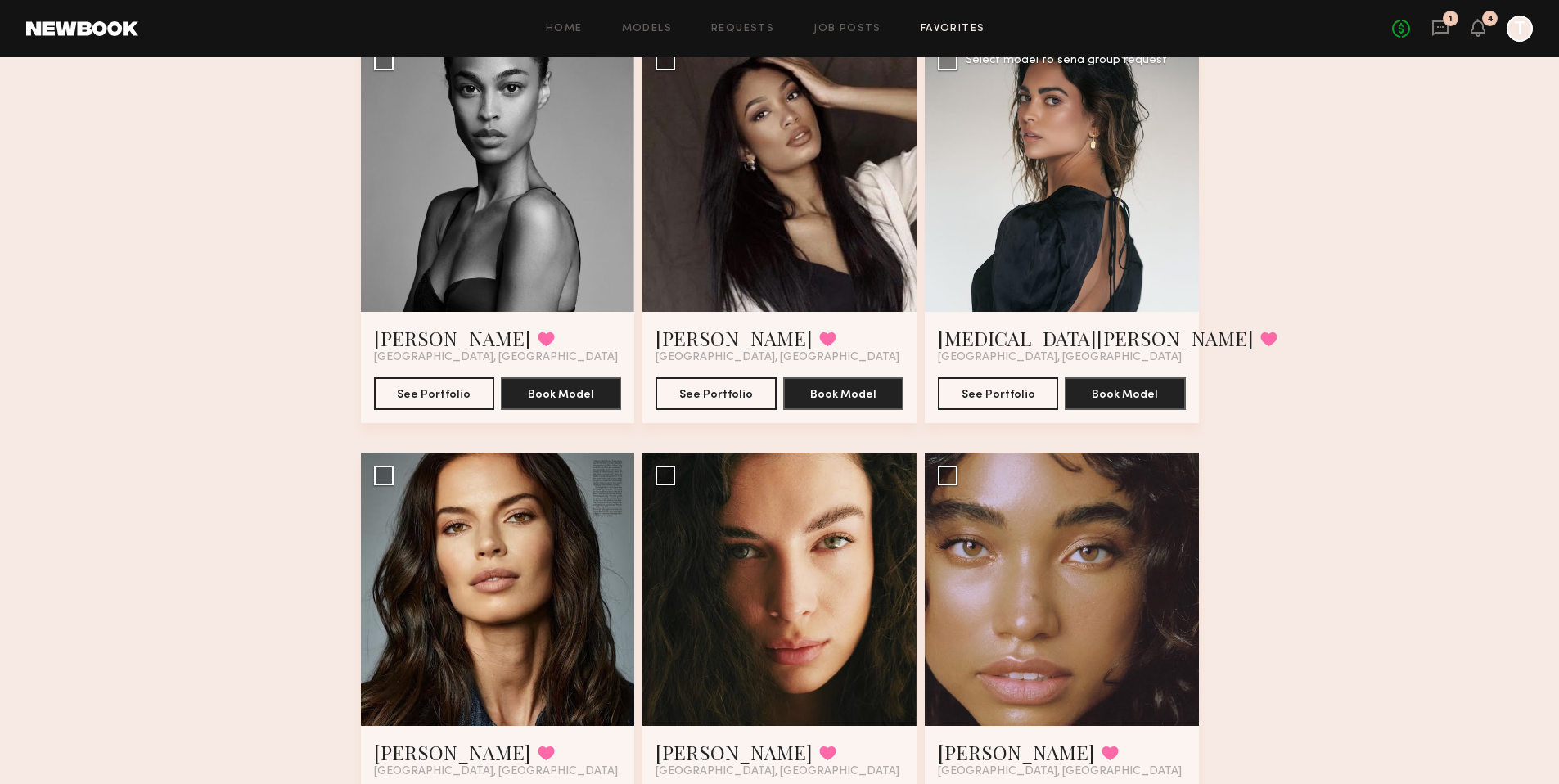
click at [1008, 250] on div at bounding box center [1061, 175] width 274 height 274
click at [1020, 399] on button "See Portfolio" at bounding box center [997, 392] width 121 height 33
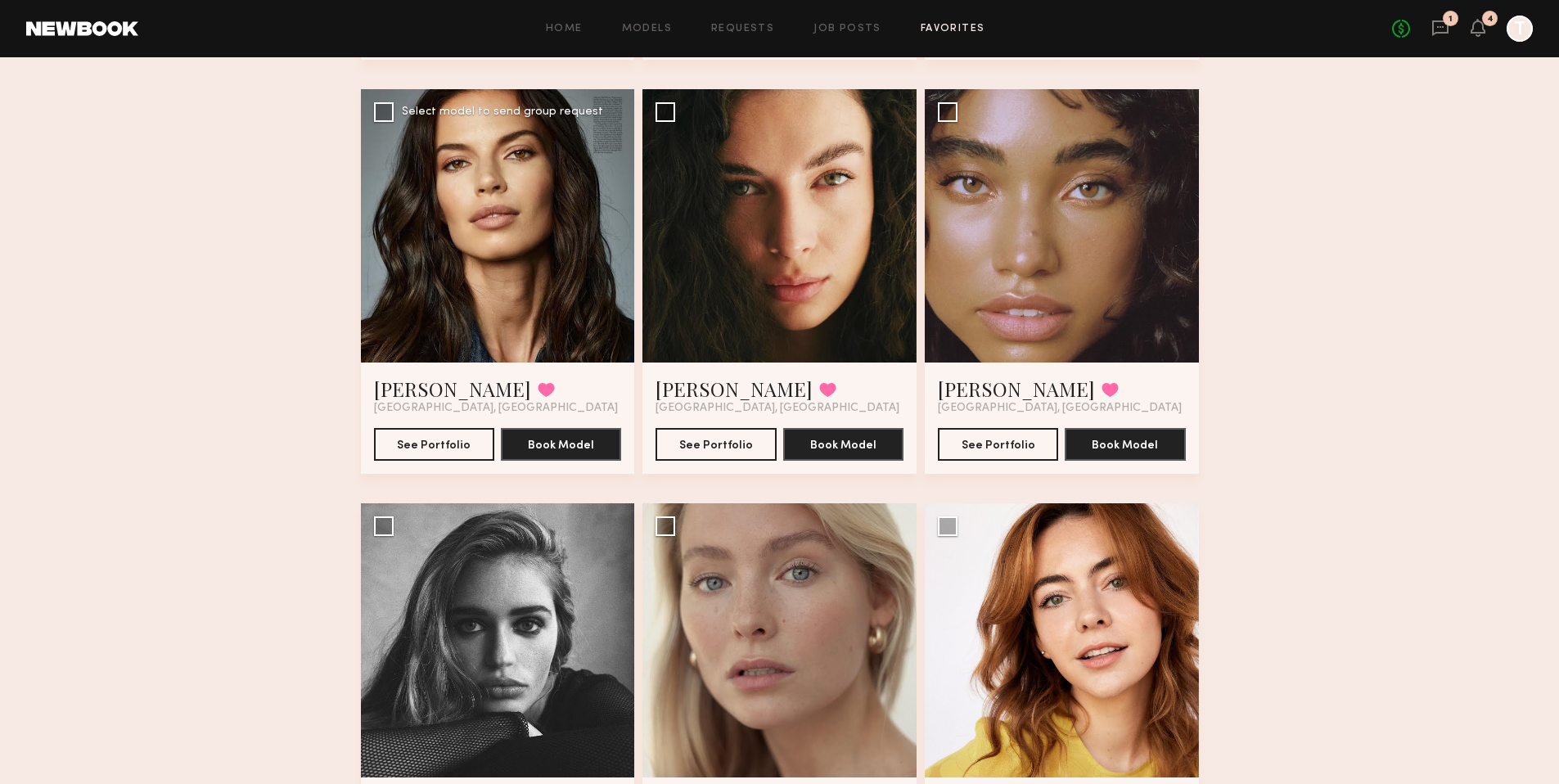
scroll to position [513, 0]
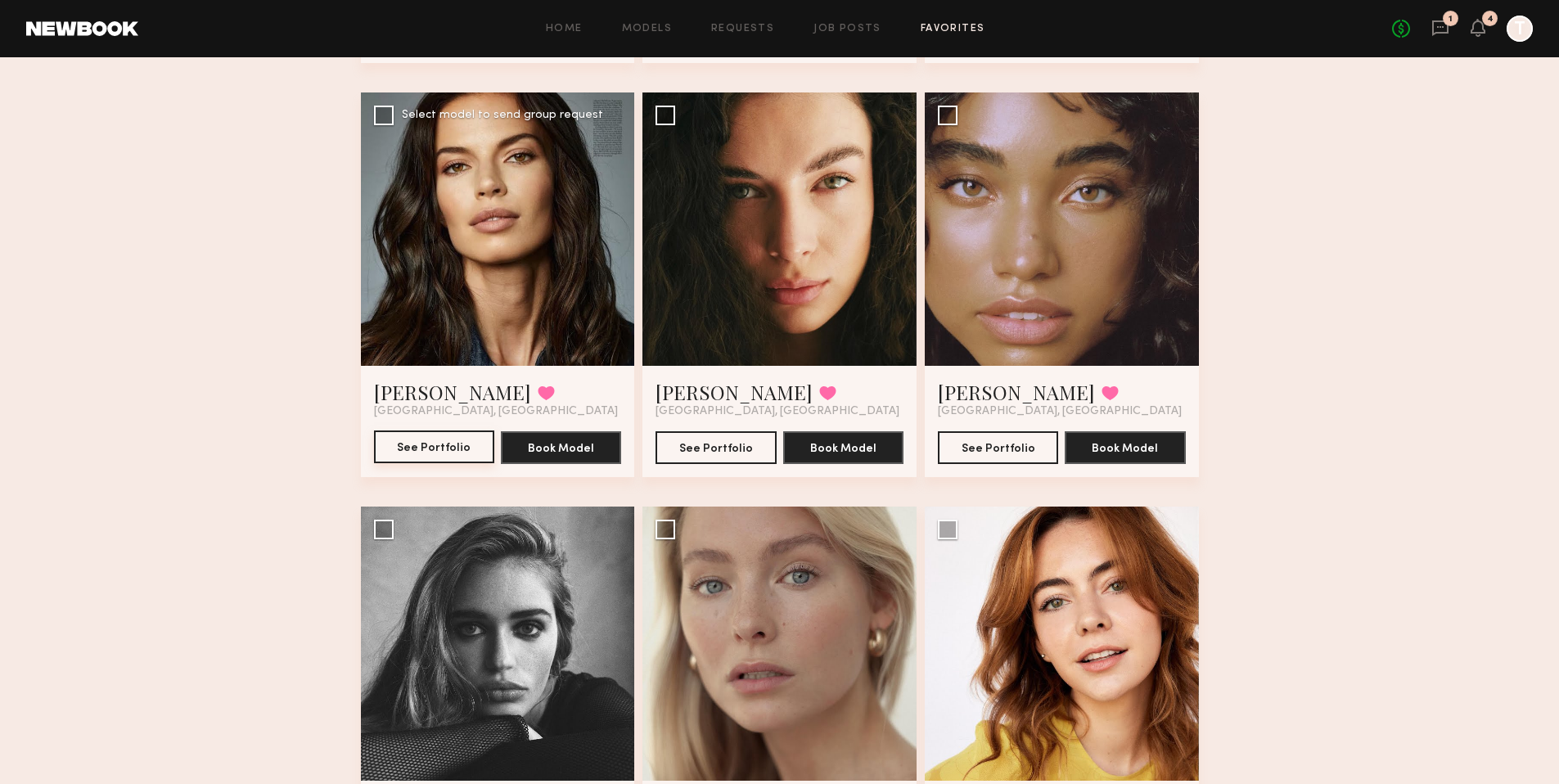
click at [421, 450] on button "See Portfolio" at bounding box center [433, 446] width 121 height 33
click at [808, 295] on div at bounding box center [779, 229] width 274 height 274
click at [704, 396] on link "Uliana V." at bounding box center [734, 391] width 157 height 26
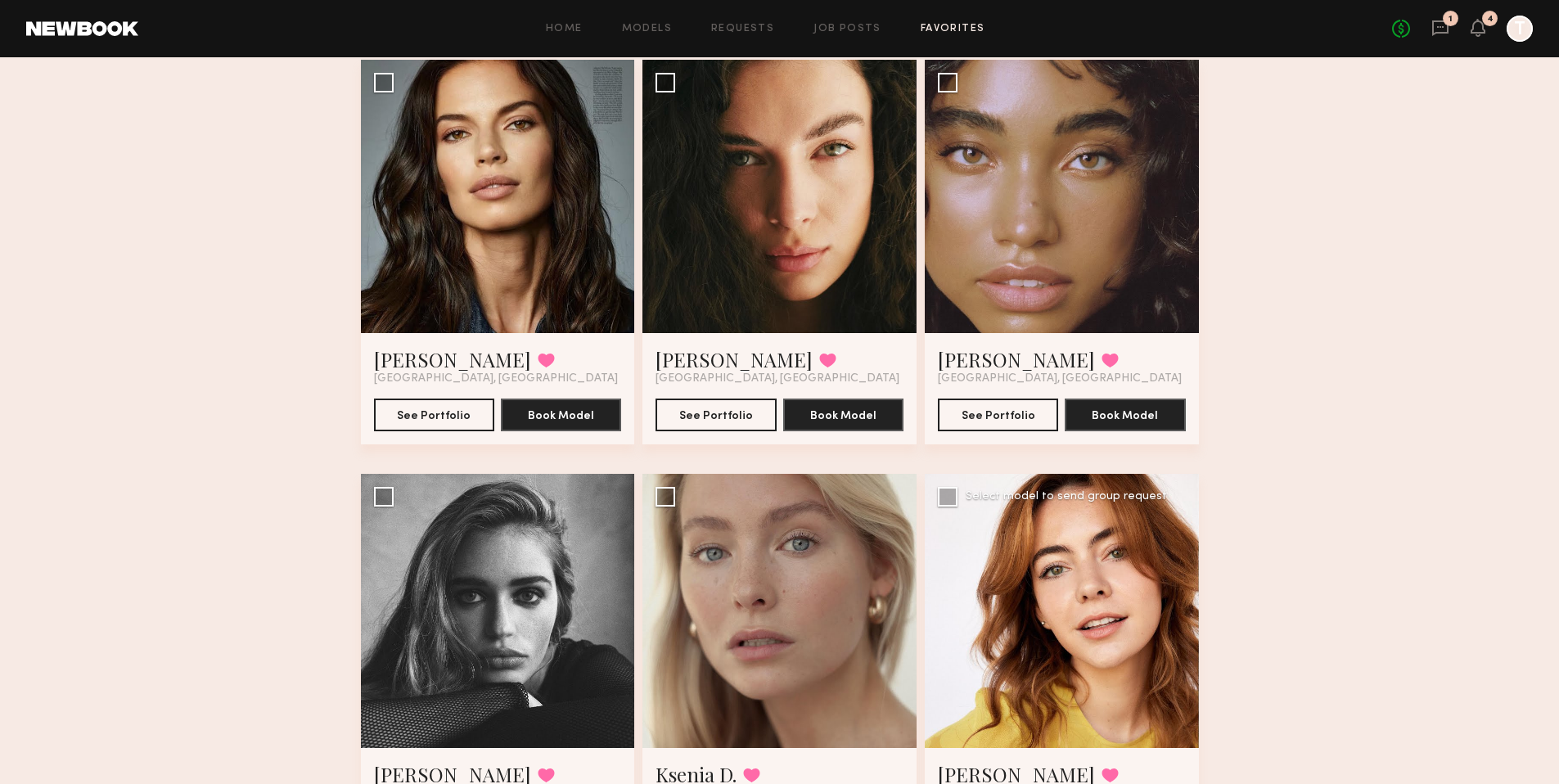
scroll to position [619, 0]
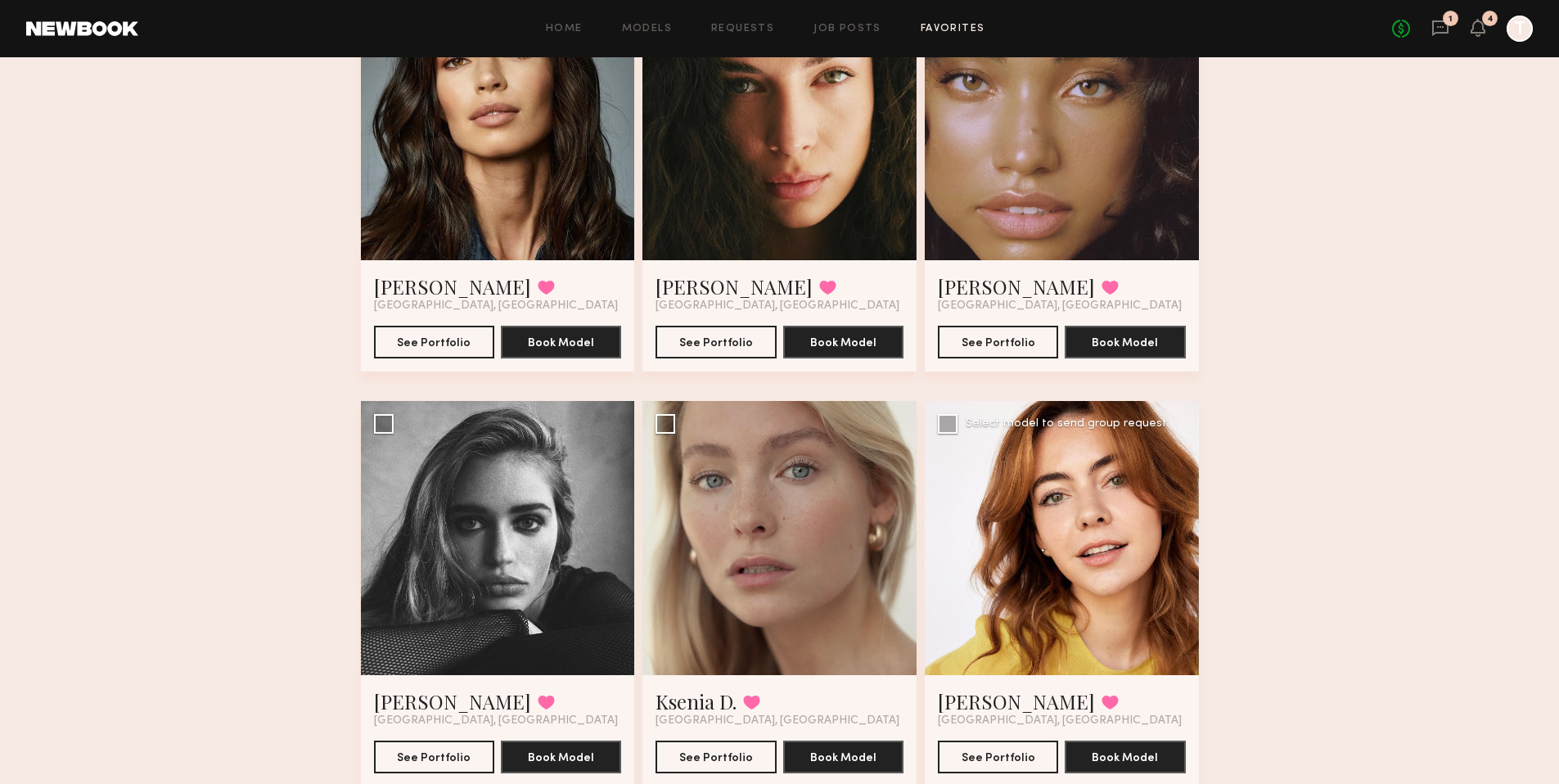
click at [1043, 491] on div at bounding box center [1061, 537] width 274 height 274
click at [1019, 622] on div at bounding box center [1061, 537] width 274 height 274
click at [1005, 756] on button "See Portfolio" at bounding box center [997, 755] width 121 height 33
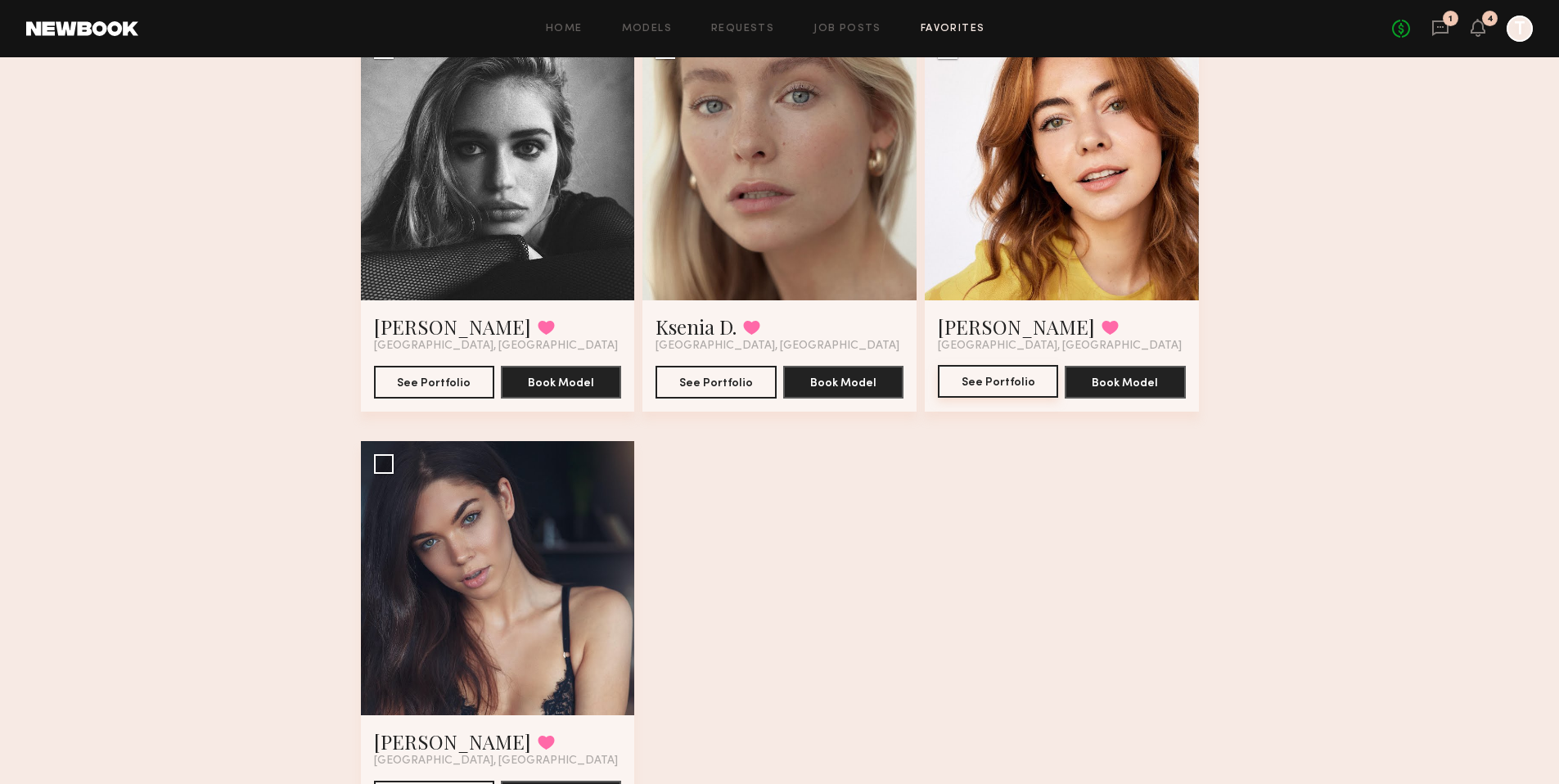
scroll to position [996, 0]
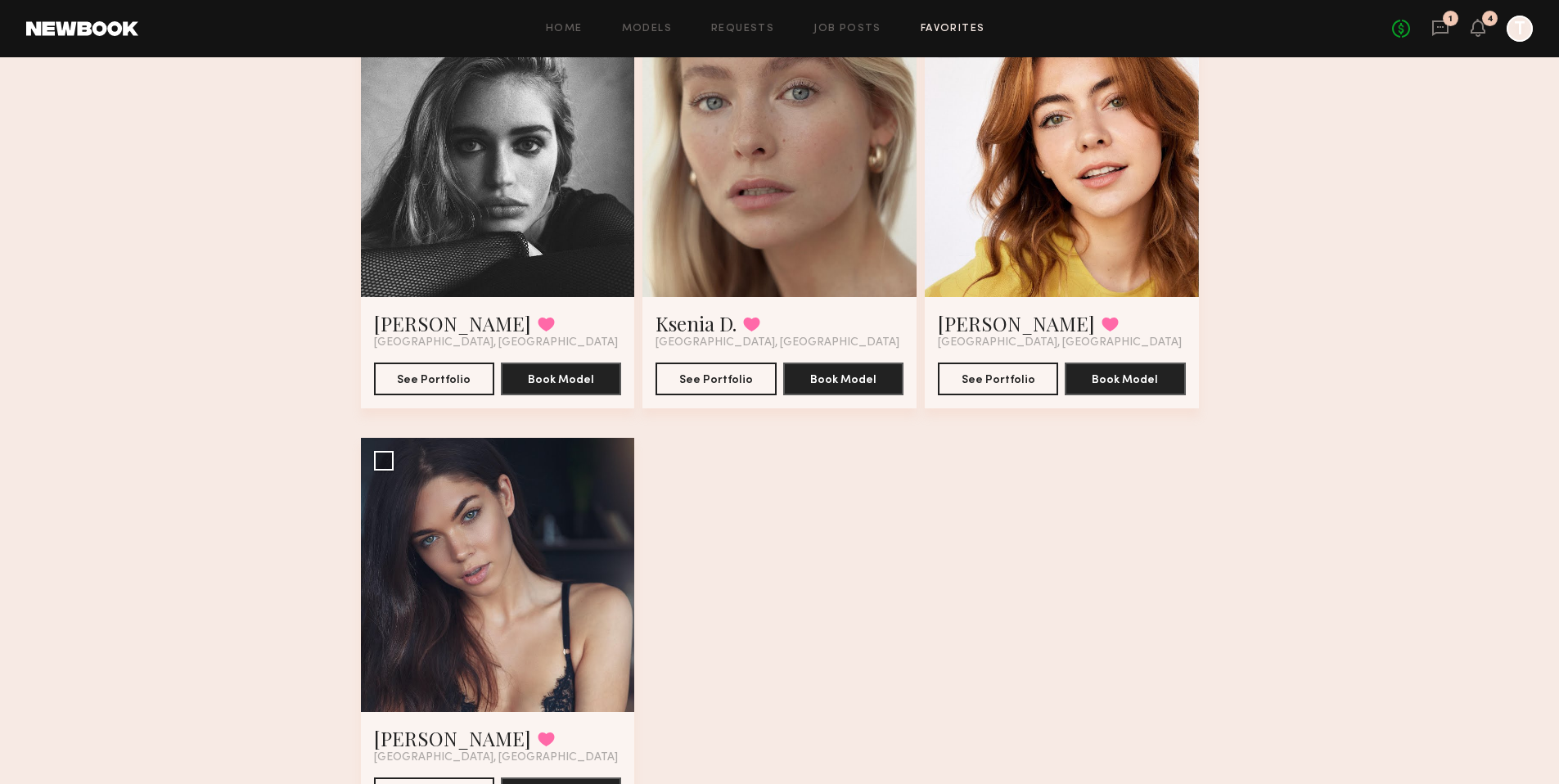
click at [800, 252] on div at bounding box center [779, 159] width 274 height 274
click at [651, 374] on div "Ksenia D. Favorited Los Angeles, CA See Portfolio Book Model" at bounding box center [779, 352] width 274 height 111
click at [703, 376] on button "See Portfolio" at bounding box center [715, 378] width 121 height 33
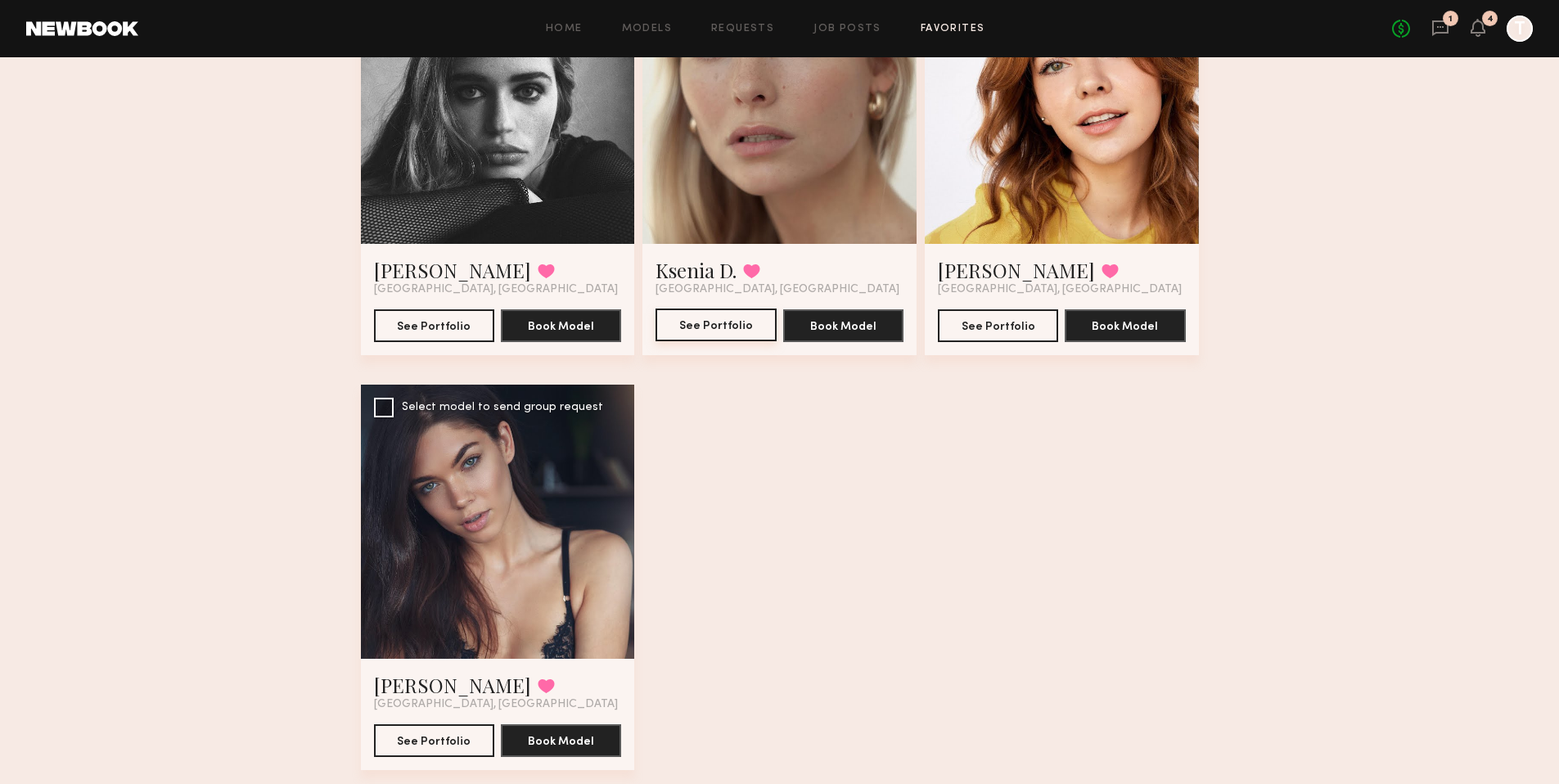
scroll to position [1091, 0]
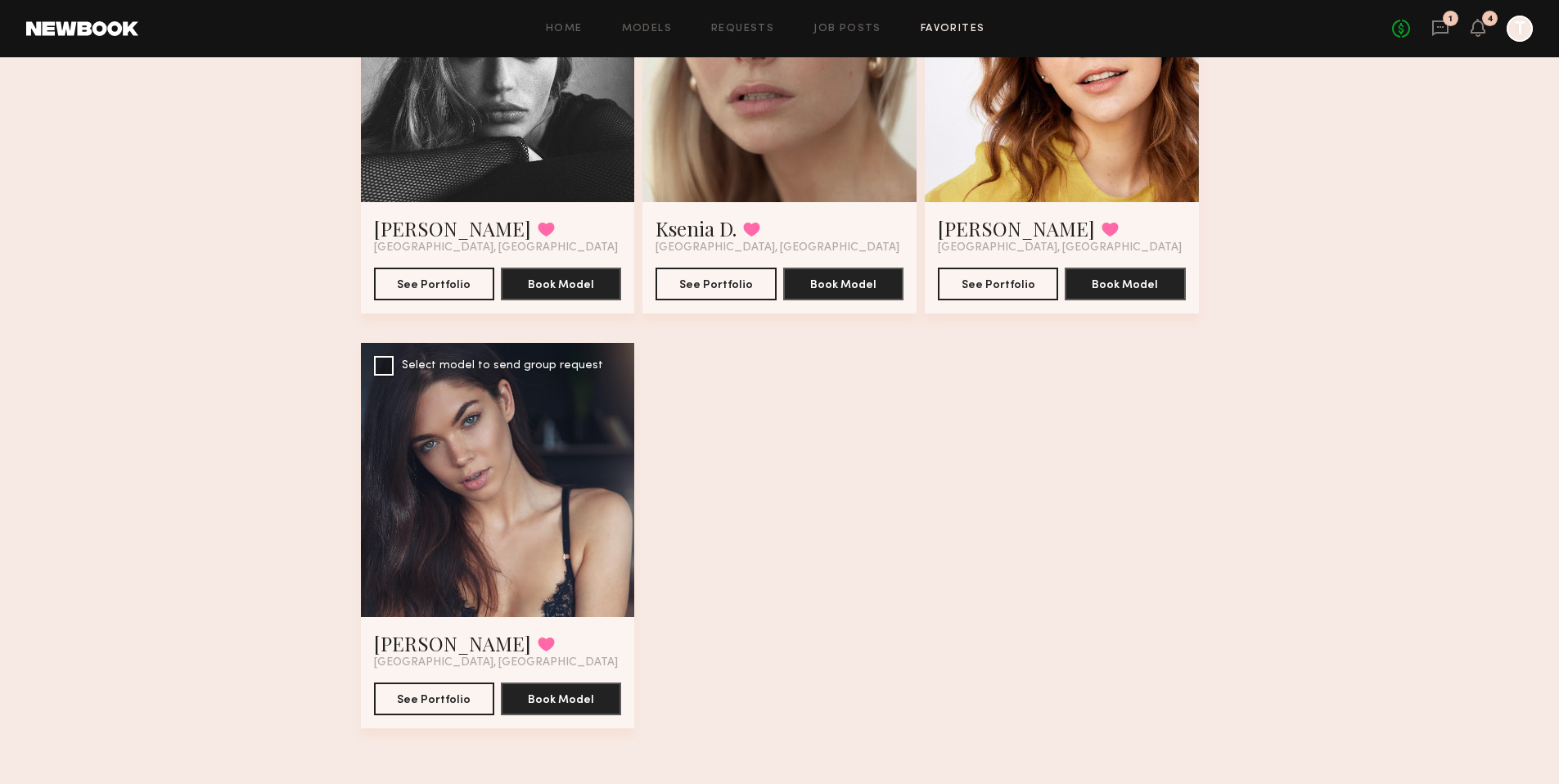
click at [515, 511] on div at bounding box center [497, 480] width 274 height 274
click at [439, 695] on button "See Portfolio" at bounding box center [433, 697] width 121 height 33
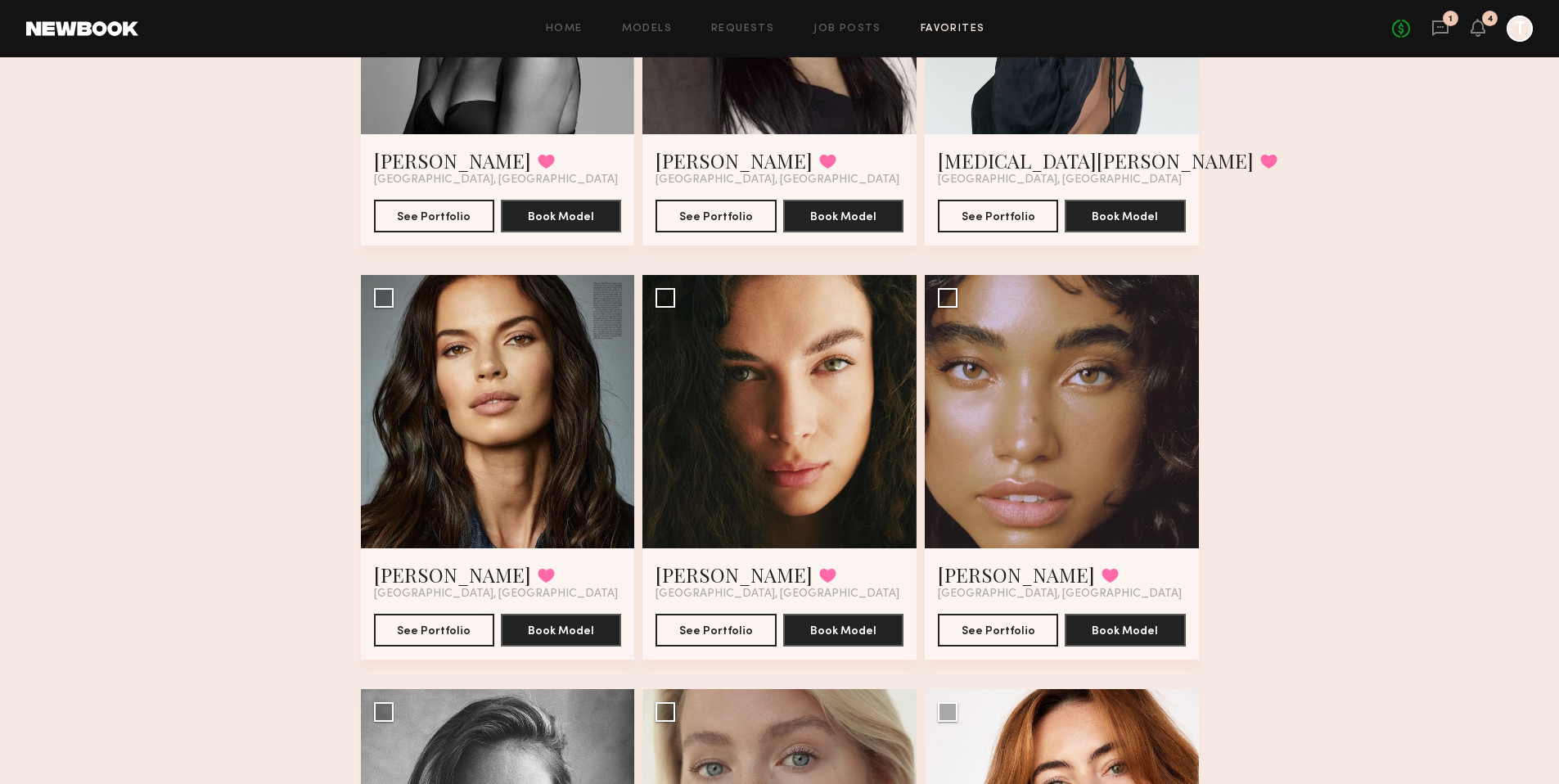
scroll to position [337, 0]
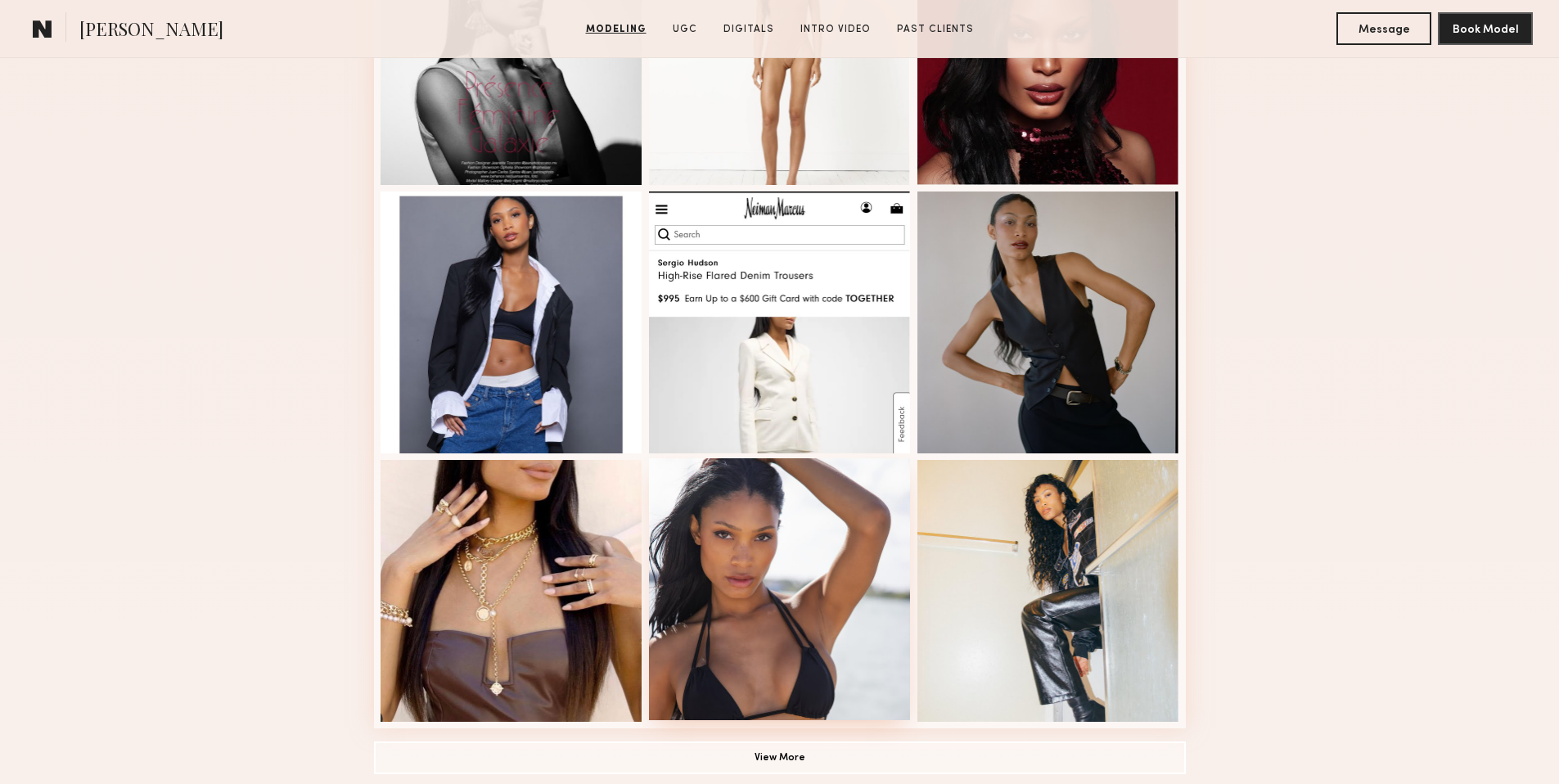
scroll to position [926, 0]
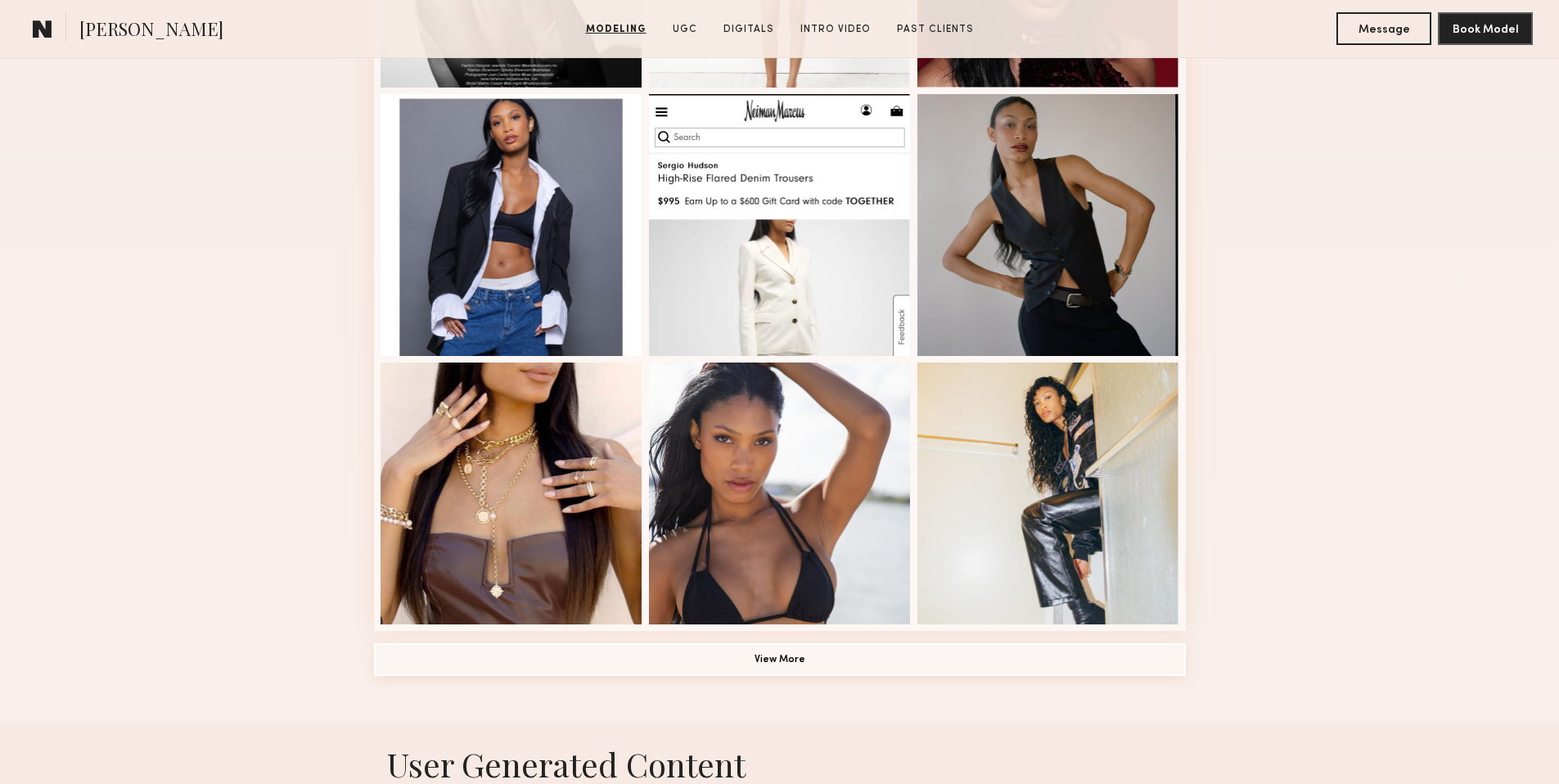
click at [788, 658] on button "View More" at bounding box center [779, 659] width 812 height 33
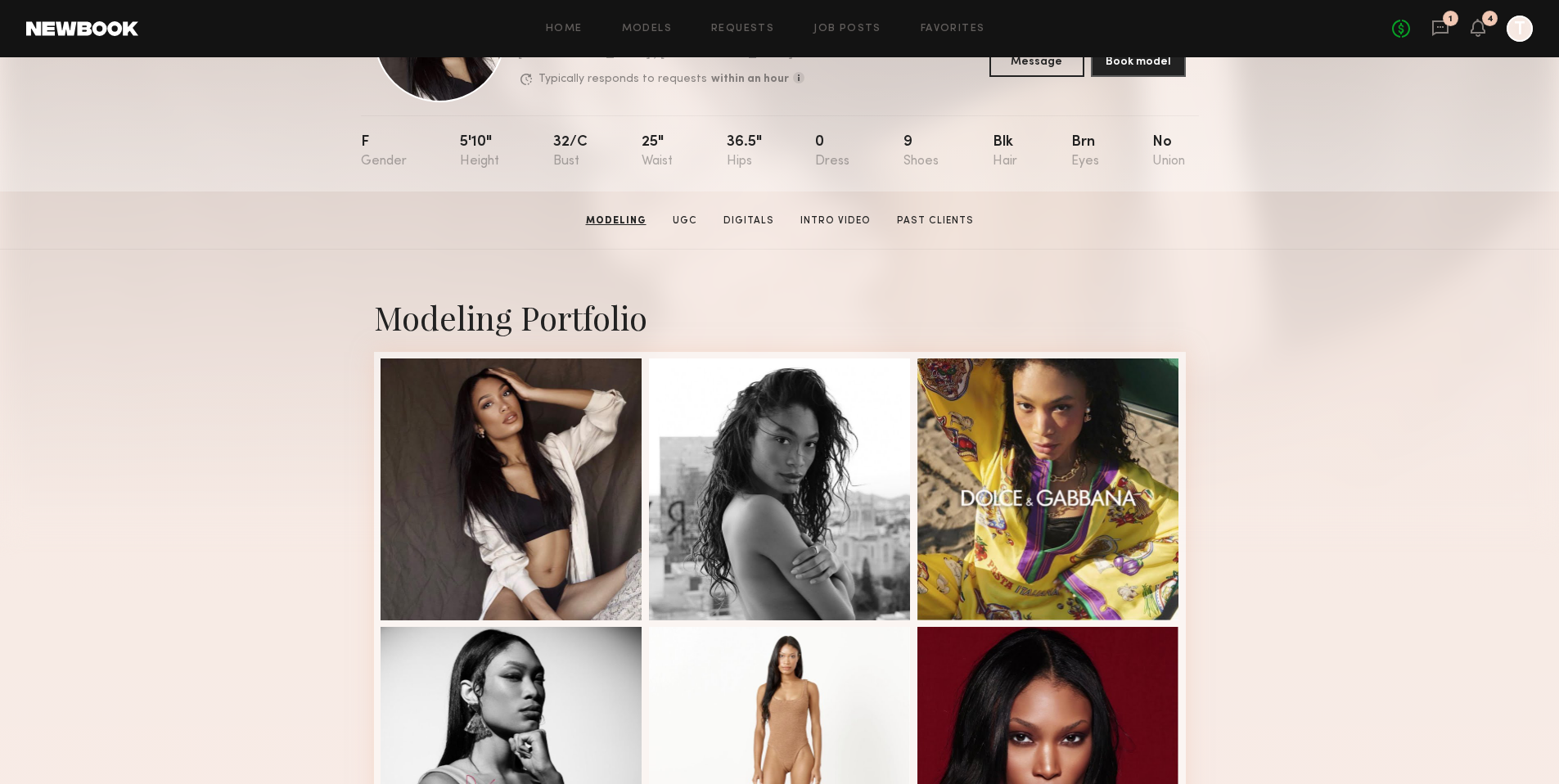
scroll to position [0, 0]
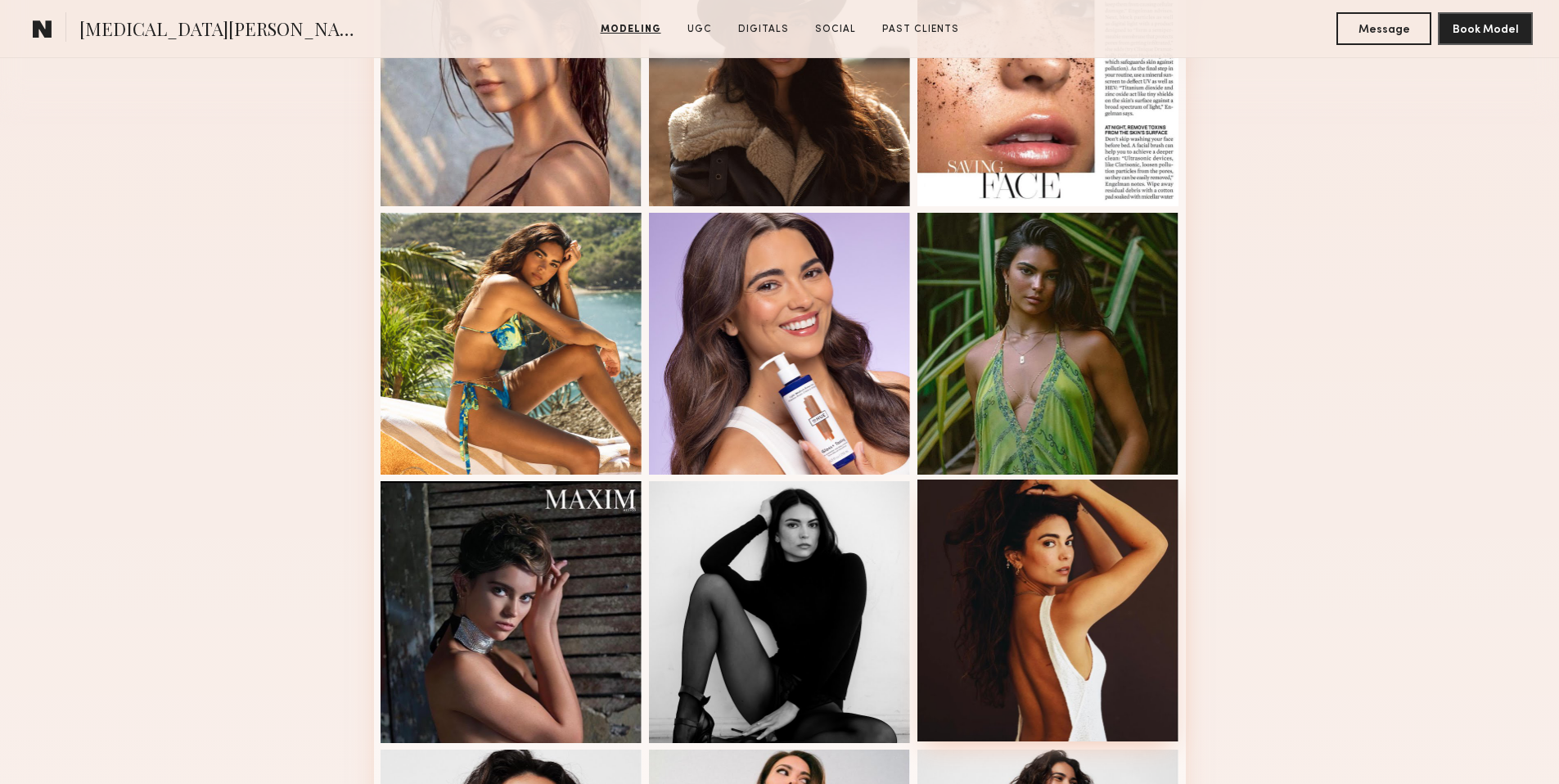
scroll to position [567, 0]
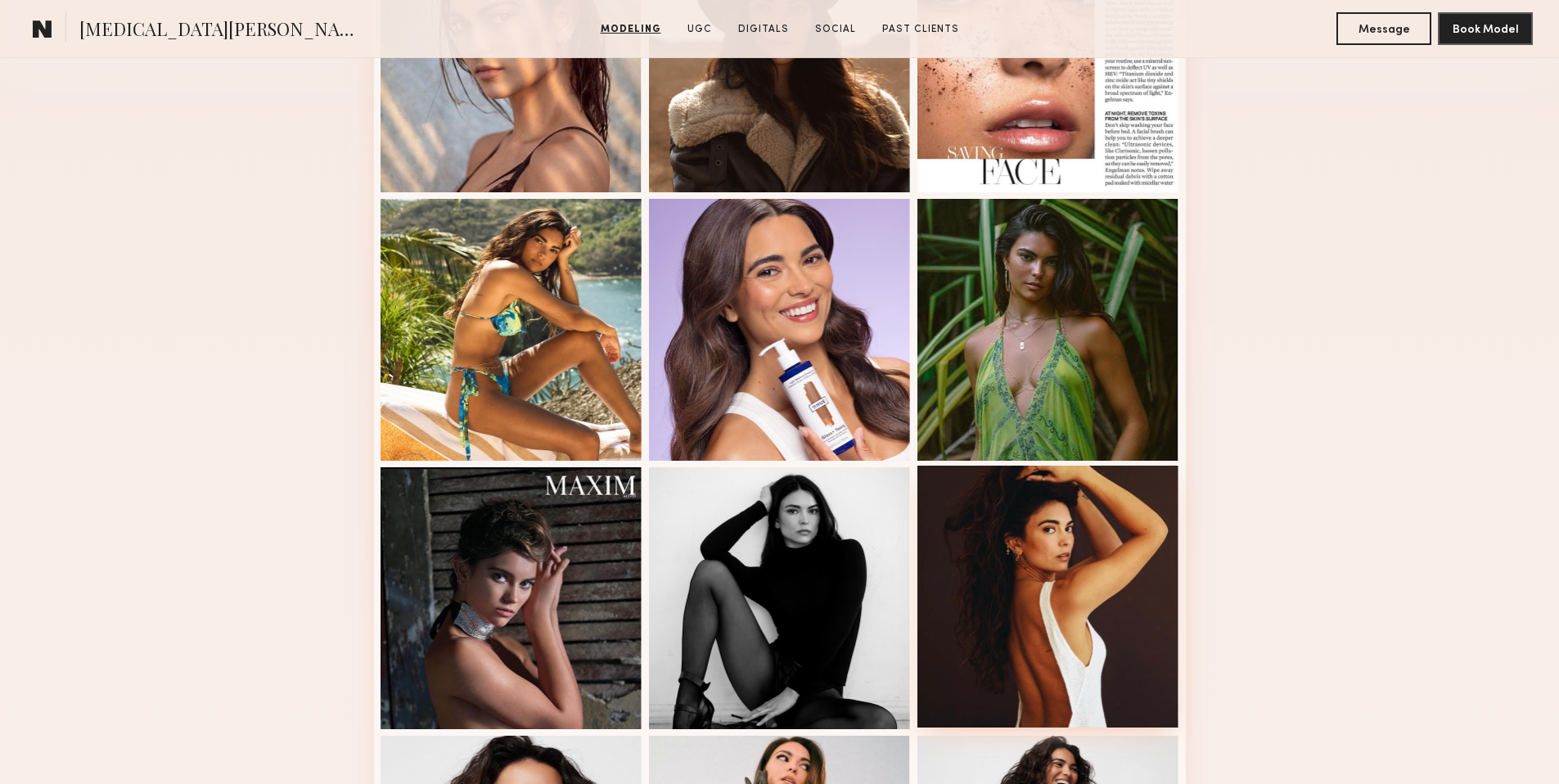
click at [992, 540] on div at bounding box center [1048, 596] width 262 height 262
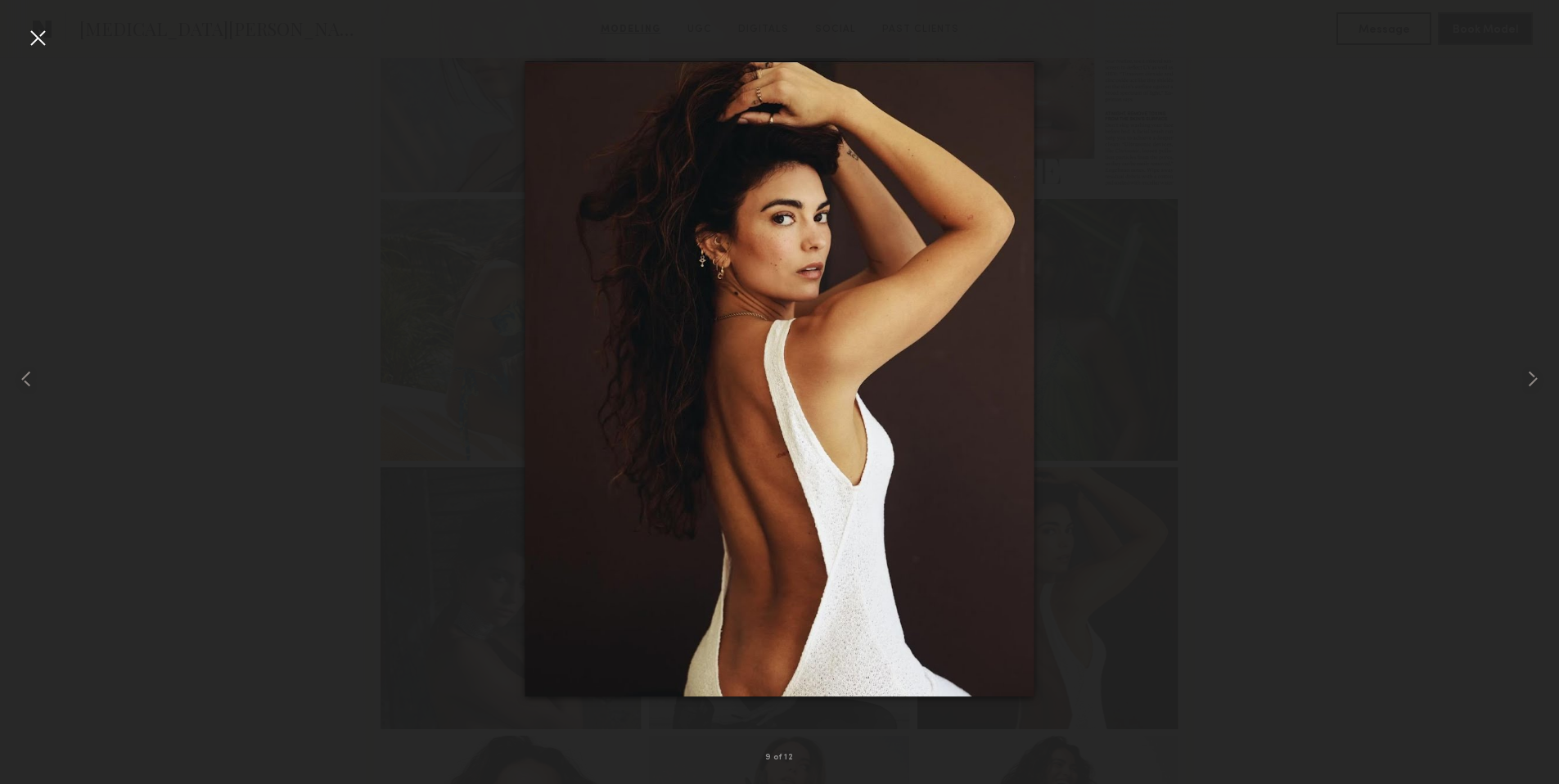
click at [48, 39] on div at bounding box center [37, 37] width 26 height 26
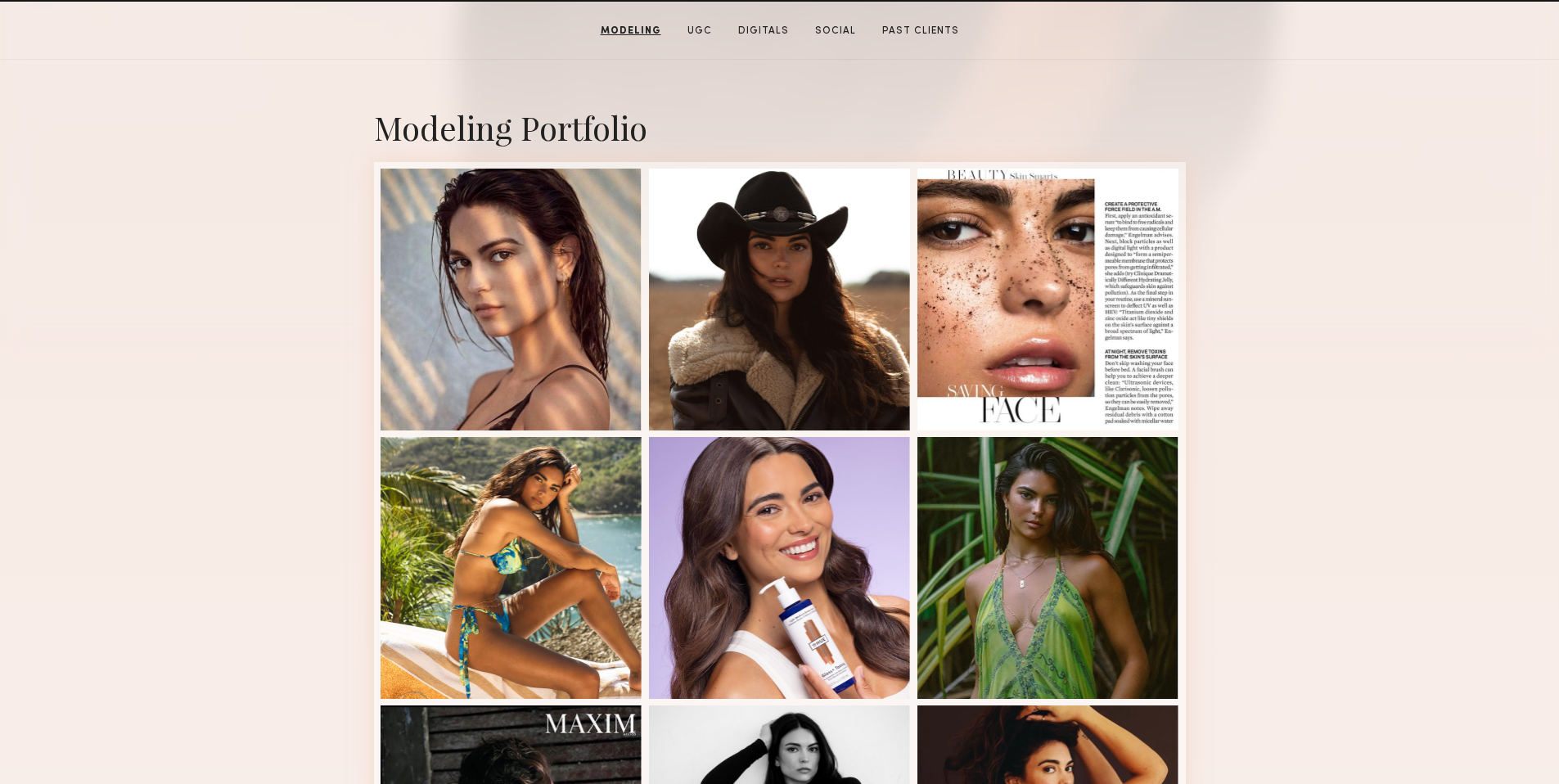
scroll to position [0, 0]
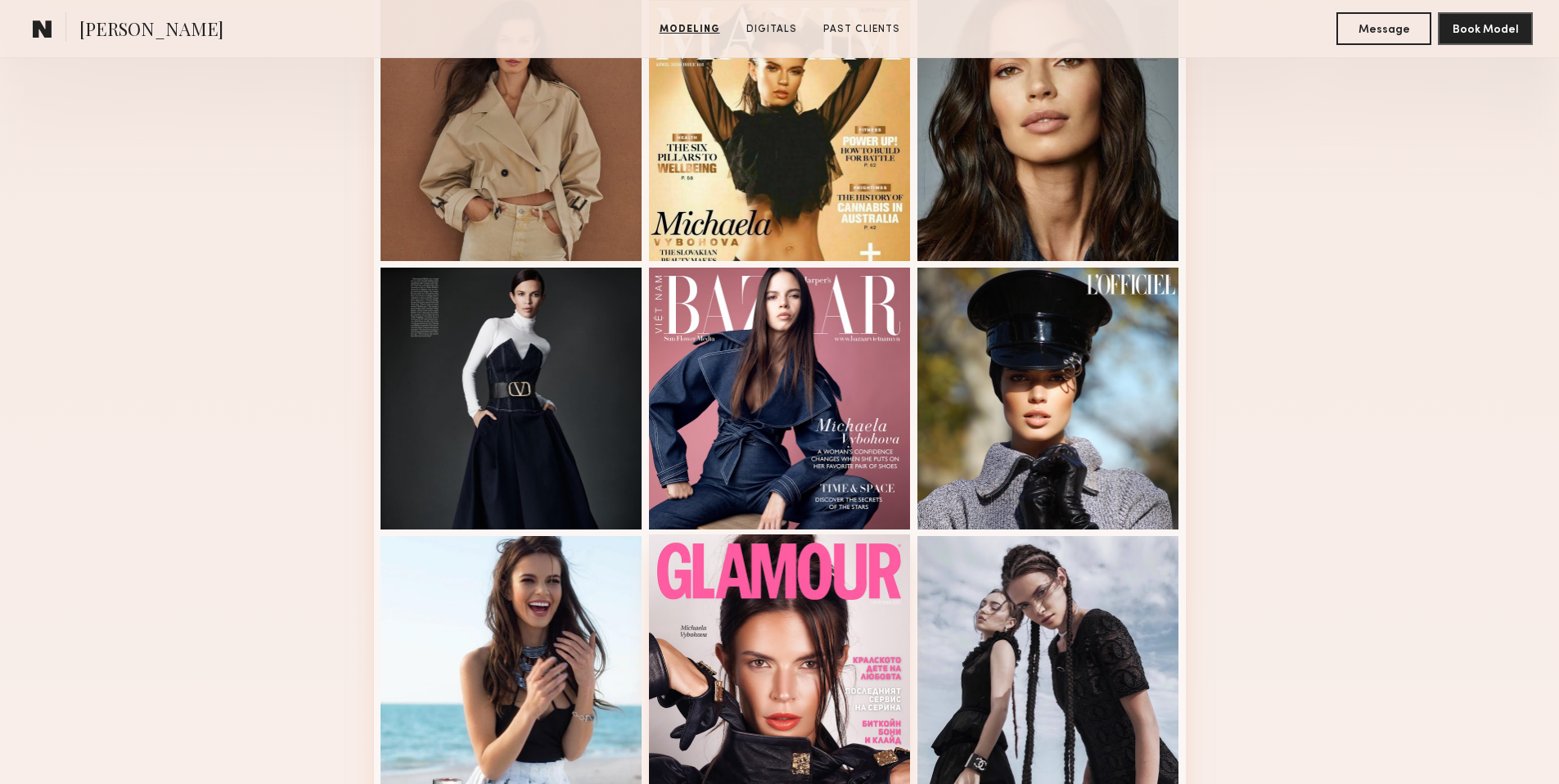
scroll to position [227, 0]
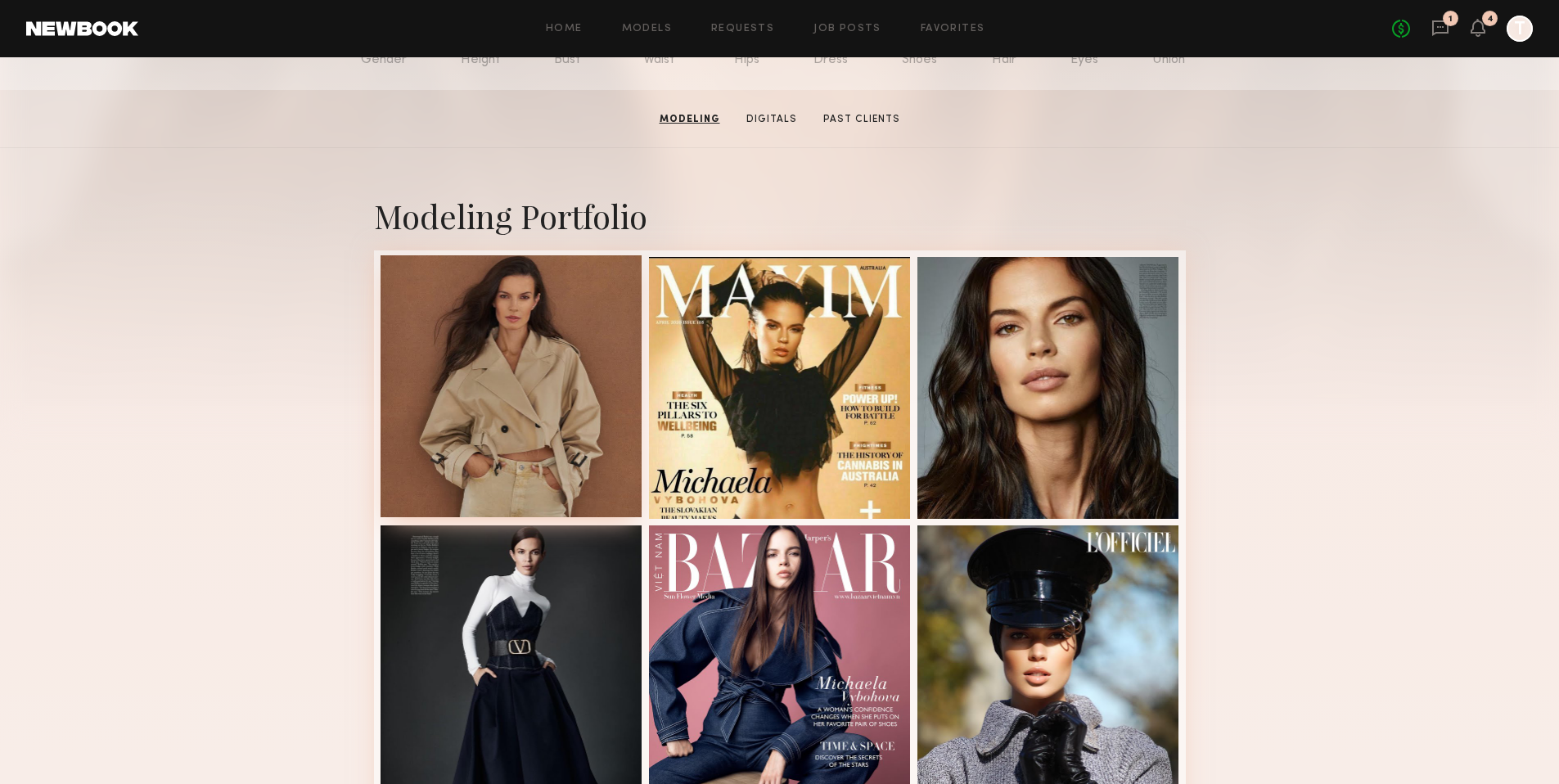
click at [501, 378] on div at bounding box center [511, 386] width 262 height 262
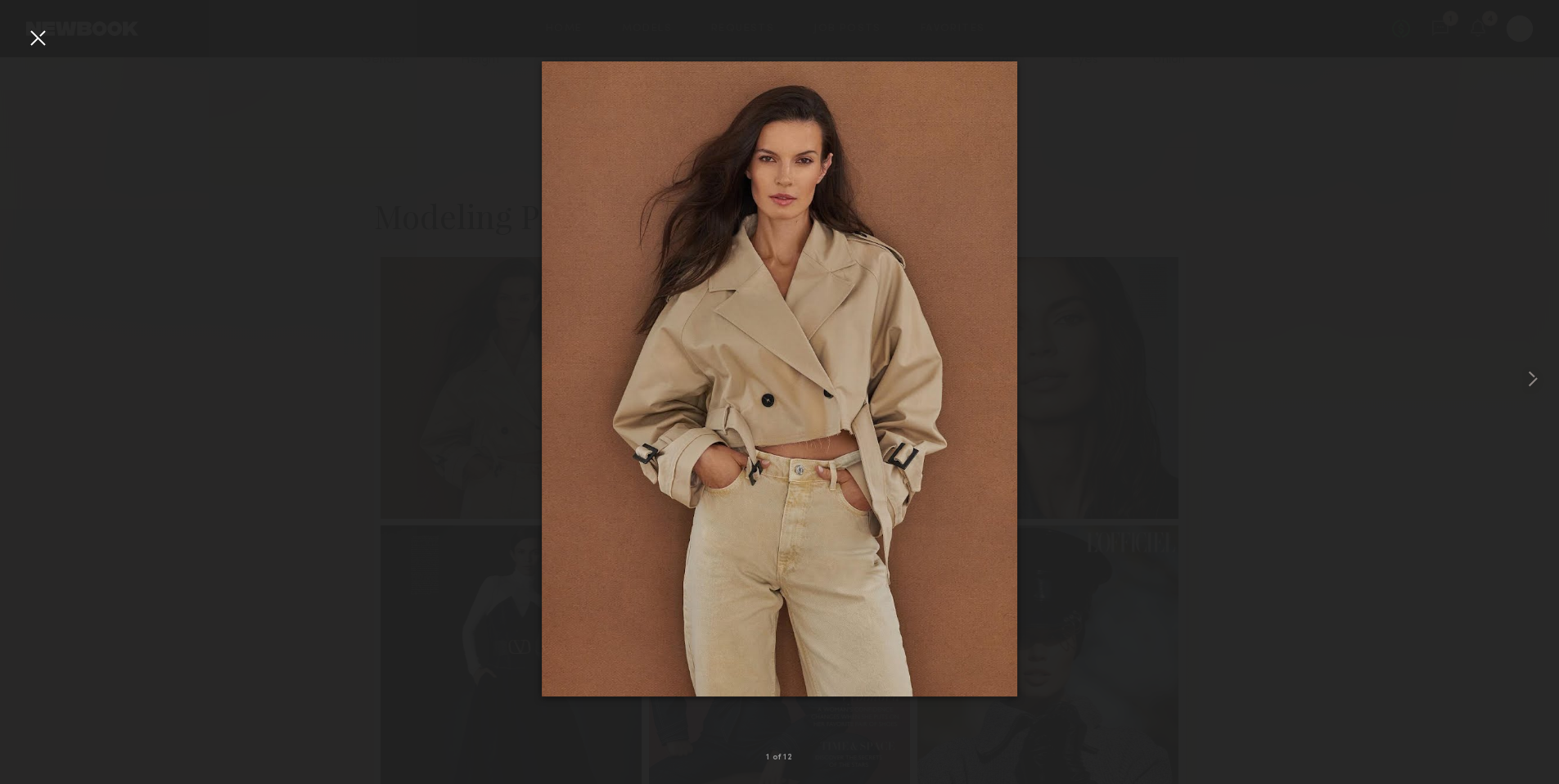
click at [36, 47] on div at bounding box center [37, 37] width 26 height 26
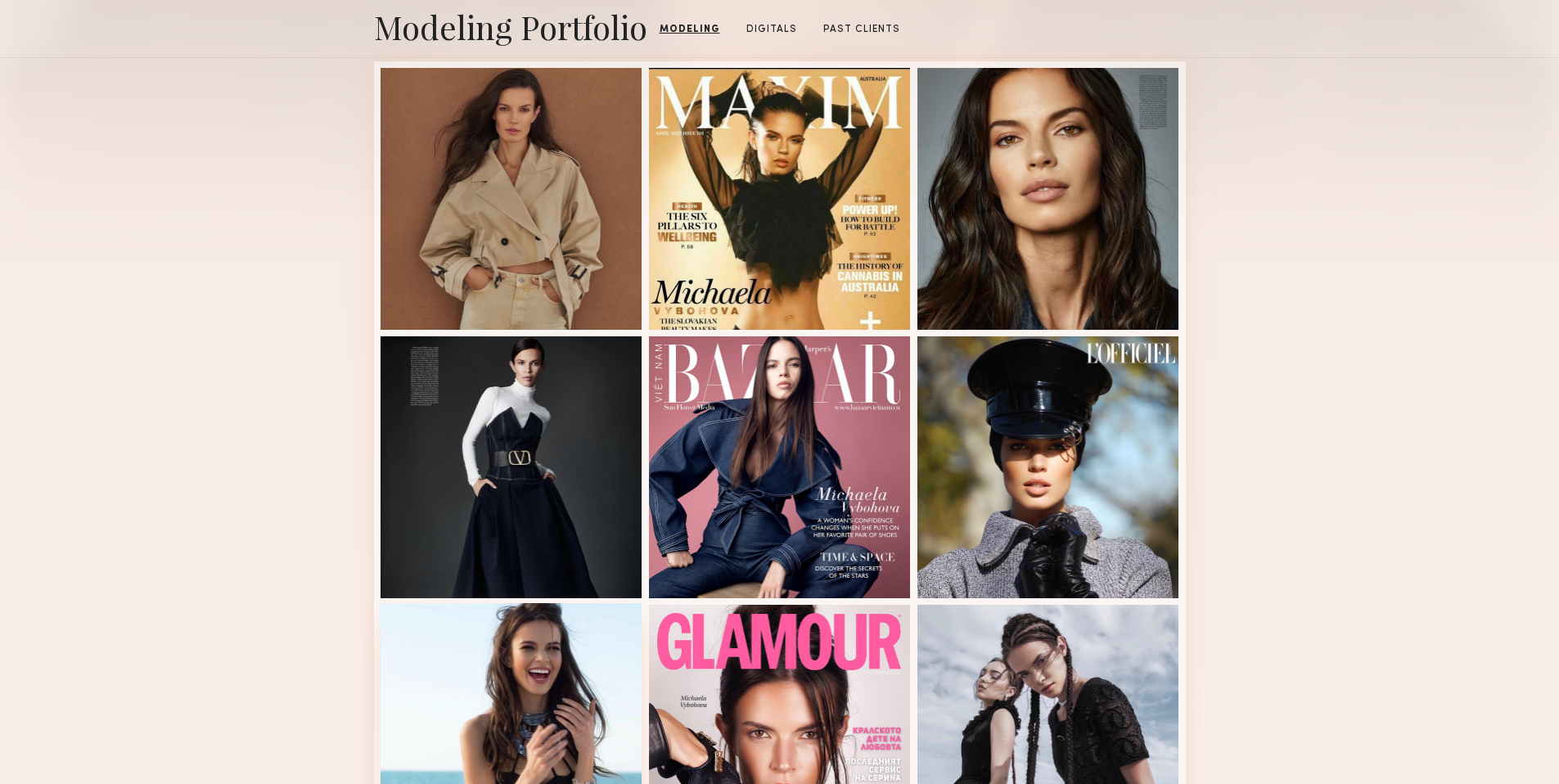
scroll to position [182, 0]
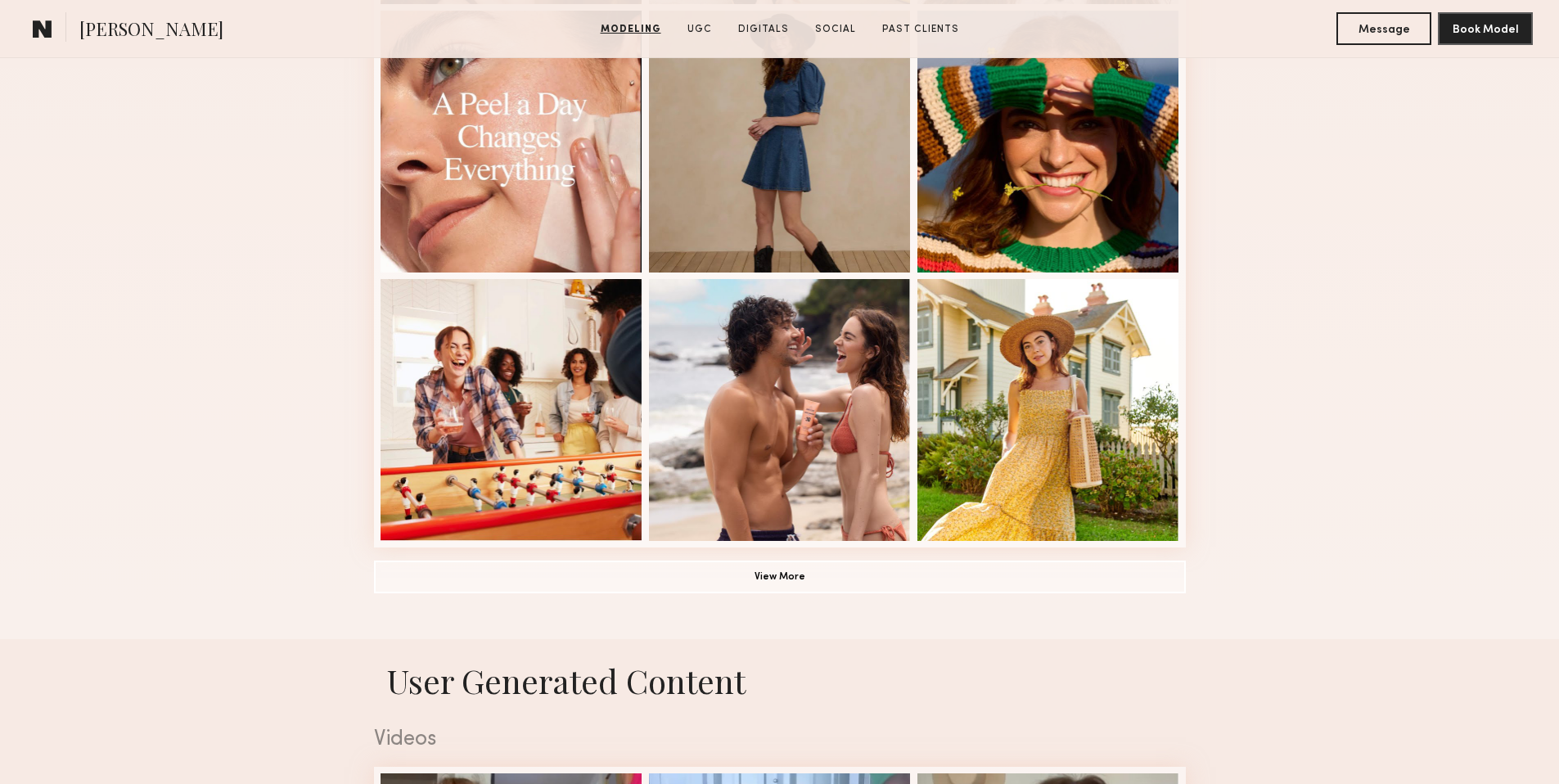
scroll to position [1077, 0]
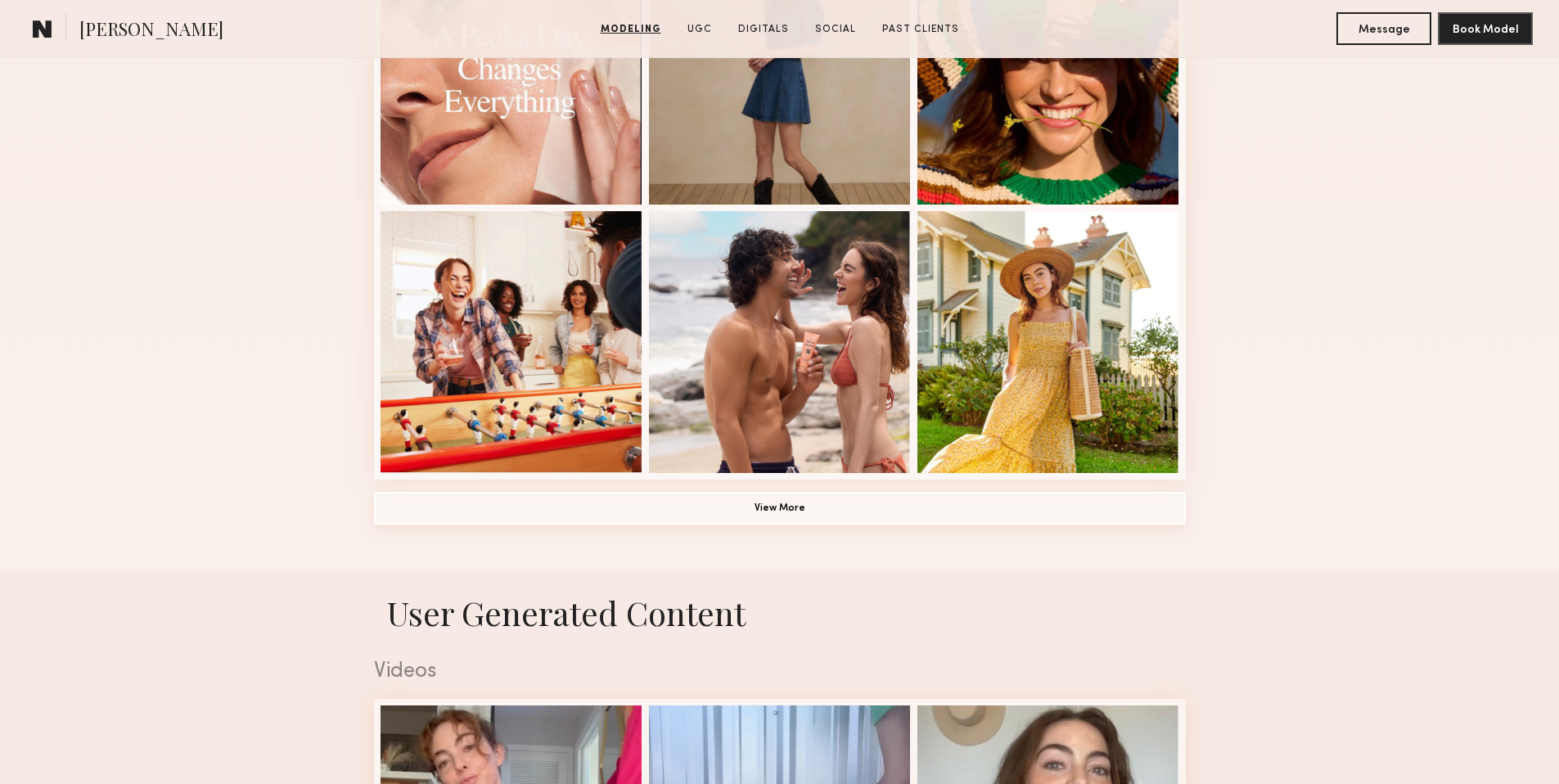
click at [763, 513] on button "View More" at bounding box center [779, 507] width 812 height 33
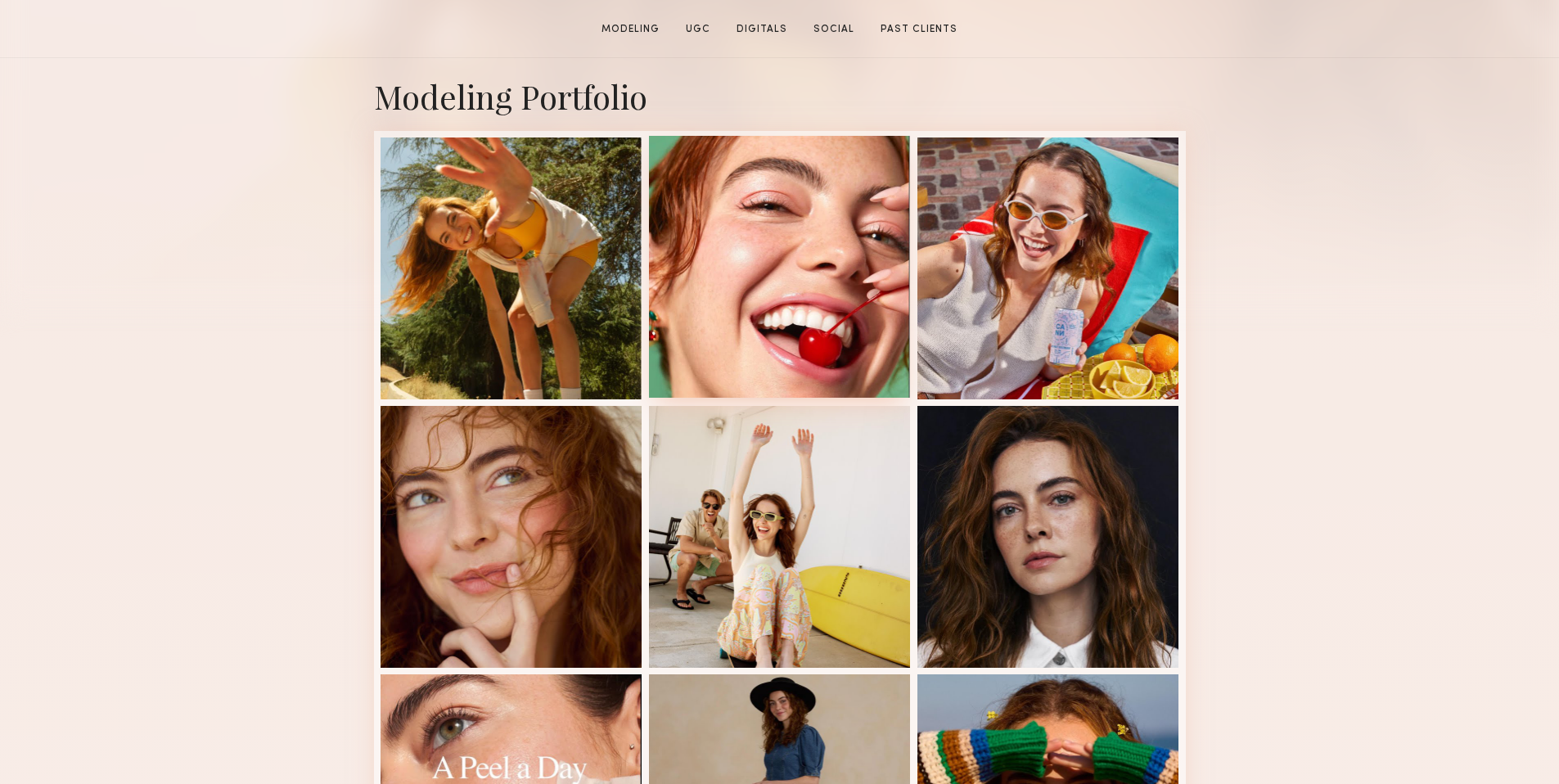
scroll to position [346, 0]
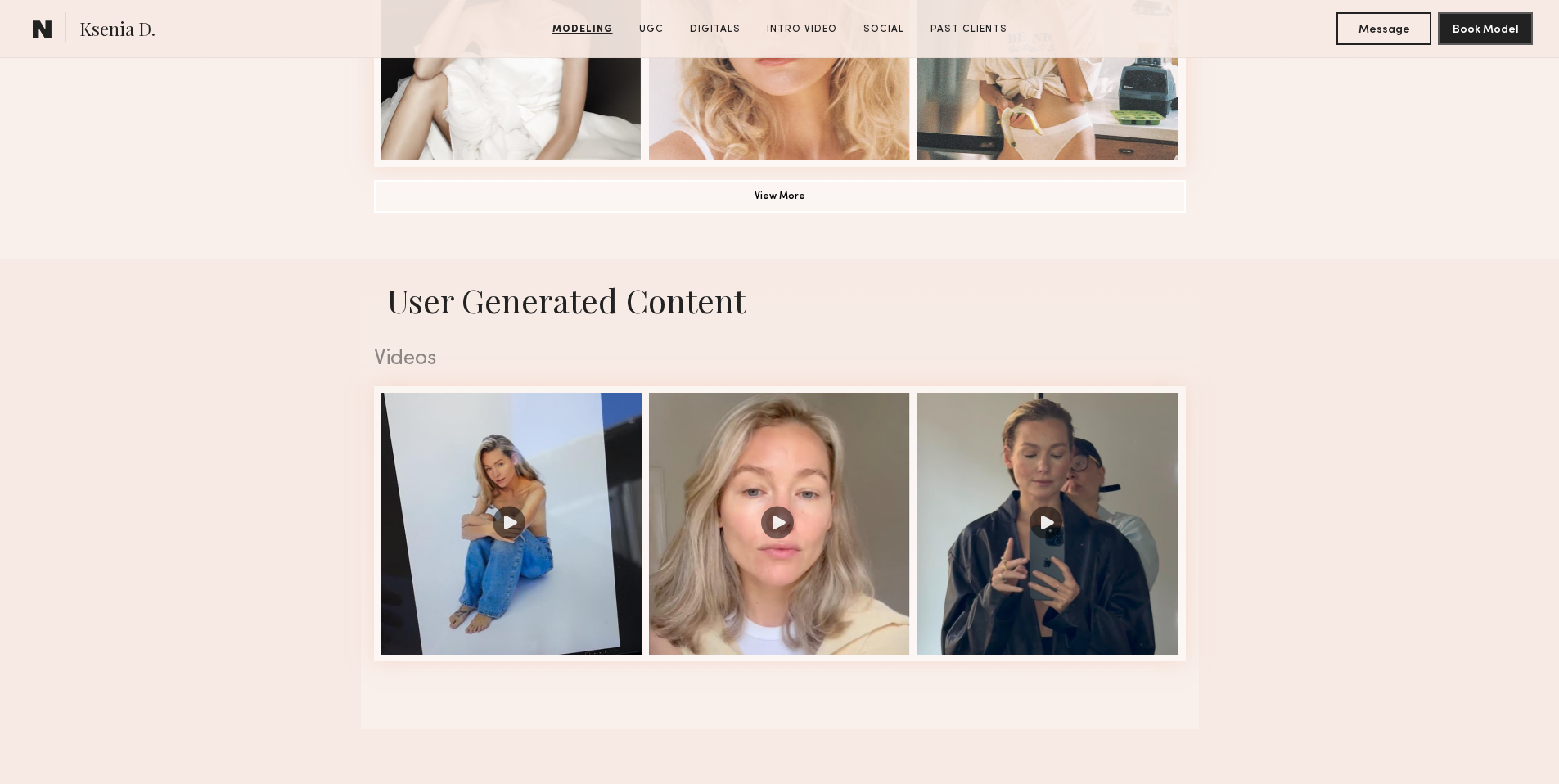
scroll to position [1393, 0]
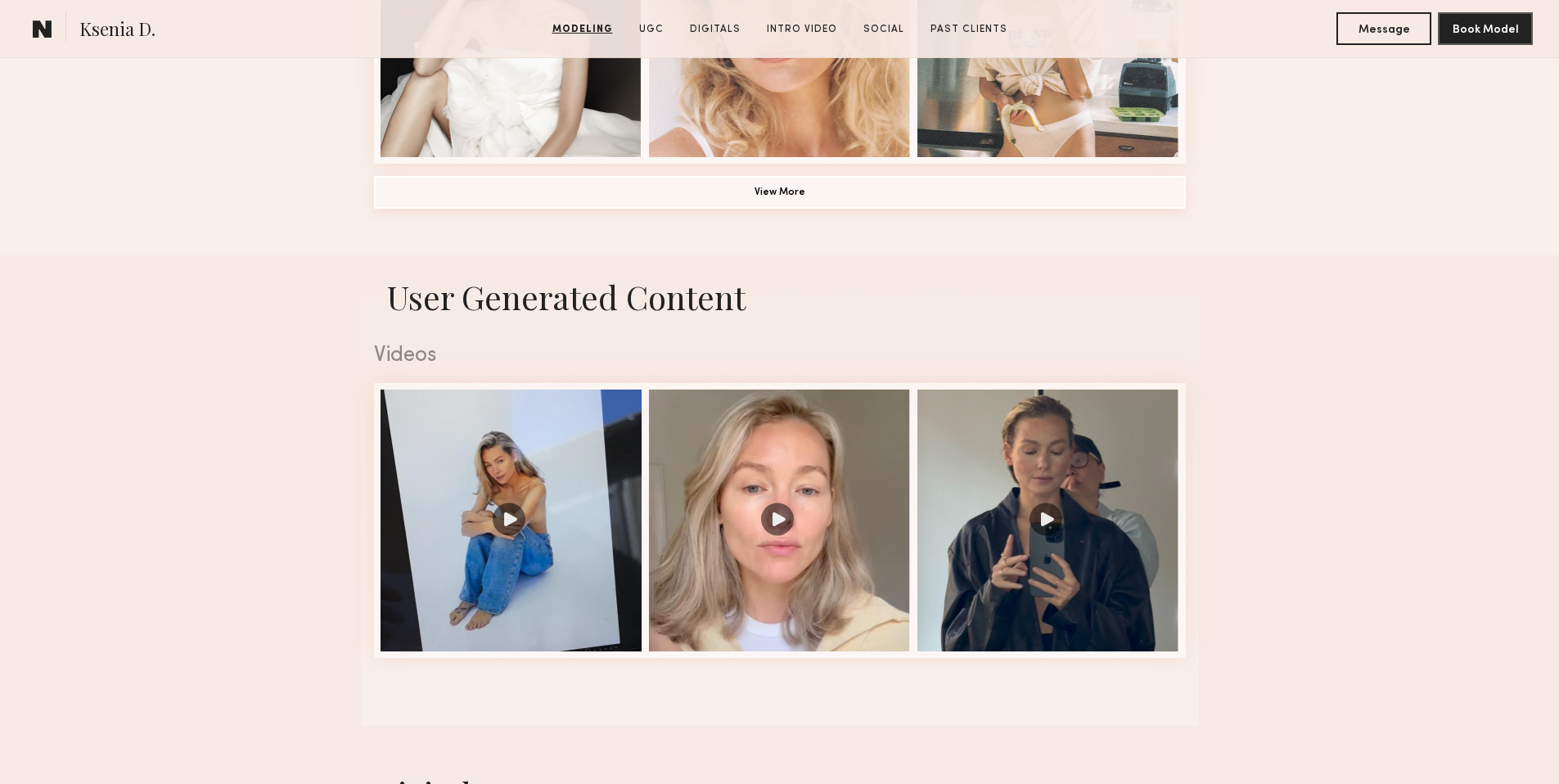
click at [762, 186] on button "View More" at bounding box center [779, 192] width 812 height 33
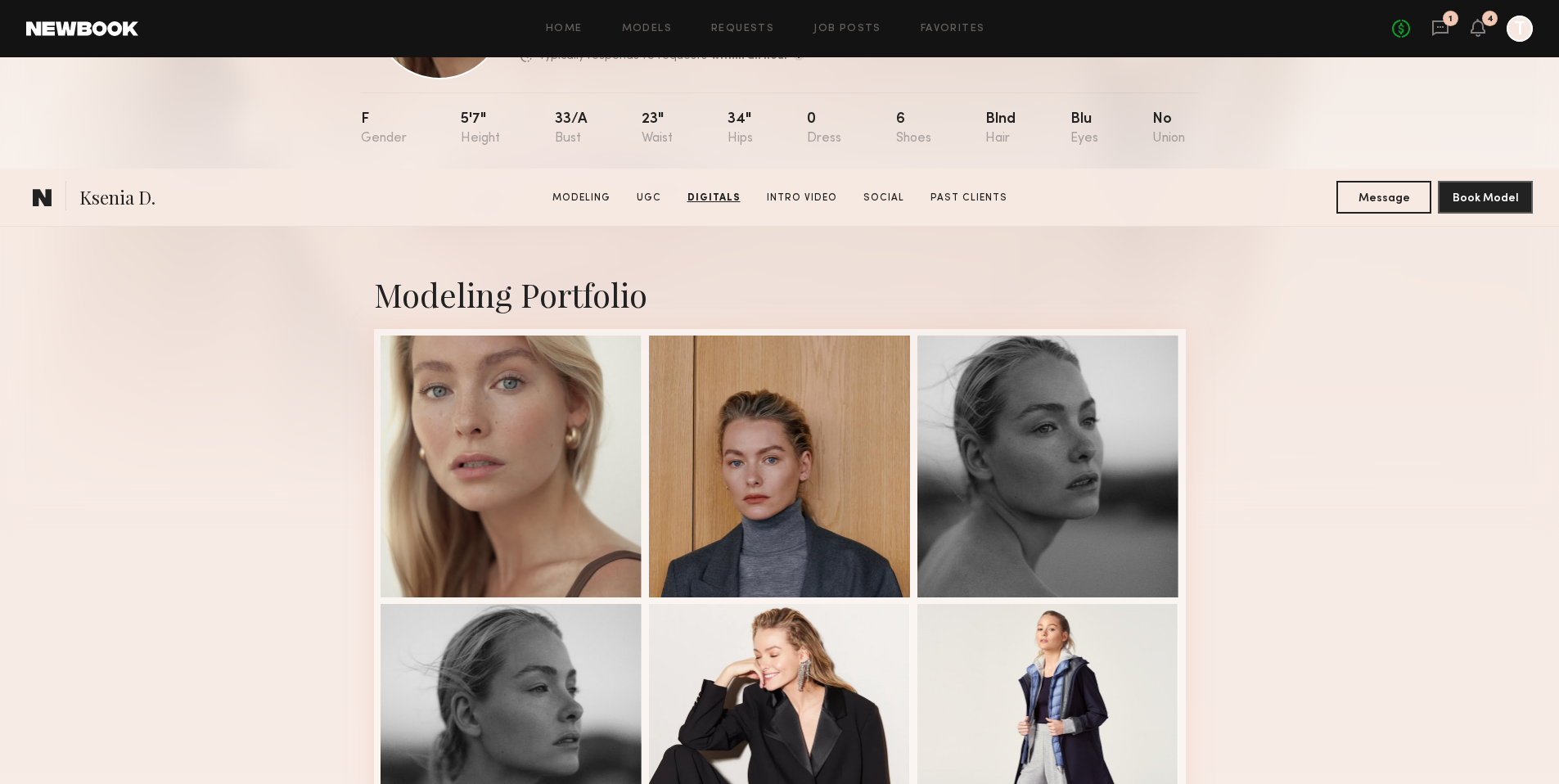
scroll to position [0, 0]
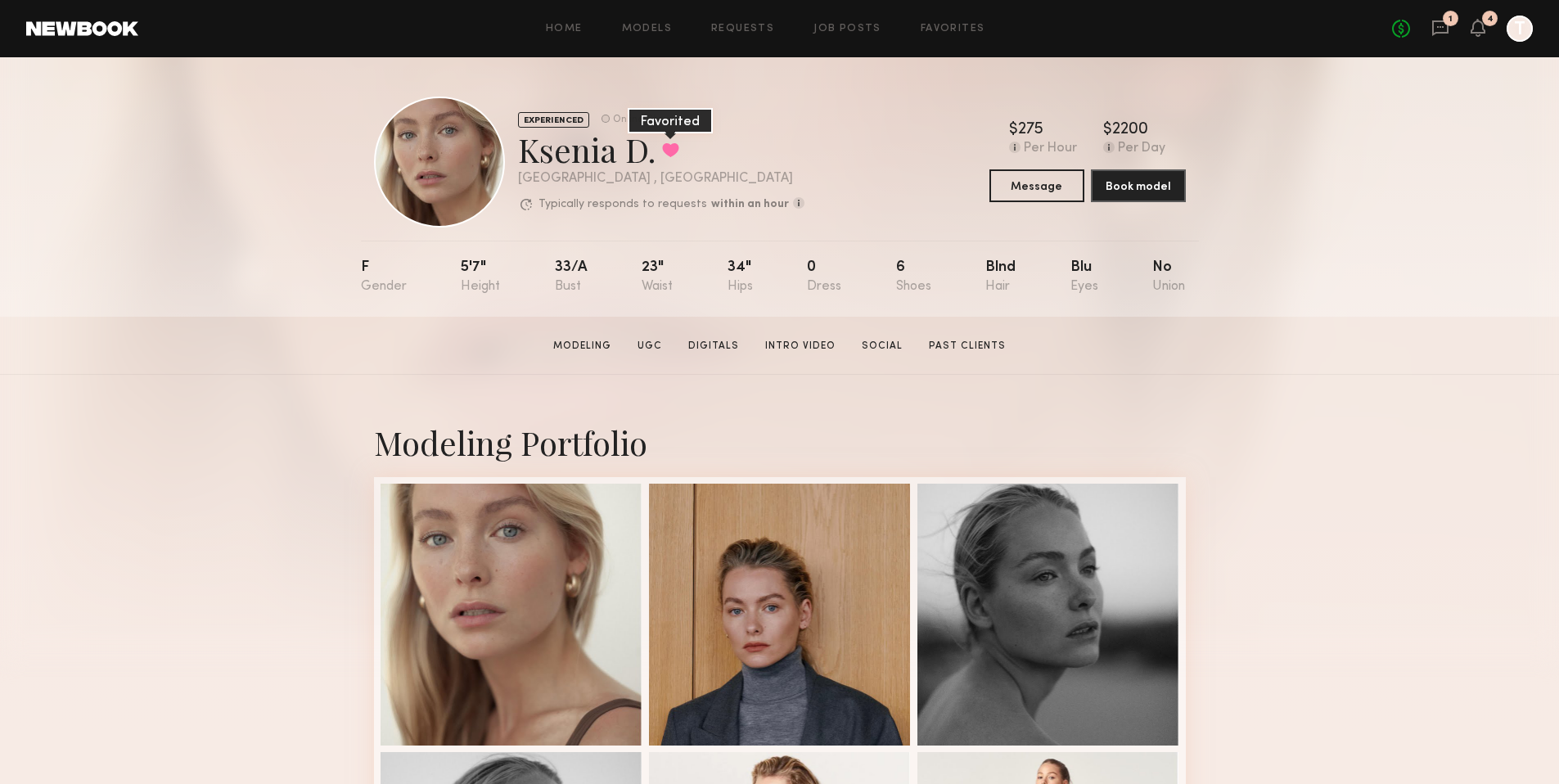
click at [673, 153] on button at bounding box center [670, 149] width 17 height 14
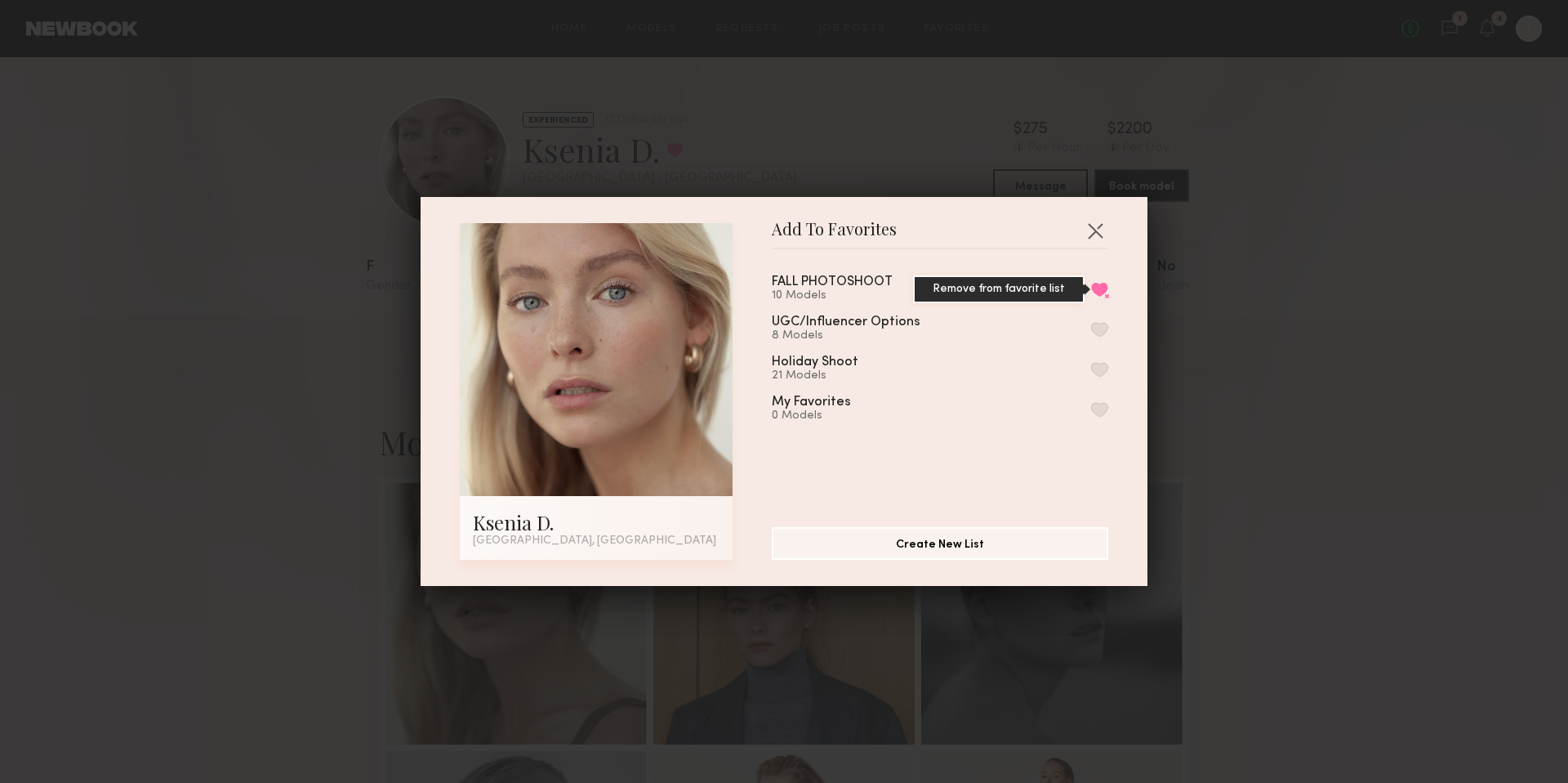
click at [1091, 289] on button "Remove from favorite list" at bounding box center [1099, 289] width 17 height 14
click at [1082, 236] on button "button" at bounding box center [1095, 230] width 26 height 26
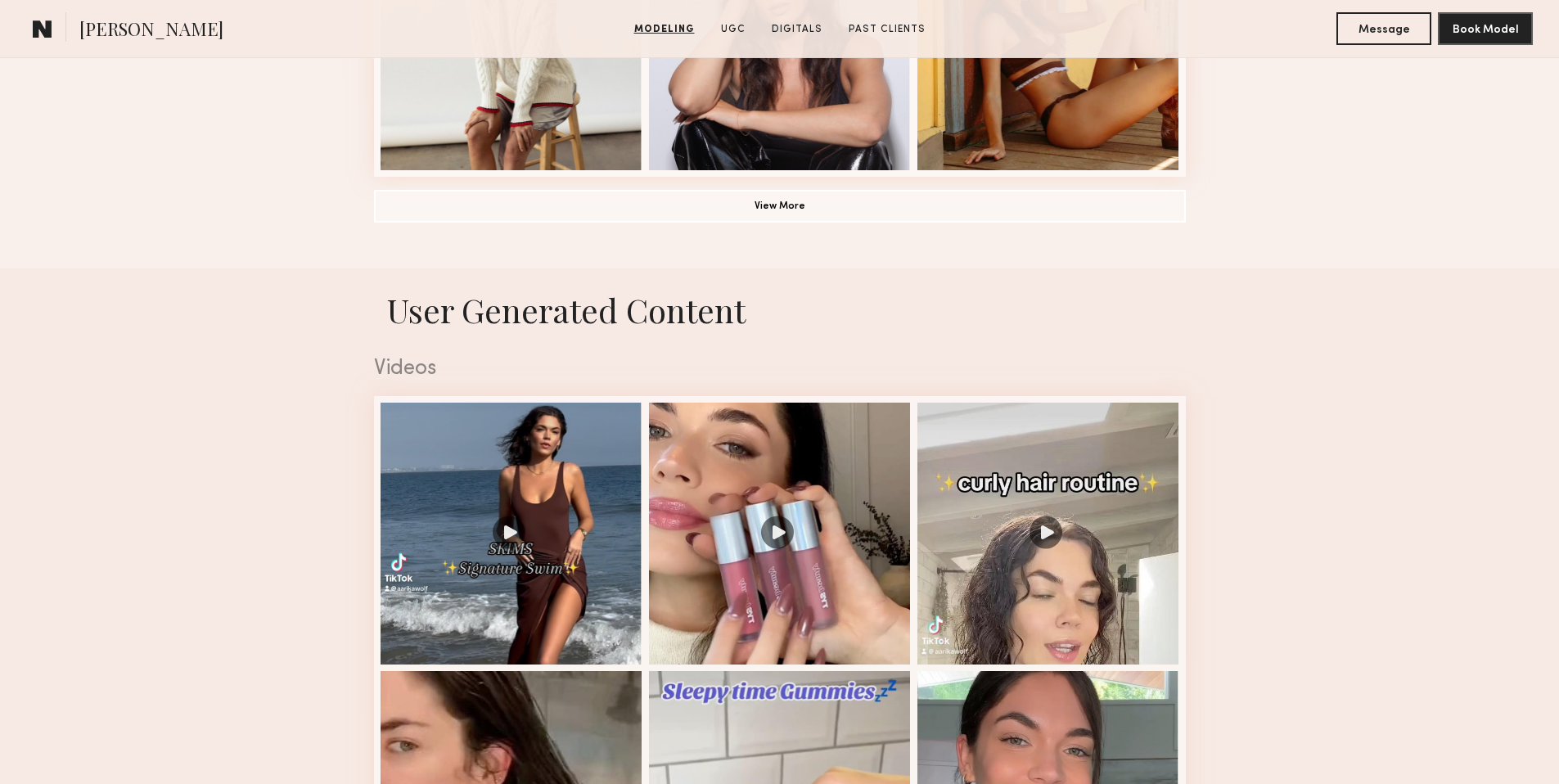
scroll to position [1392, 0]
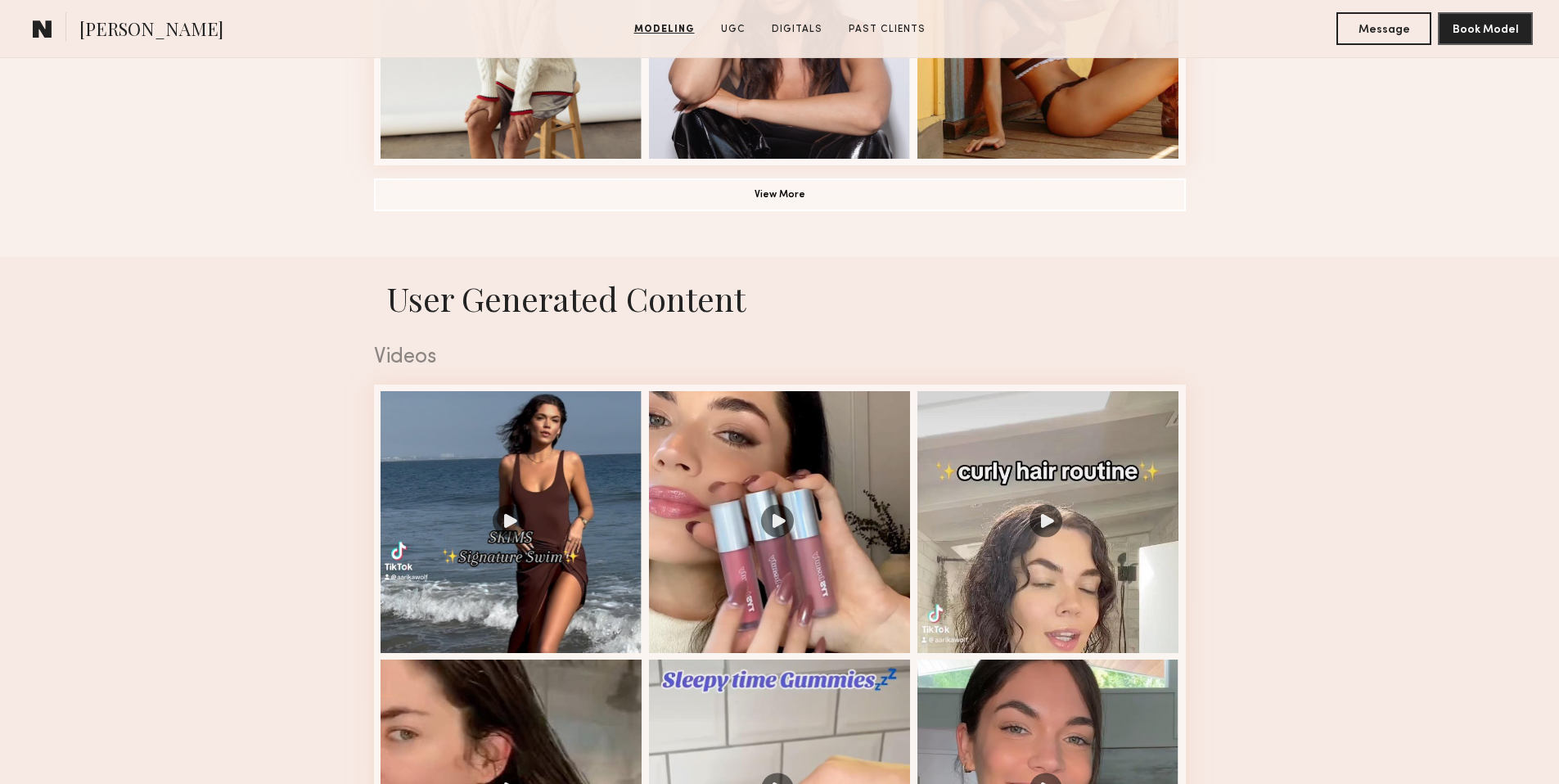
click at [803, 204] on button "View More" at bounding box center [779, 194] width 812 height 33
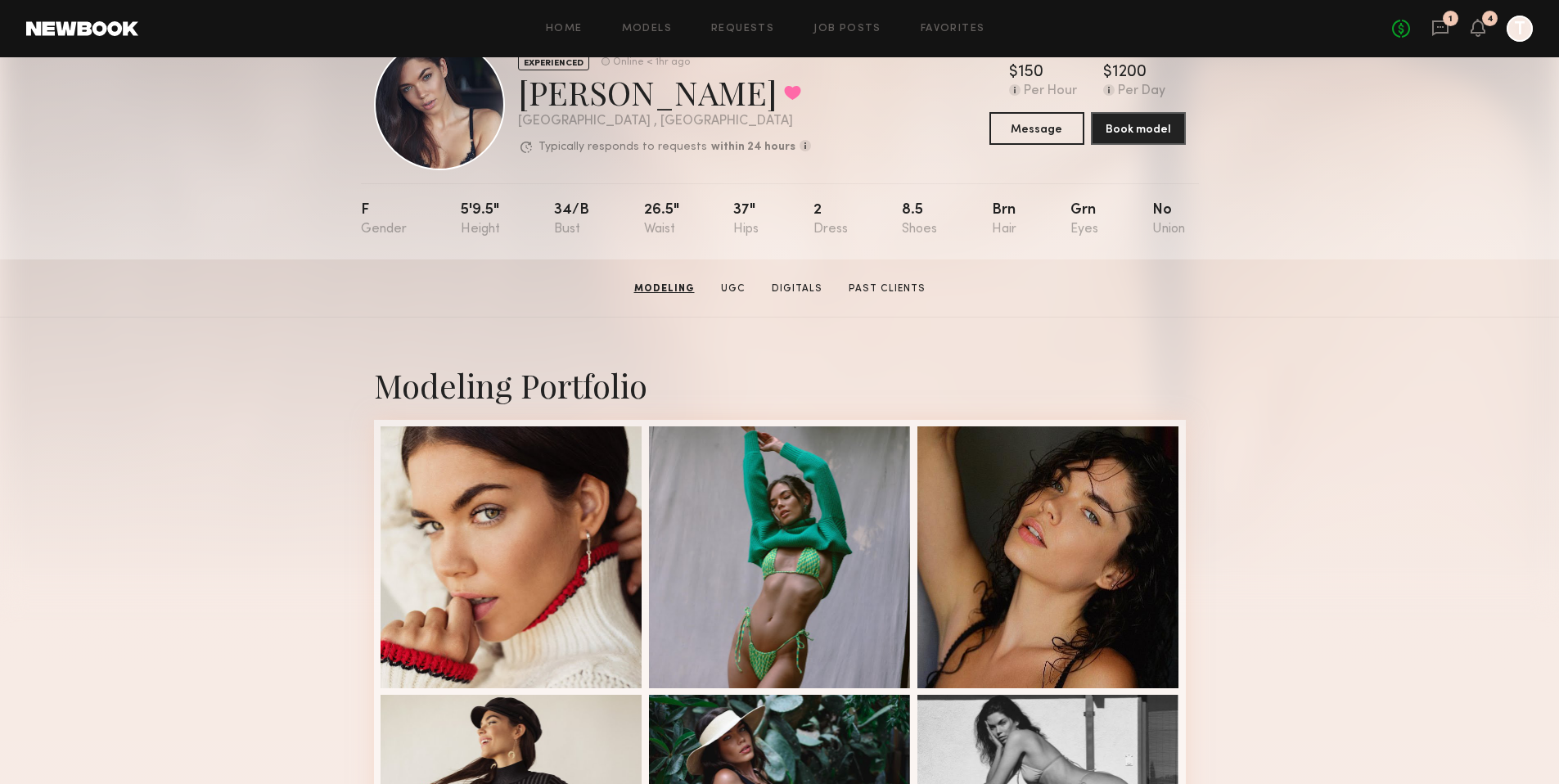
scroll to position [0, 0]
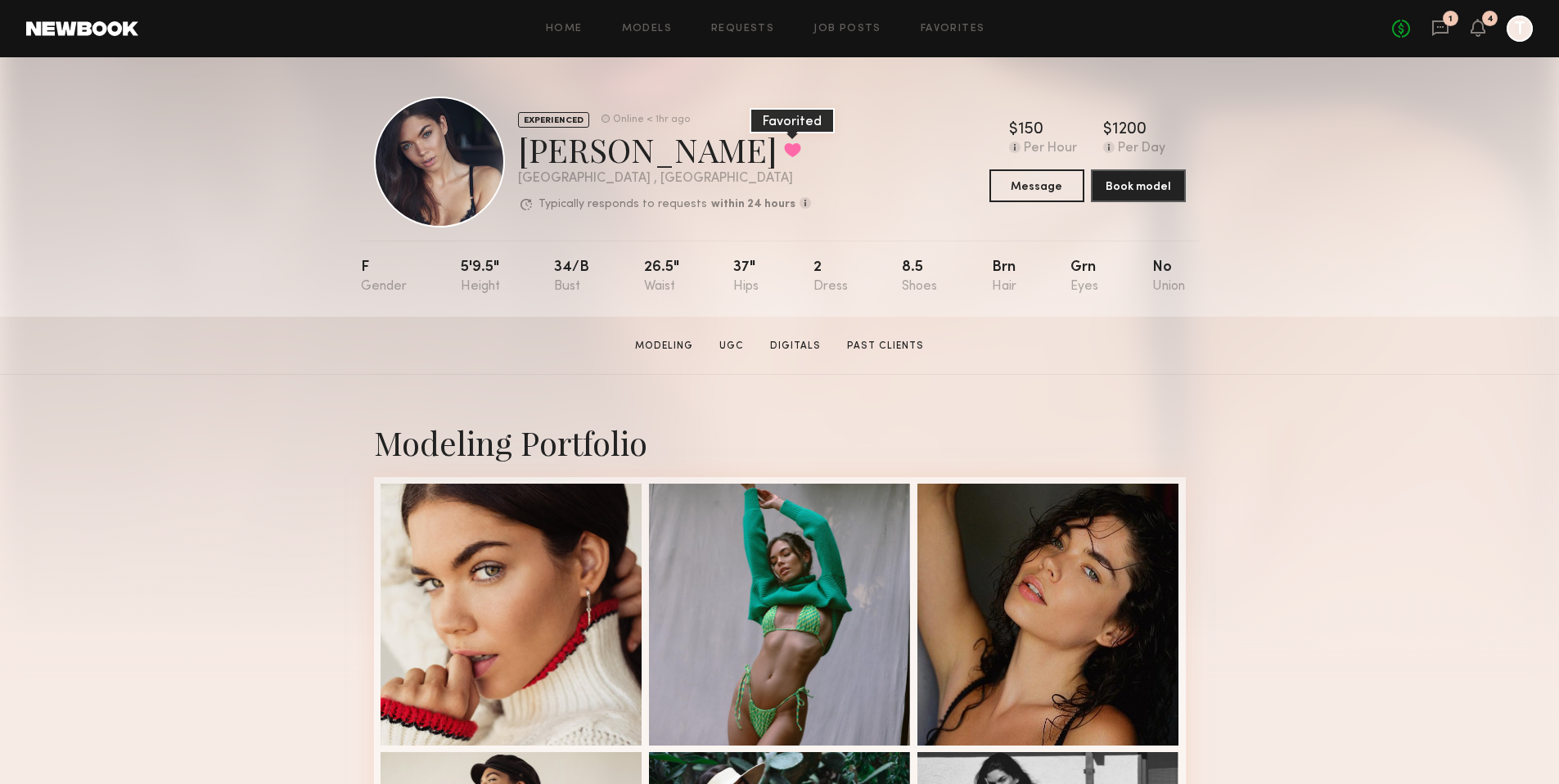
click at [784, 155] on button at bounding box center [793, 149] width 17 height 14
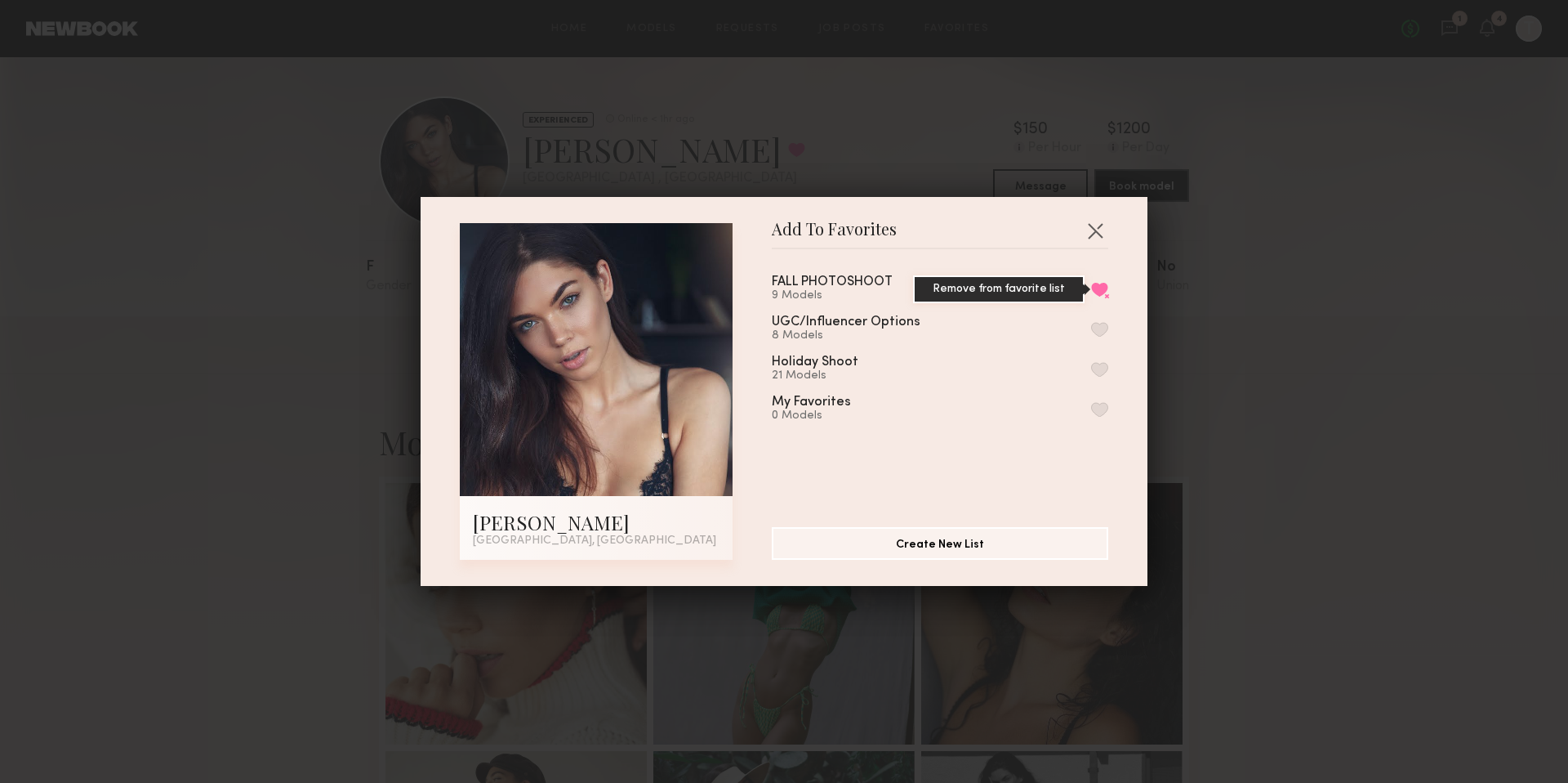
click at [1091, 290] on button "Remove from favorite list" at bounding box center [1099, 289] width 17 height 14
click at [1097, 226] on button "button" at bounding box center [1095, 230] width 26 height 26
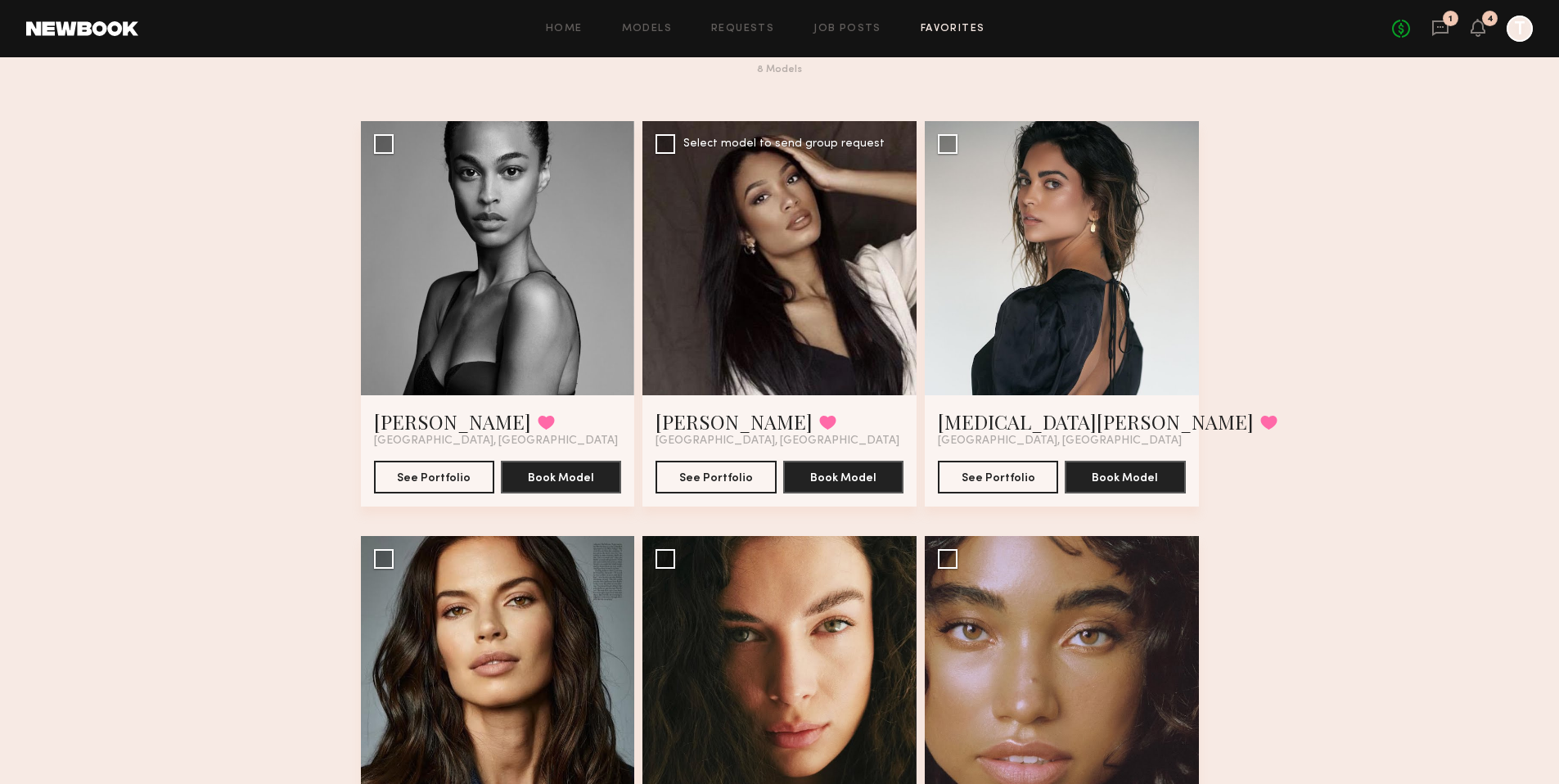
scroll to position [66, 0]
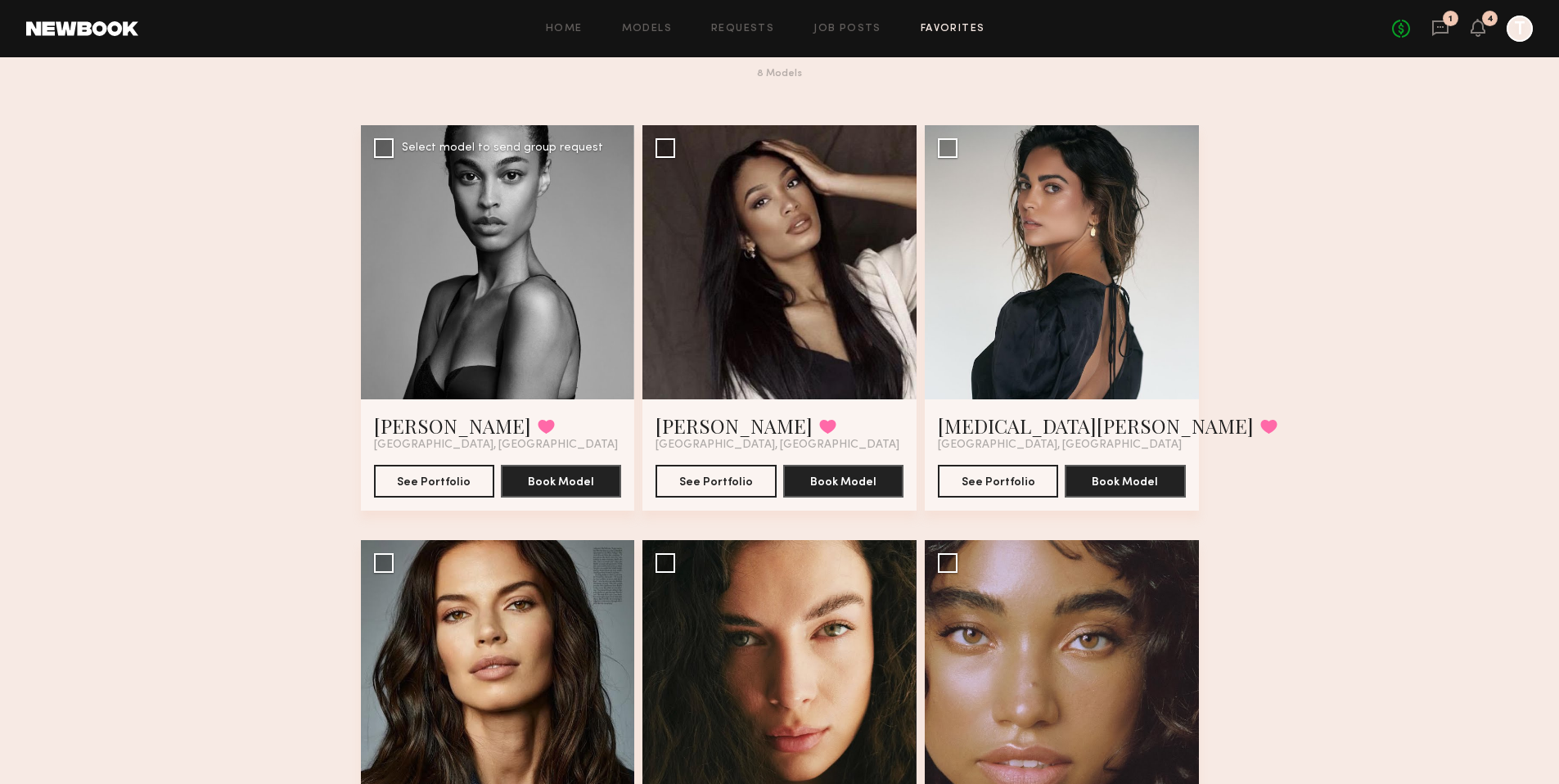
click at [503, 330] on div at bounding box center [497, 261] width 274 height 274
click at [467, 475] on button "See Portfolio" at bounding box center [433, 480] width 121 height 33
